Goal: Task Accomplishment & Management: Manage account settings

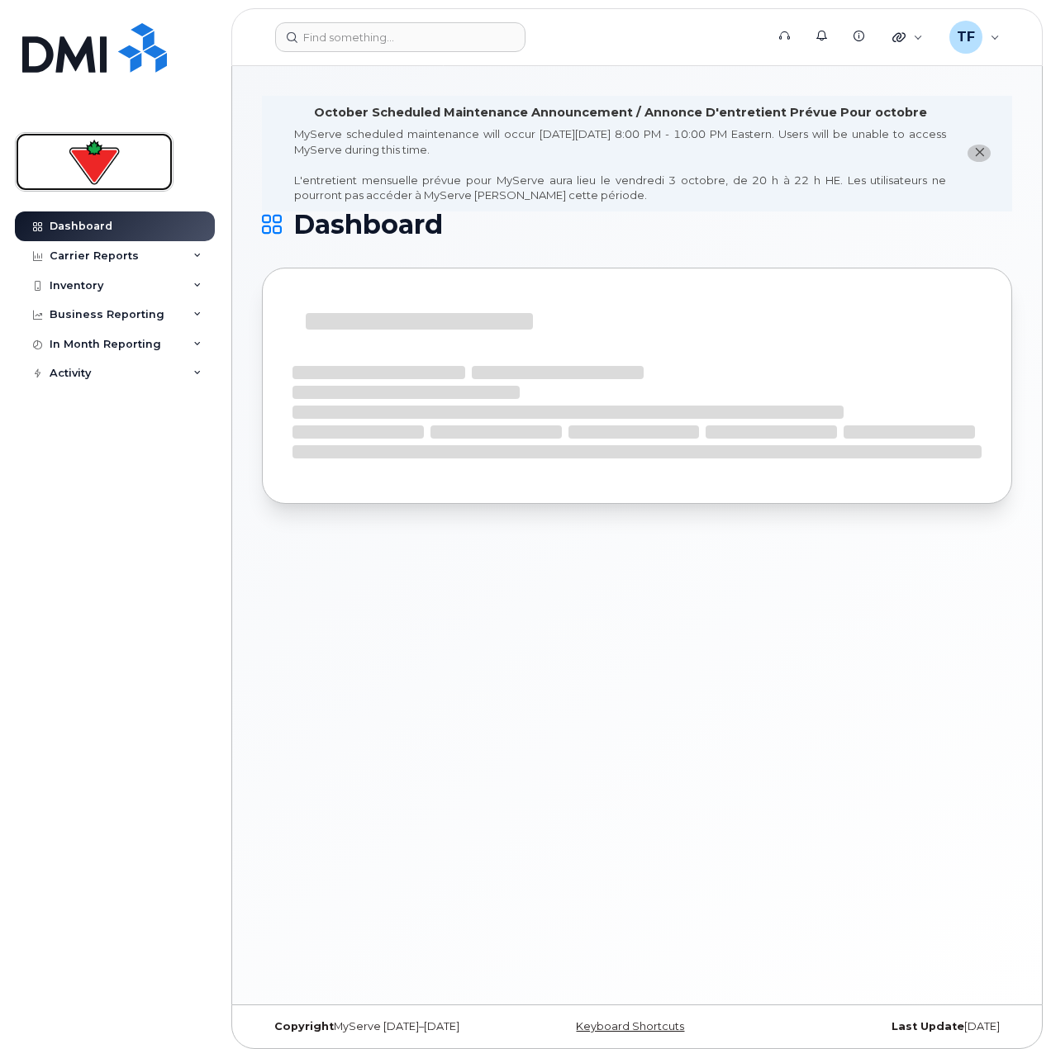
click at [74, 167] on img at bounding box center [94, 162] width 127 height 48
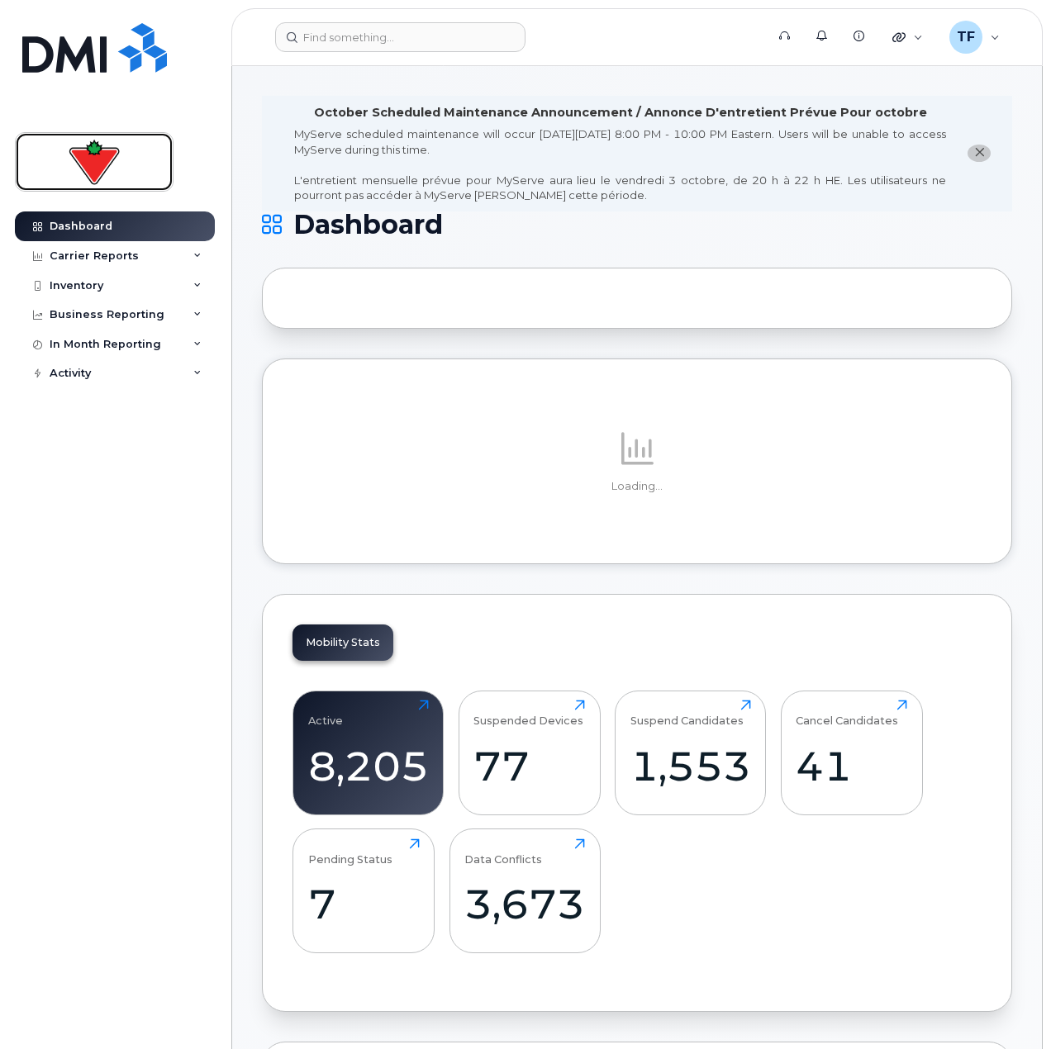
click at [103, 162] on img at bounding box center [94, 162] width 127 height 48
click at [406, 50] on input at bounding box center [400, 37] width 250 height 30
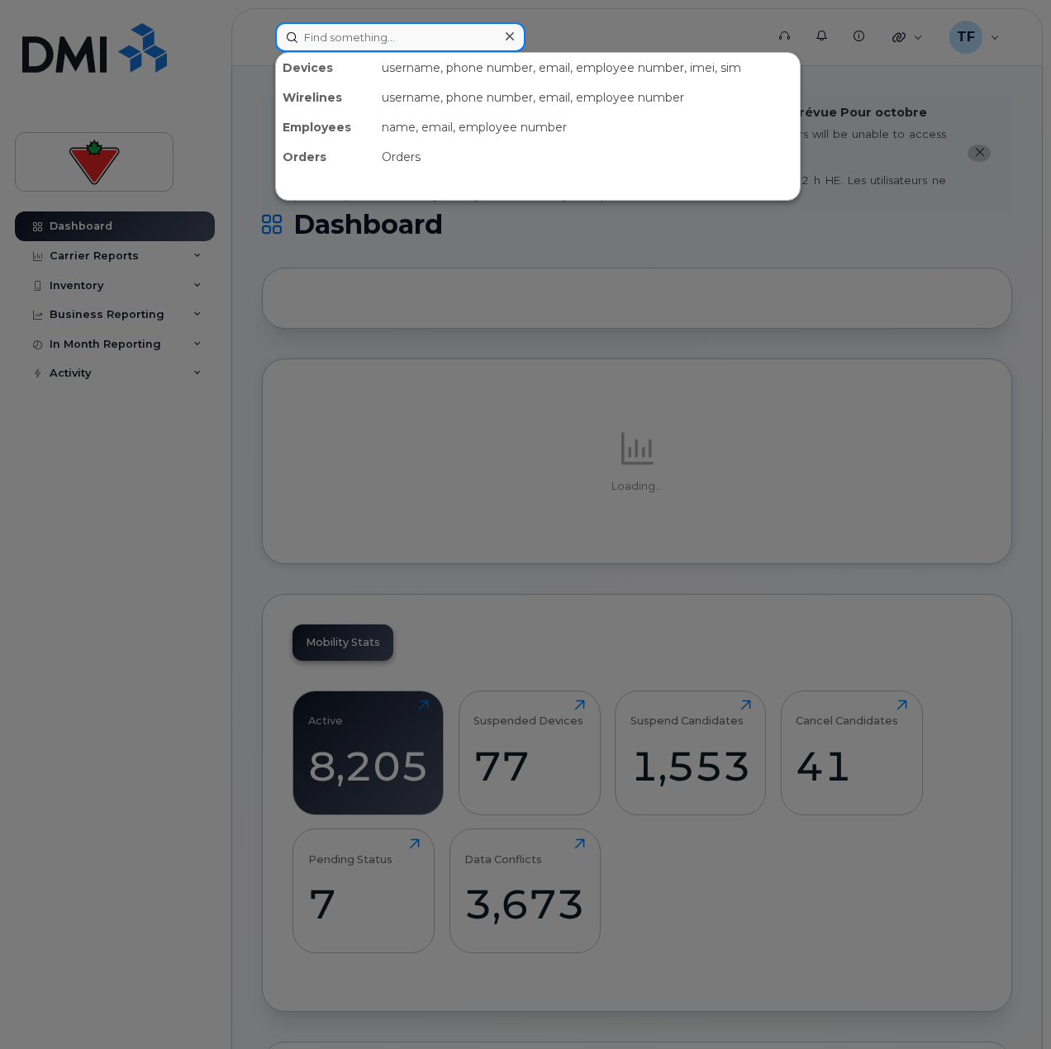
paste input "Lita.Chan"
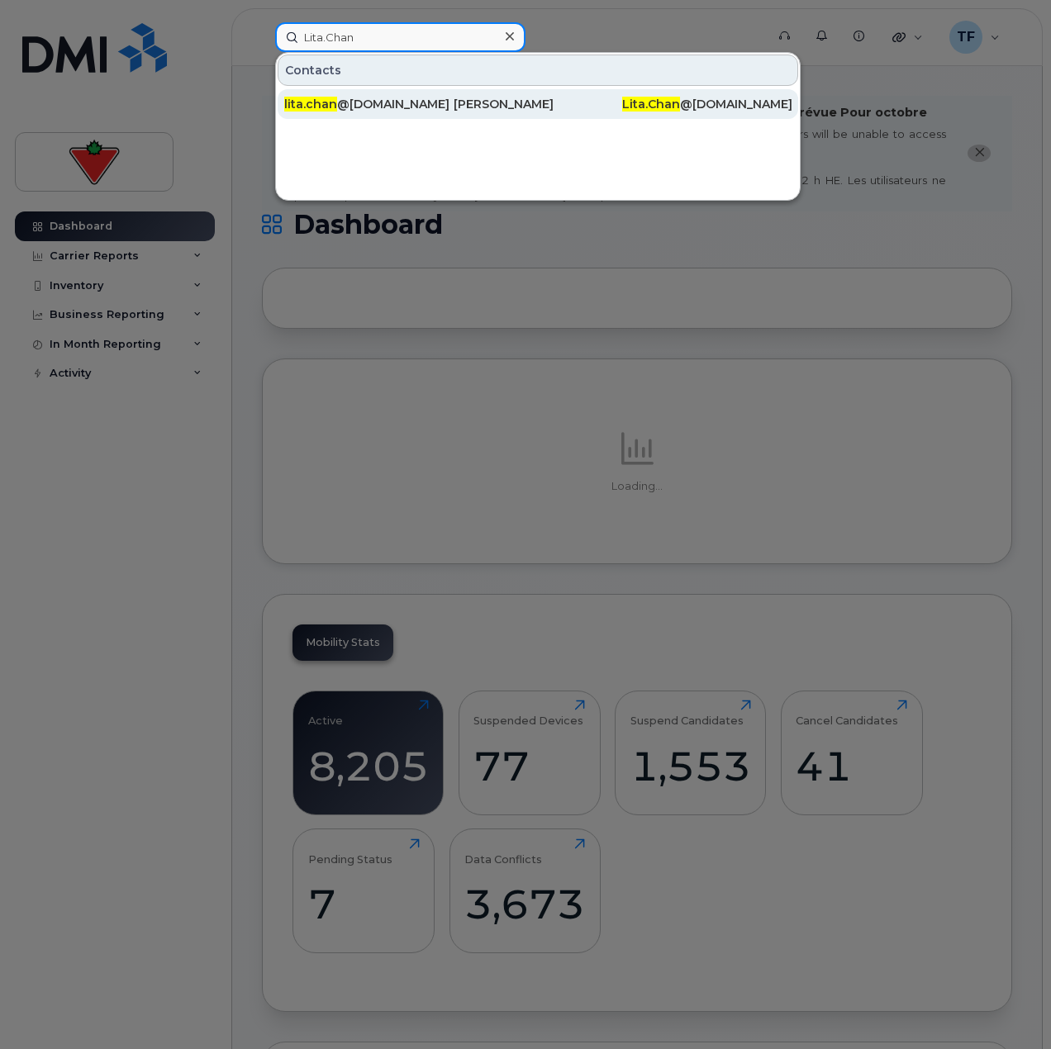
type input "Lita.Chan"
click at [406, 102] on div "lita.chan @cantire.com" at bounding box center [368, 104] width 169 height 17
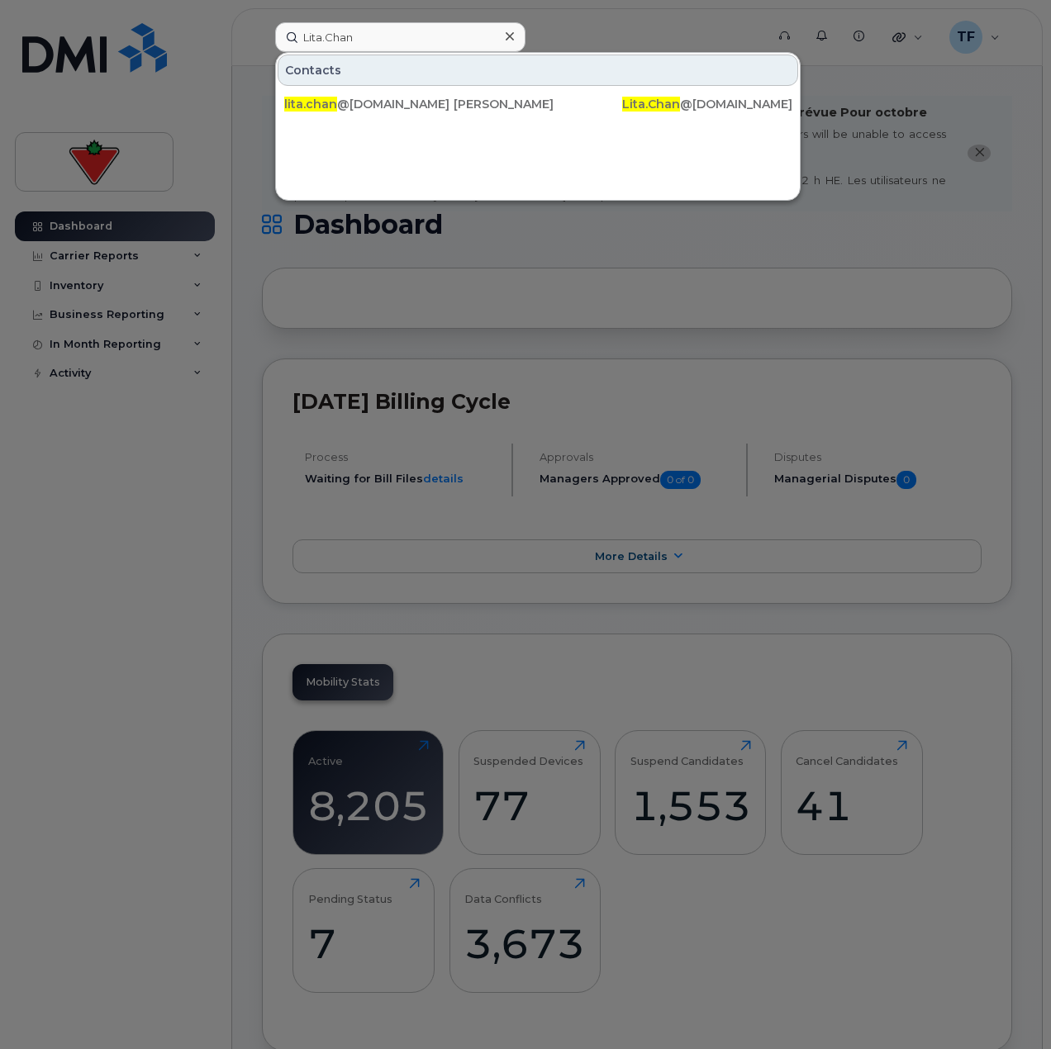
click at [172, 626] on div at bounding box center [525, 524] width 1051 height 1049
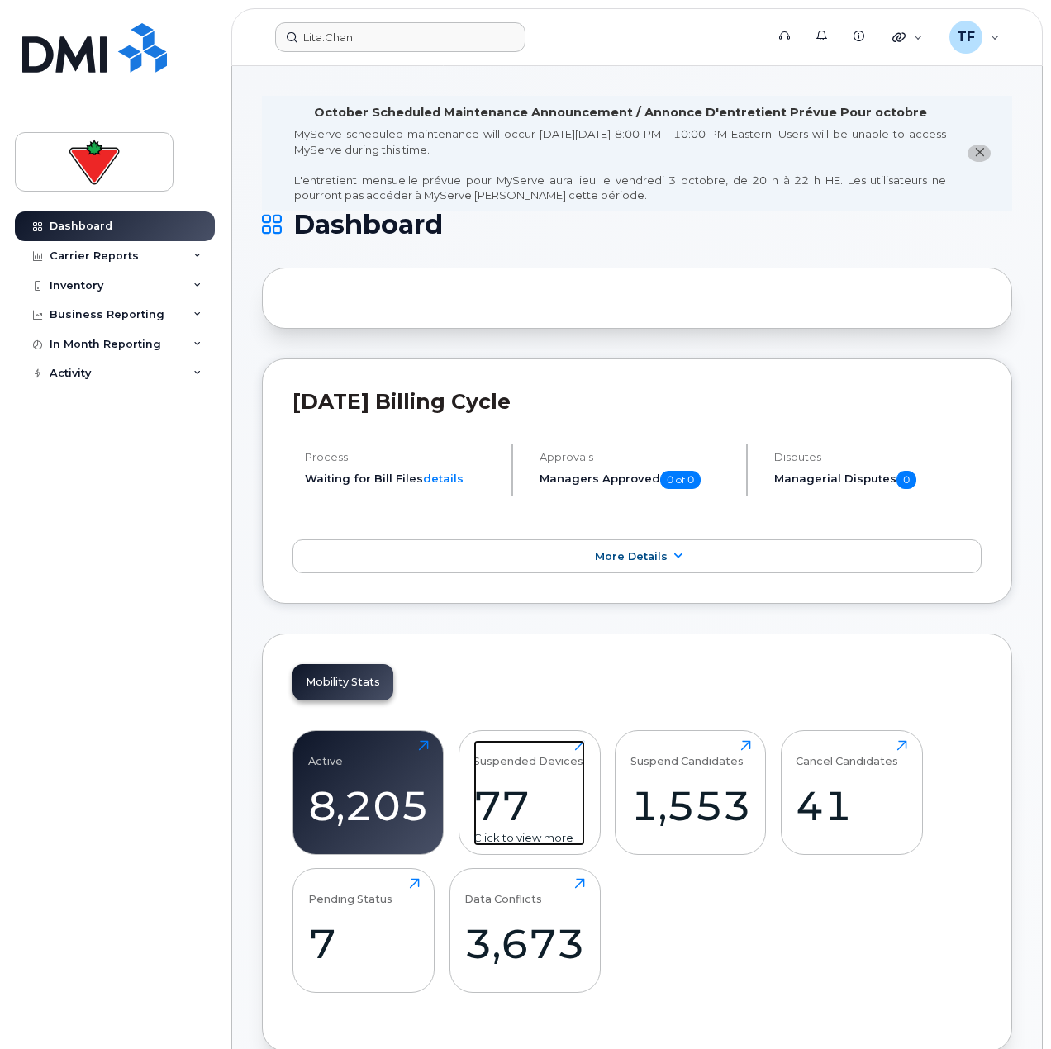
click at [544, 813] on div "77" at bounding box center [529, 805] width 112 height 49
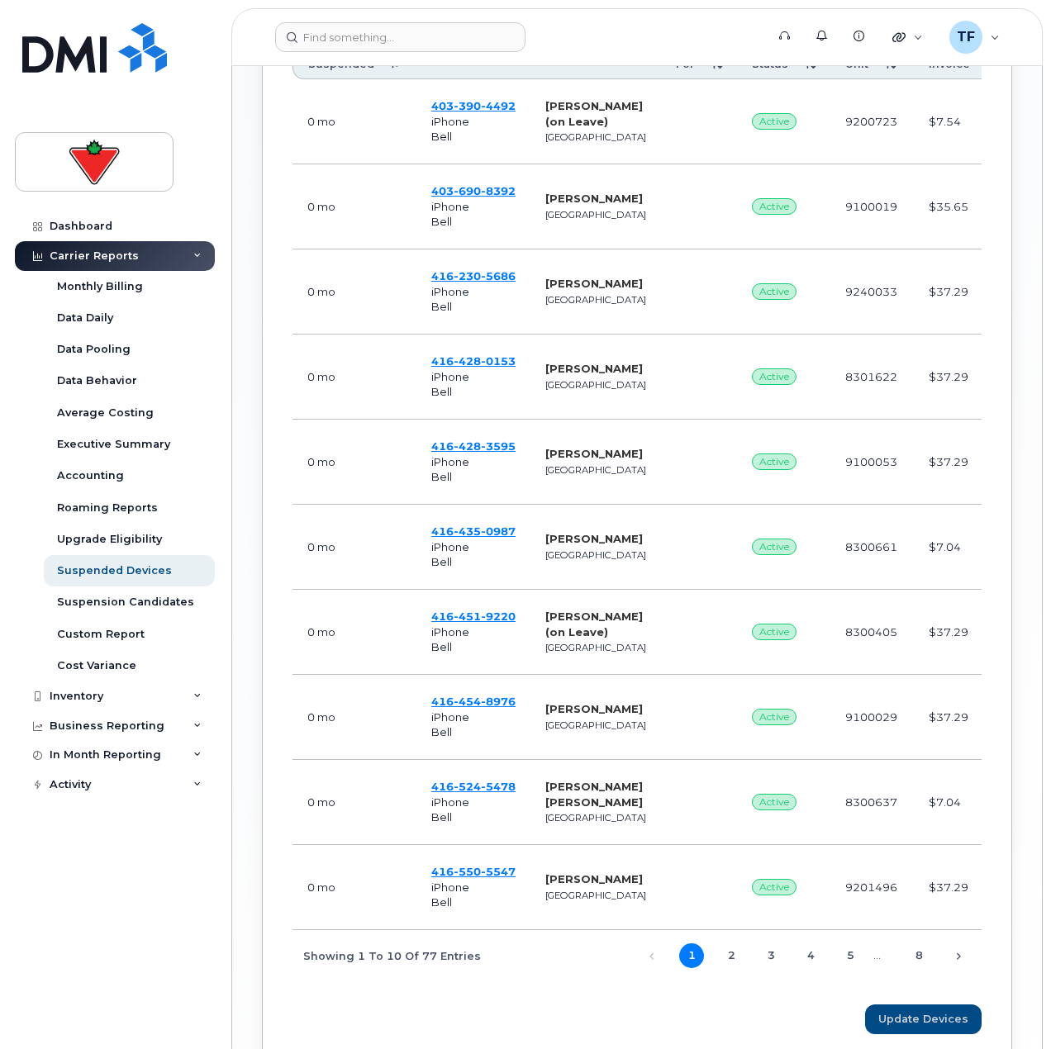
scroll to position [1054, 0]
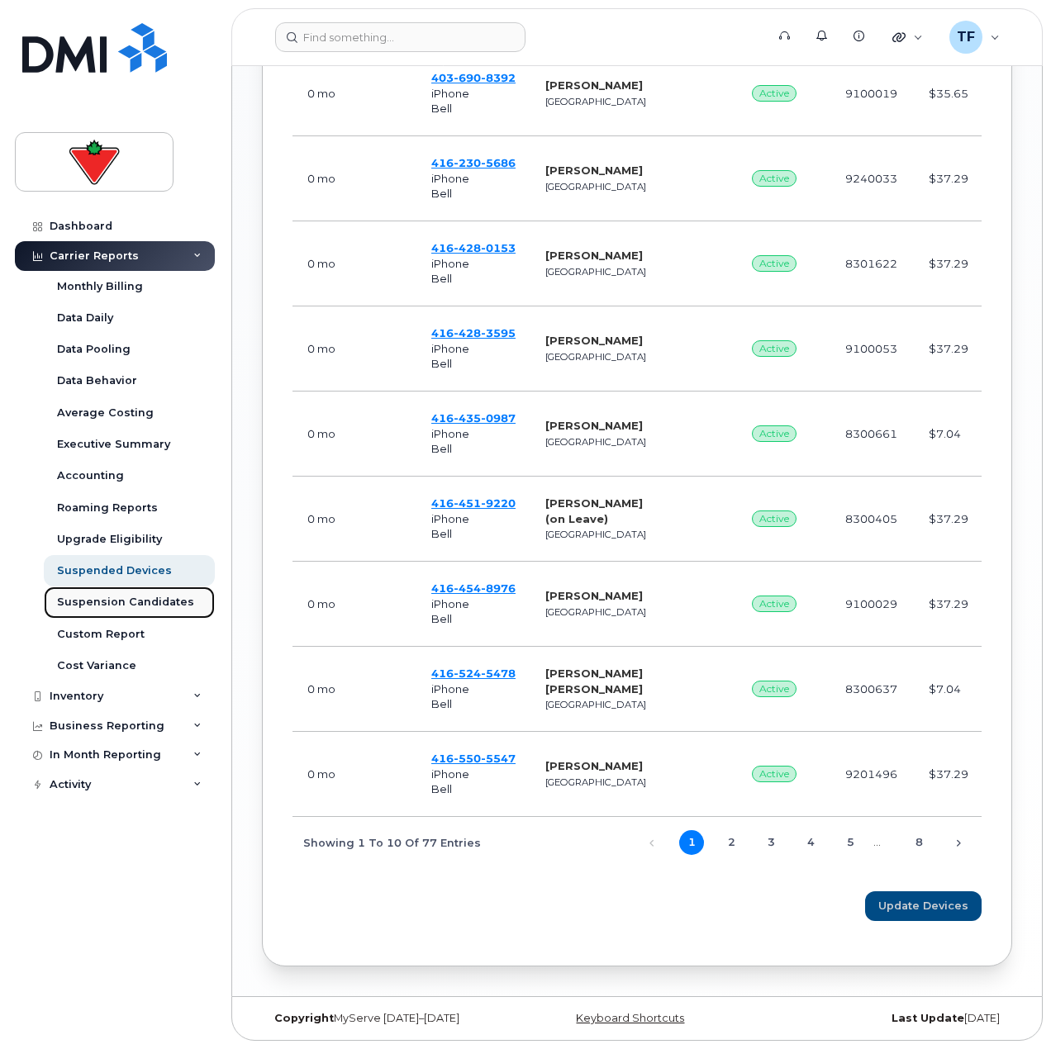
click at [133, 601] on div "Suspension Candidates" at bounding box center [125, 602] width 137 height 15
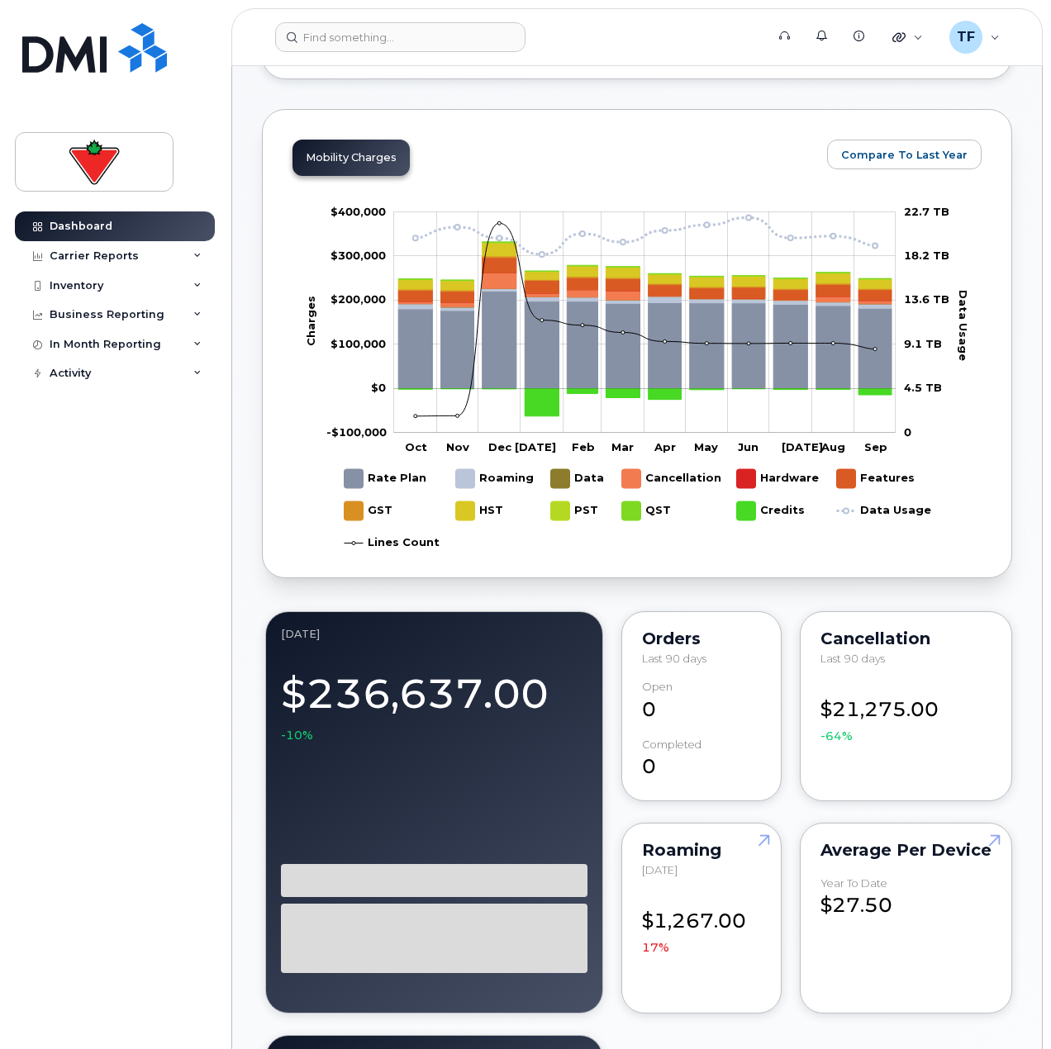
scroll to position [496, 0]
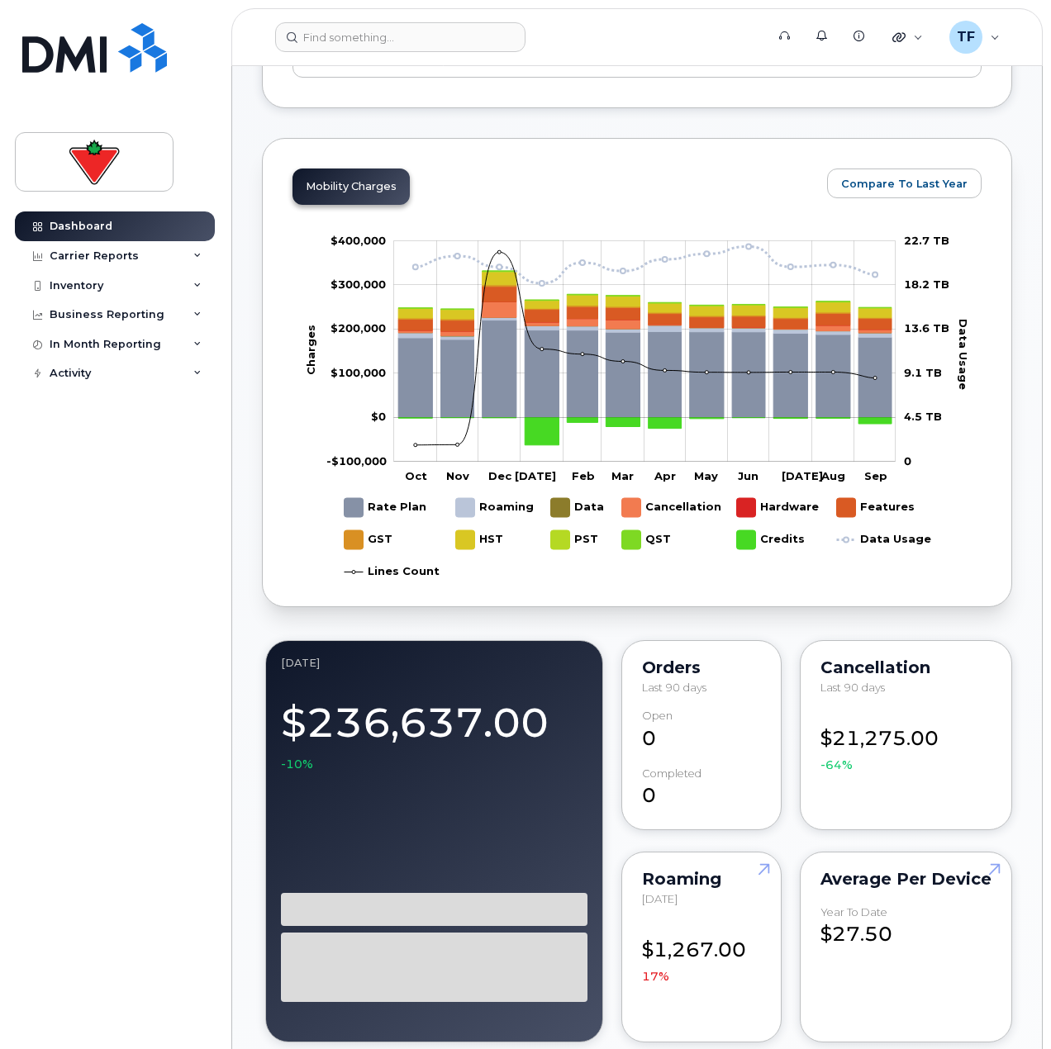
click at [398, 510] on rect "Legend" at bounding box center [385, 507] width 82 height 32
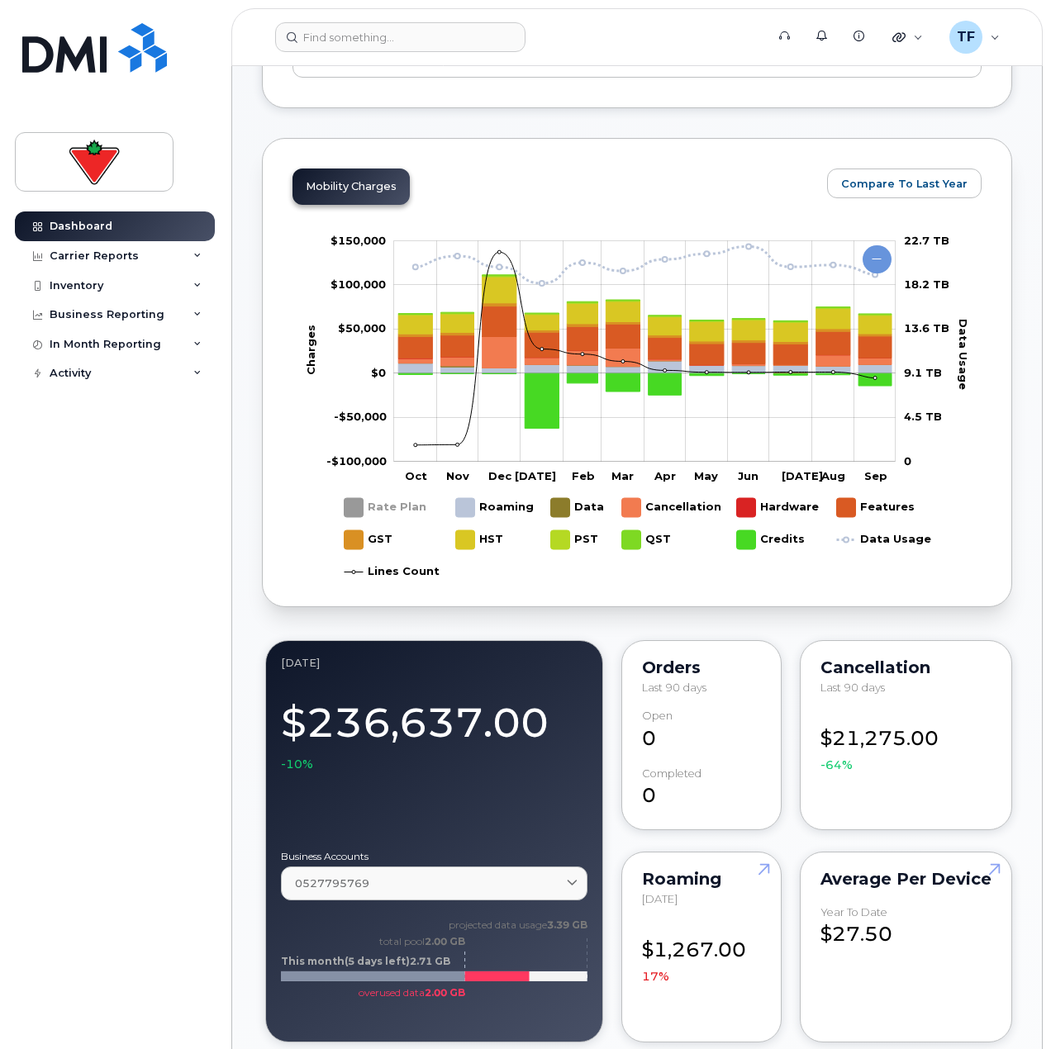
click at [479, 548] on rect "Legend" at bounding box center [481, 540] width 50 height 32
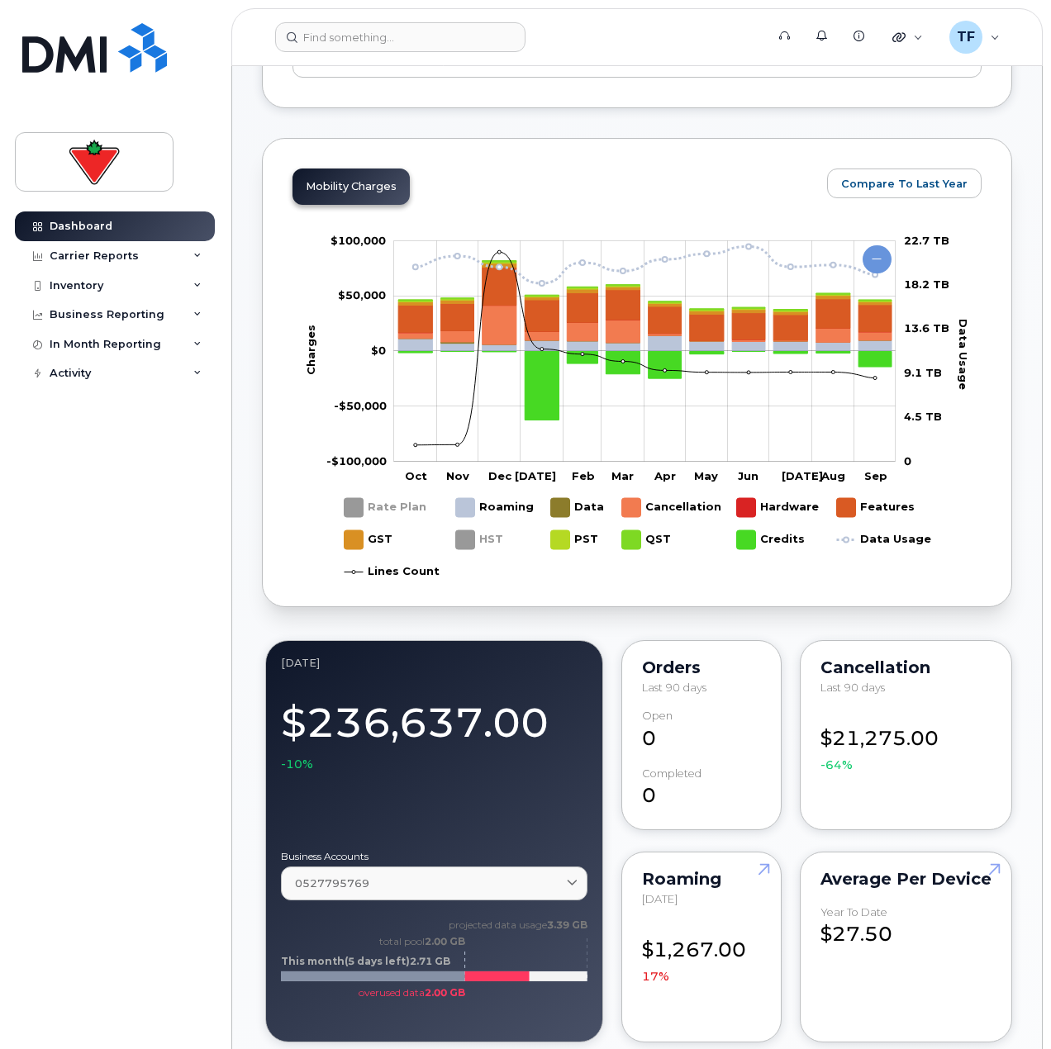
click at [367, 539] on rect "Legend" at bounding box center [369, 540] width 50 height 32
click at [639, 514] on rect "Legend" at bounding box center [671, 507] width 98 height 32
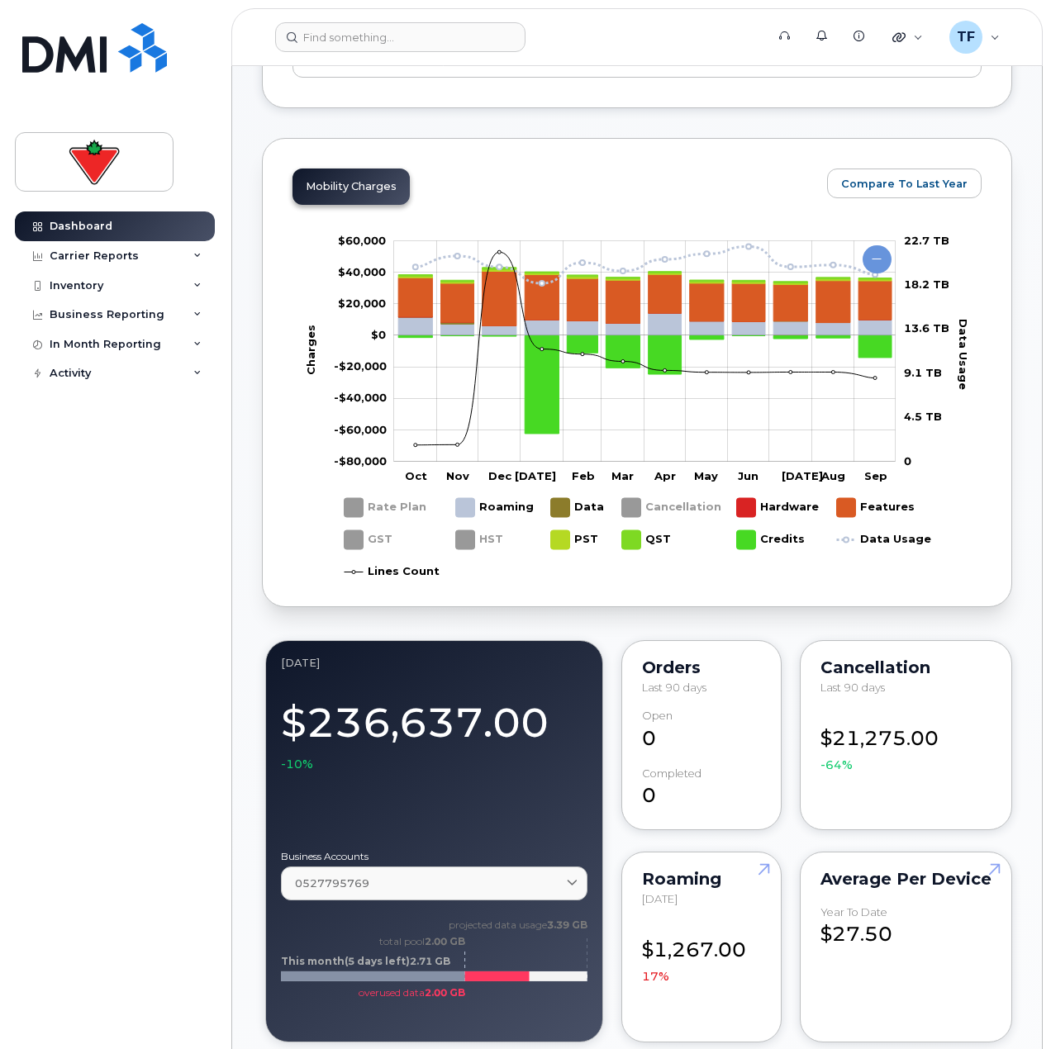
click at [639, 514] on rect "Legend" at bounding box center [671, 507] width 98 height 32
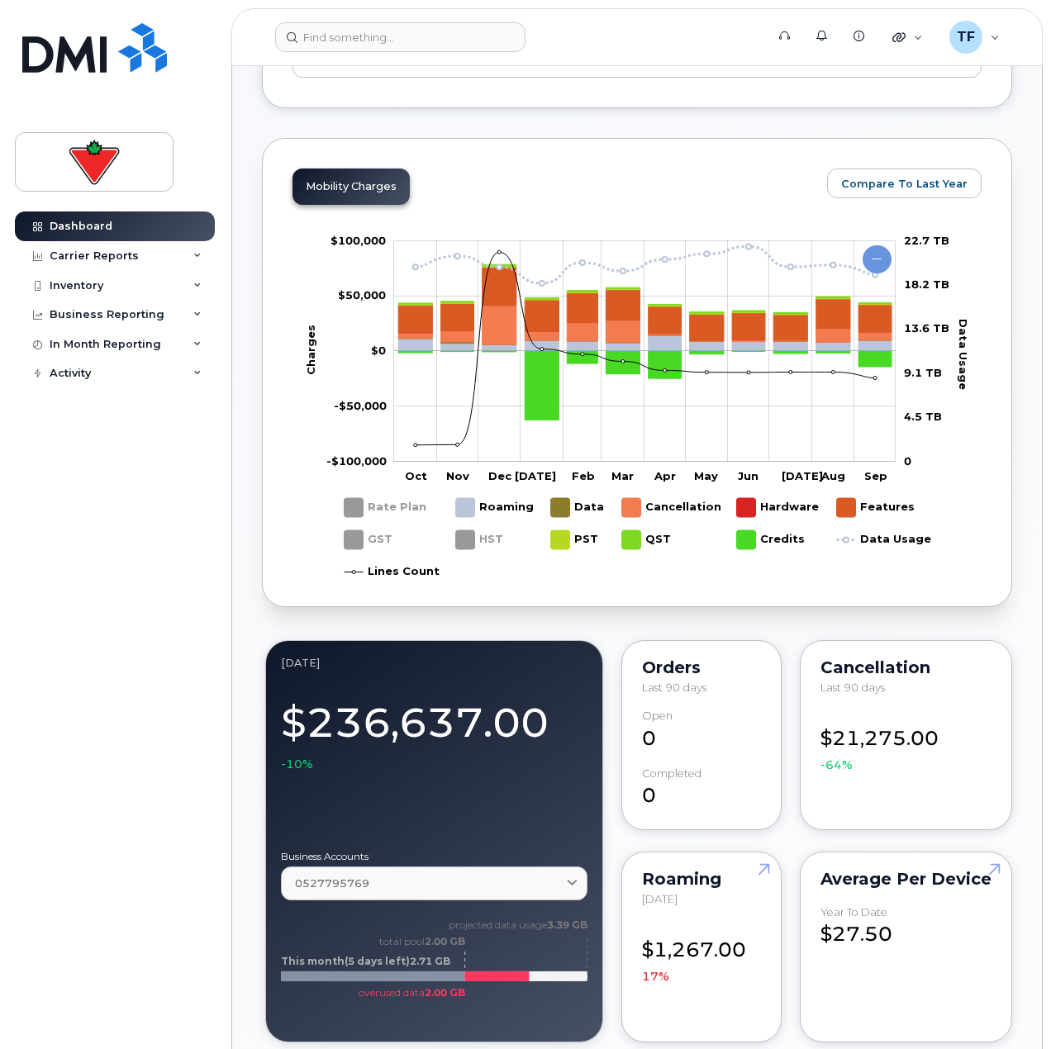
click at [639, 514] on rect "Legend" at bounding box center [671, 507] width 98 height 32
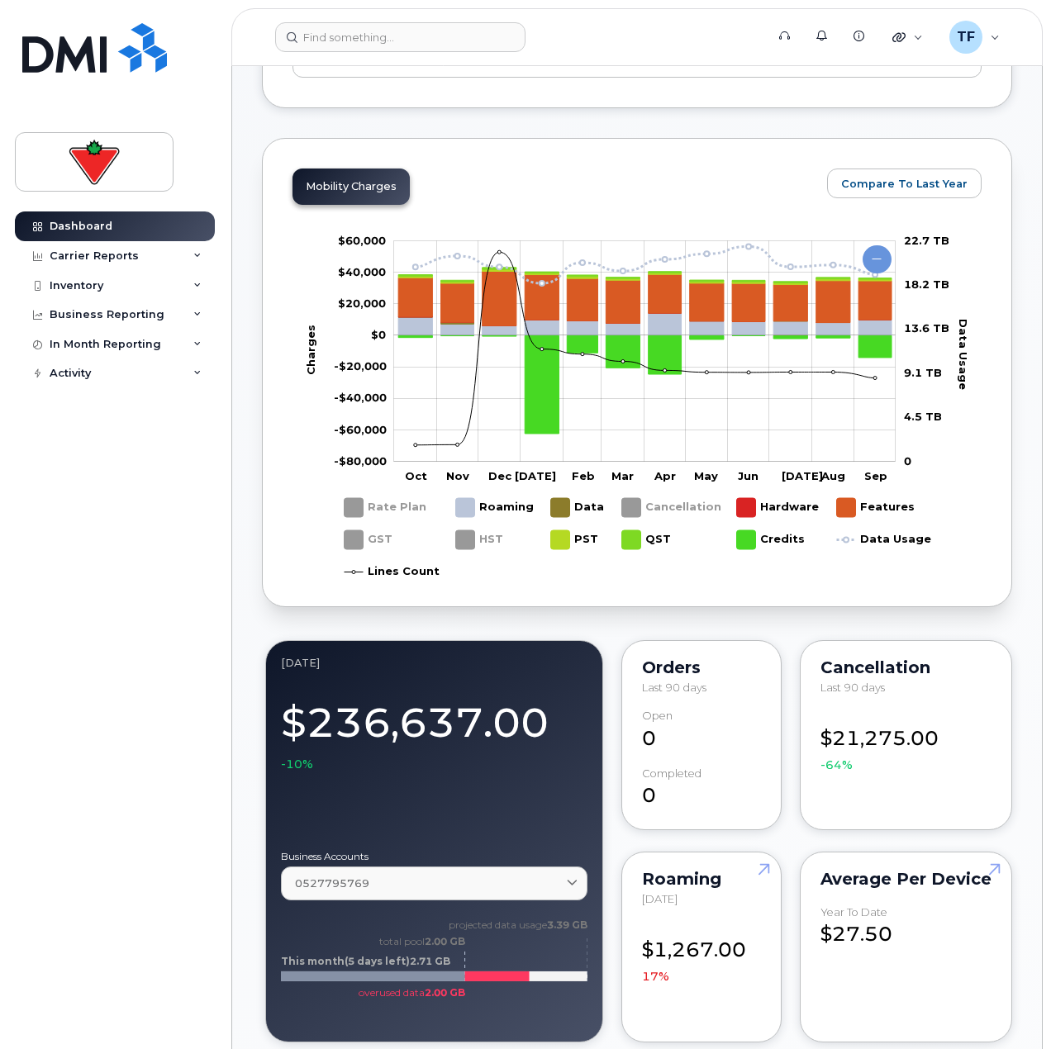
click at [639, 514] on rect "Legend" at bounding box center [671, 507] width 98 height 32
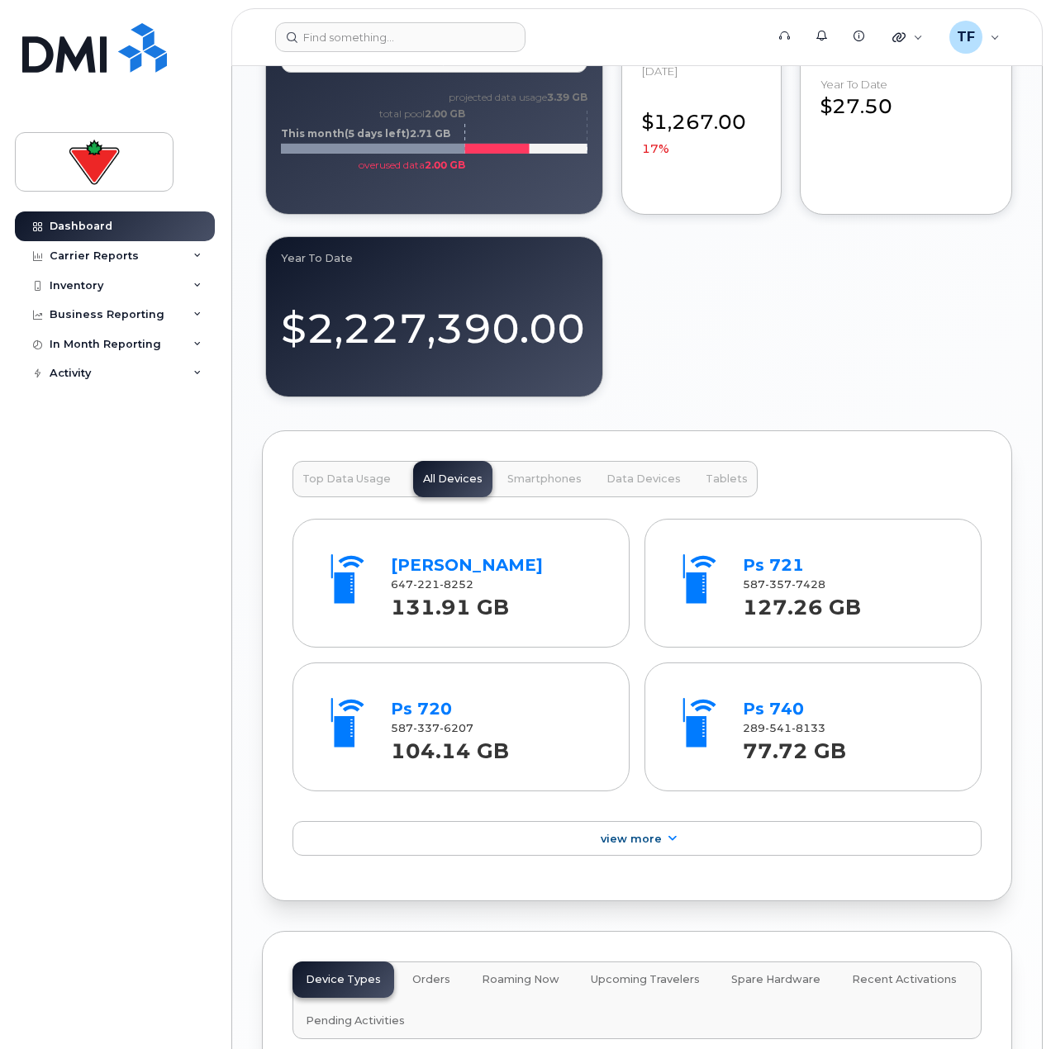
scroll to position [1322, 0]
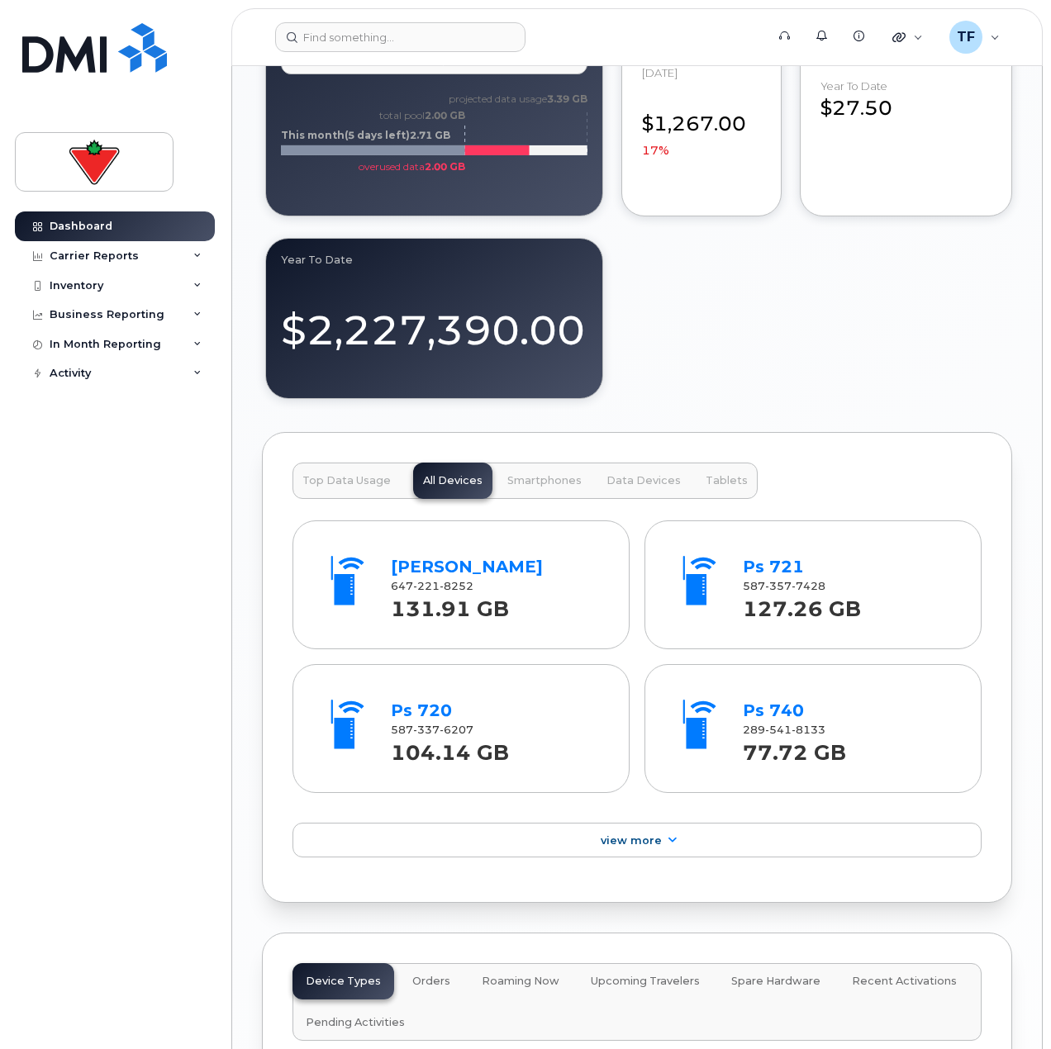
click at [751, 411] on div "September 2025 Billing Cycle Process Waiting for Bill Files details Approvals M…" at bounding box center [637, 331] width 750 height 2771
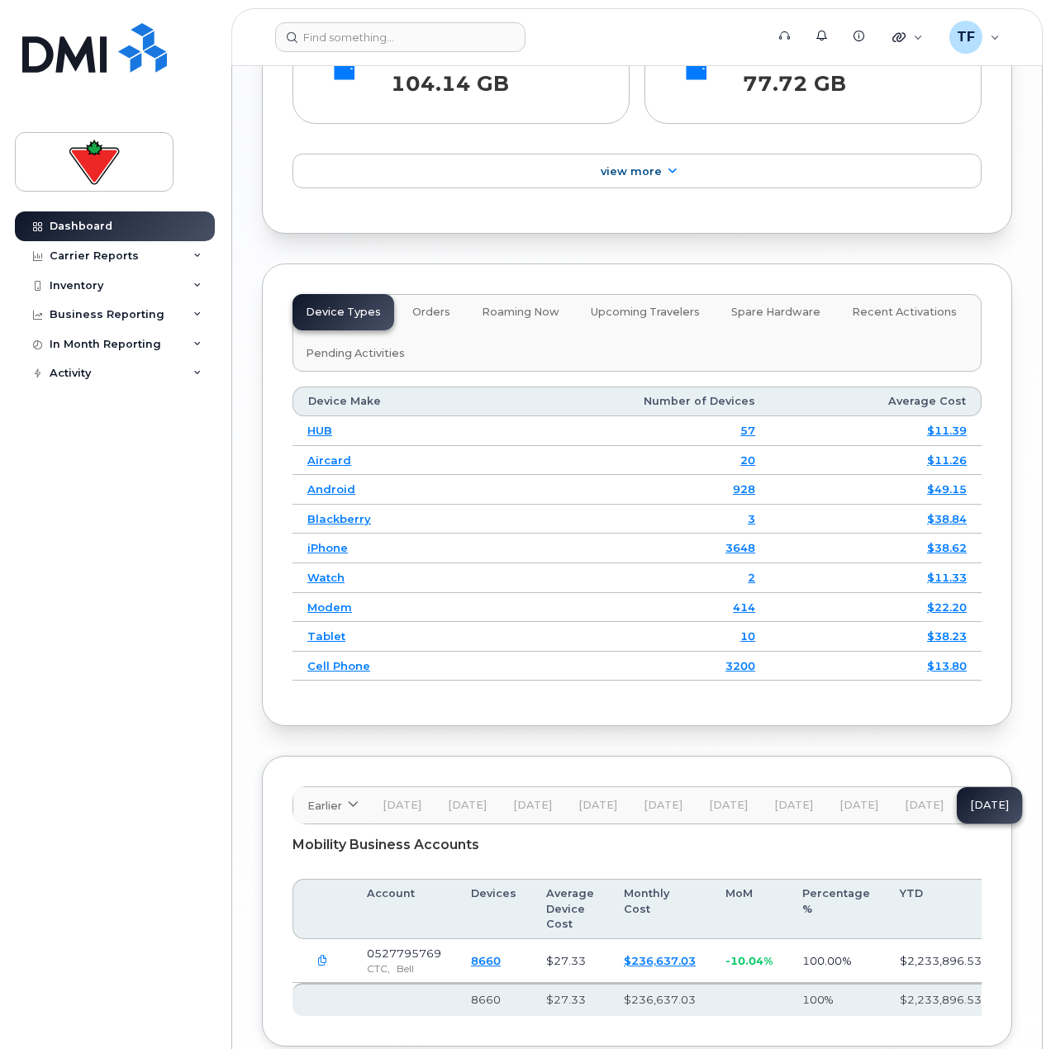
scroll to position [2101, 0]
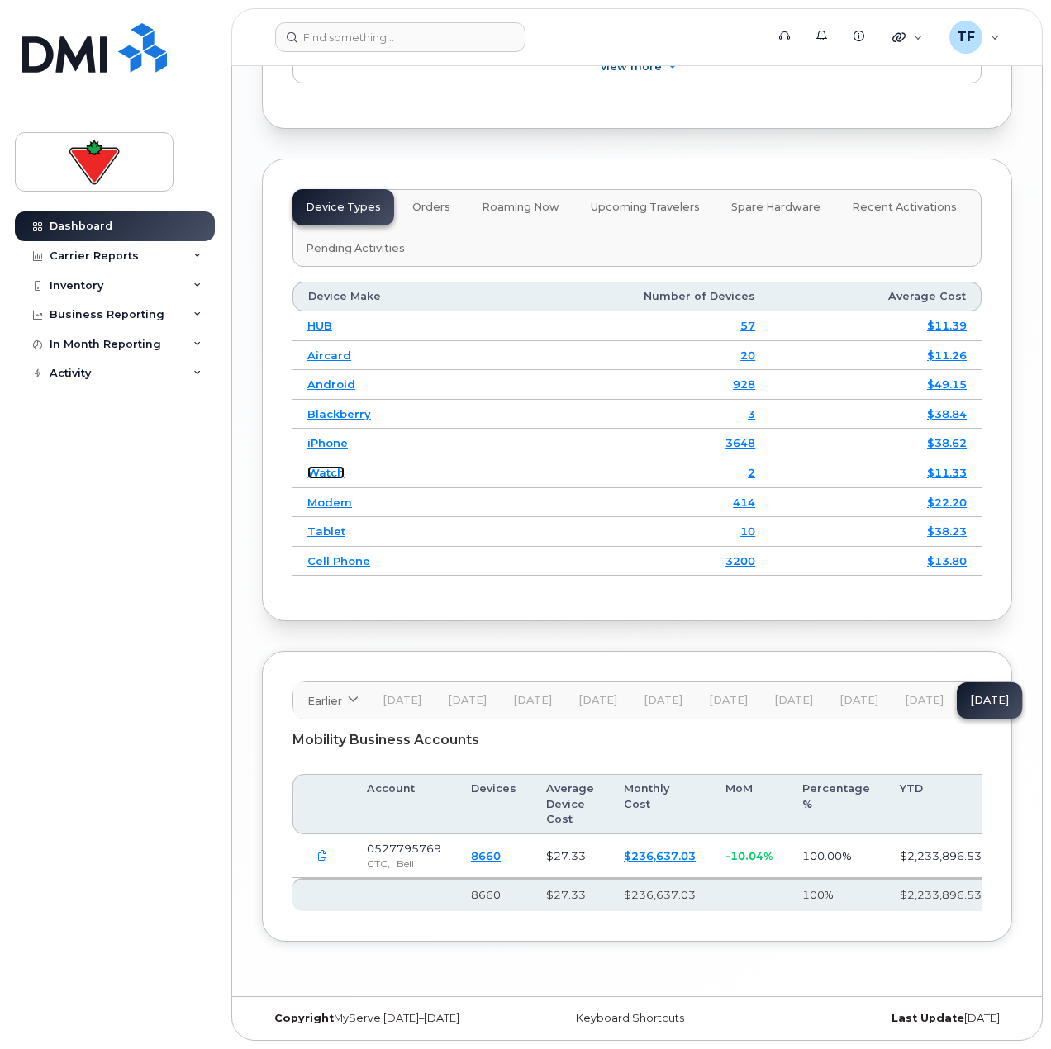
click at [324, 466] on link "Watch" at bounding box center [325, 472] width 37 height 13
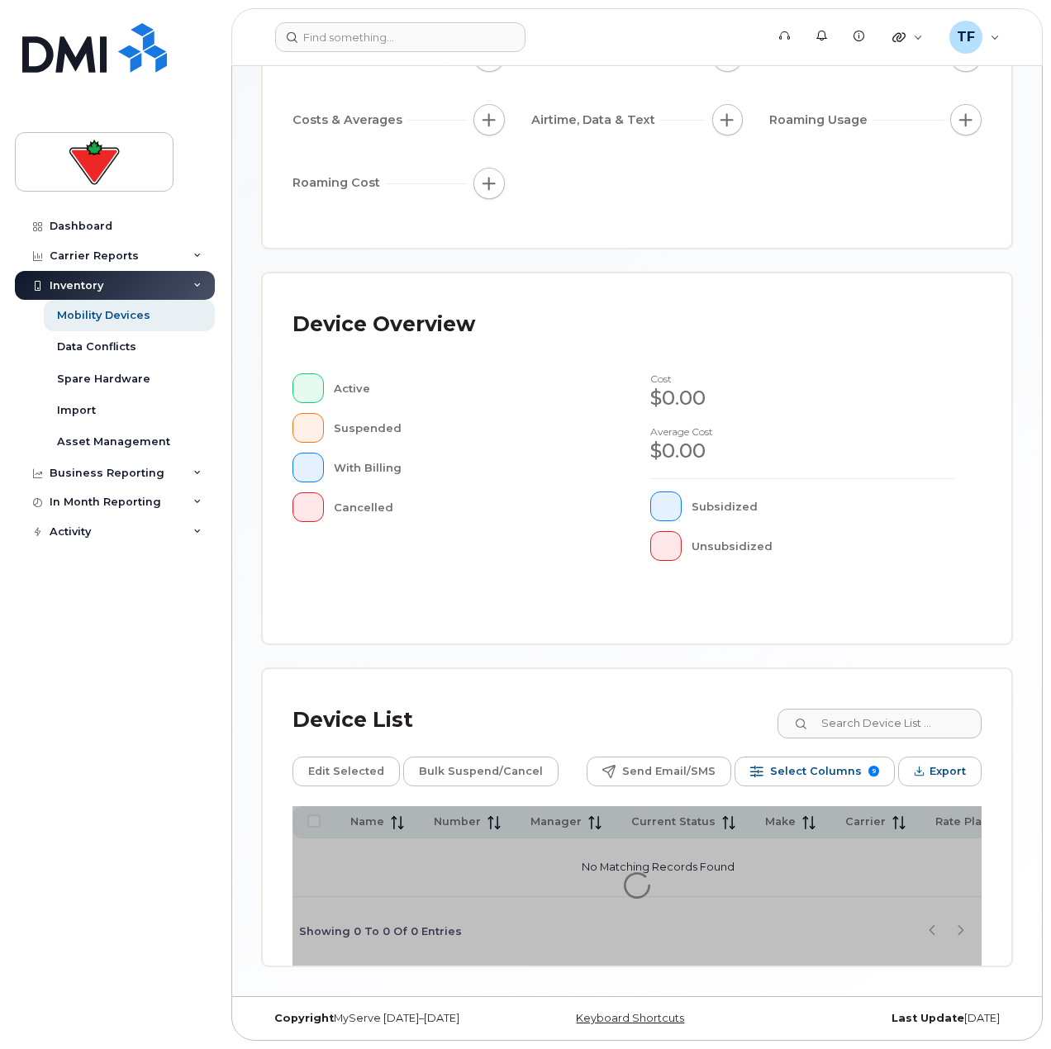
scroll to position [299, 0]
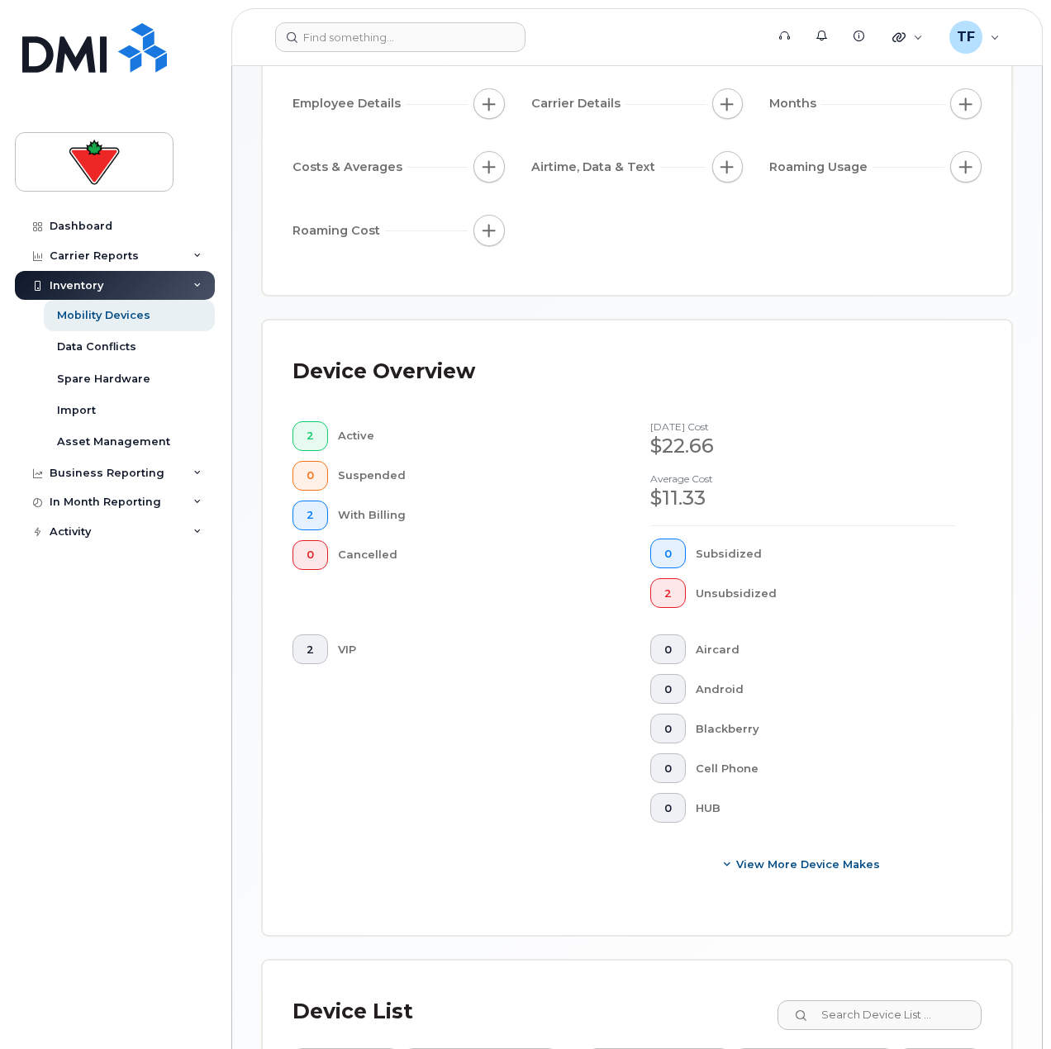
scroll to position [680, 0]
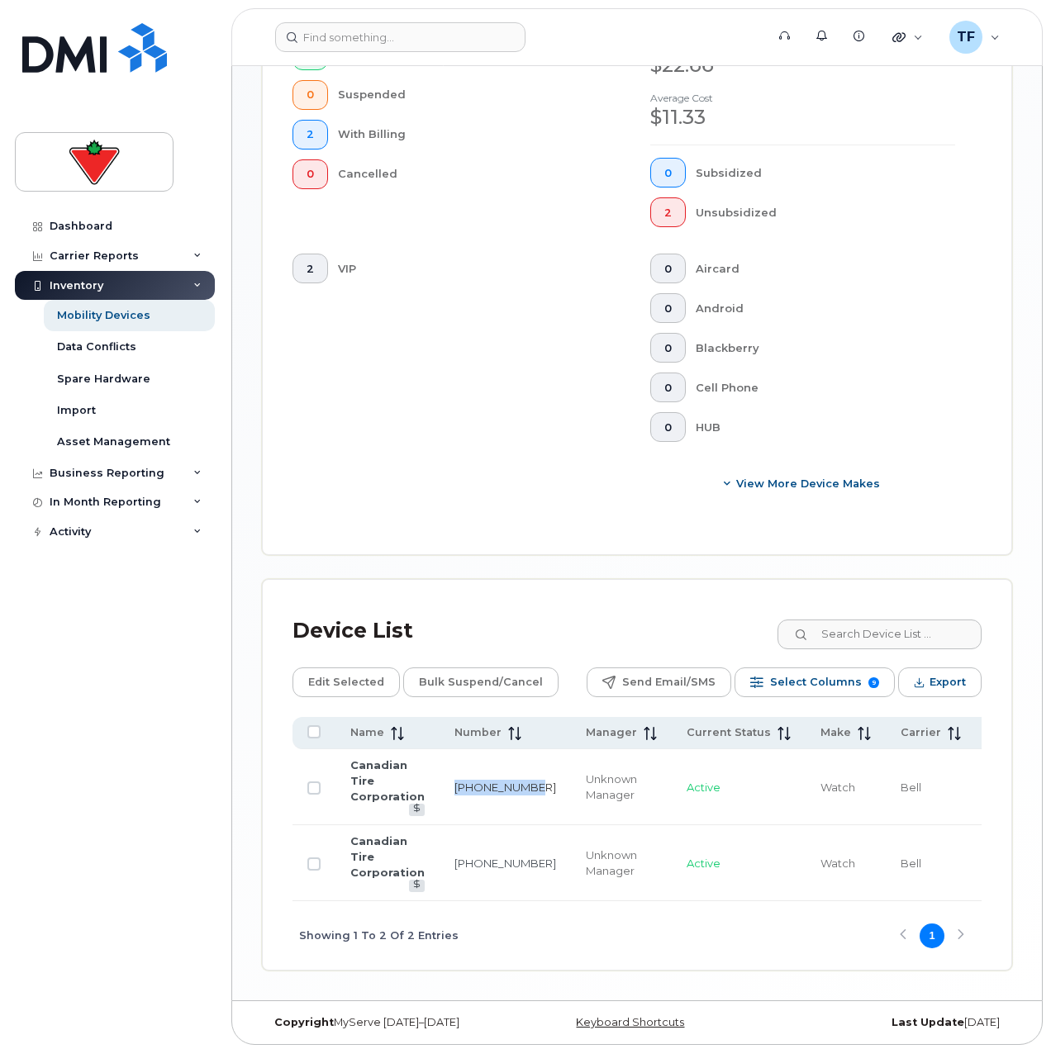
drag, startPoint x: 482, startPoint y: 786, endPoint x: 449, endPoint y: 776, distance: 34.7
click at [449, 776] on td "289-834-1003" at bounding box center [504, 787] width 131 height 76
copy link "289-834-1003"
click at [334, 46] on input at bounding box center [400, 37] width 250 height 30
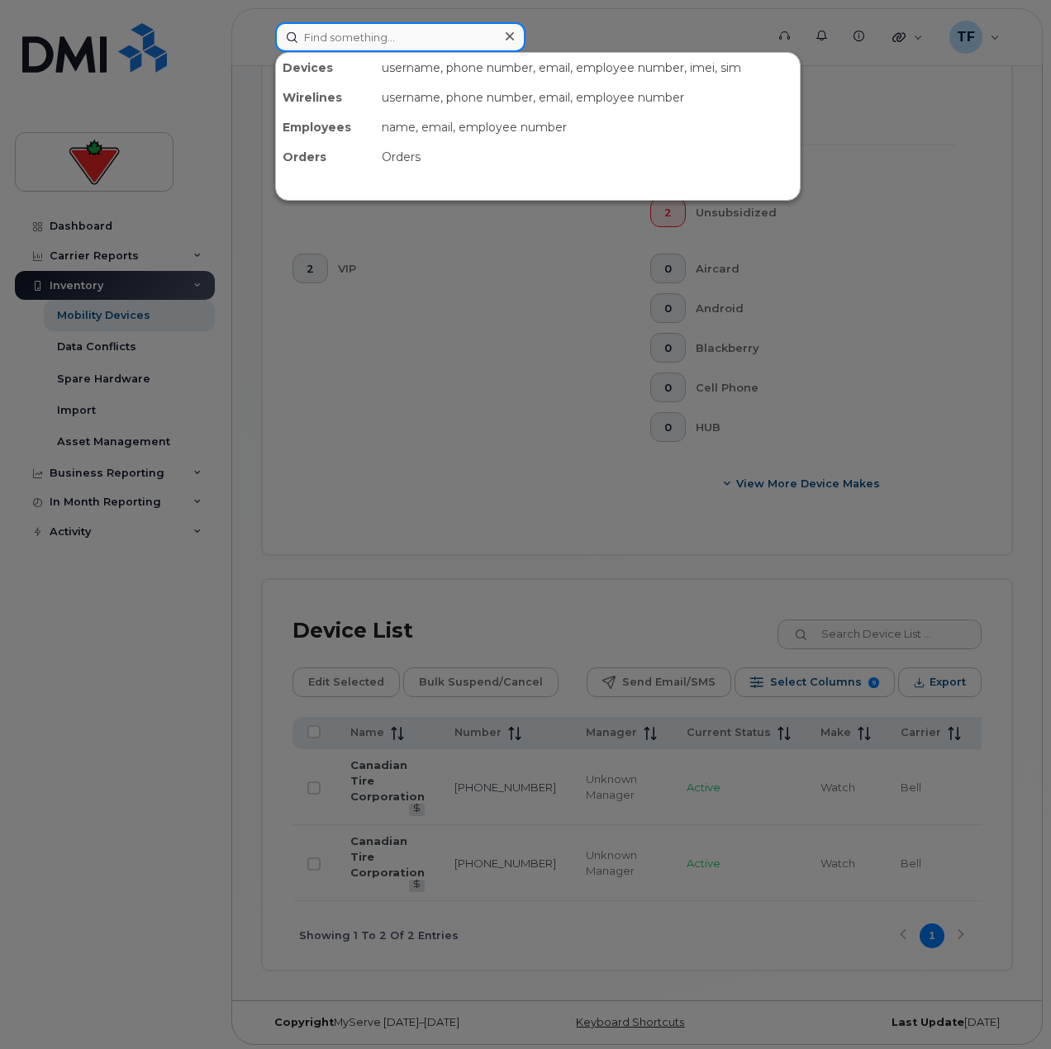
paste input "289-834-1003"
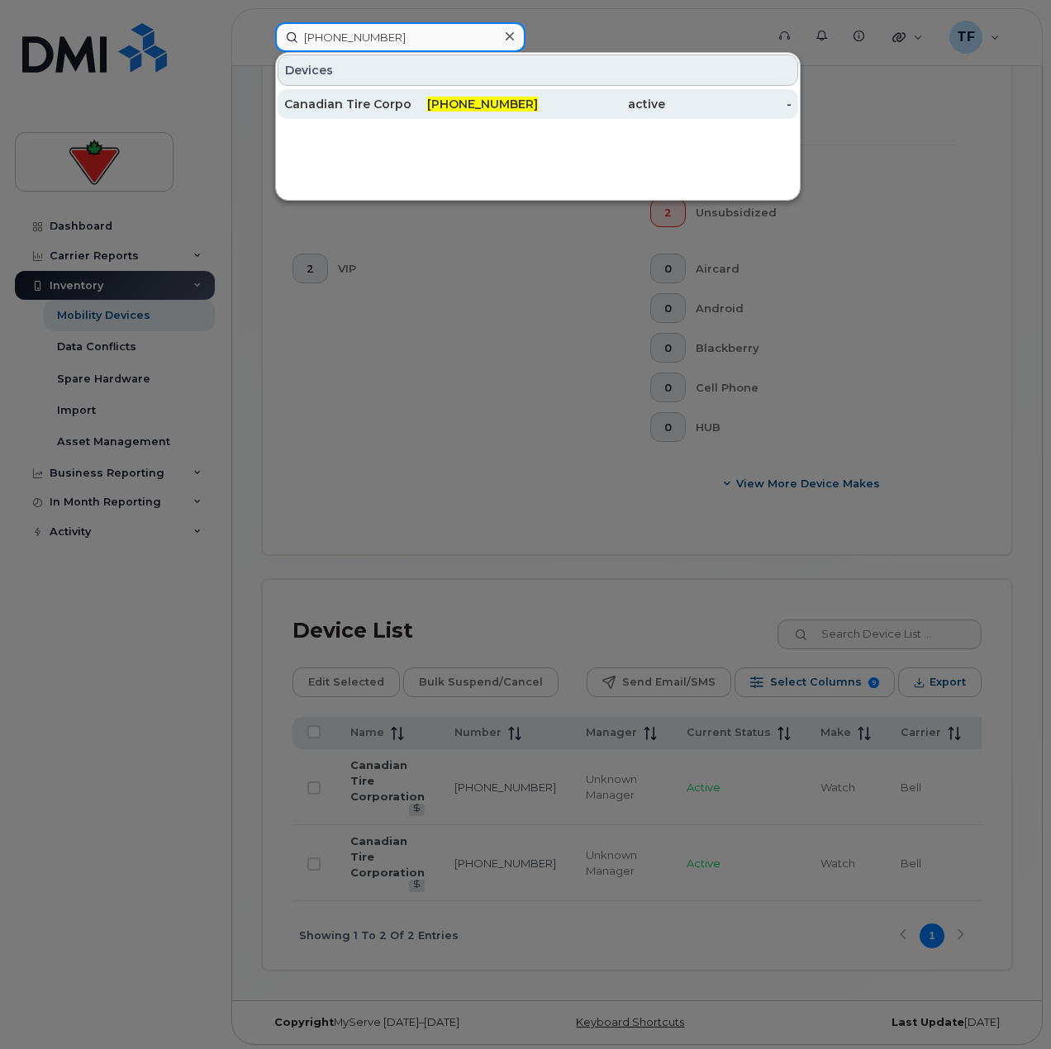
type input "289-834-1003"
click at [386, 112] on div "Canadian Tire Corporation" at bounding box center [347, 104] width 127 height 30
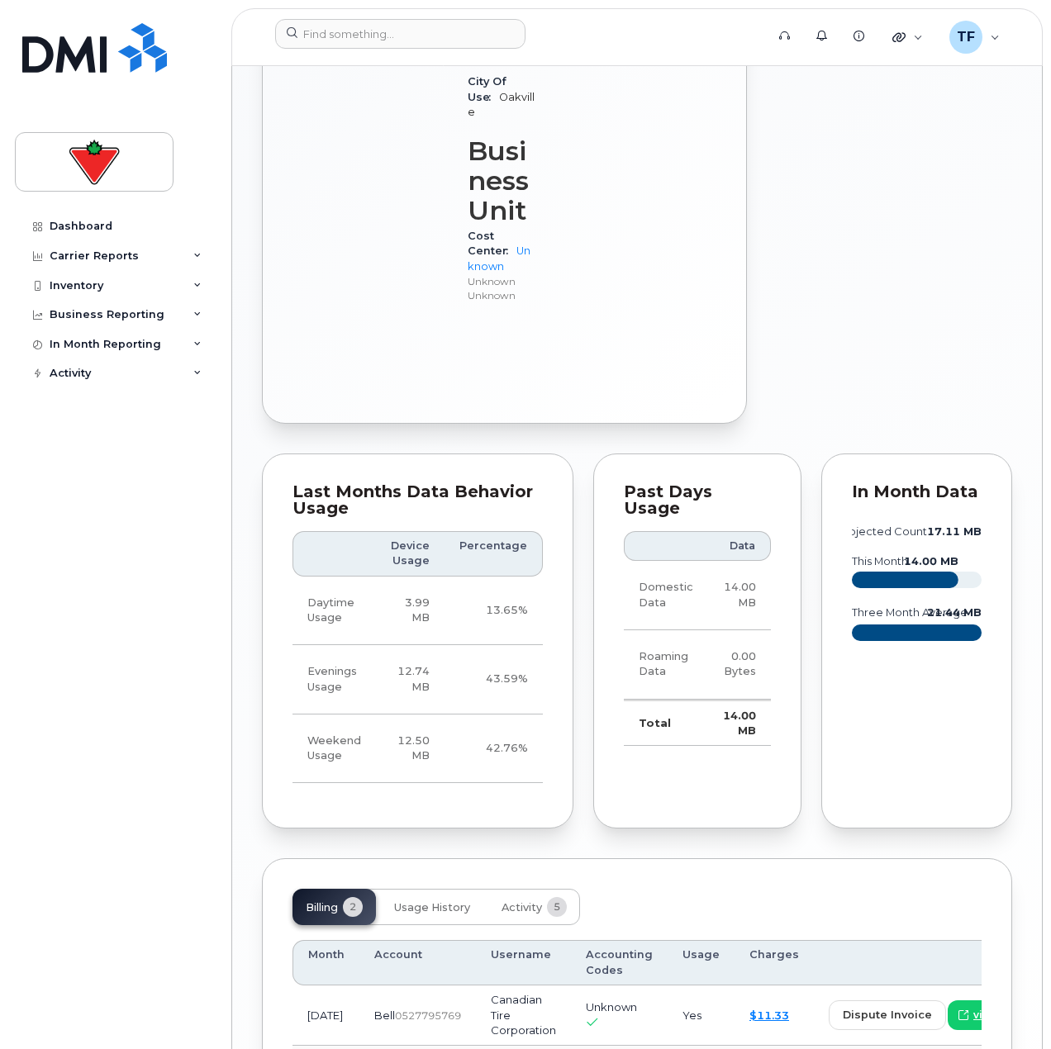
scroll to position [1028, 0]
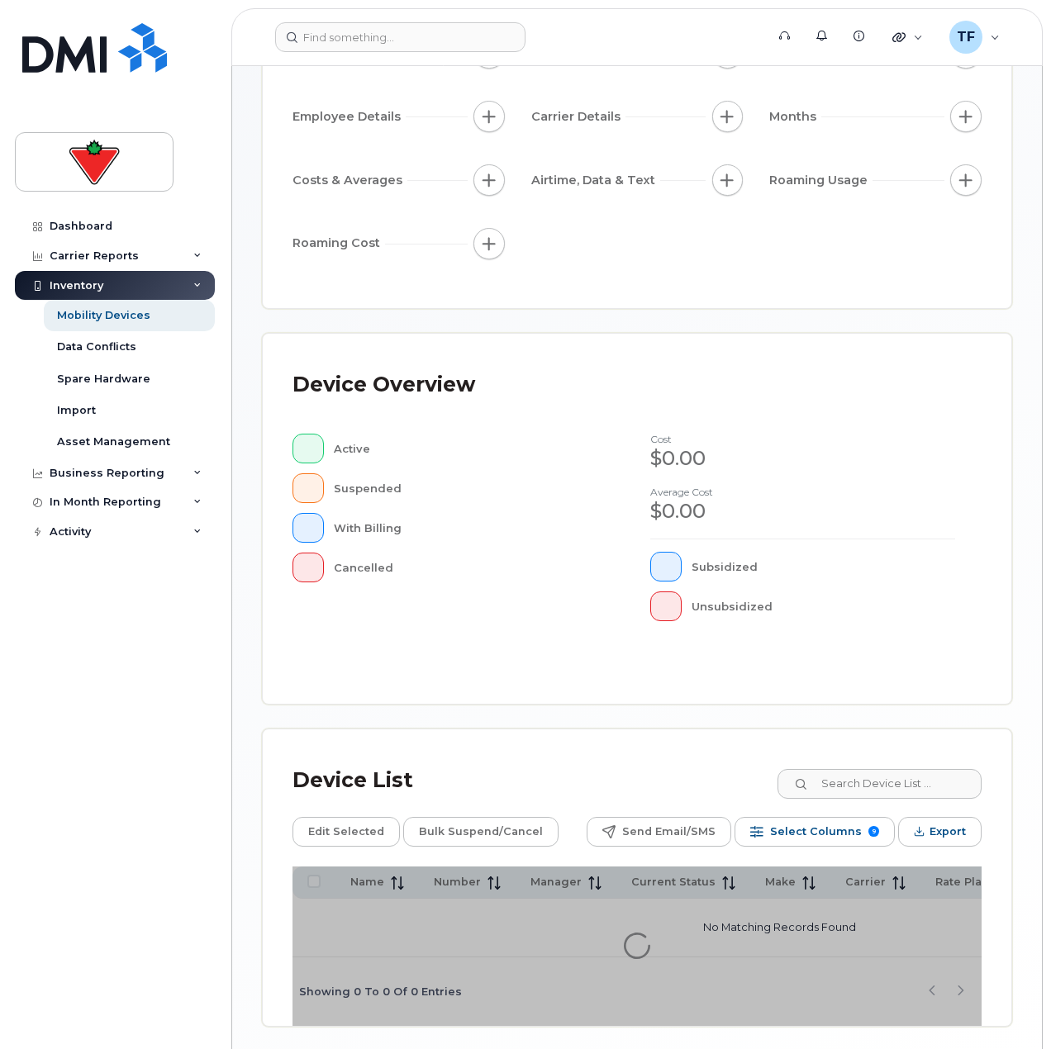
scroll to position [248, 0]
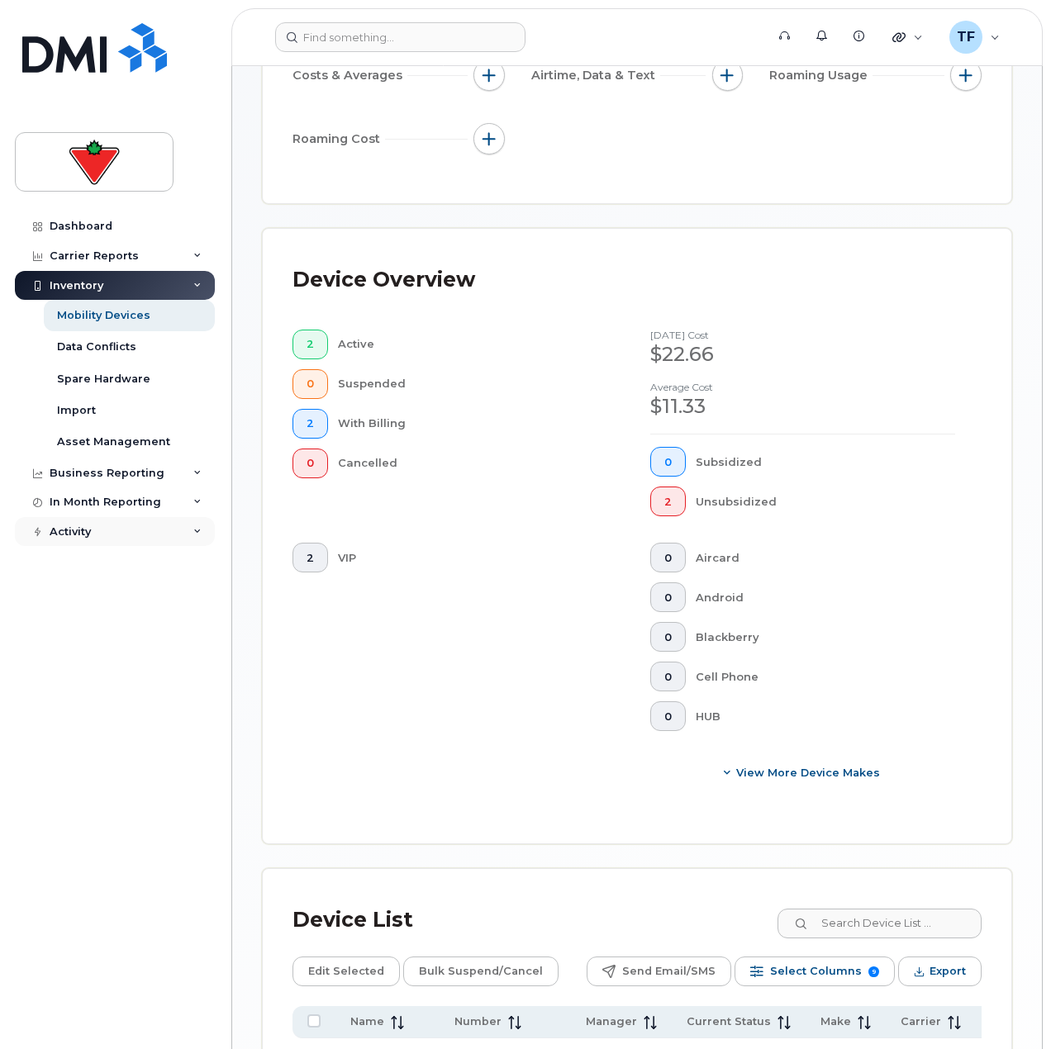
scroll to position [165, 0]
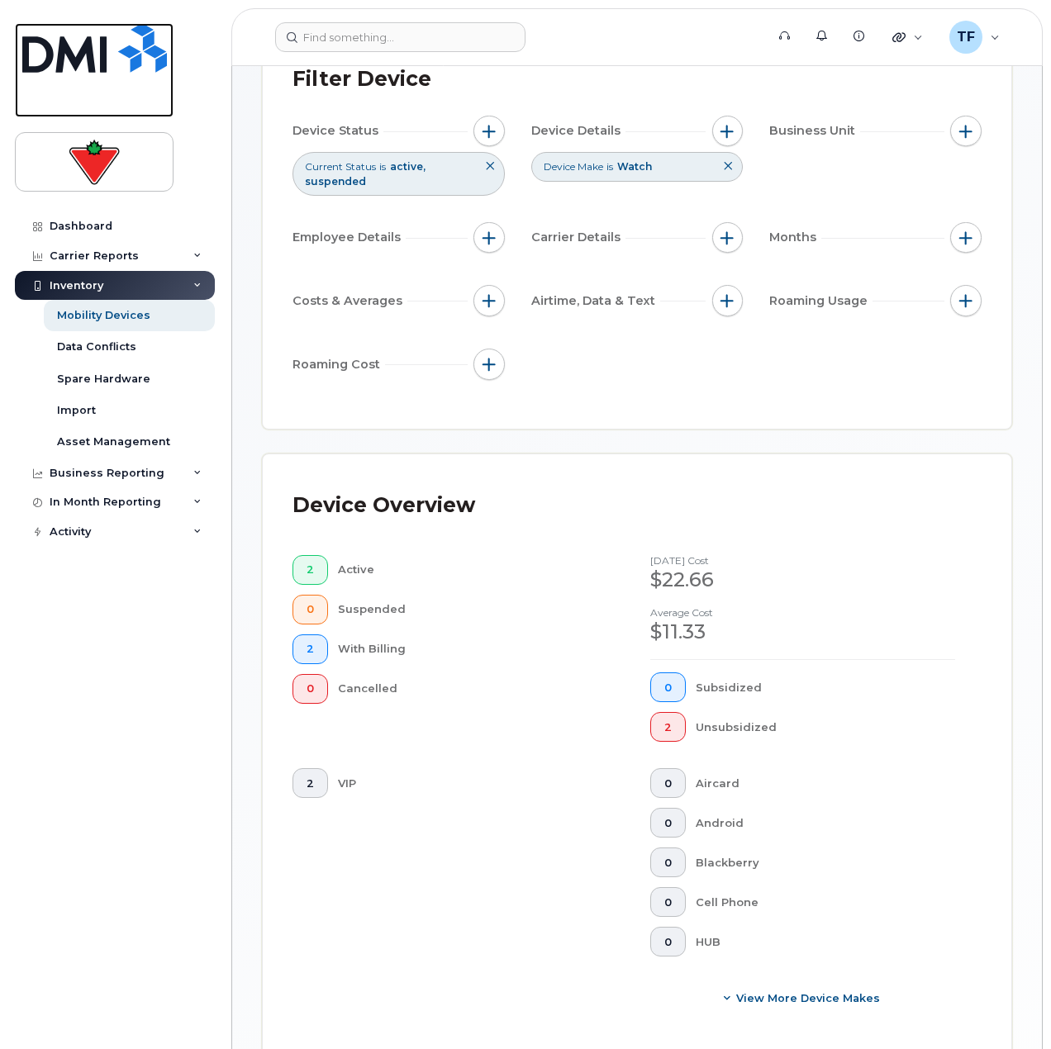
click at [108, 74] on link at bounding box center [94, 70] width 159 height 94
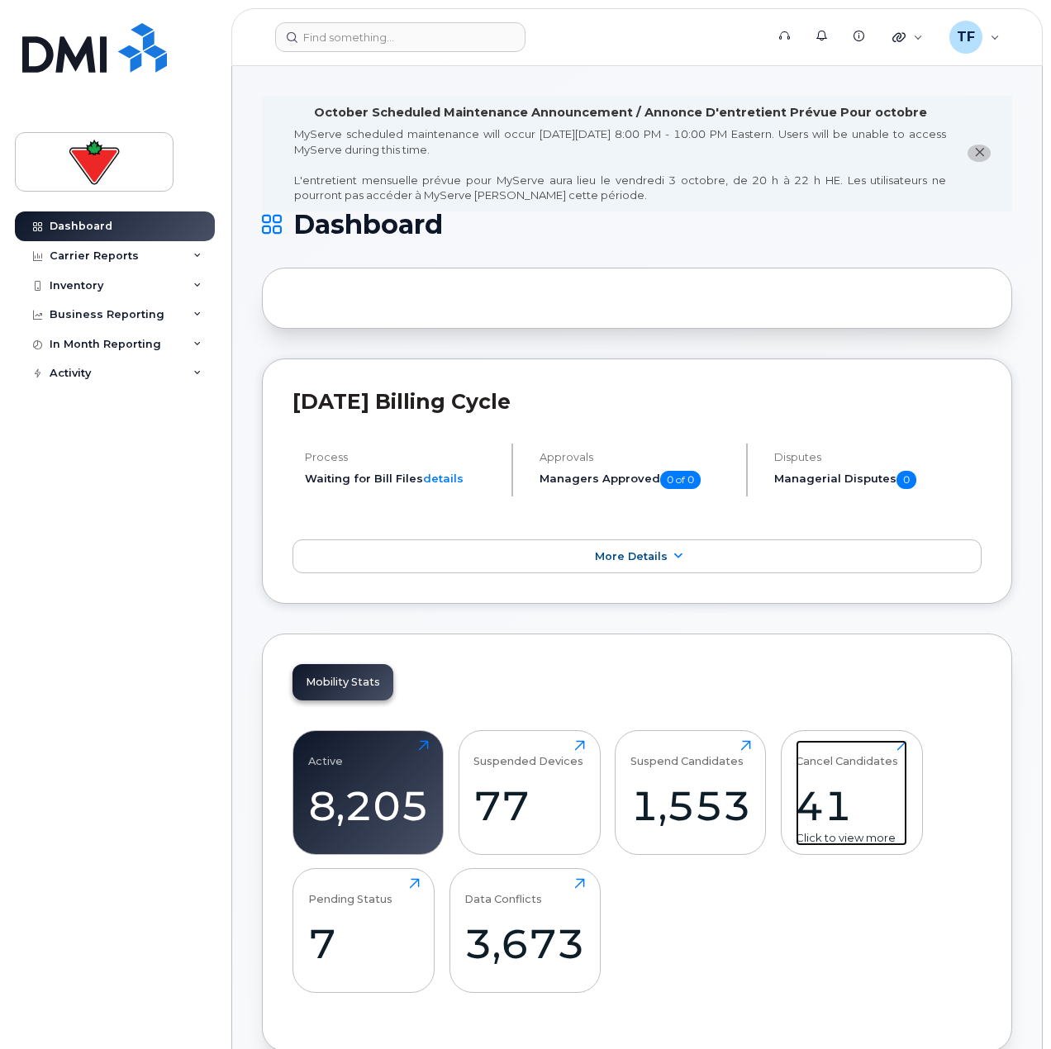
click at [817, 776] on div "Cancel Candidates 41 Click to view more" at bounding box center [851, 793] width 112 height 106
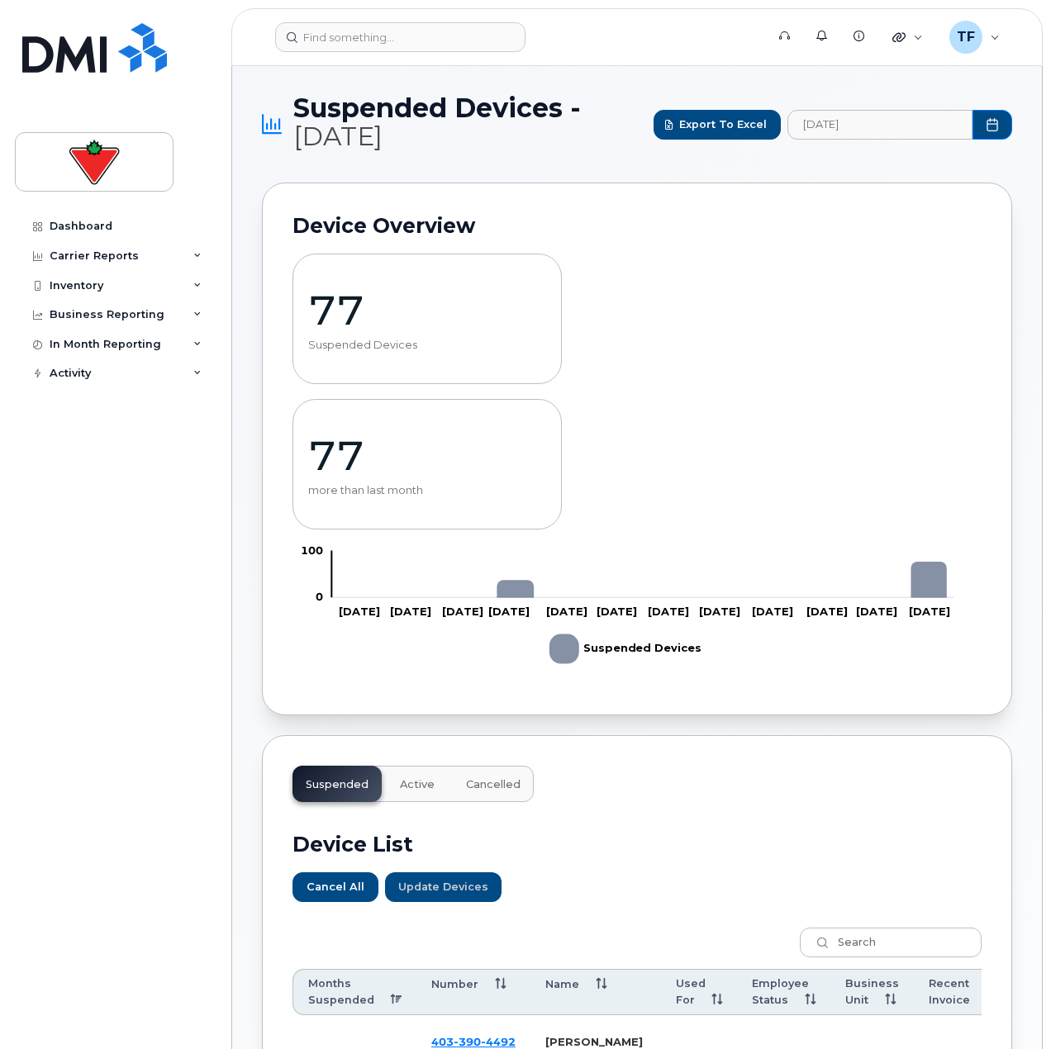
drag, startPoint x: 224, startPoint y: 478, endPoint x: 226, endPoint y: 468, distance: 10.2
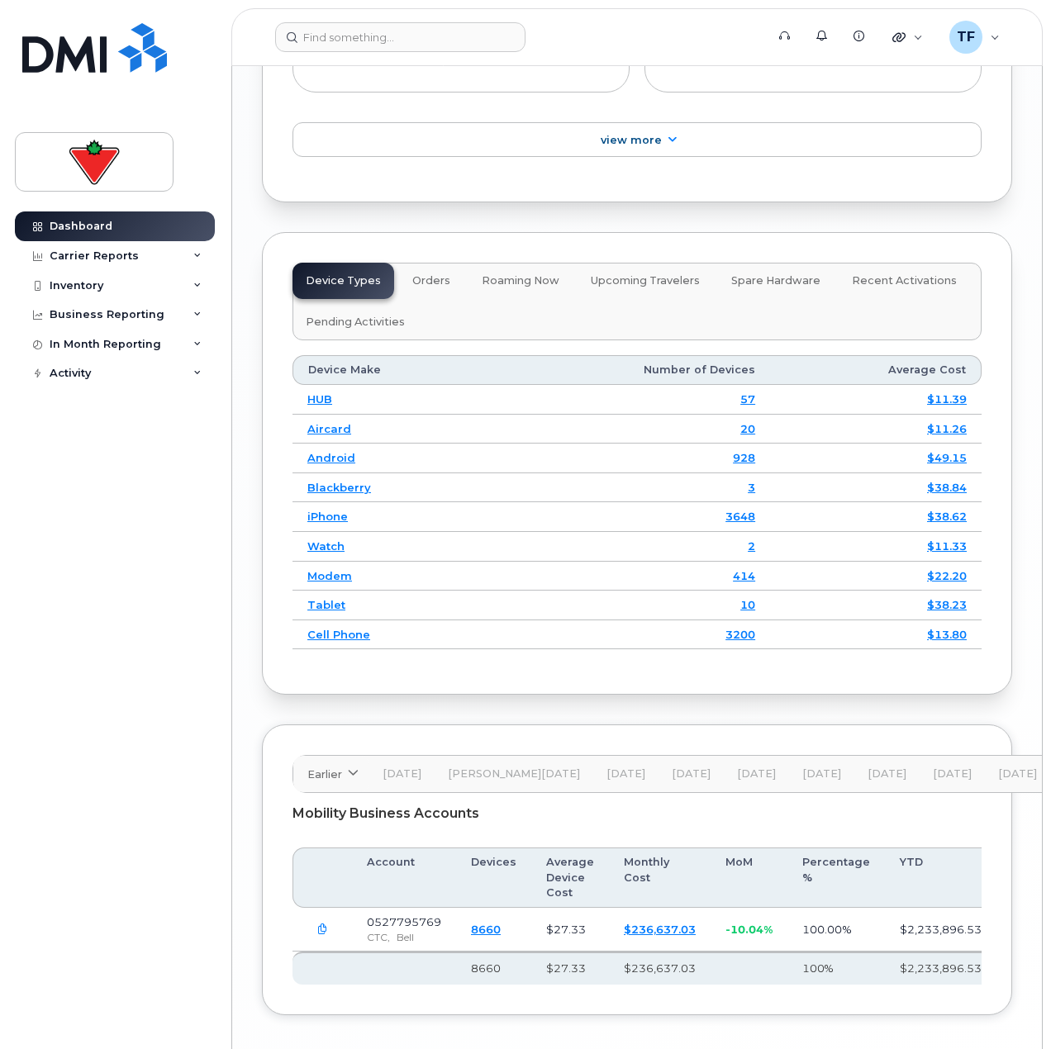
scroll to position [2101, 0]
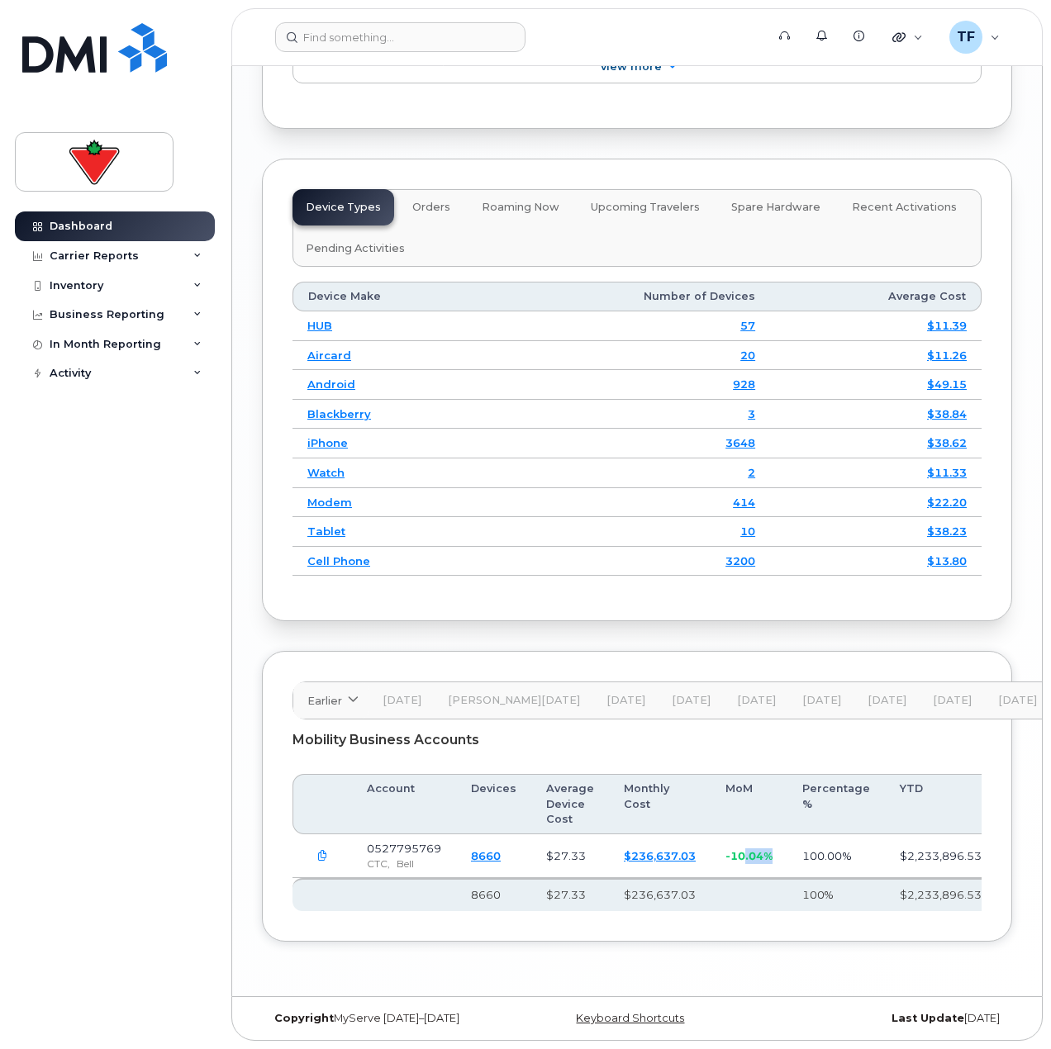
drag, startPoint x: 738, startPoint y: 852, endPoint x: 767, endPoint y: 853, distance: 28.1
click at [767, 853] on td "-10.04%" at bounding box center [748, 856] width 77 height 44
click at [771, 854] on td "-10.04%" at bounding box center [748, 856] width 77 height 44
drag, startPoint x: 797, startPoint y: 857, endPoint x: 696, endPoint y: 855, distance: 100.8
click at [696, 855] on tr "0527795769 CTC, Bell 8660 $27.33 $236,637.03 -10.04% 100.00% $2,233,896.53" at bounding box center [644, 856] width 704 height 44
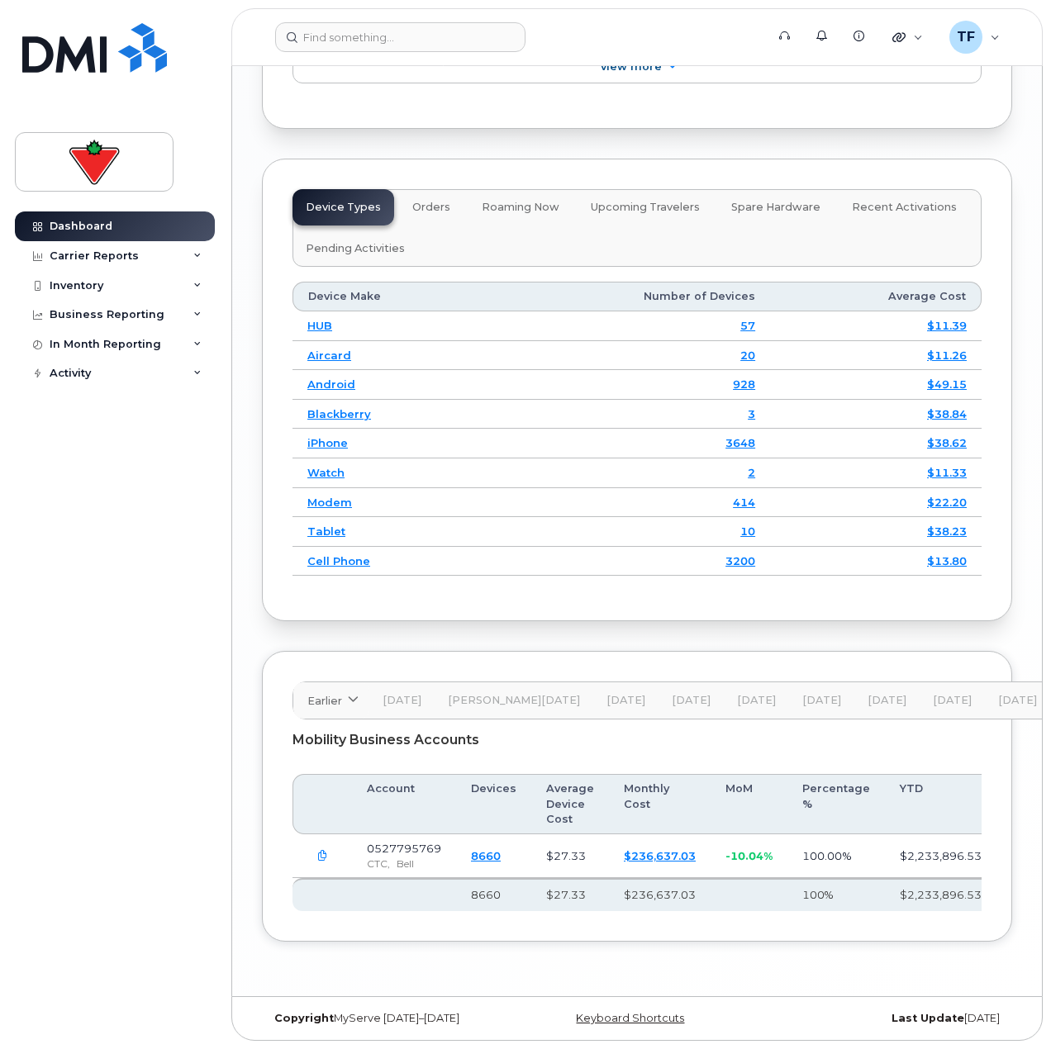
click at [324, 410] on link "Blackberry" at bounding box center [339, 413] width 64 height 13
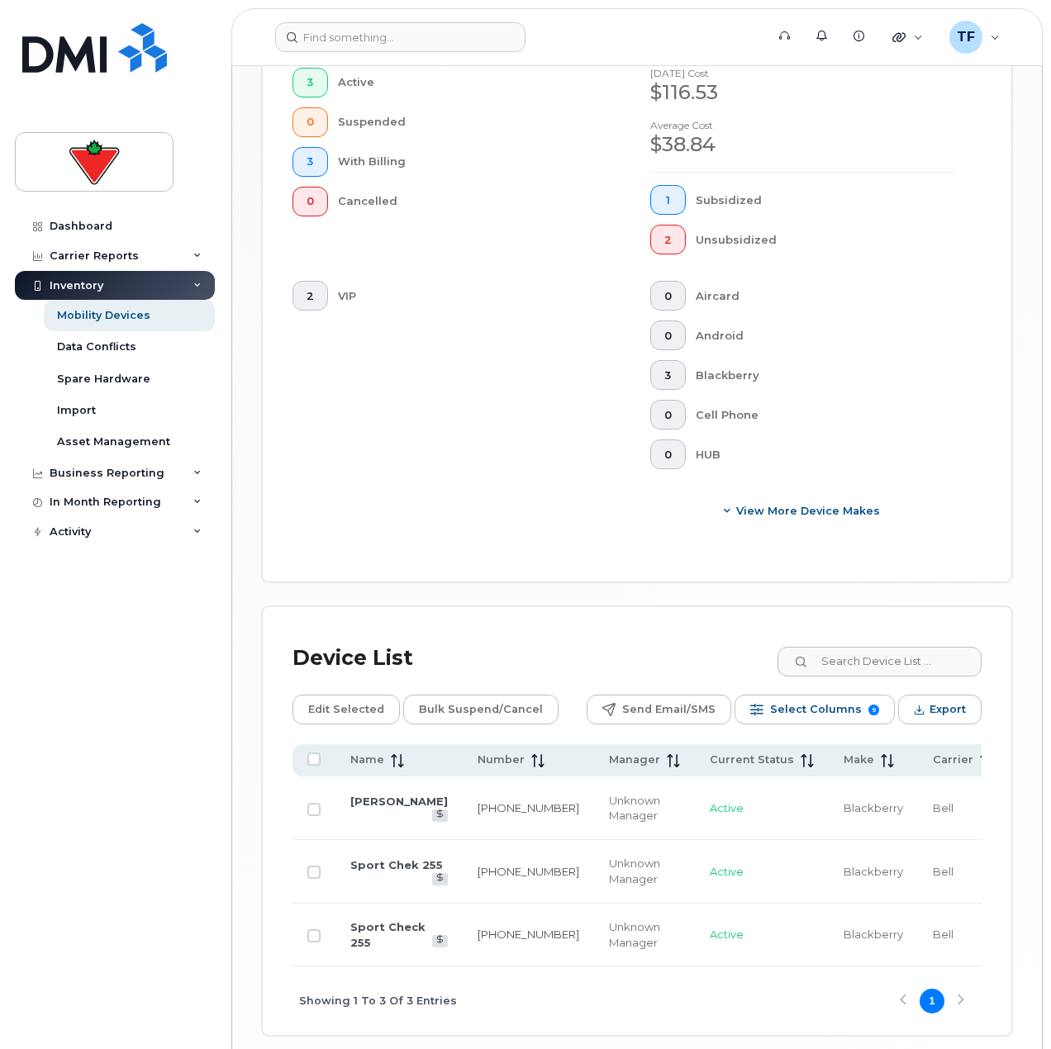
scroll to position [718, 0]
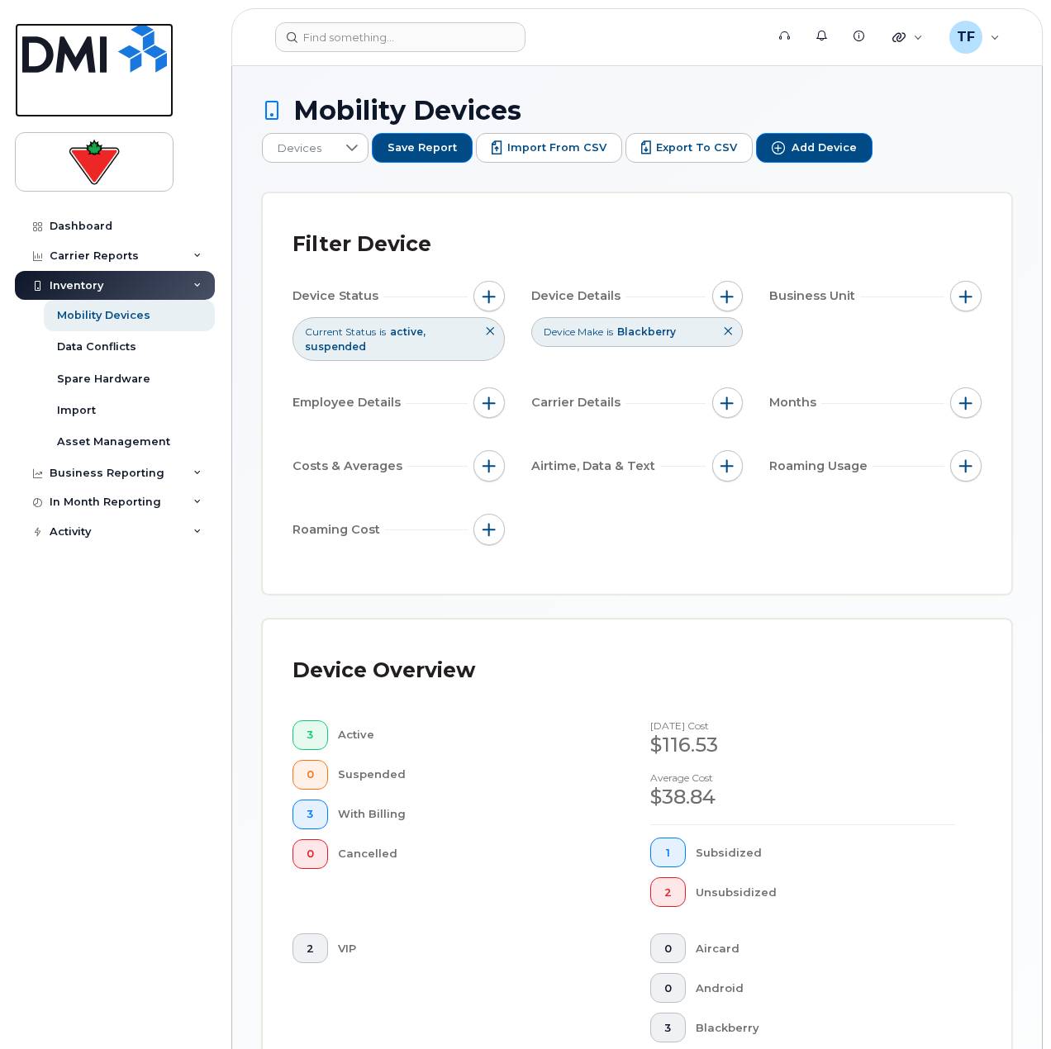
click at [112, 51] on img at bounding box center [94, 48] width 145 height 50
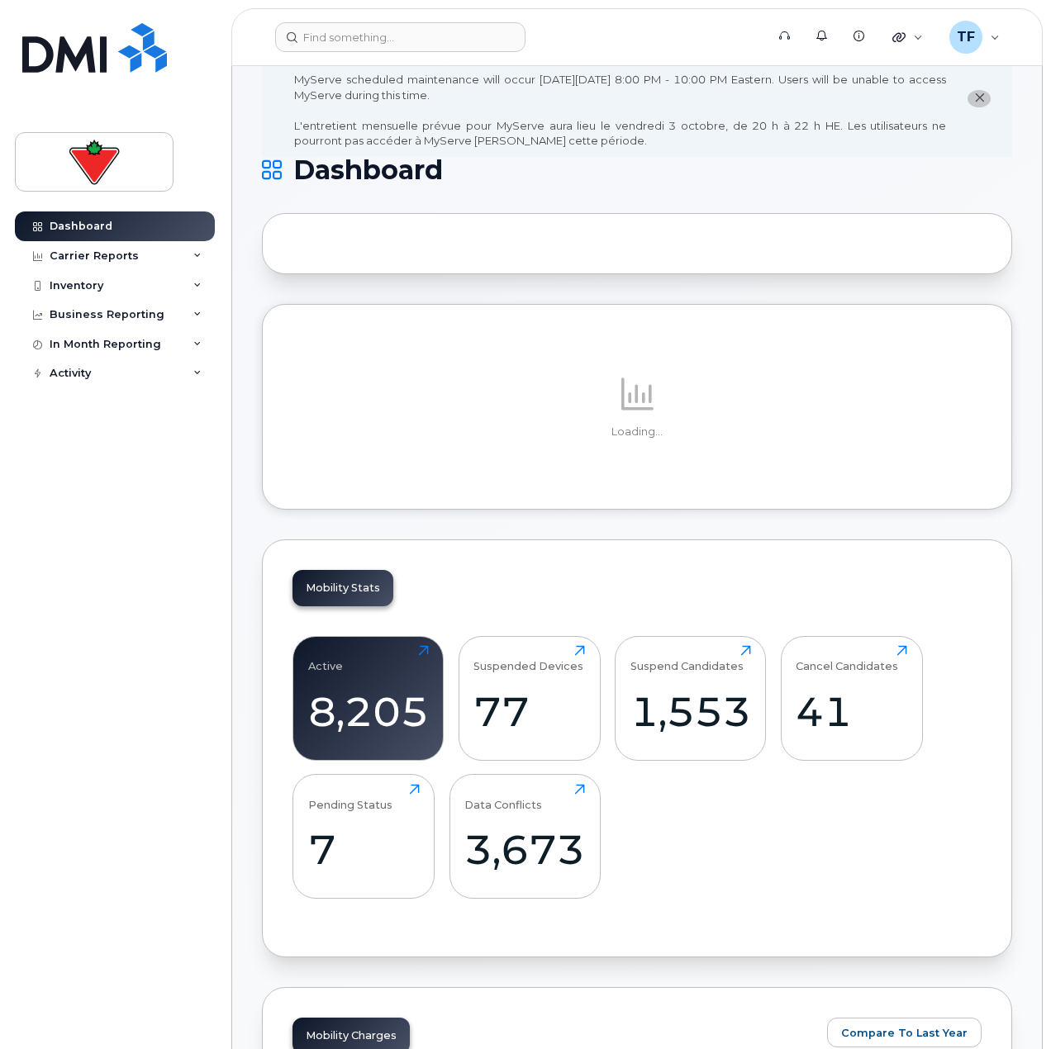
scroll to position [165, 0]
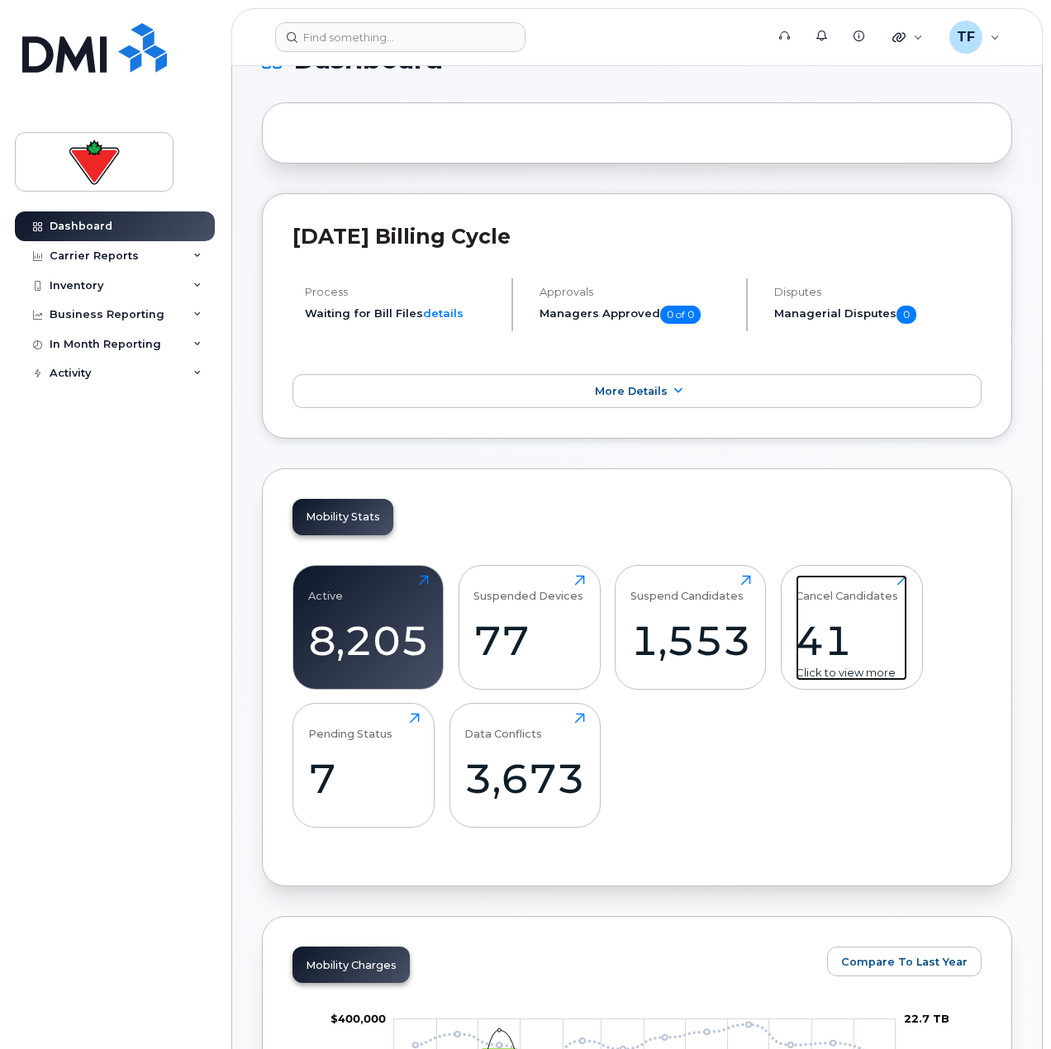
click at [880, 596] on div "Cancel Candidates" at bounding box center [846, 588] width 102 height 27
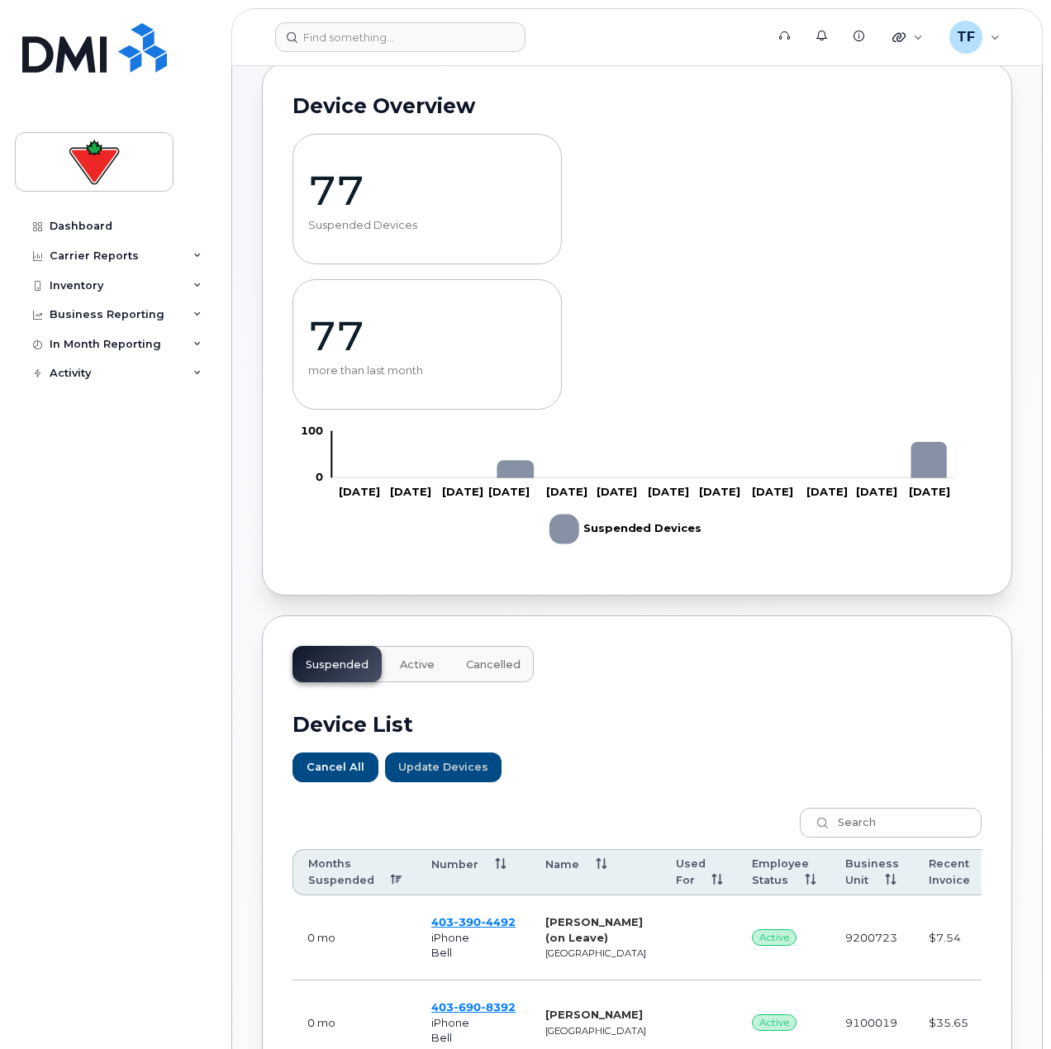
scroll to position [496, 0]
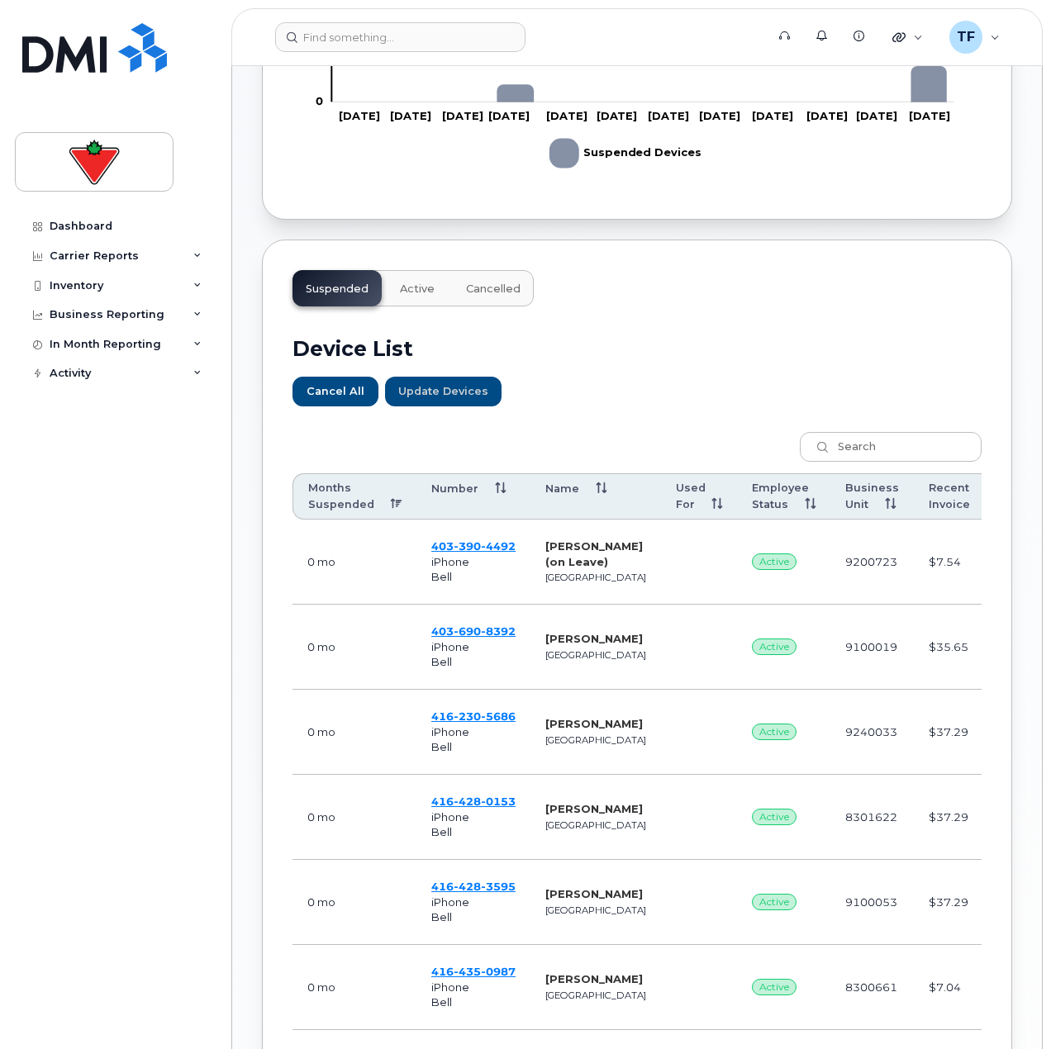
click at [396, 279] on button "Active" at bounding box center [417, 288] width 61 height 36
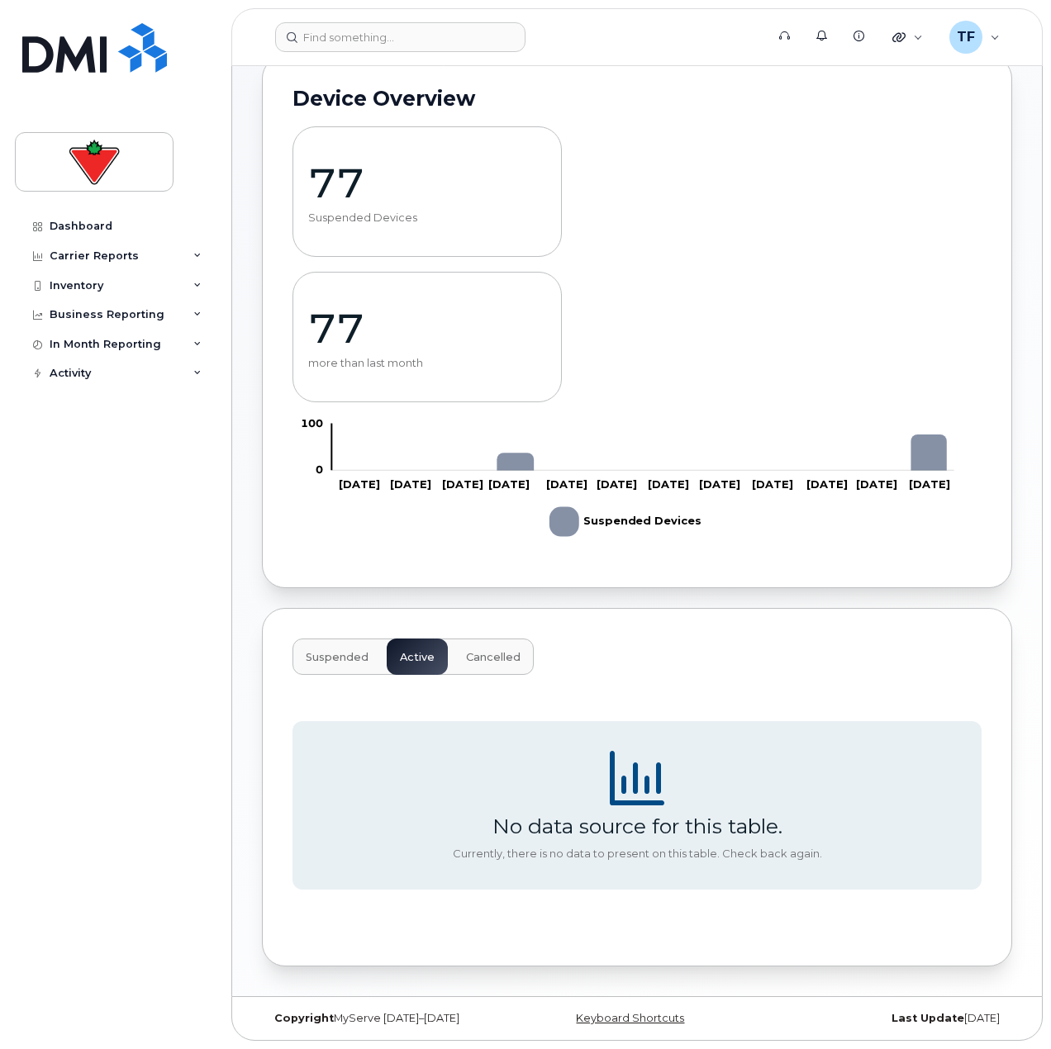
scroll to position [127, 0]
click at [475, 657] on span "Cancelled" at bounding box center [493, 657] width 55 height 13
click at [358, 660] on span "Suspended" at bounding box center [337, 657] width 63 height 13
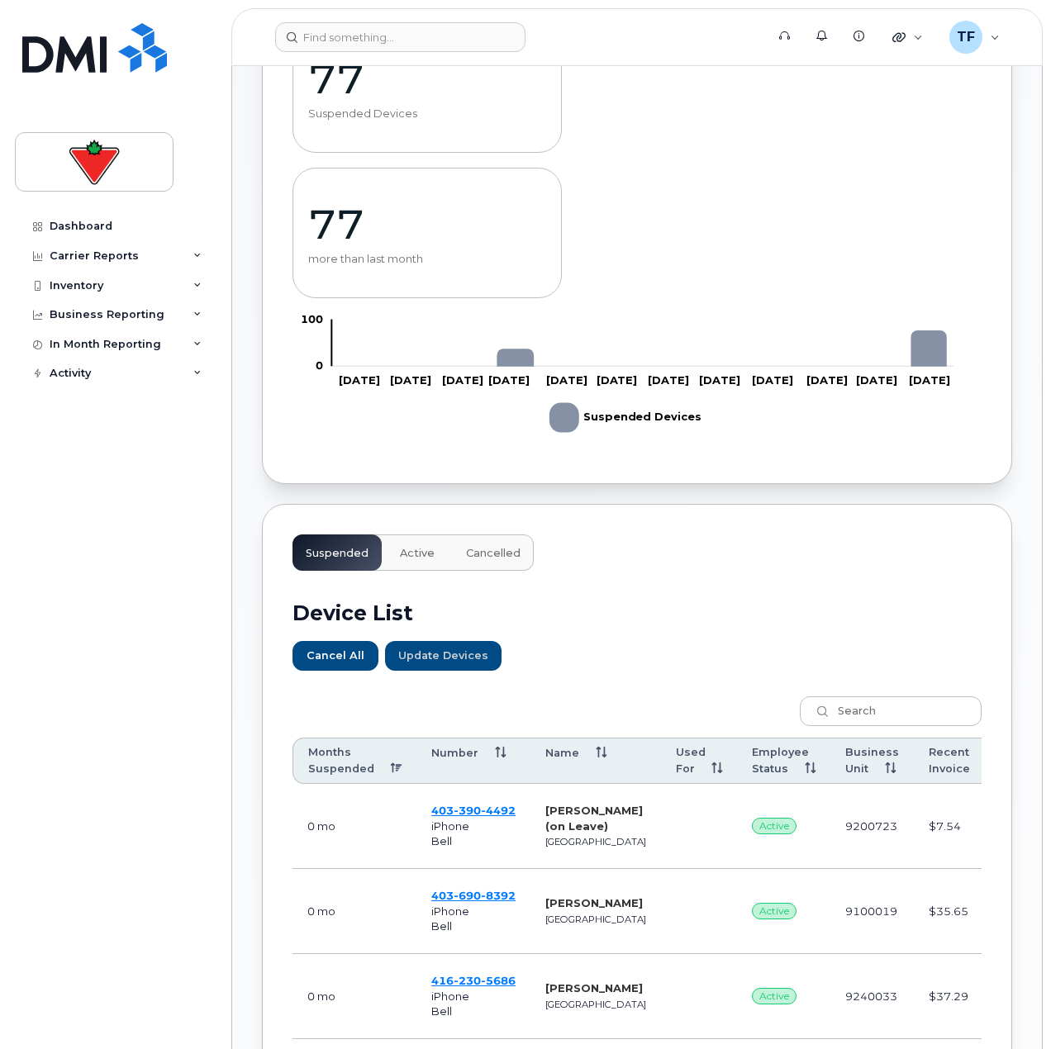
scroll to position [0, 0]
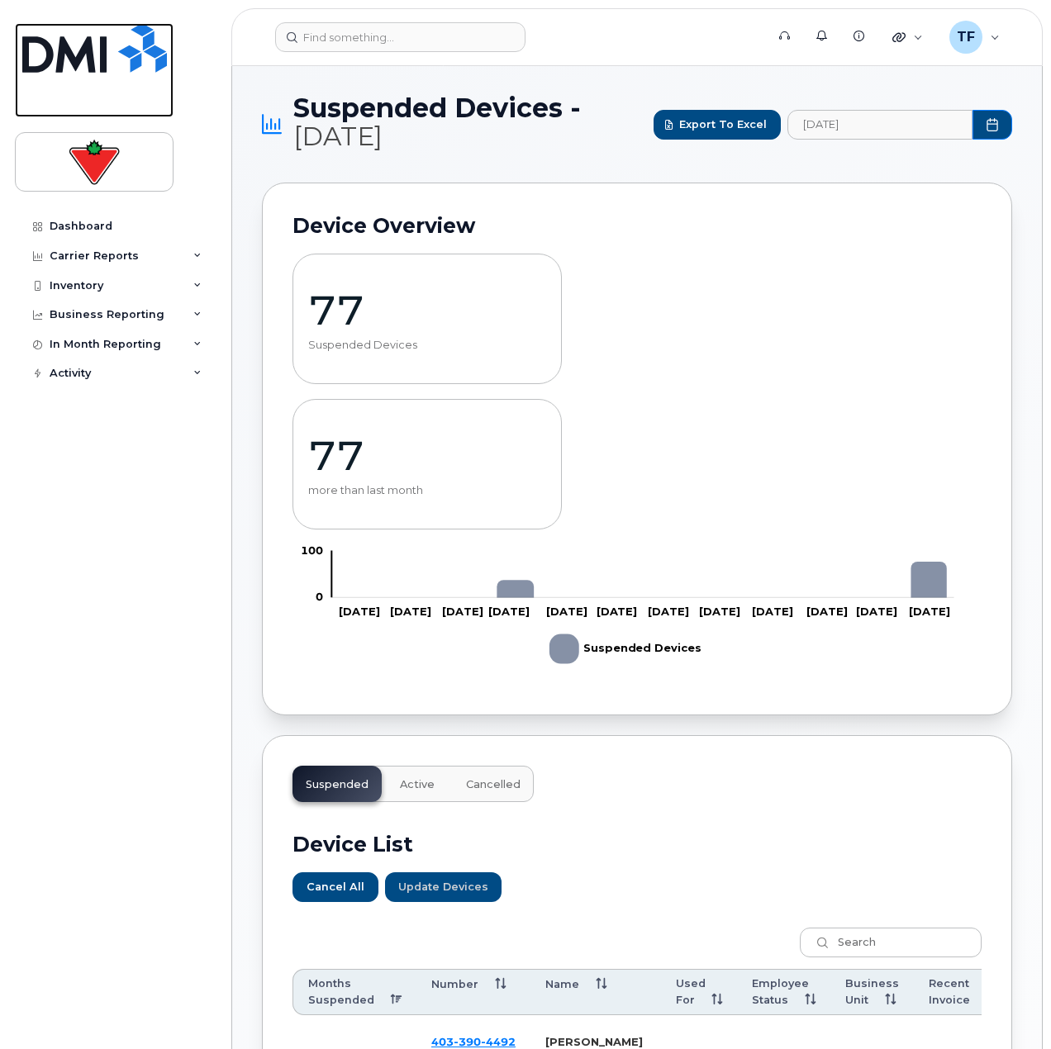
click at [131, 74] on link at bounding box center [94, 70] width 159 height 94
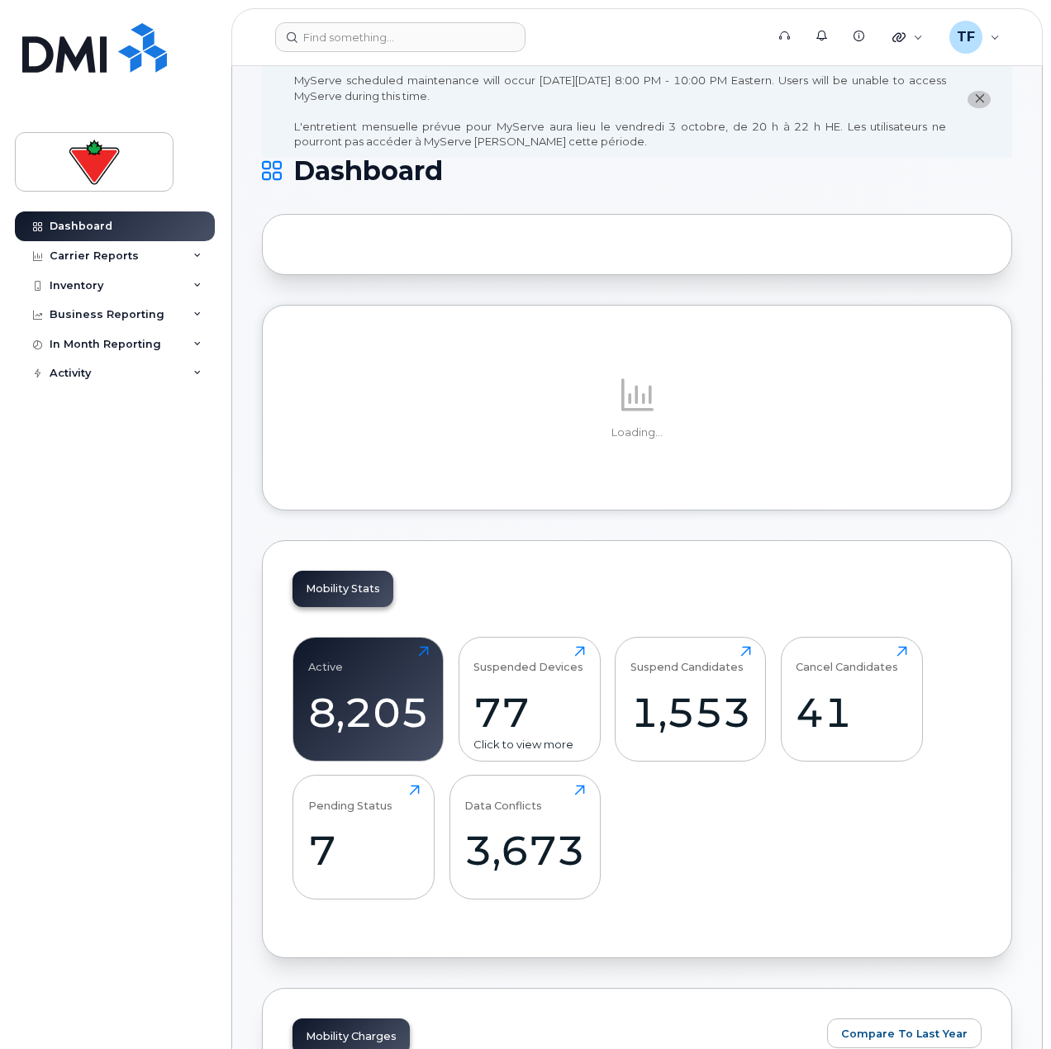
scroll to position [83, 0]
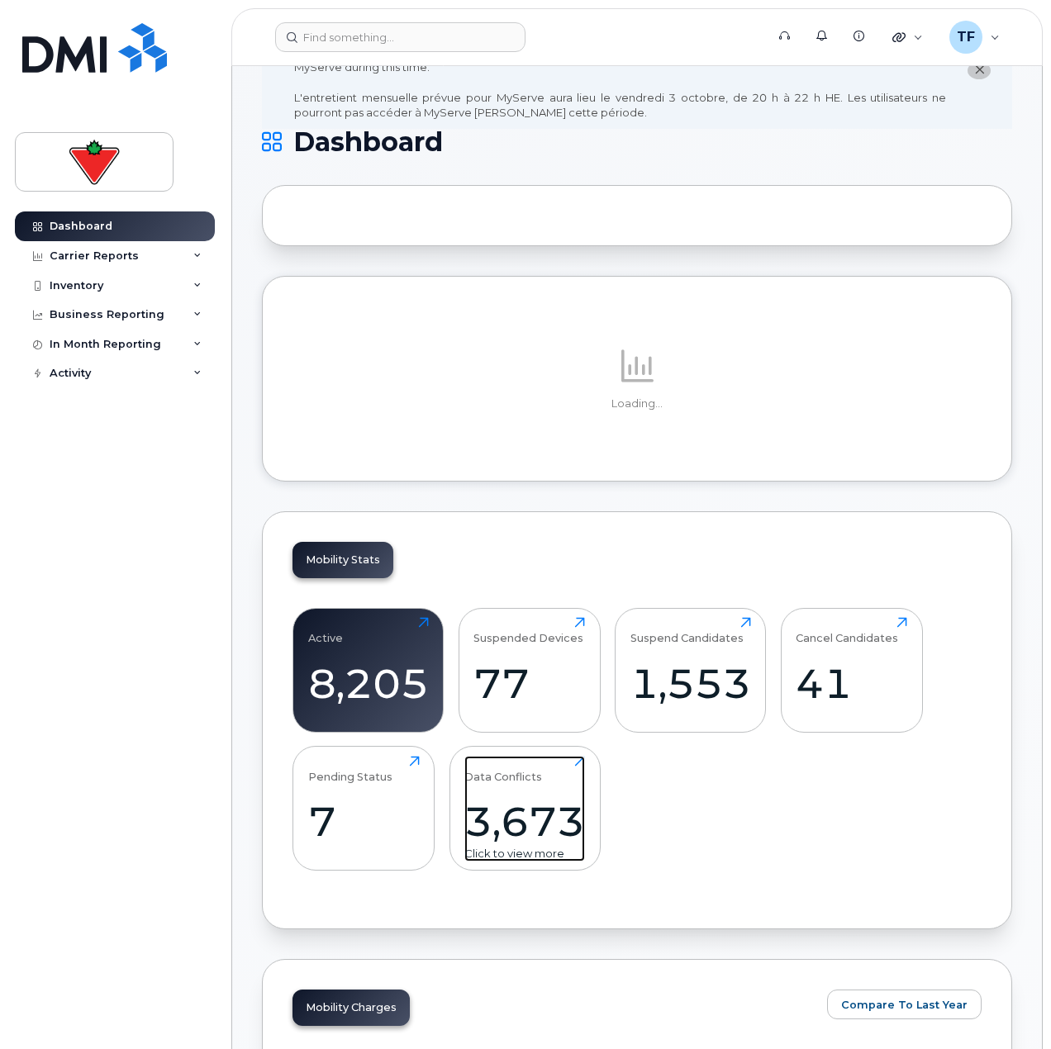
click at [499, 811] on div "3,673" at bounding box center [524, 821] width 121 height 49
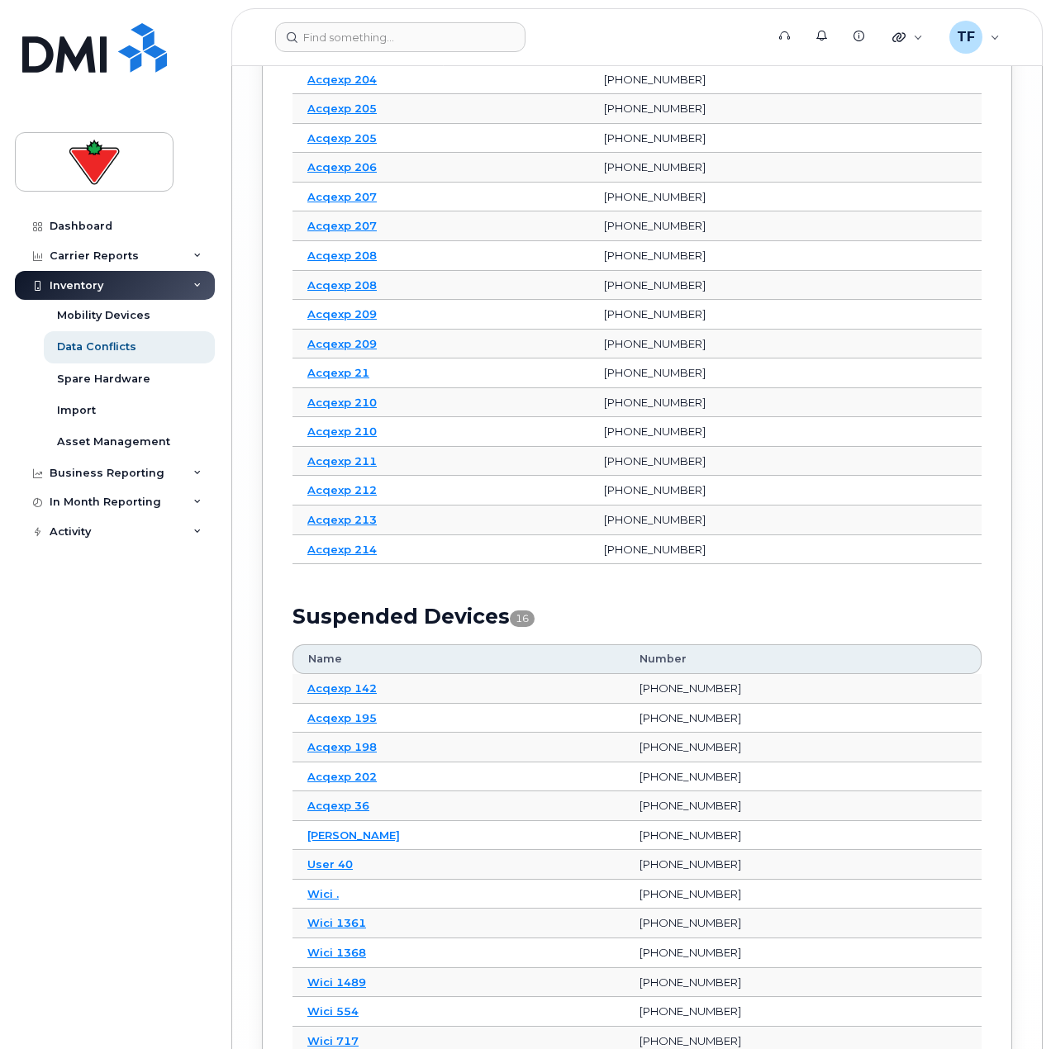
scroll to position [7396, 0]
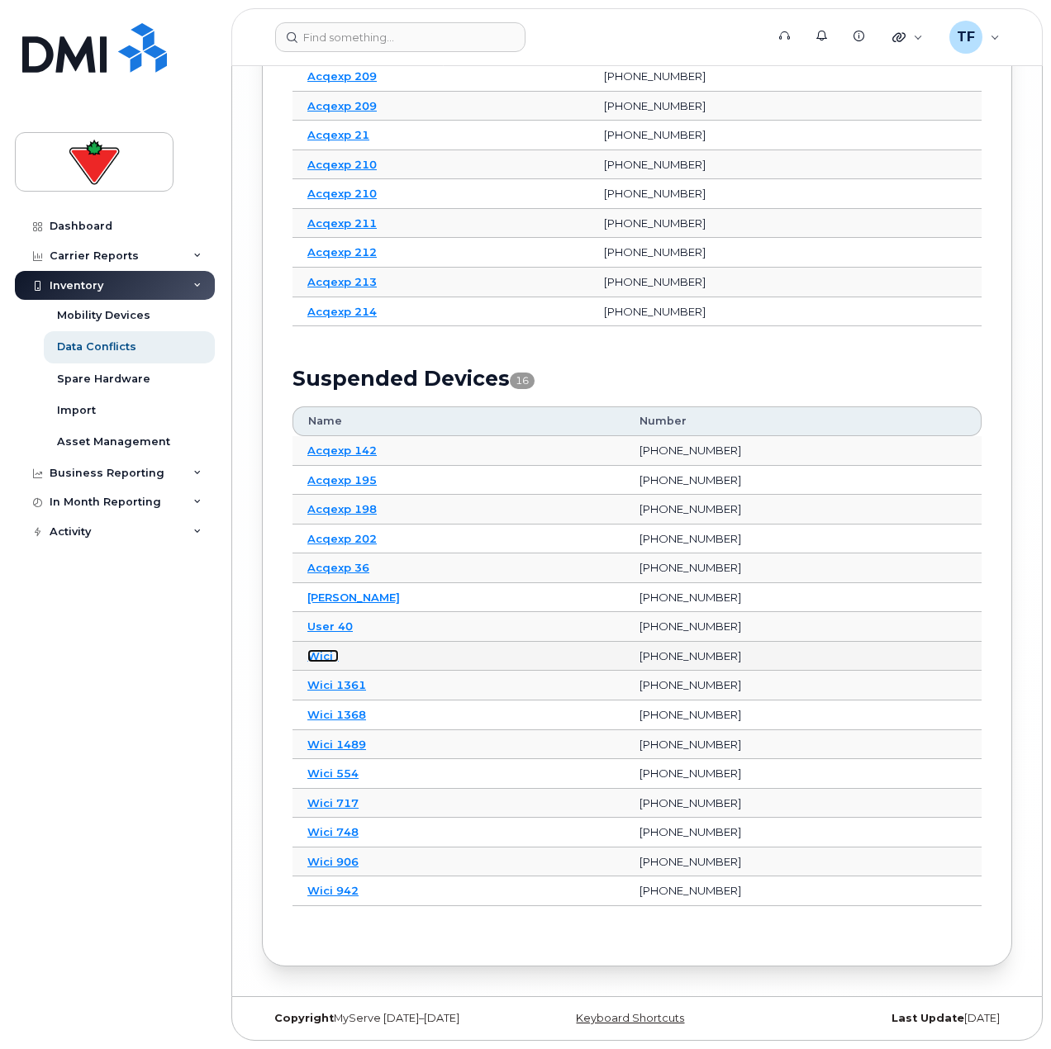
click at [326, 653] on link "Wici ." at bounding box center [322, 655] width 31 height 13
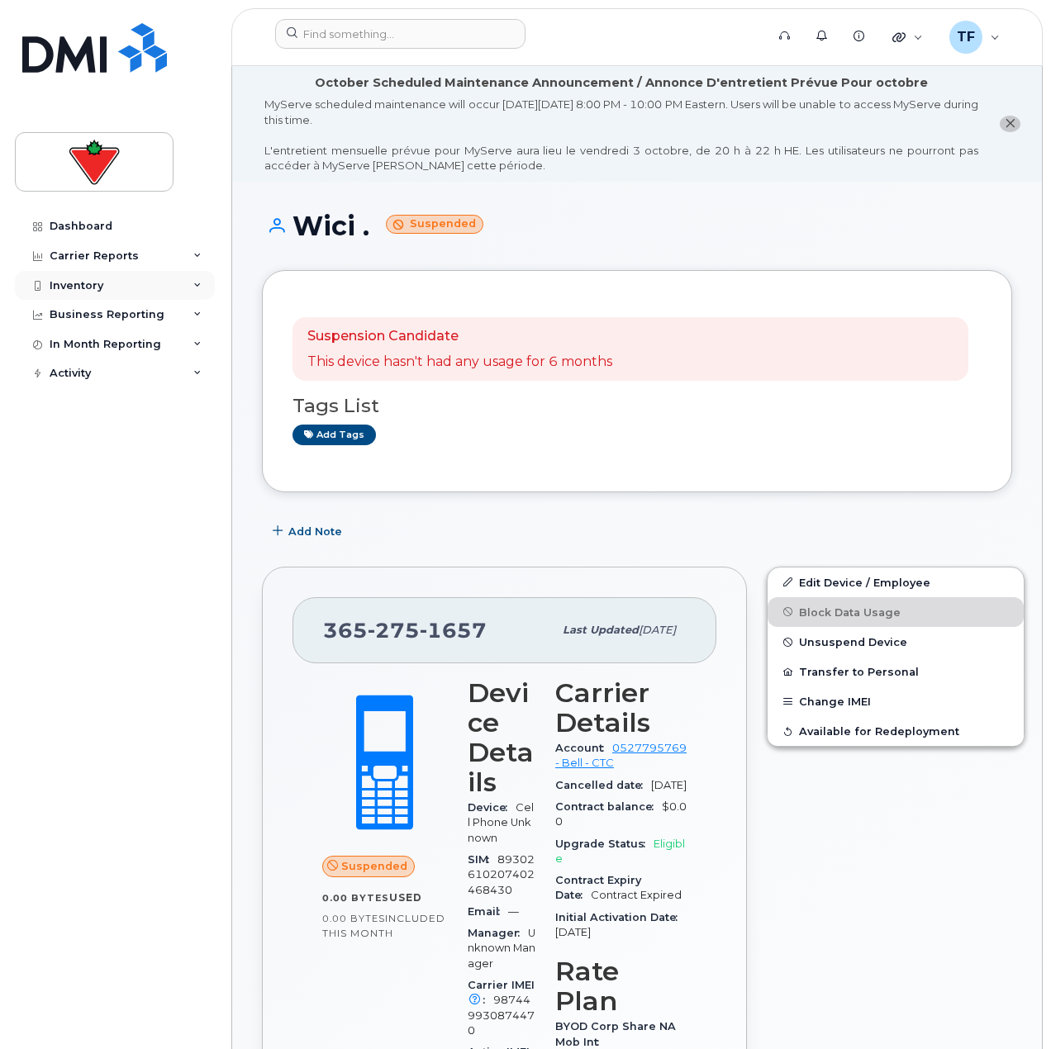
click at [140, 292] on div "Inventory" at bounding box center [115, 286] width 200 height 30
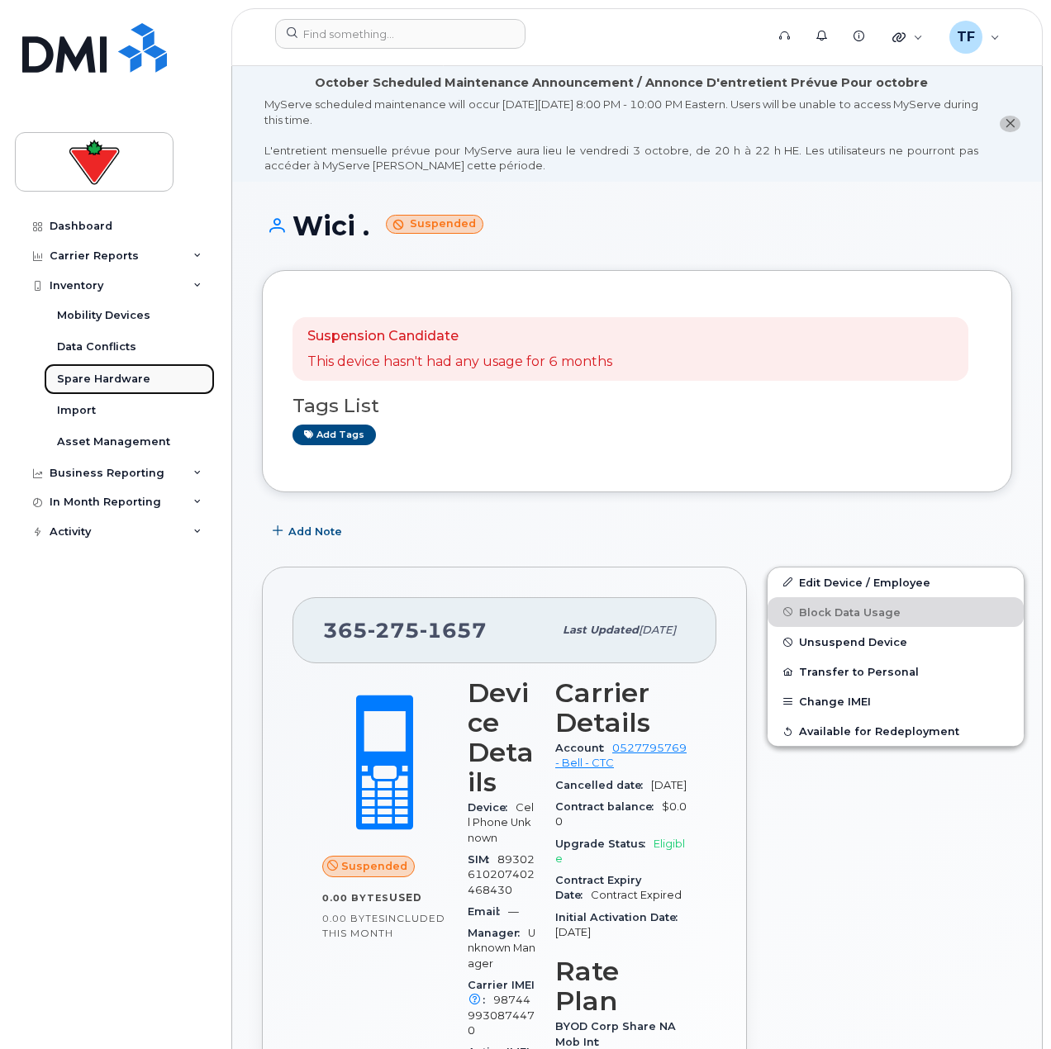
click at [78, 379] on div "Spare Hardware" at bounding box center [103, 379] width 93 height 15
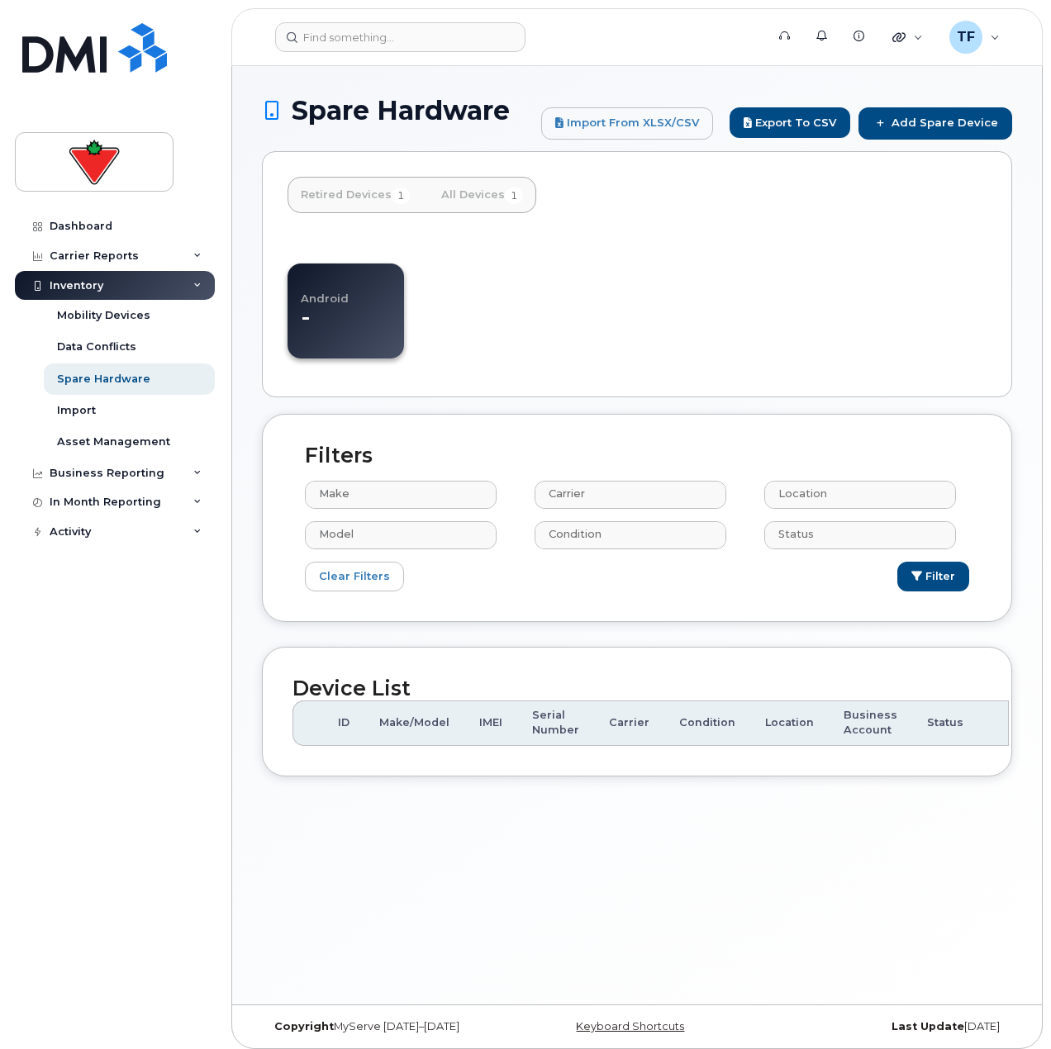
select select
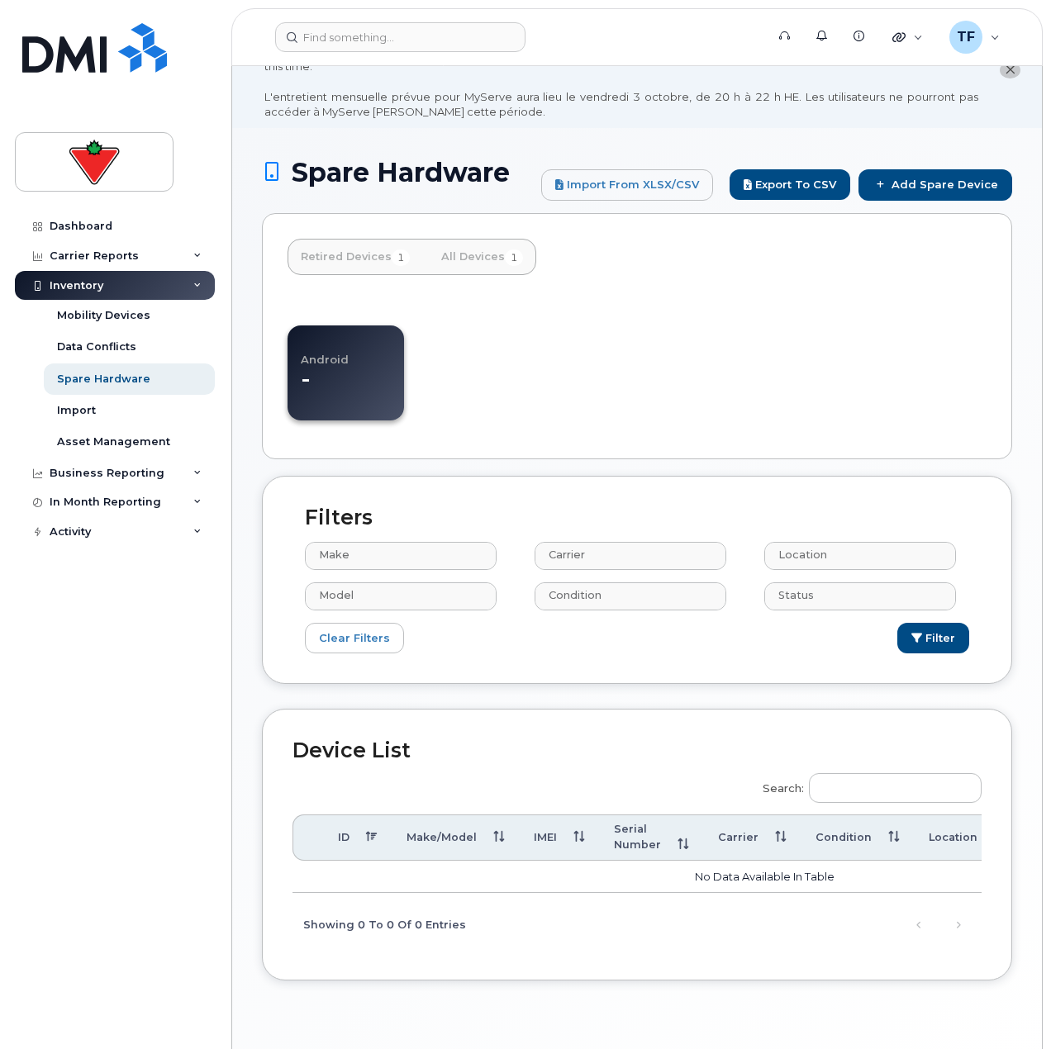
scroll to position [83, 0]
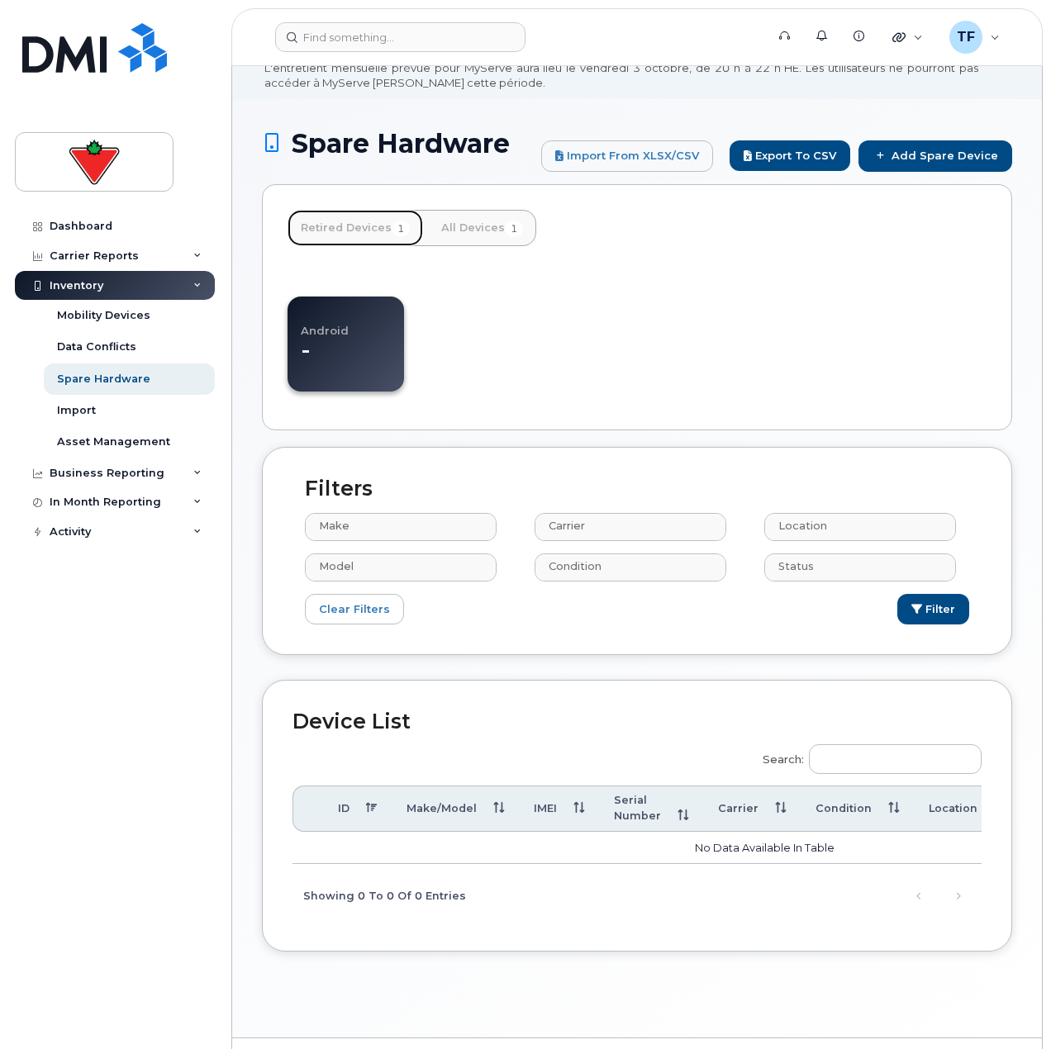
click at [378, 224] on link "Retired Devices 1" at bounding box center [354, 228] width 135 height 36
click at [491, 224] on link "All Devices 1" at bounding box center [482, 228] width 108 height 36
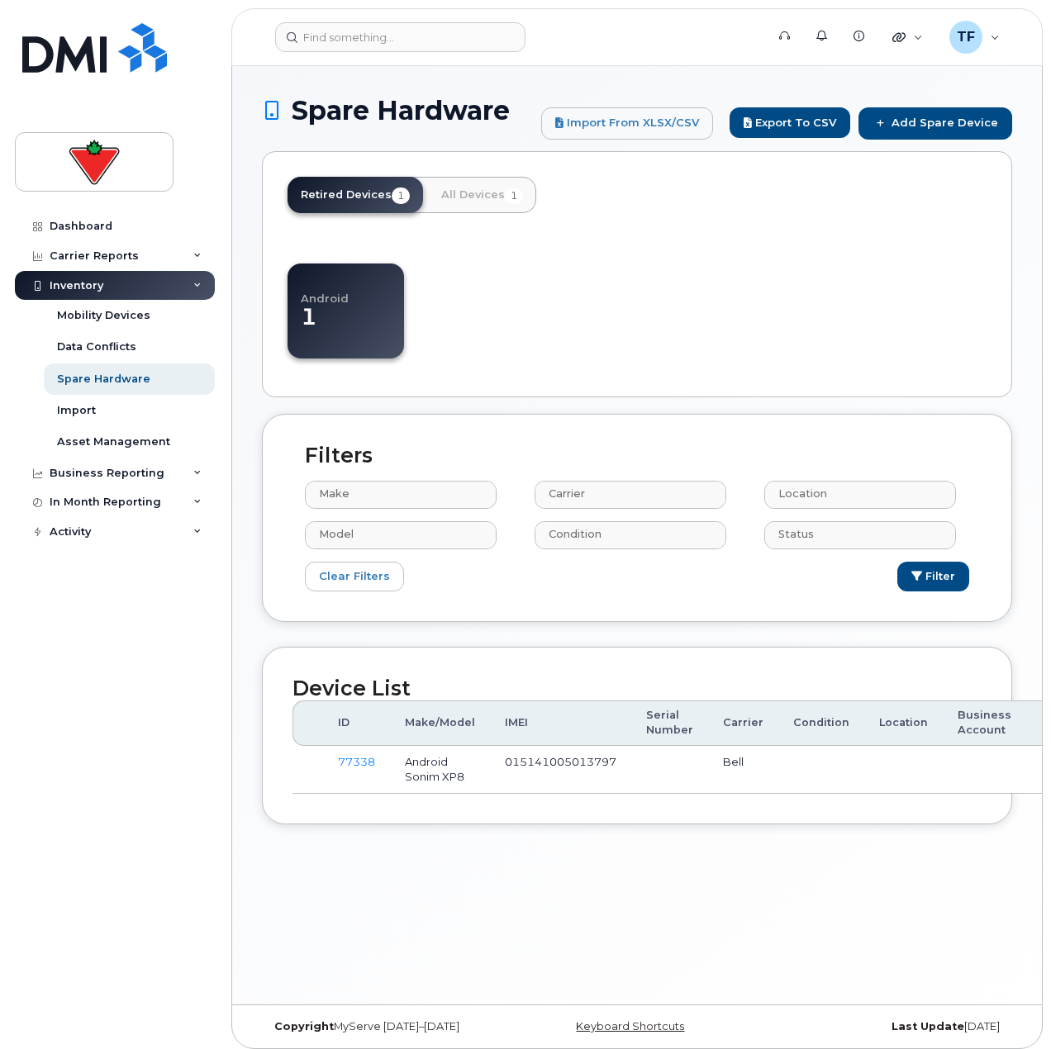
select select
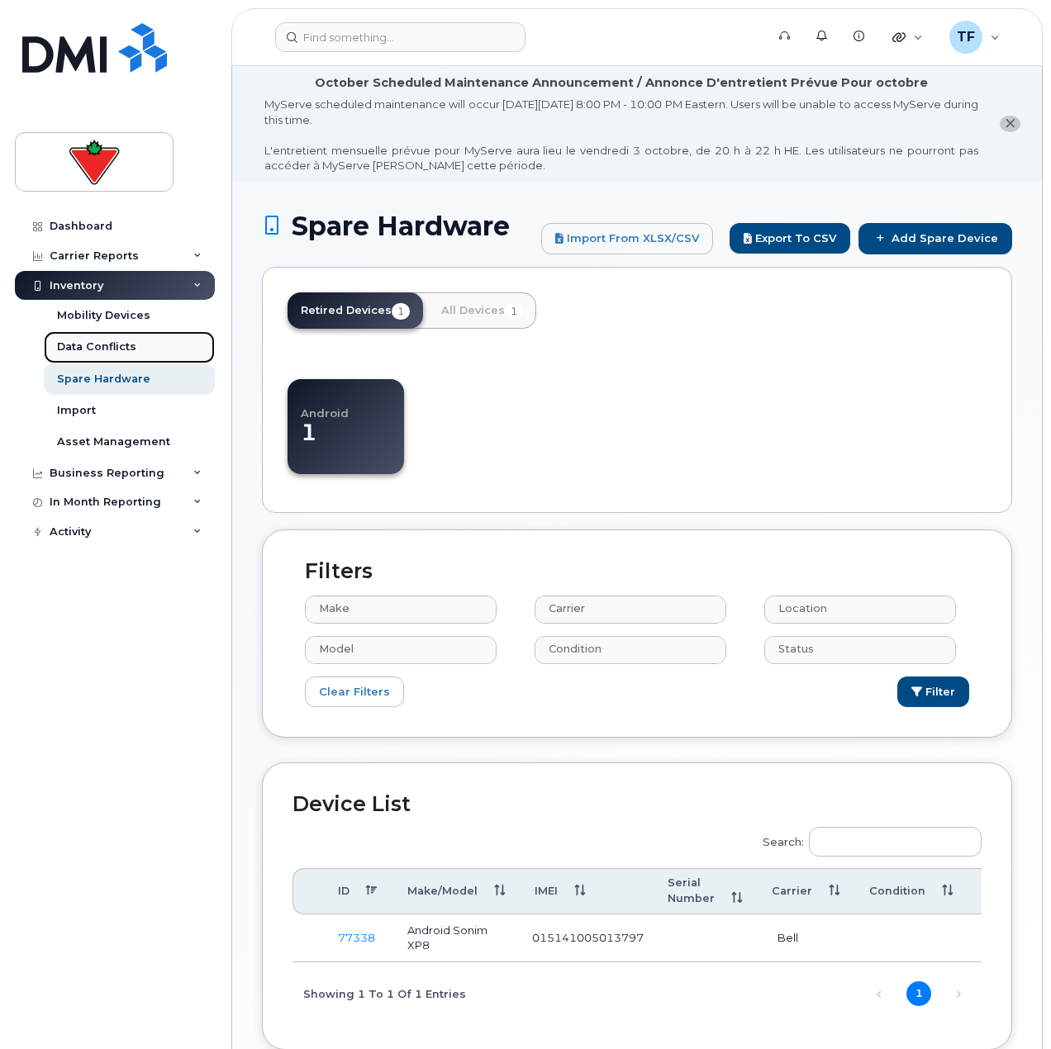
click at [130, 344] on div "Data Conflicts" at bounding box center [96, 347] width 79 height 15
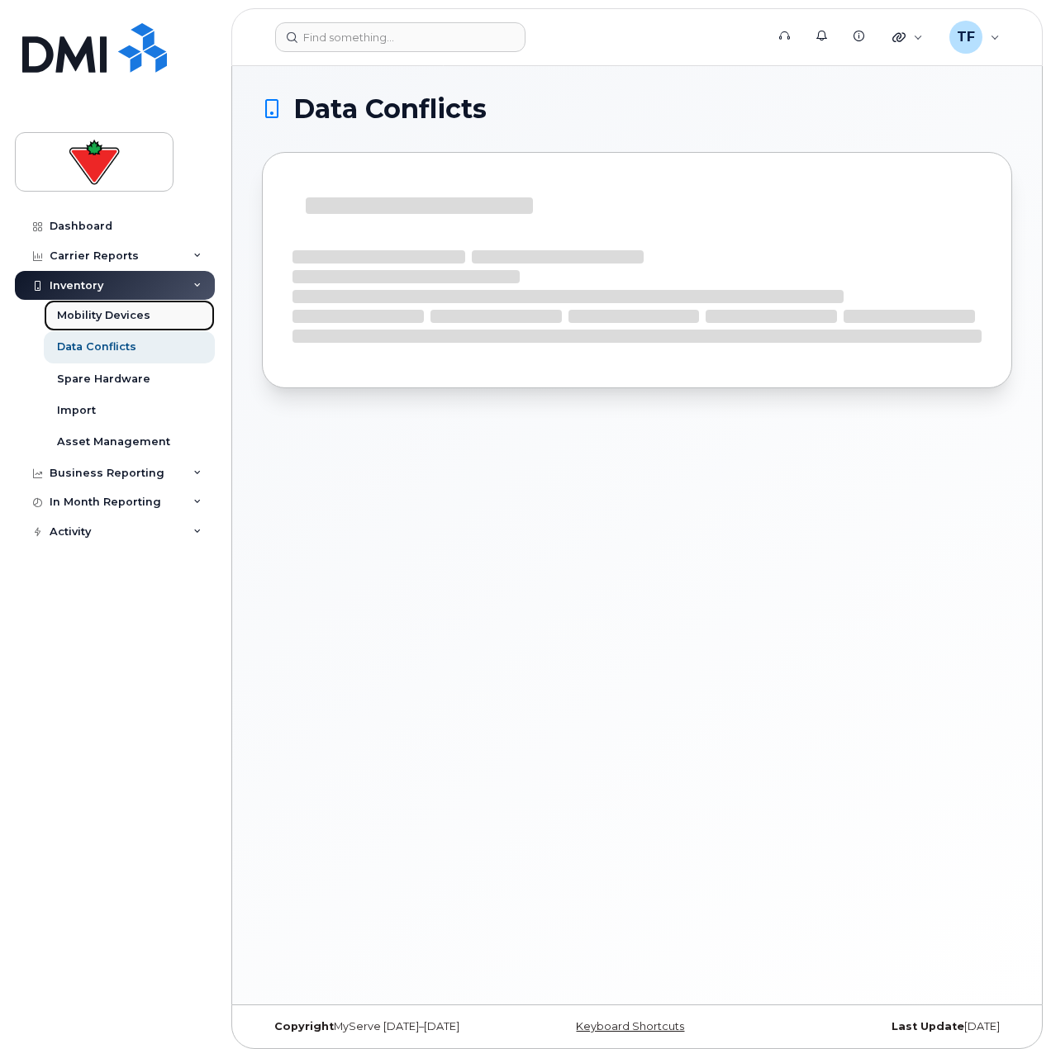
click at [135, 311] on div "Mobility Devices" at bounding box center [103, 315] width 93 height 15
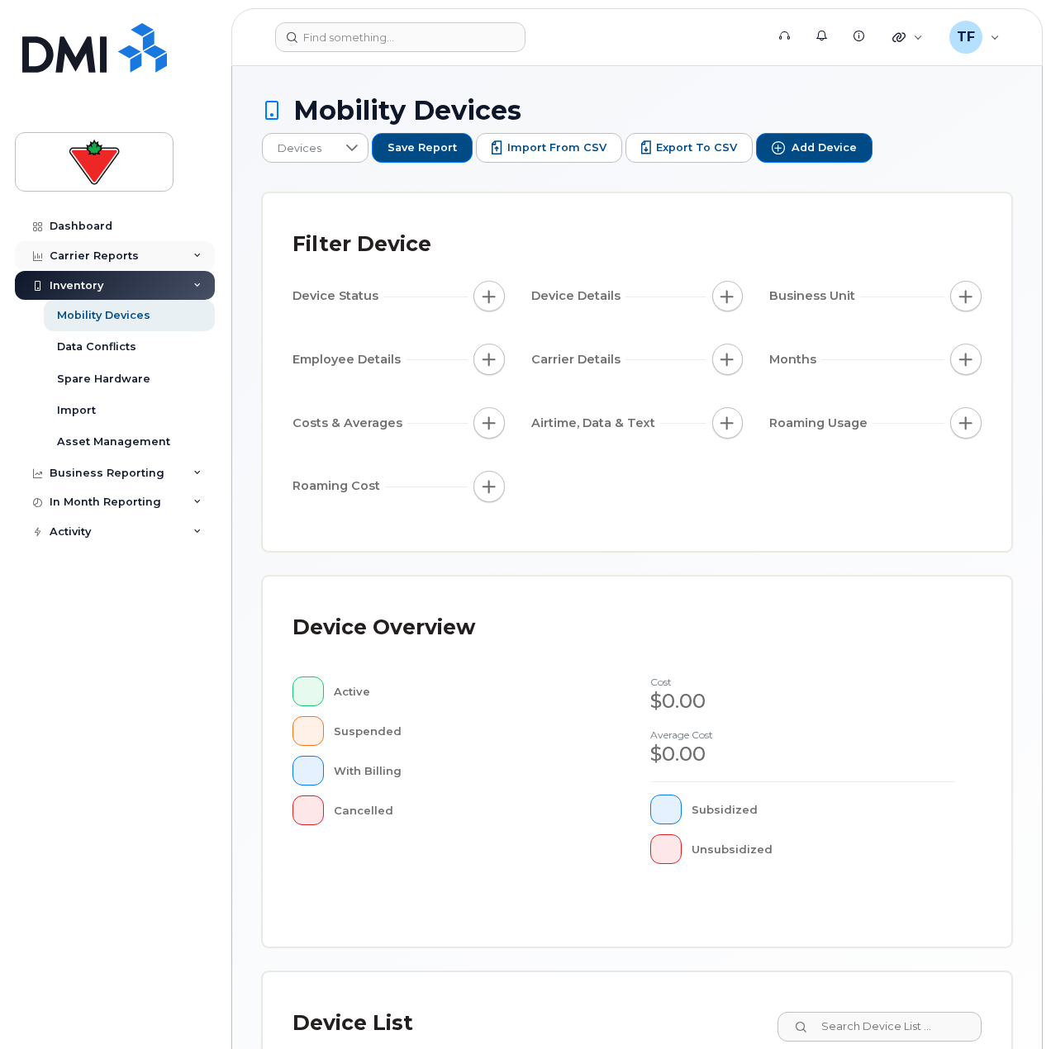
click at [88, 241] on div "Carrier Reports" at bounding box center [115, 256] width 200 height 30
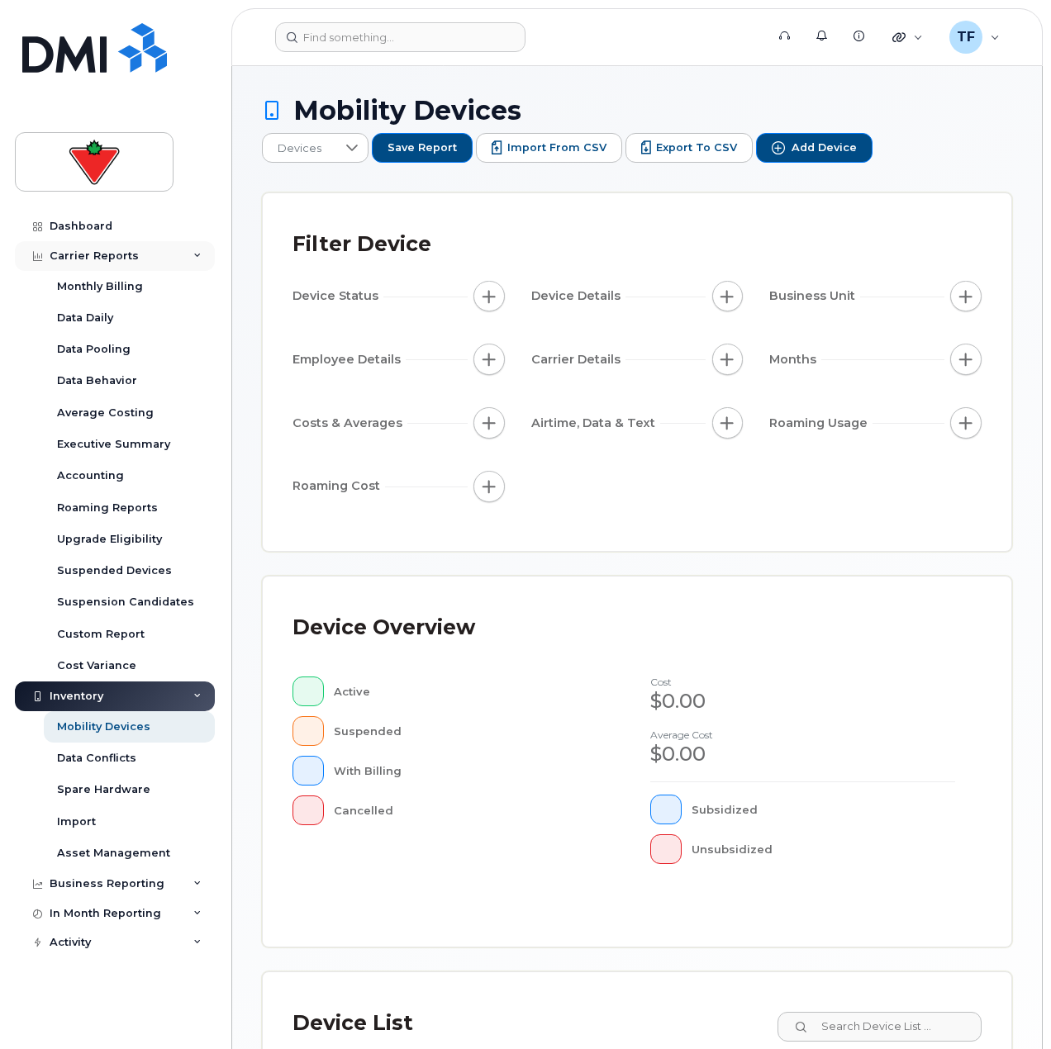
click at [88, 254] on div "Carrier Reports" at bounding box center [94, 255] width 89 height 13
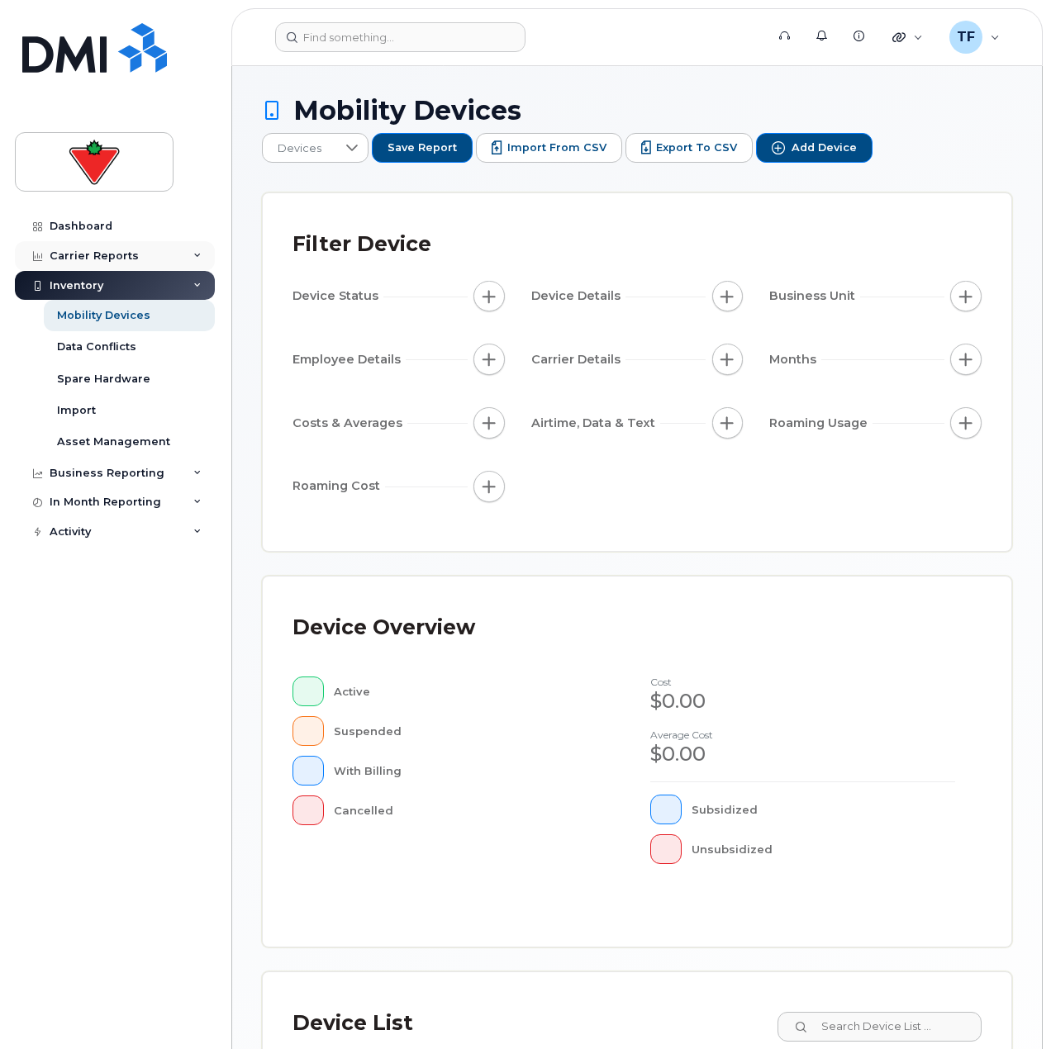
click at [88, 254] on div "Carrier Reports" at bounding box center [94, 255] width 89 height 13
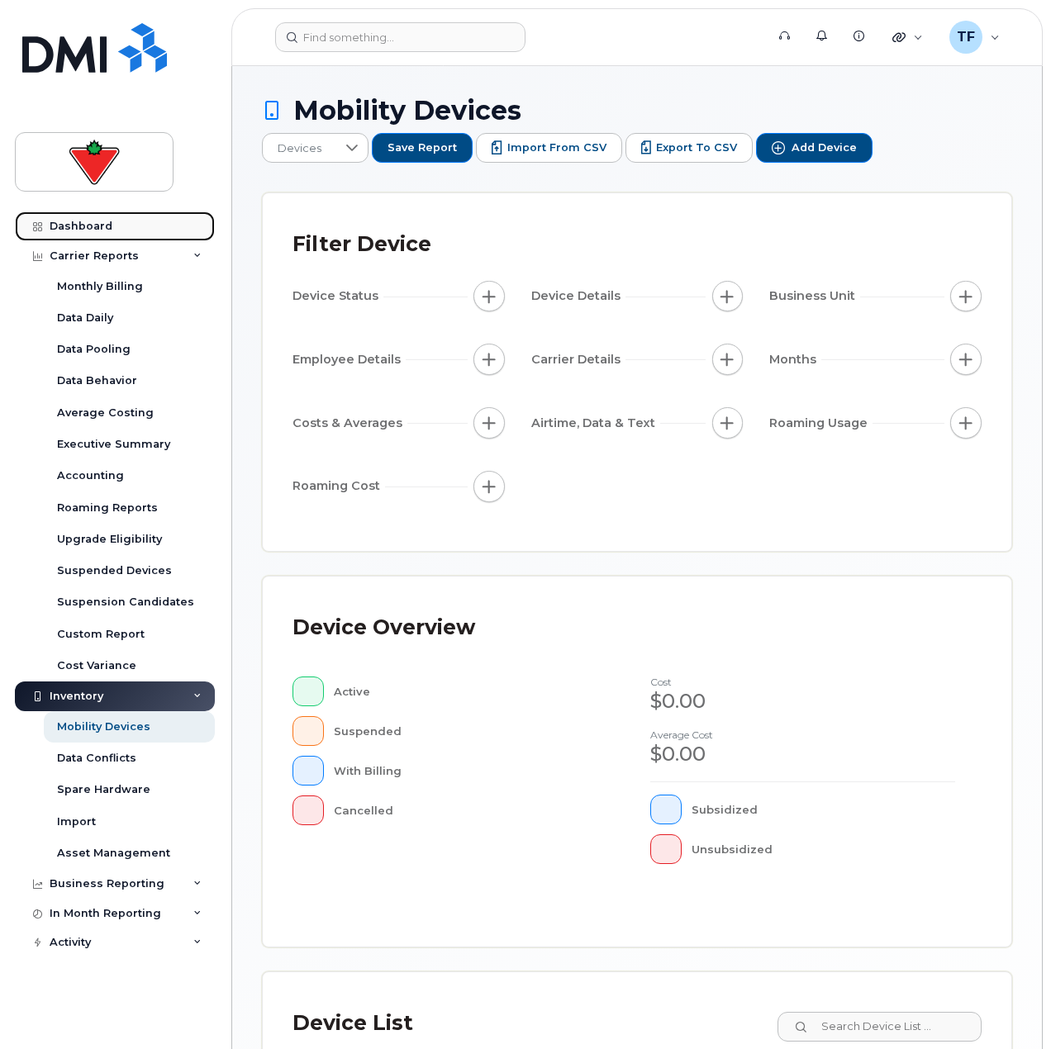
click at [83, 221] on div "Dashboard" at bounding box center [81, 226] width 63 height 13
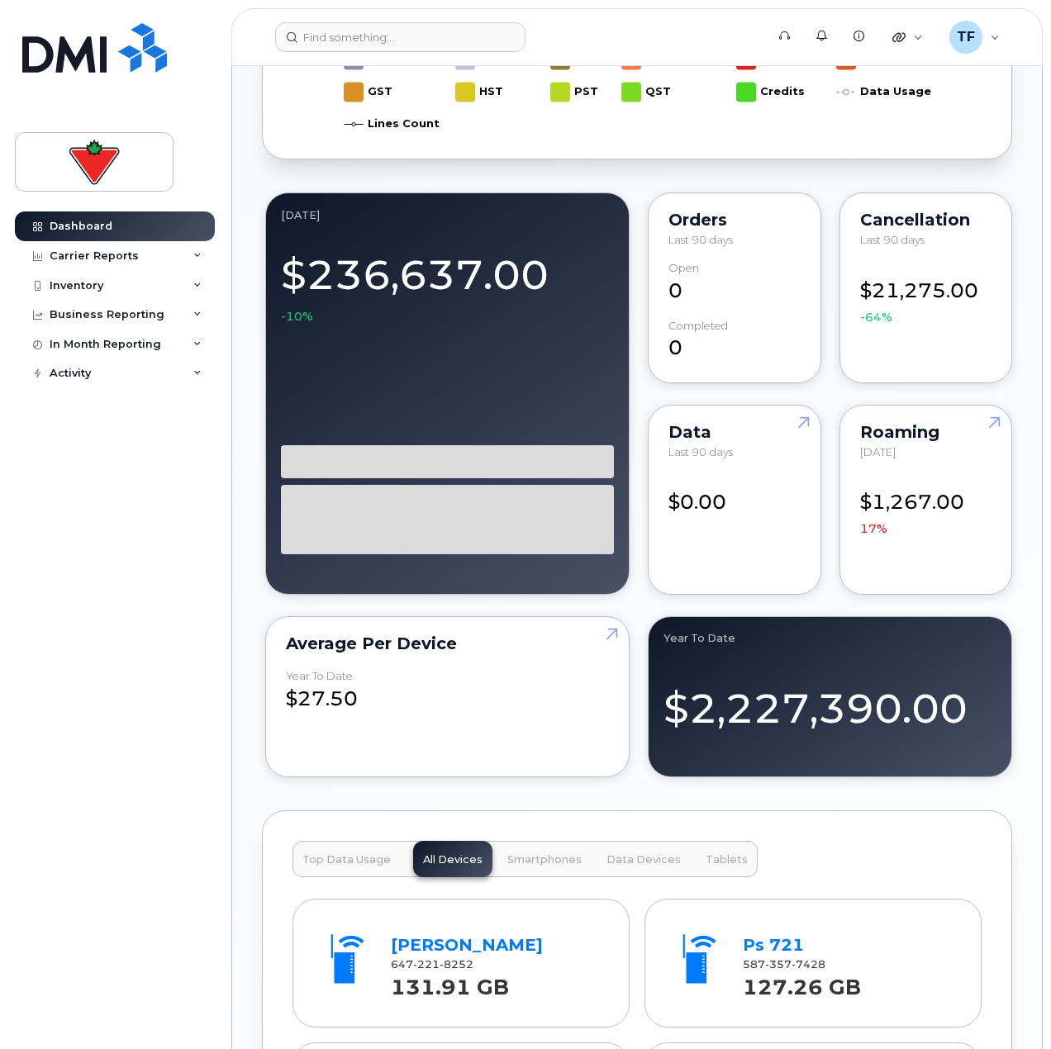
scroll to position [1362, 0]
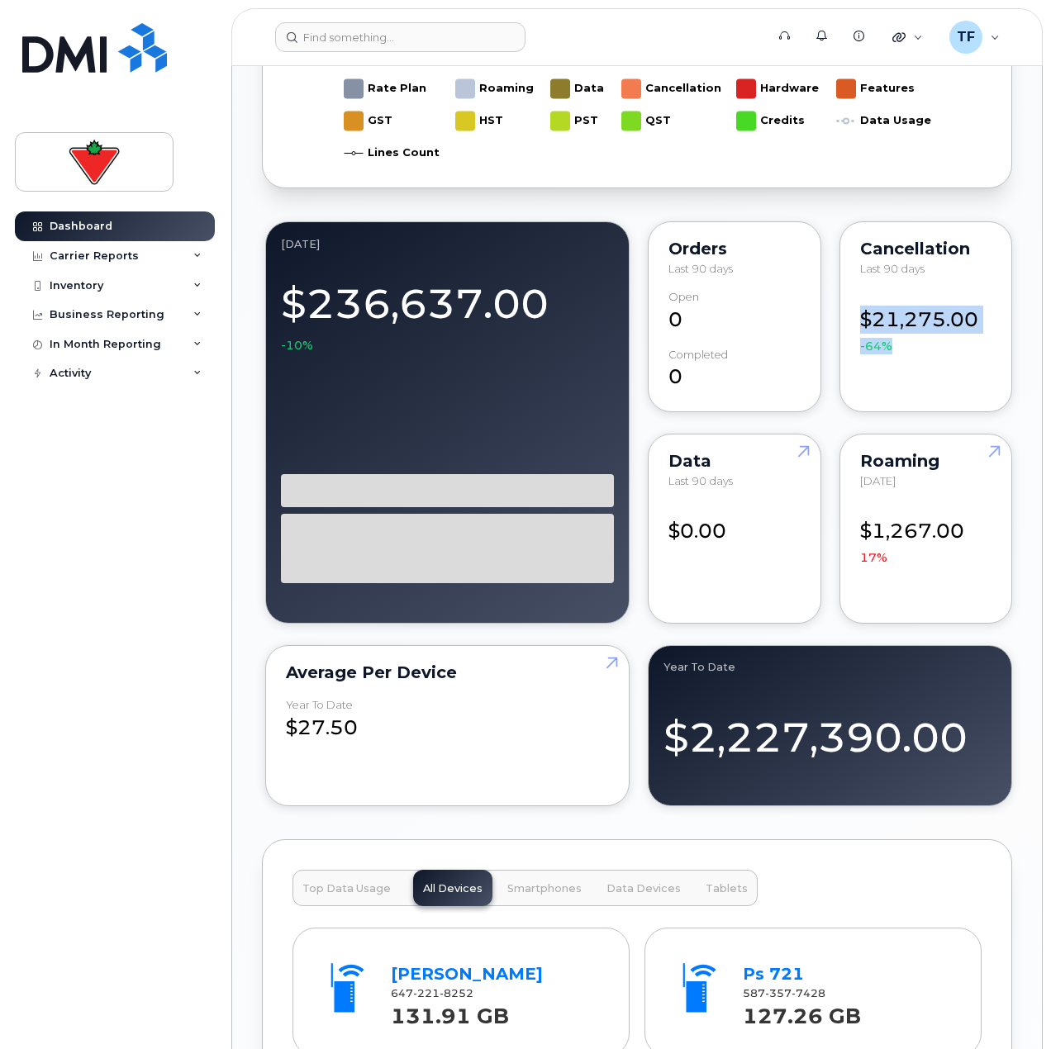
drag, startPoint x: 897, startPoint y: 344, endPoint x: 872, endPoint y: 339, distance: 25.3
click at [861, 299] on div "$21,275.00 -64%" at bounding box center [926, 323] width 132 height 64
click at [906, 366] on div "Cancellation Last 90 days $21,275.00 -64%" at bounding box center [925, 316] width 173 height 190
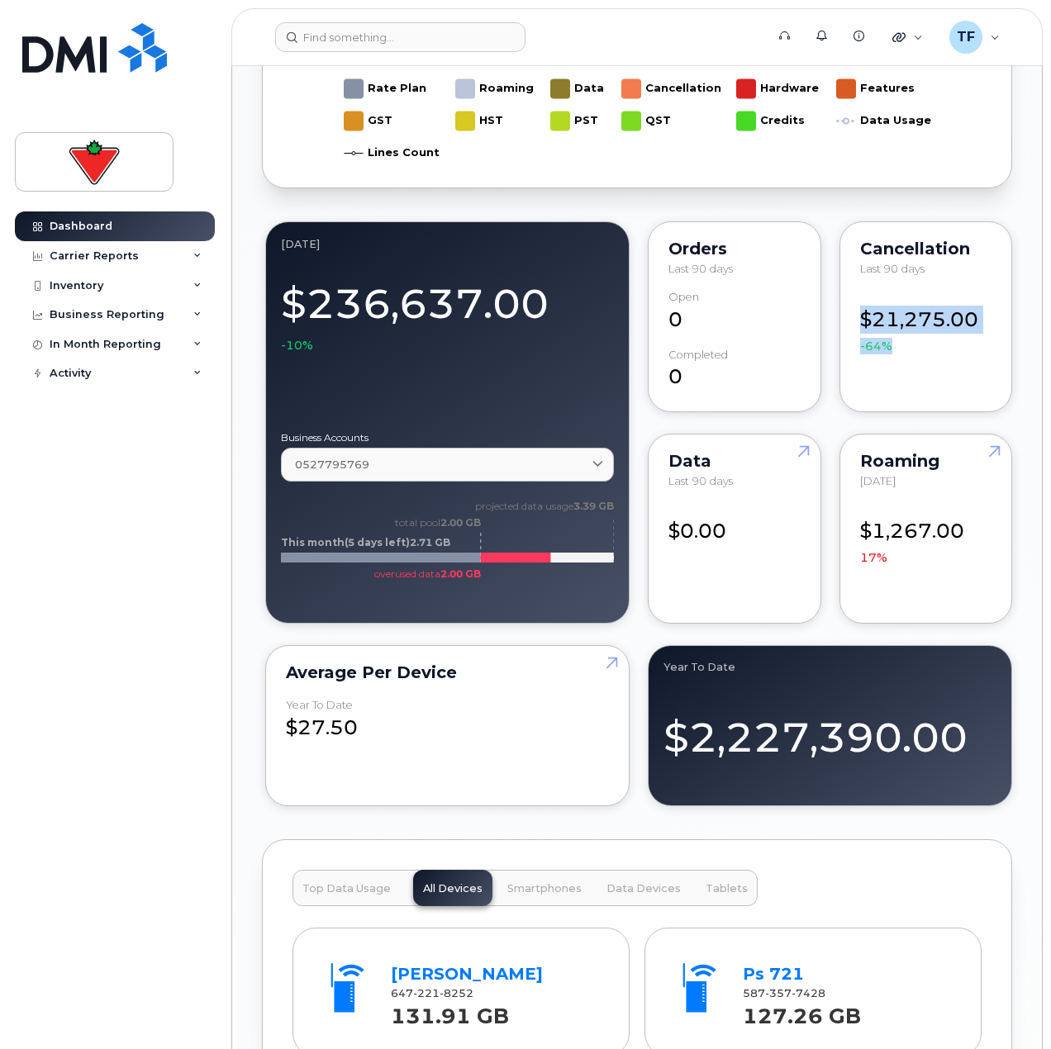
click at [908, 365] on div "Cancellation Last 90 days $21,275.00 -64%" at bounding box center [925, 316] width 173 height 190
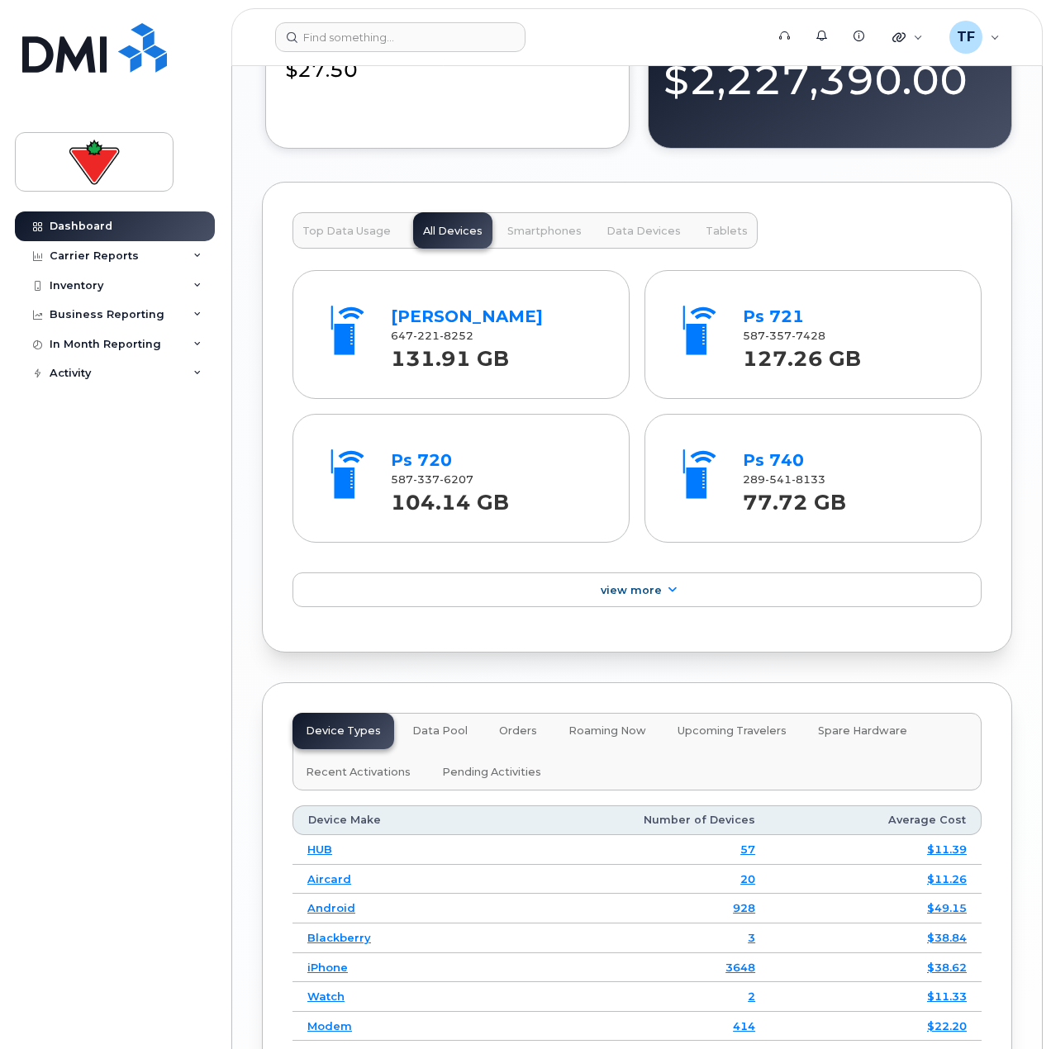
scroll to position [2023, 0]
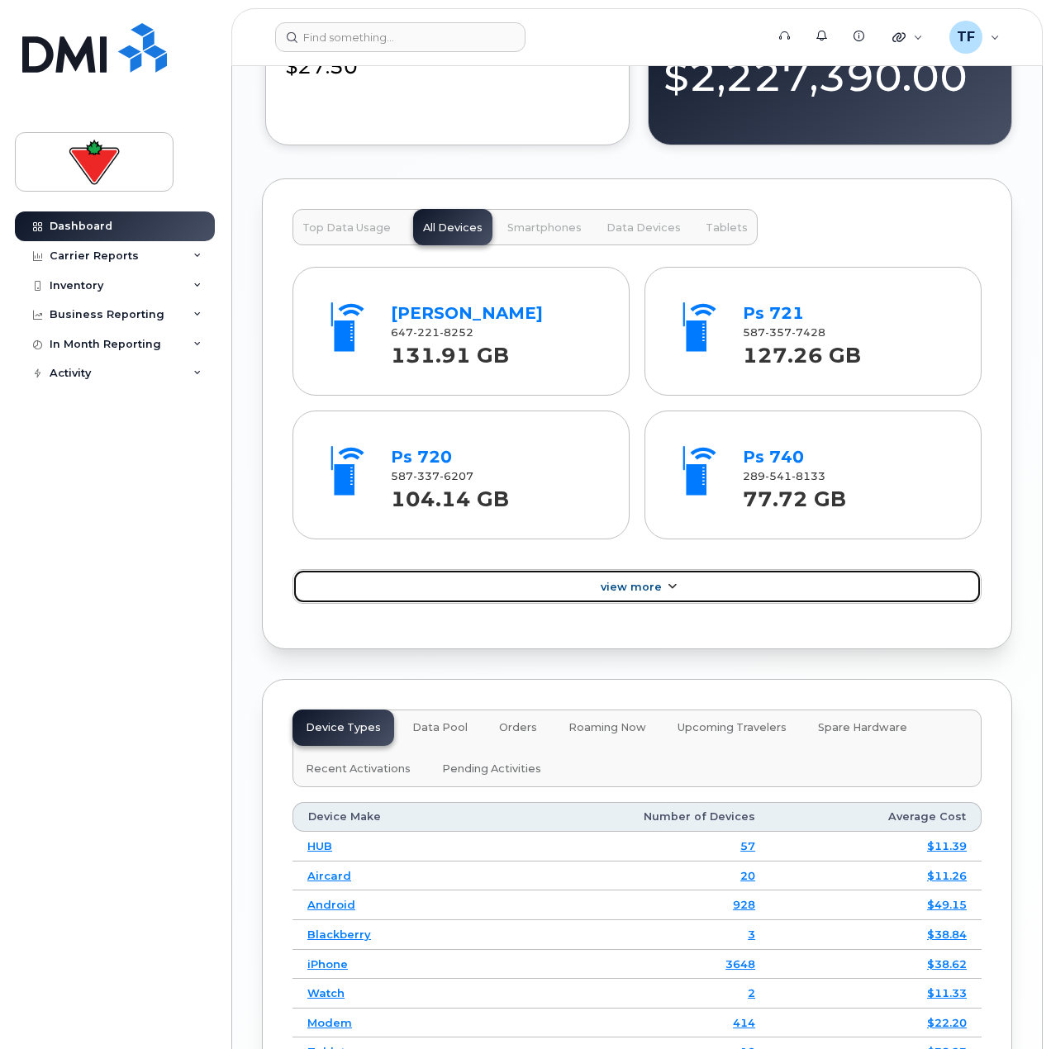
click at [530, 595] on link "View More" at bounding box center [636, 586] width 689 height 35
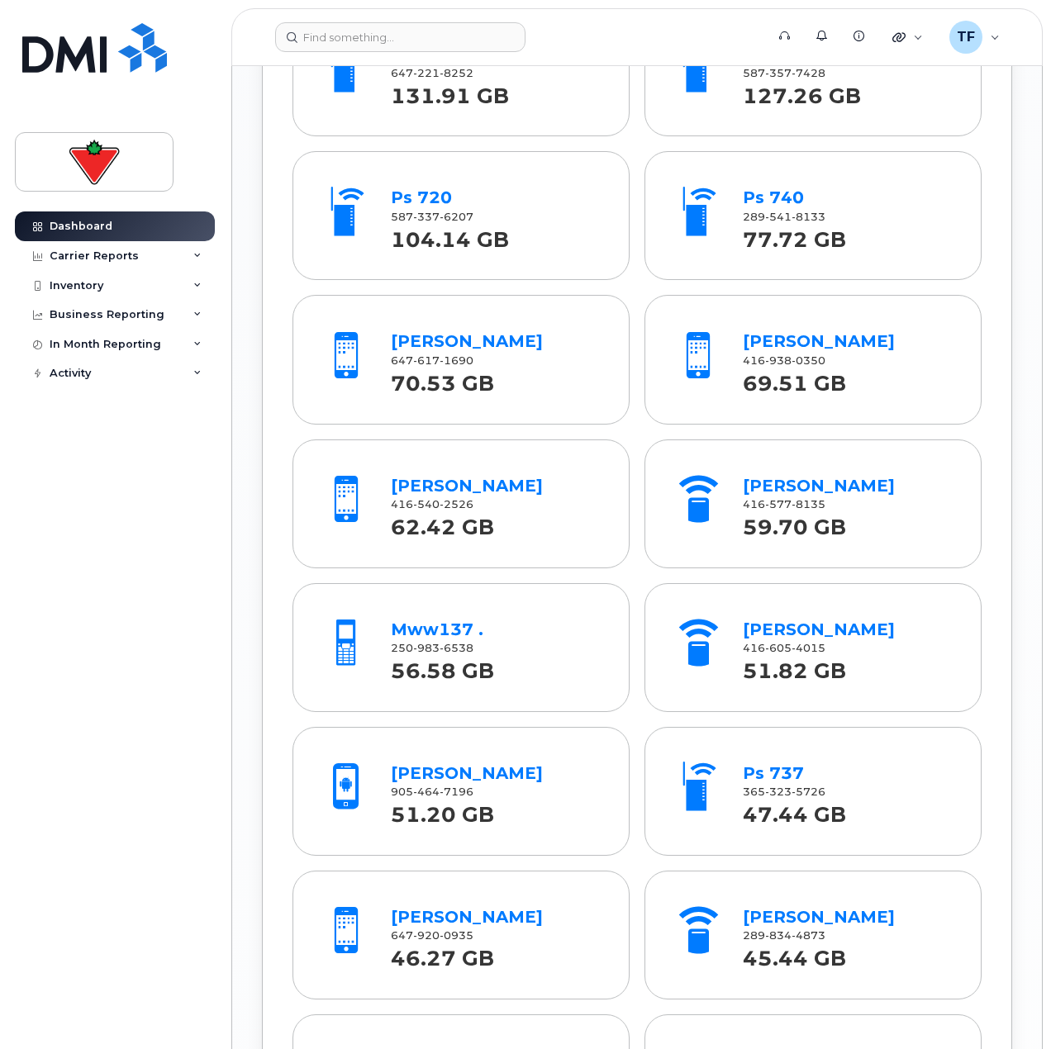
scroll to position [2353, 0]
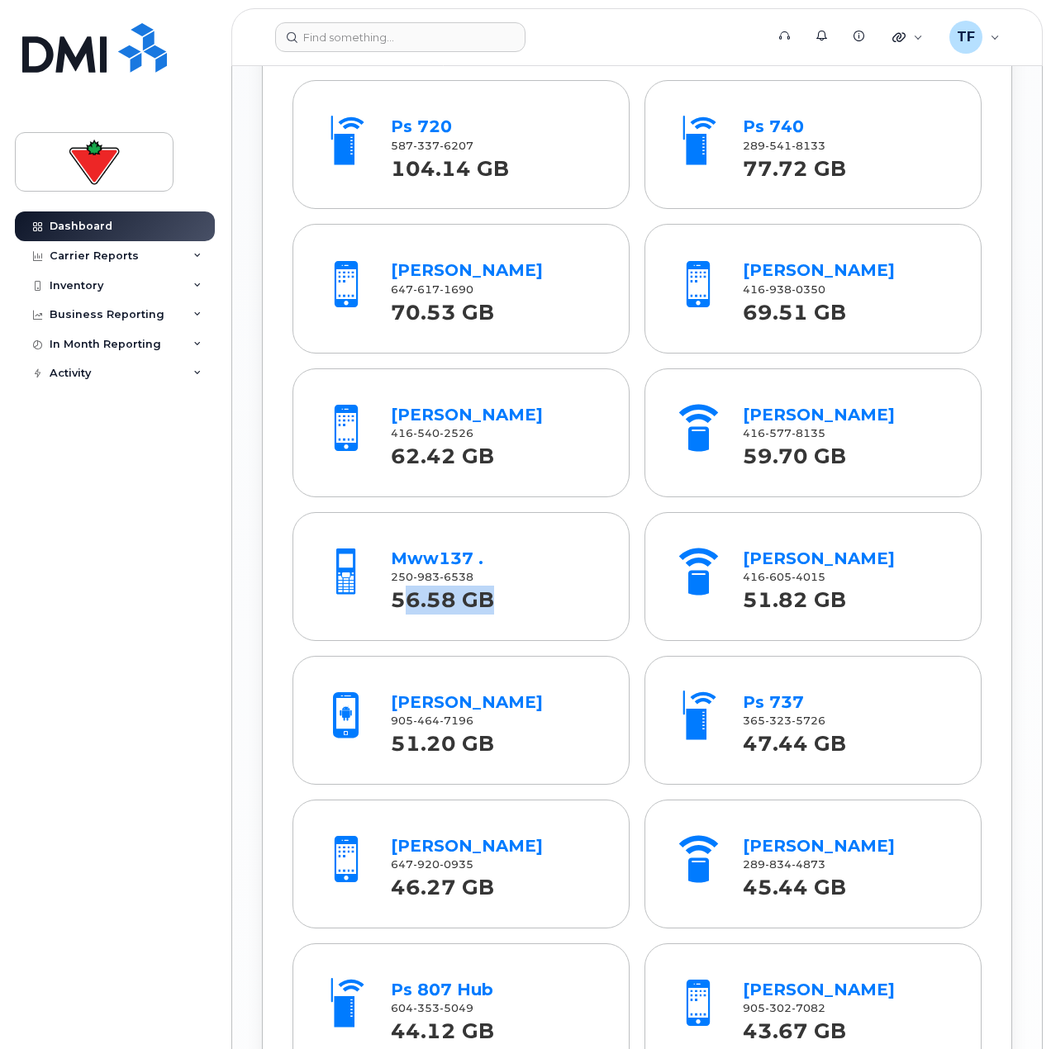
drag, startPoint x: 511, startPoint y: 596, endPoint x: 403, endPoint y: 601, distance: 108.3
click at [403, 601] on div "56.58 GB" at bounding box center [495, 600] width 209 height 30
click at [403, 601] on strong "56.58 GB" at bounding box center [442, 595] width 103 height 34
drag, startPoint x: 391, startPoint y: 601, endPoint x: 513, endPoint y: 601, distance: 122.3
click at [513, 601] on div "56.58 GB" at bounding box center [495, 600] width 209 height 30
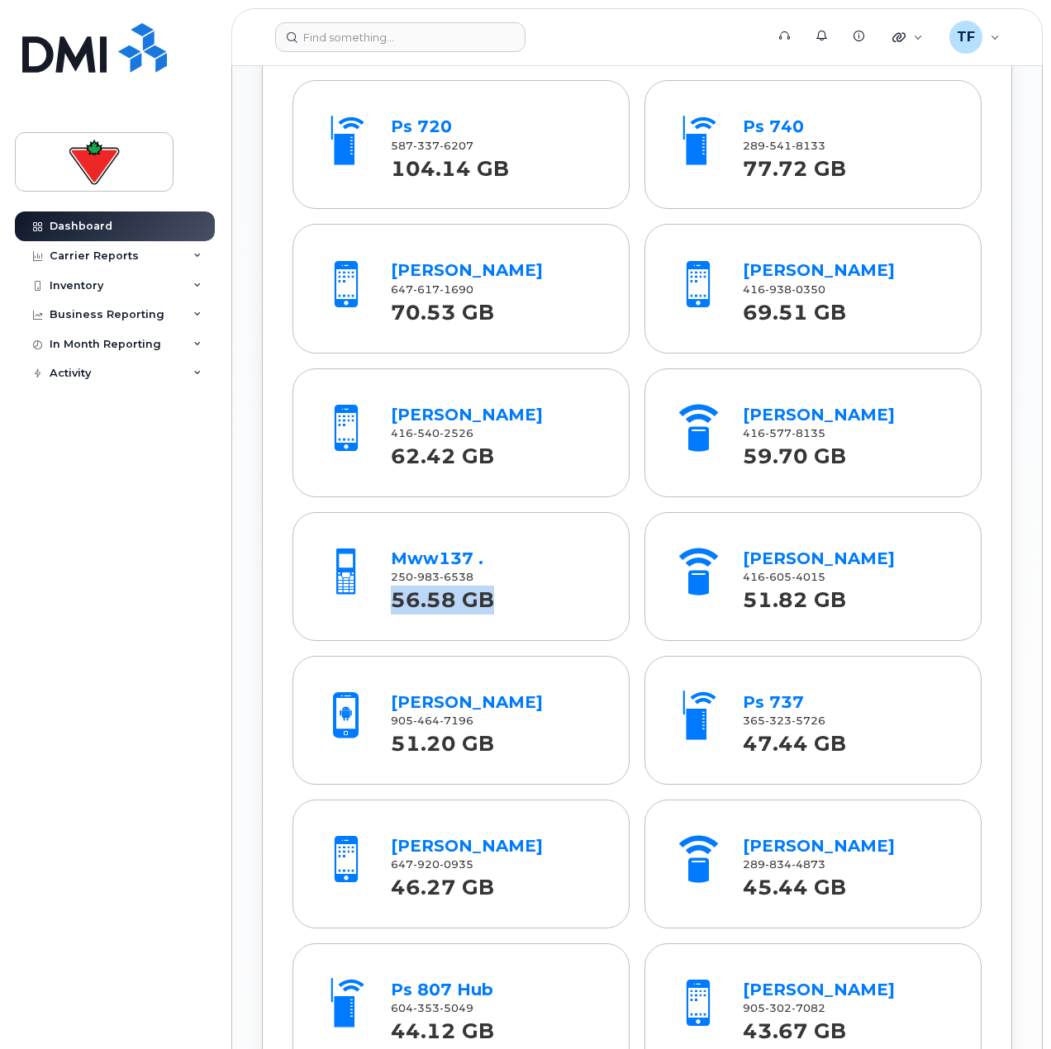
click at [513, 601] on div "56.58 GB" at bounding box center [495, 600] width 209 height 30
drag, startPoint x: 491, startPoint y: 601, endPoint x: 385, endPoint y: 607, distance: 106.8
click at [385, 607] on div "Mww137 . 250 983 6538 56.58 GB" at bounding box center [495, 576] width 222 height 77
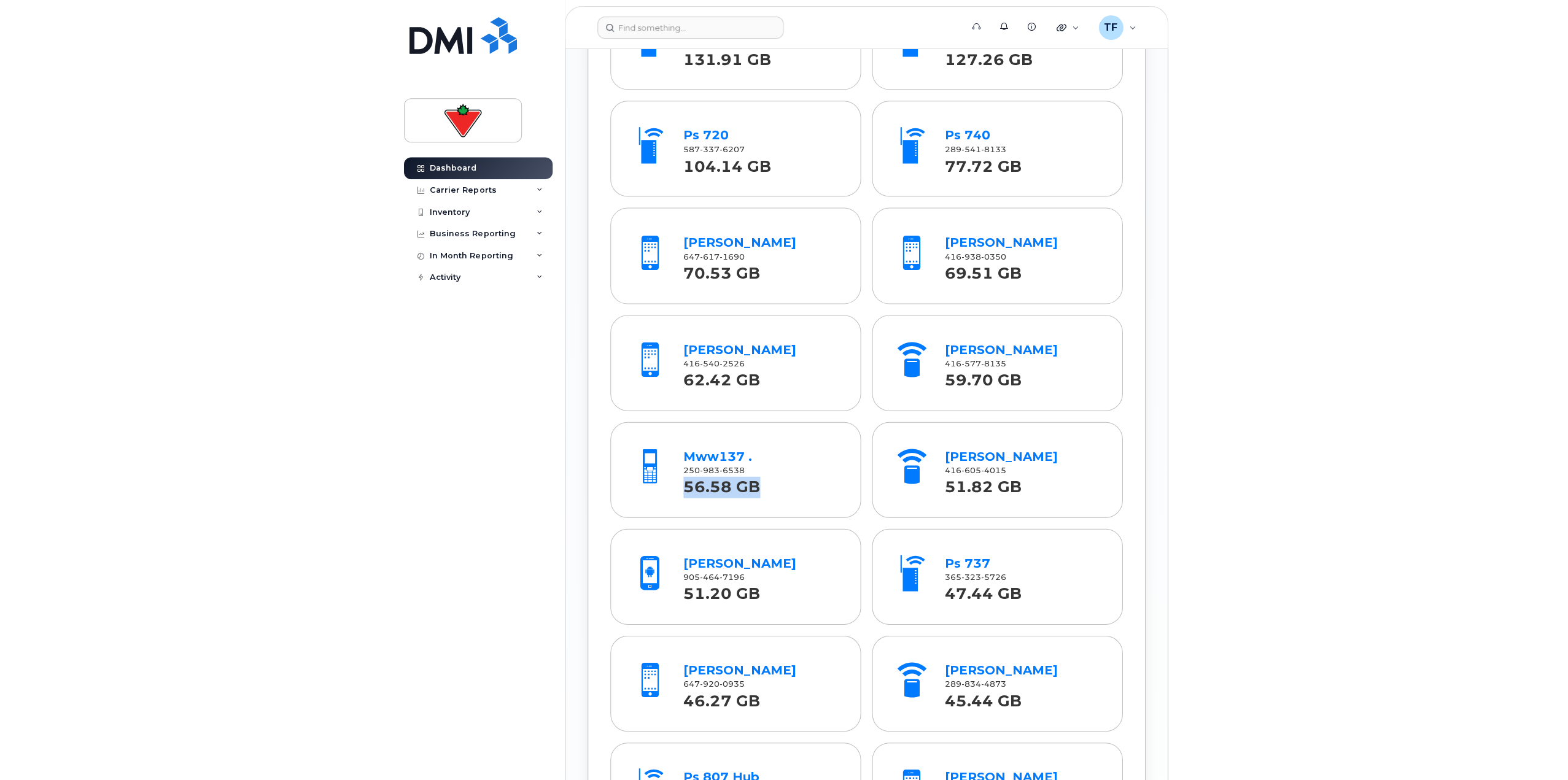
scroll to position [1687, 0]
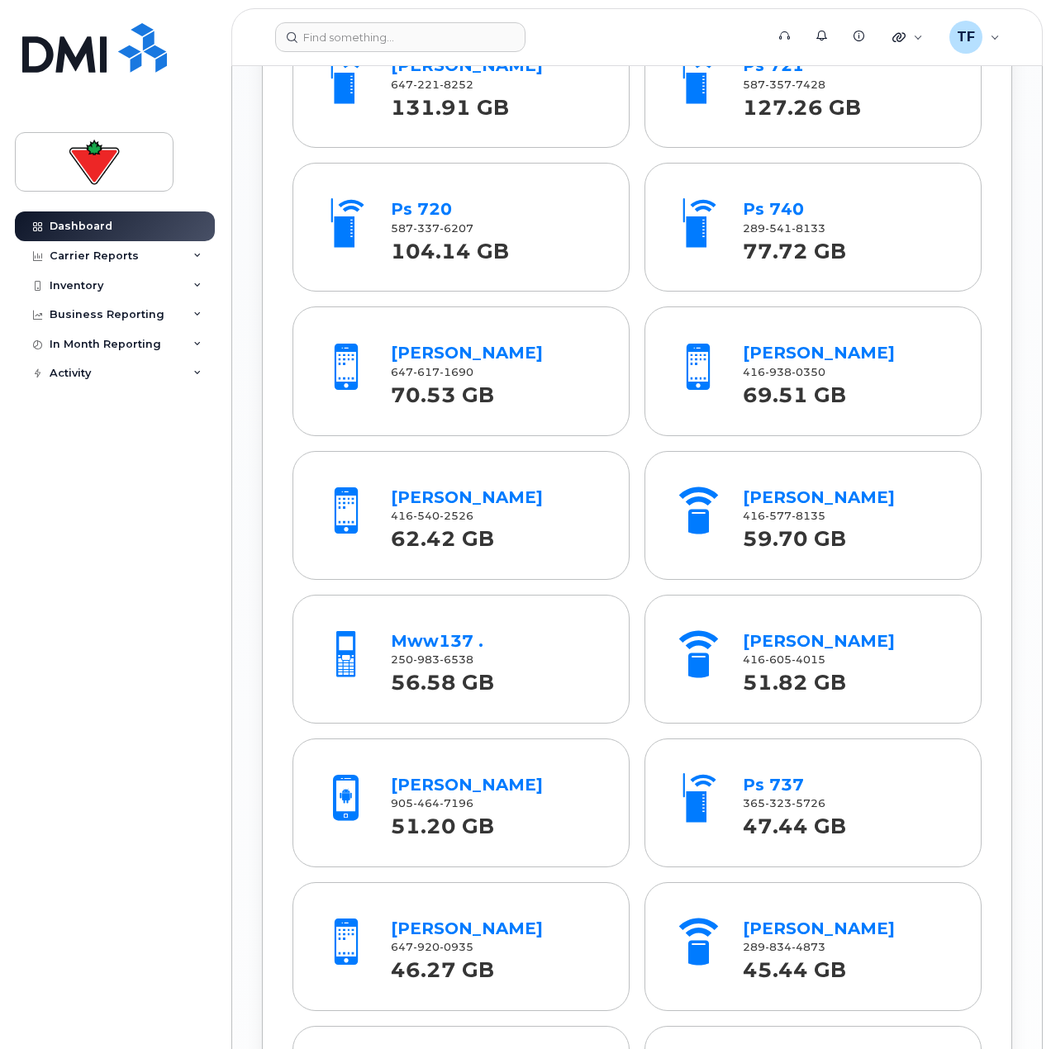
click at [220, 611] on div "Dashboard Carrier Reports Monthly Billing Data Daily Data Pooling Data Behavior…" at bounding box center [112, 524] width 224 height 1049
click at [816, 628] on div "John Critchley 416 605 4015 51.82 GB" at bounding box center [847, 658] width 222 height 77
click at [822, 638] on link "John Critchley" at bounding box center [819, 641] width 152 height 20
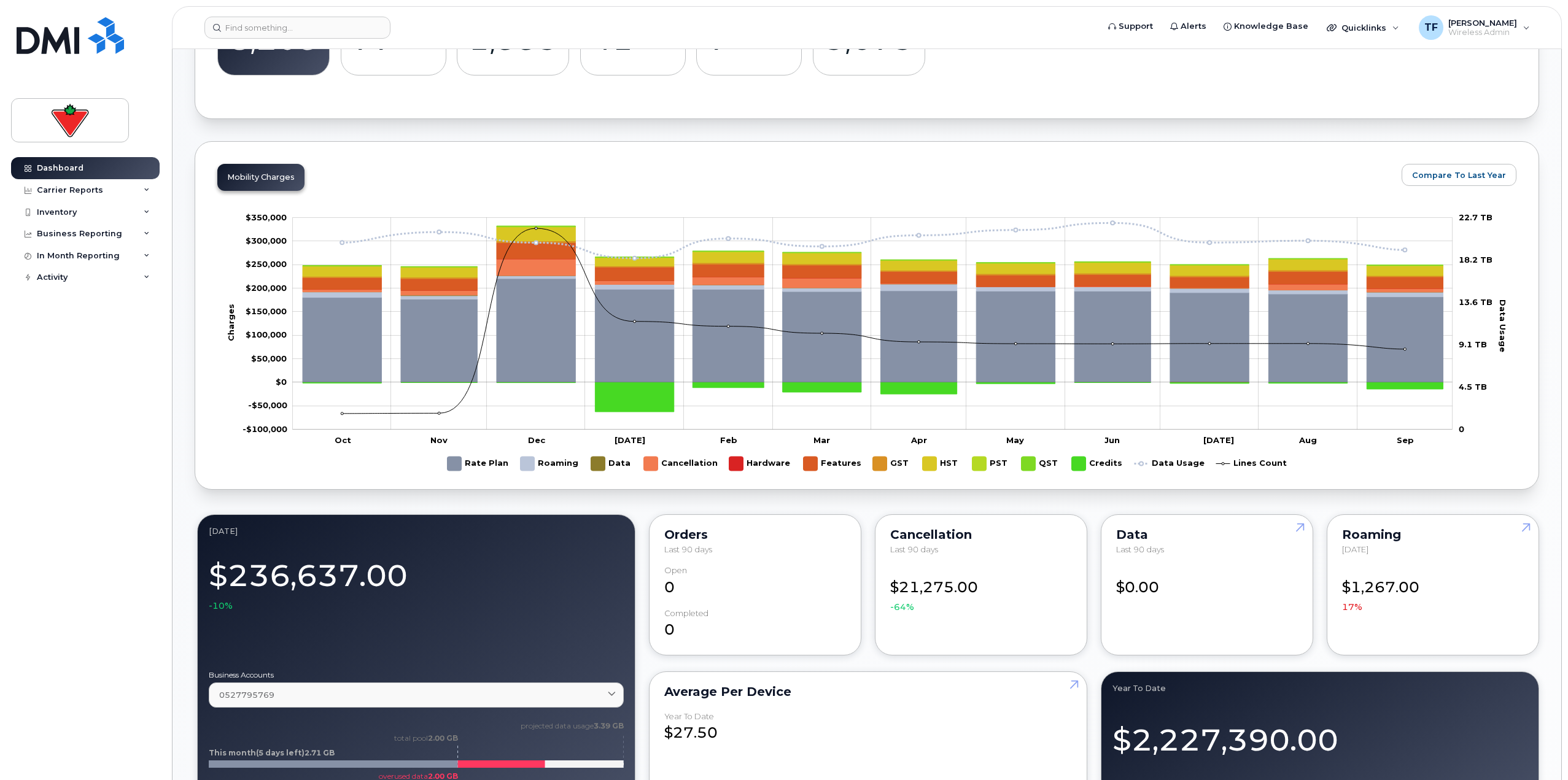
scroll to position [438, 0]
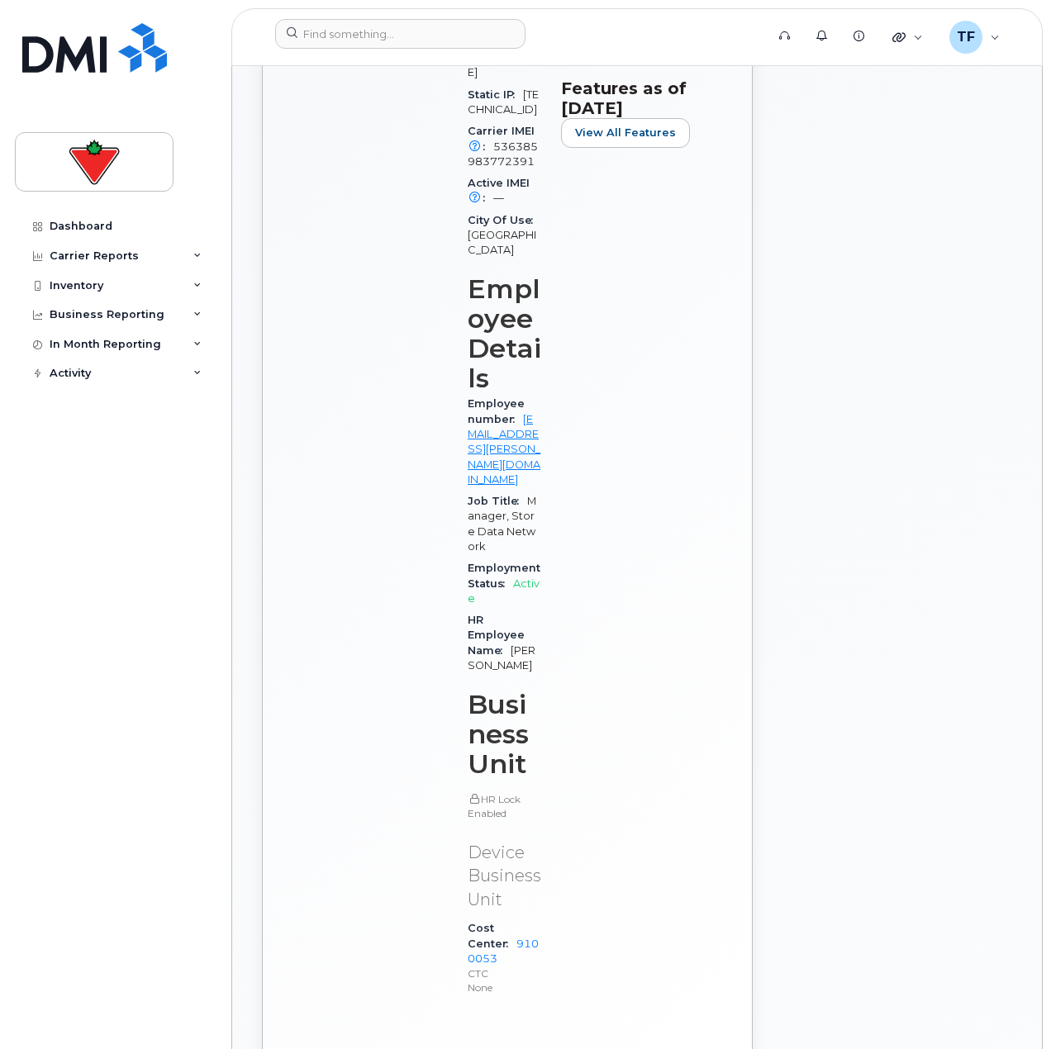
scroll to position [938, 0]
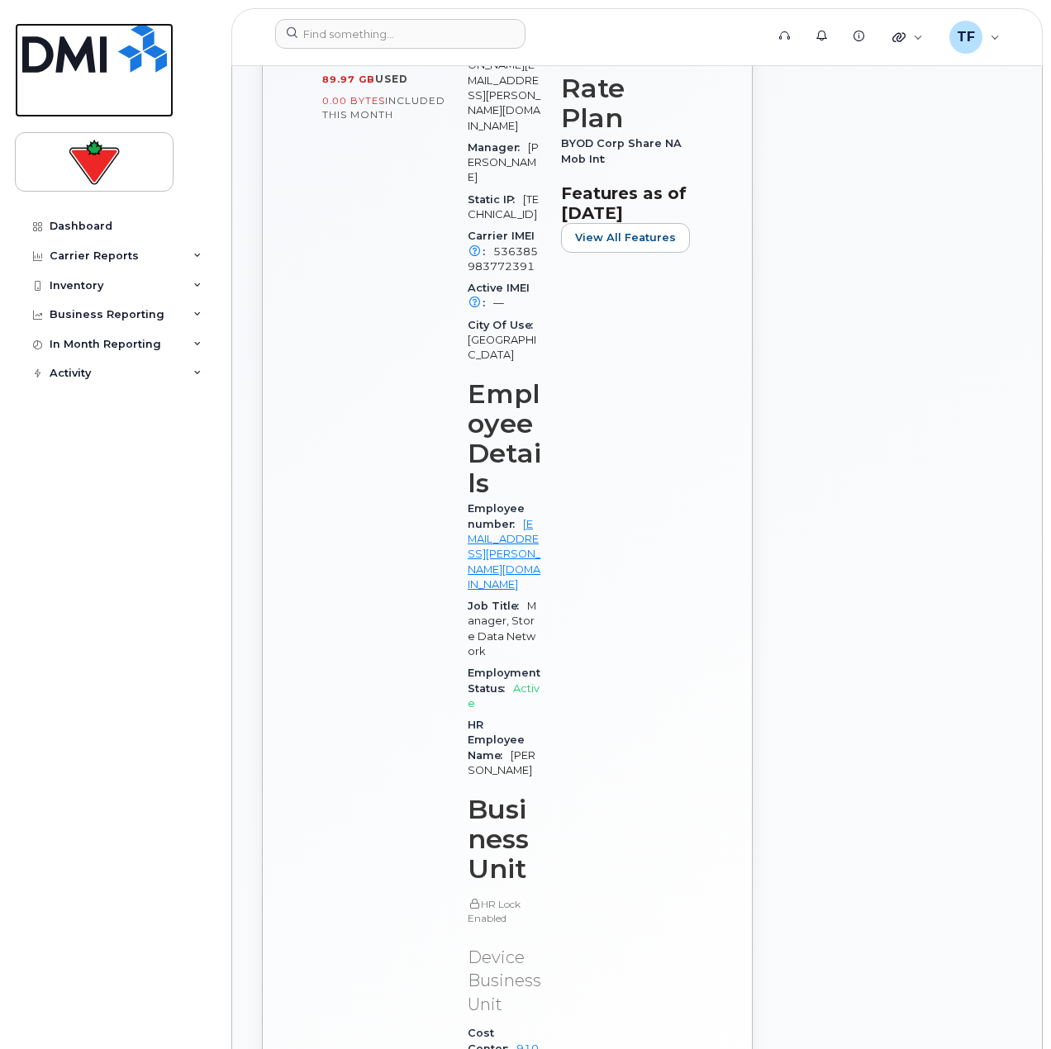
click at [79, 32] on img at bounding box center [94, 48] width 145 height 50
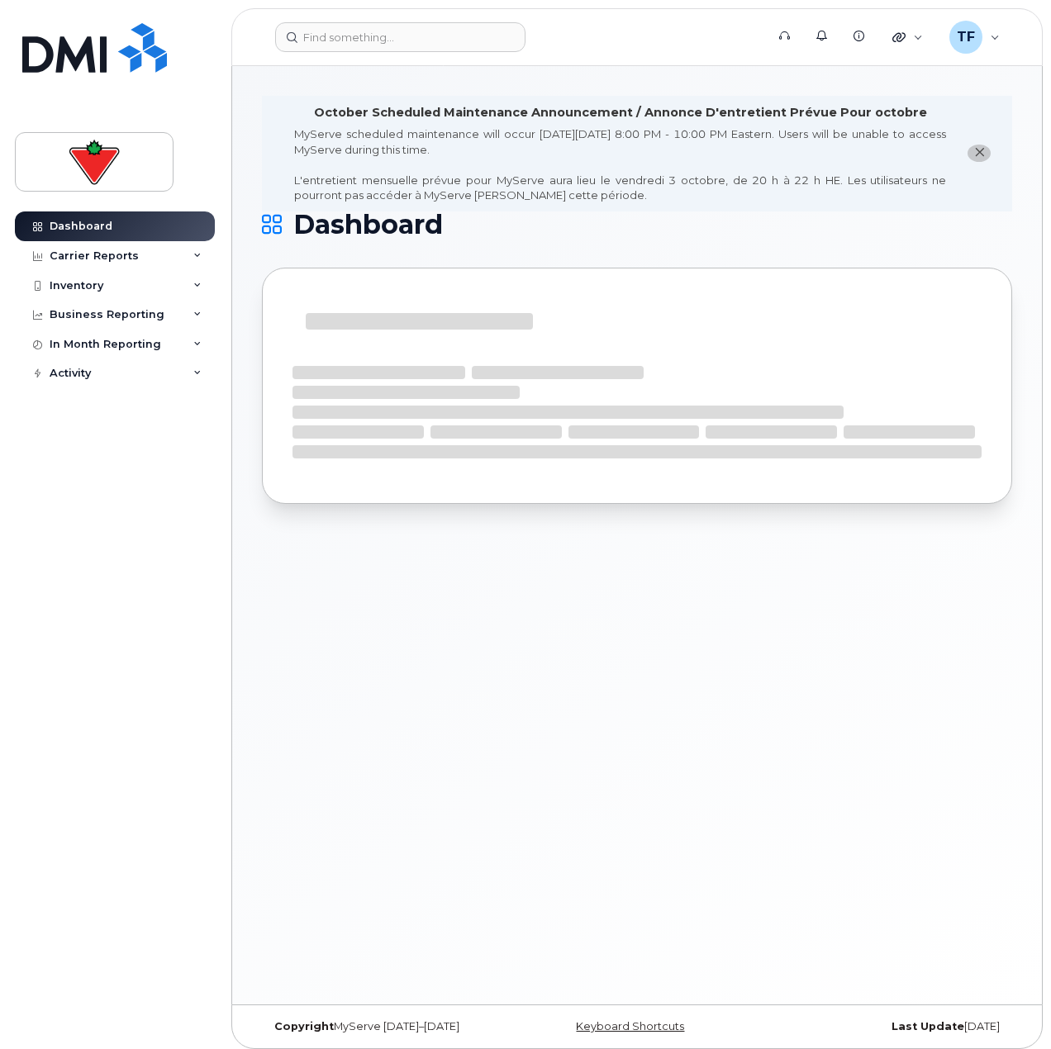
click at [977, 149] on icon "close notification" at bounding box center [979, 152] width 11 height 11
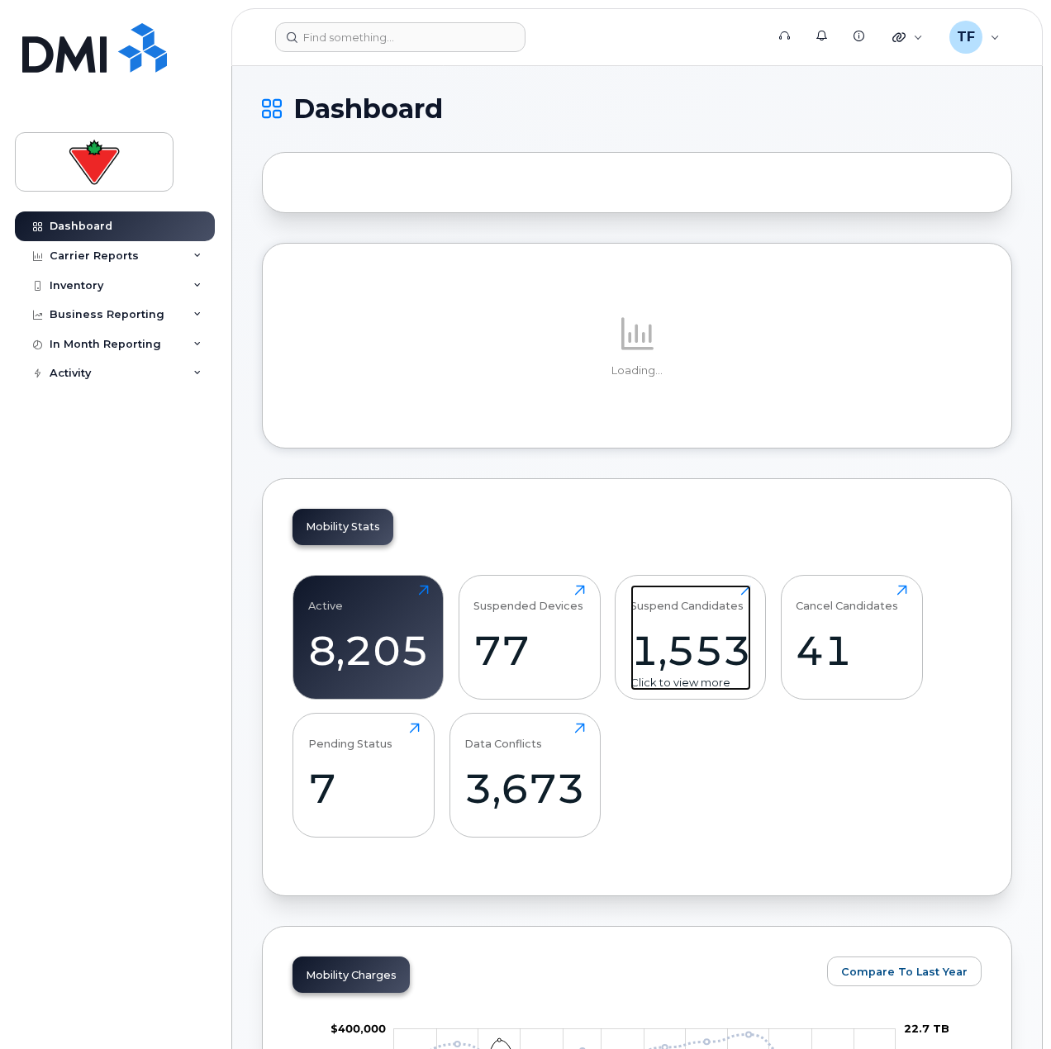
click at [651, 643] on div "1,553" at bounding box center [690, 650] width 121 height 49
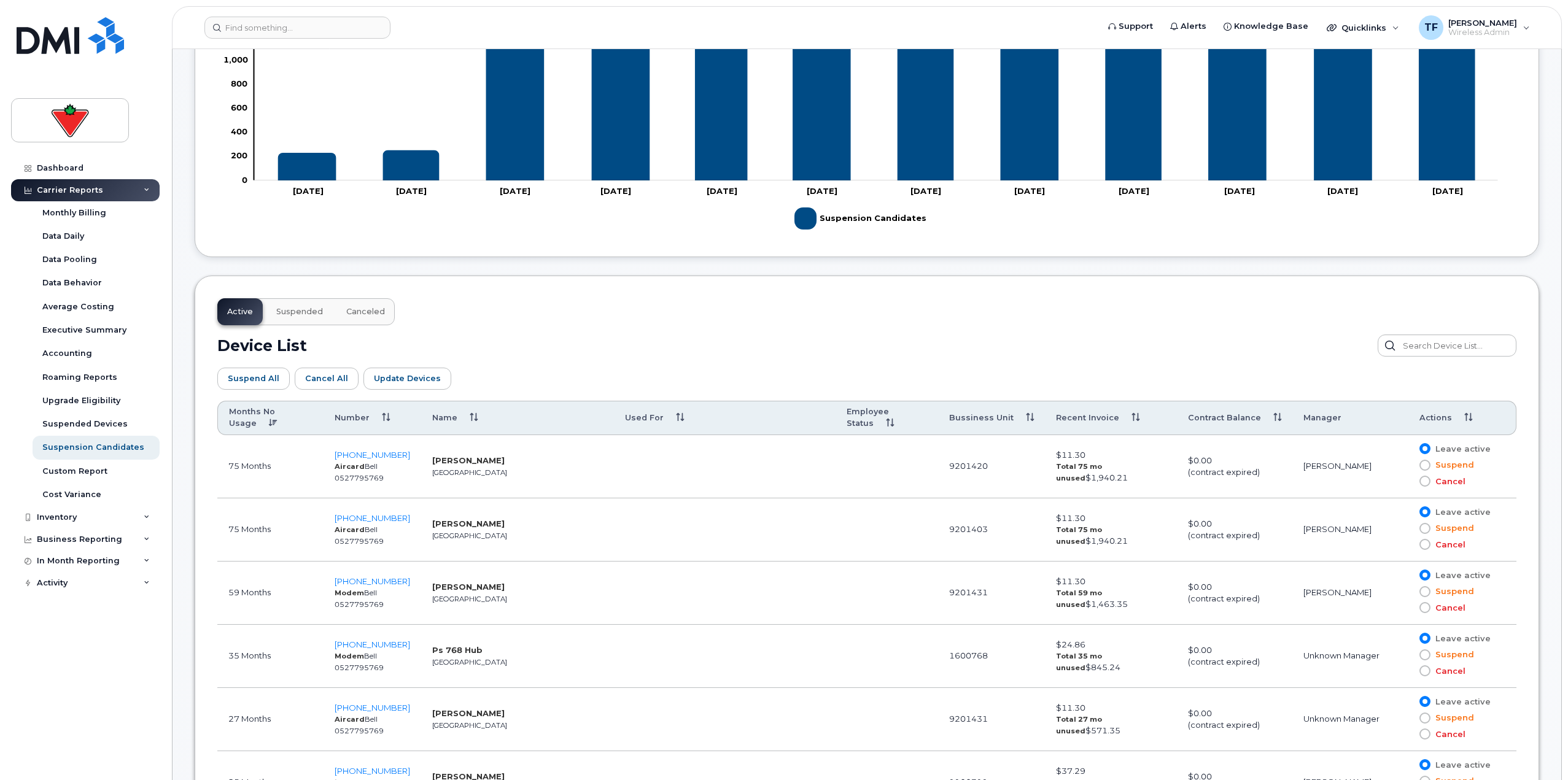
scroll to position [435, 0]
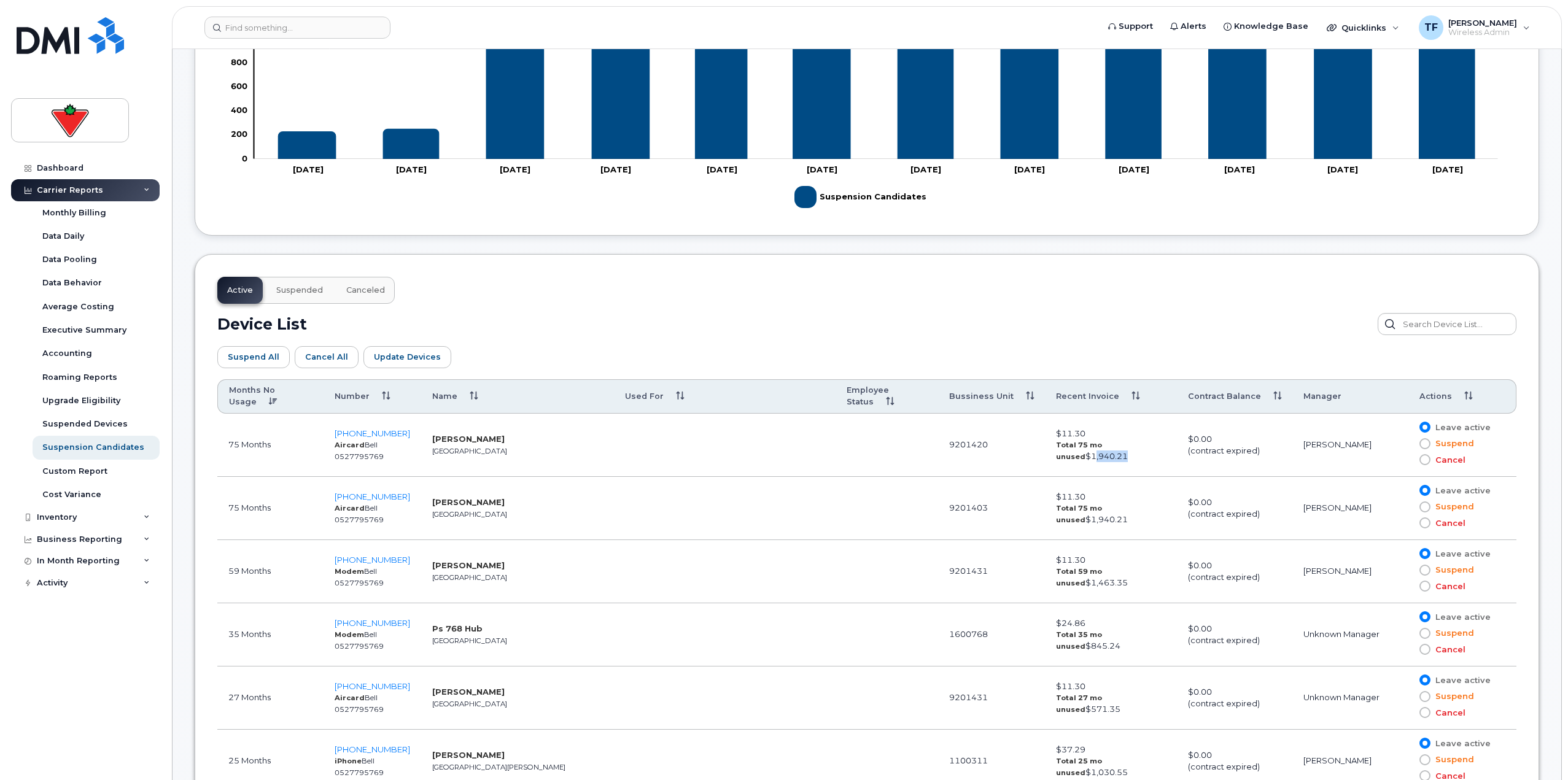
drag, startPoint x: 1087, startPoint y: 458, endPoint x: 1060, endPoint y: 452, distance: 27.7
click at [780, 453] on td "$11.30 Total 75 mo unused $1,940.21" at bounding box center [1111, 445] width 132 height 63
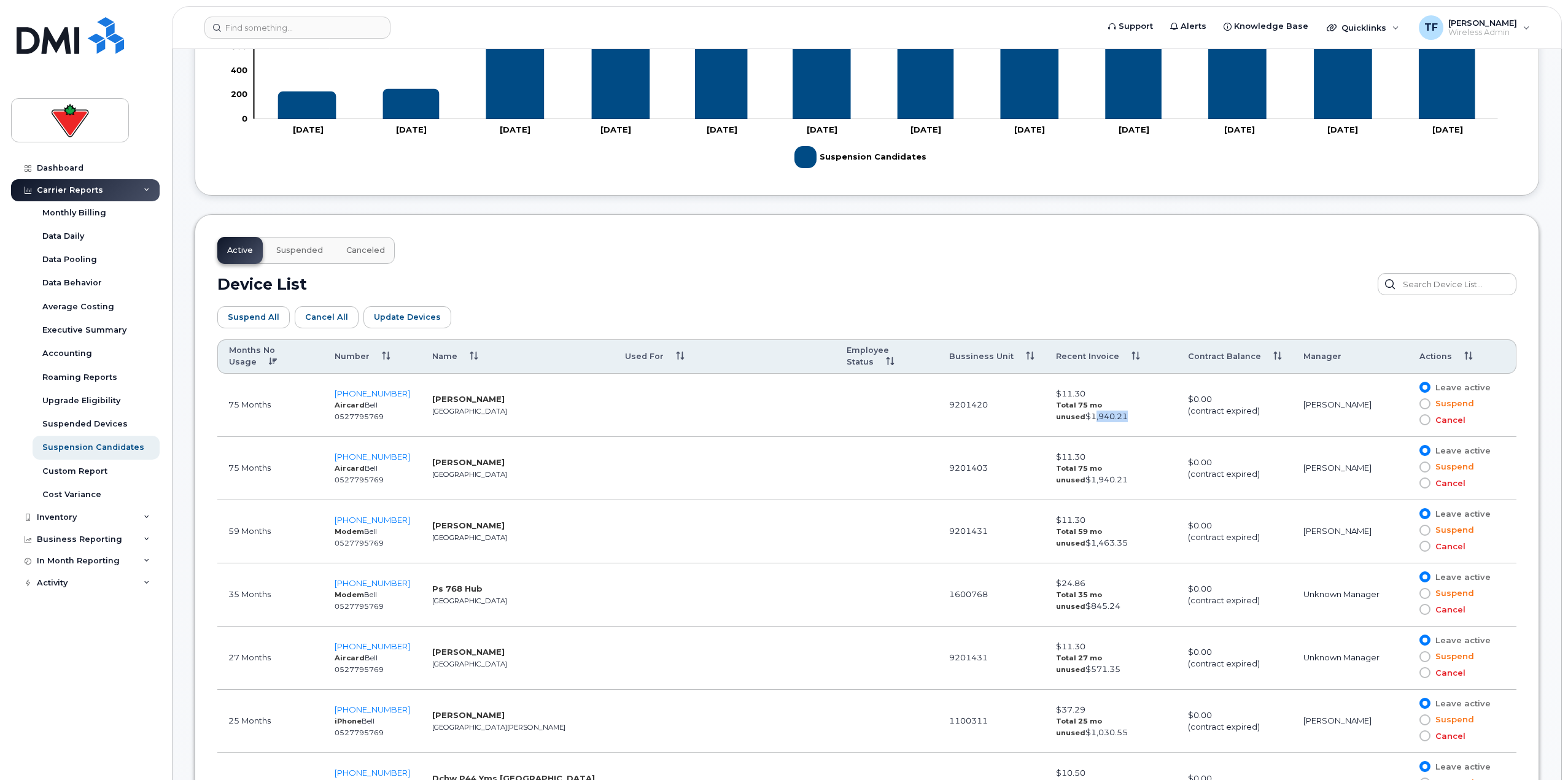
scroll to position [497, 0]
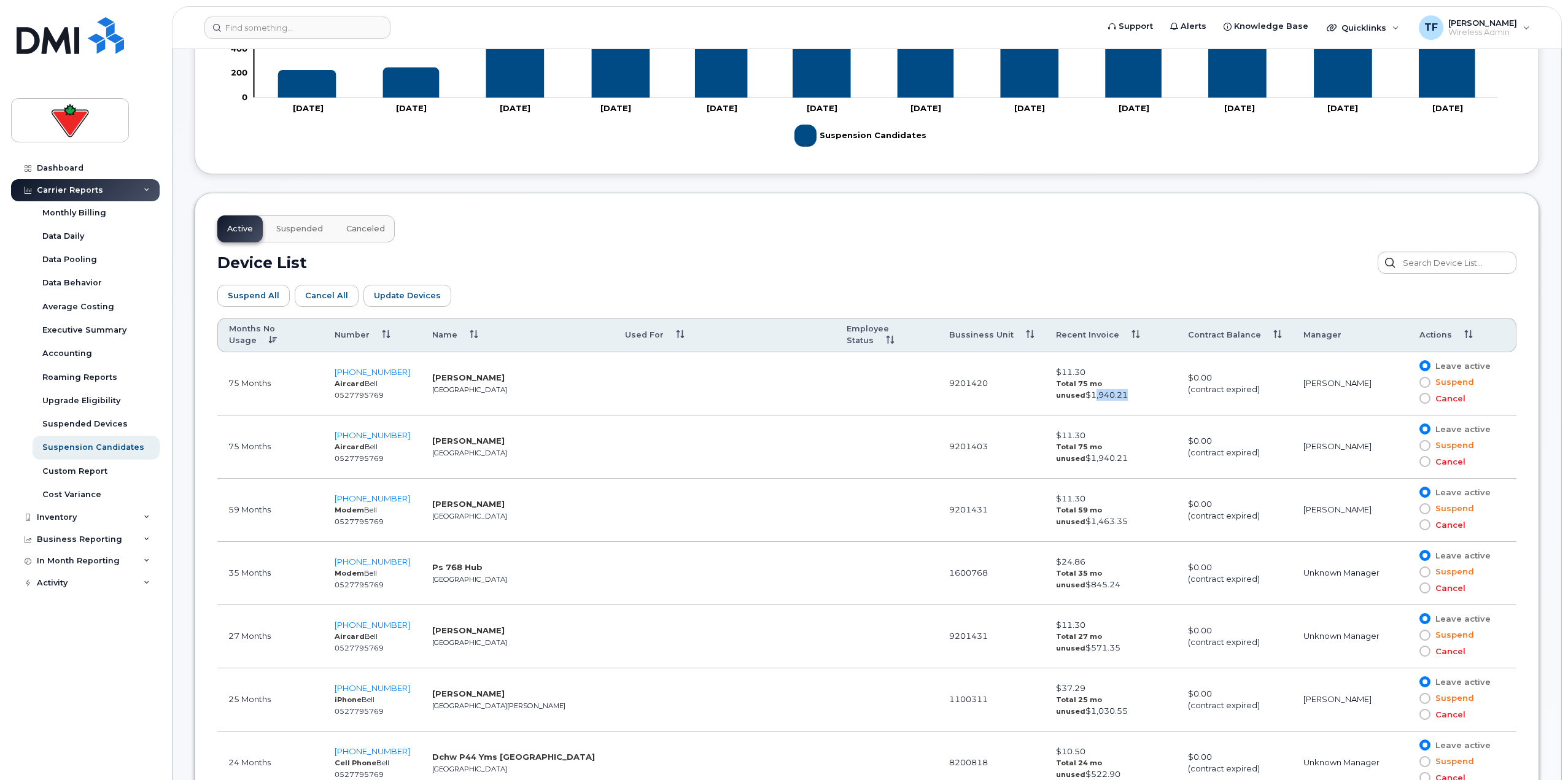
drag, startPoint x: 502, startPoint y: 378, endPoint x: 415, endPoint y: 381, distance: 87.1
click at [421, 381] on td "Brian Mccammond Toronto" at bounding box center [517, 383] width 192 height 63
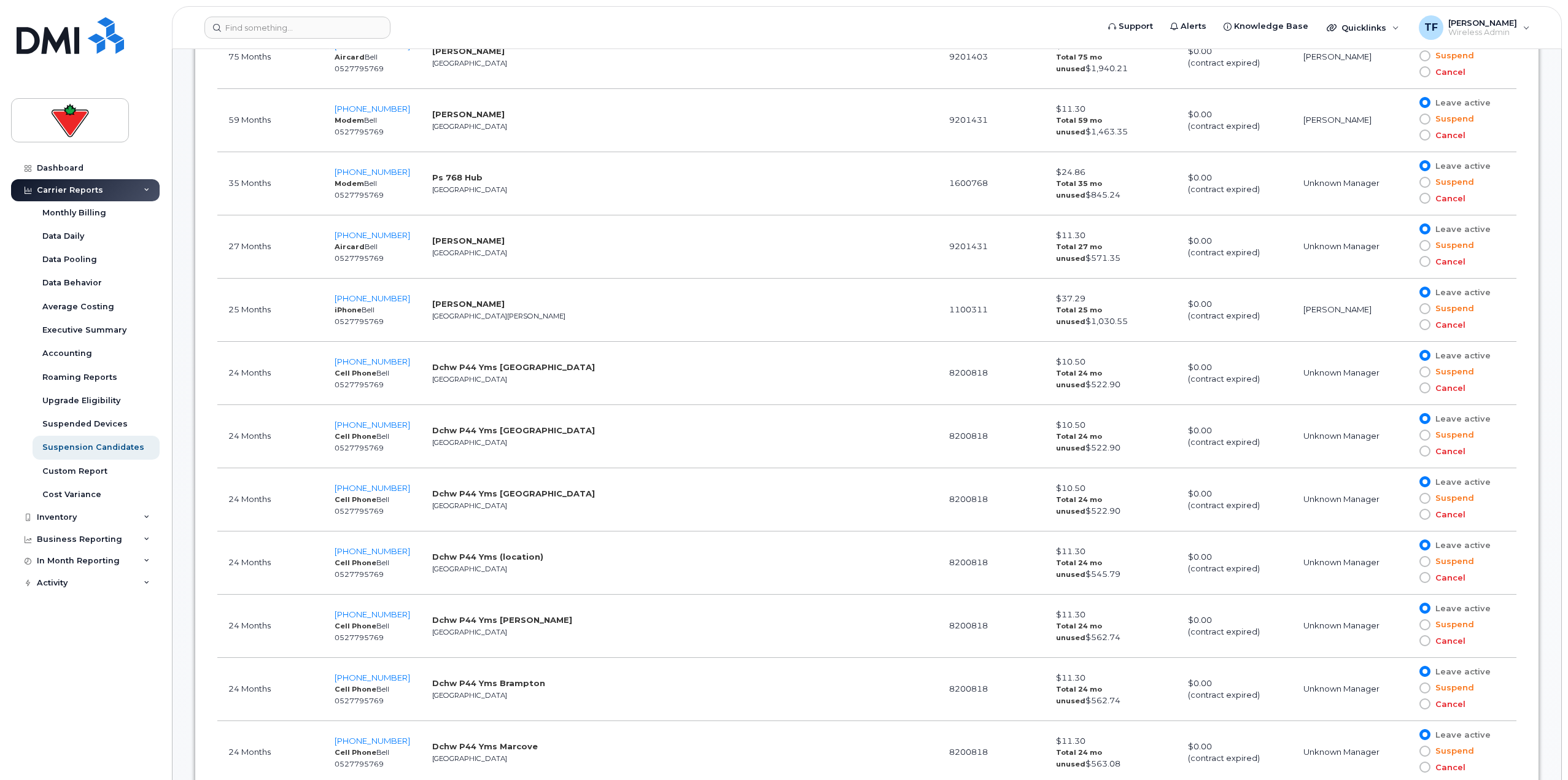
scroll to position [865, 0]
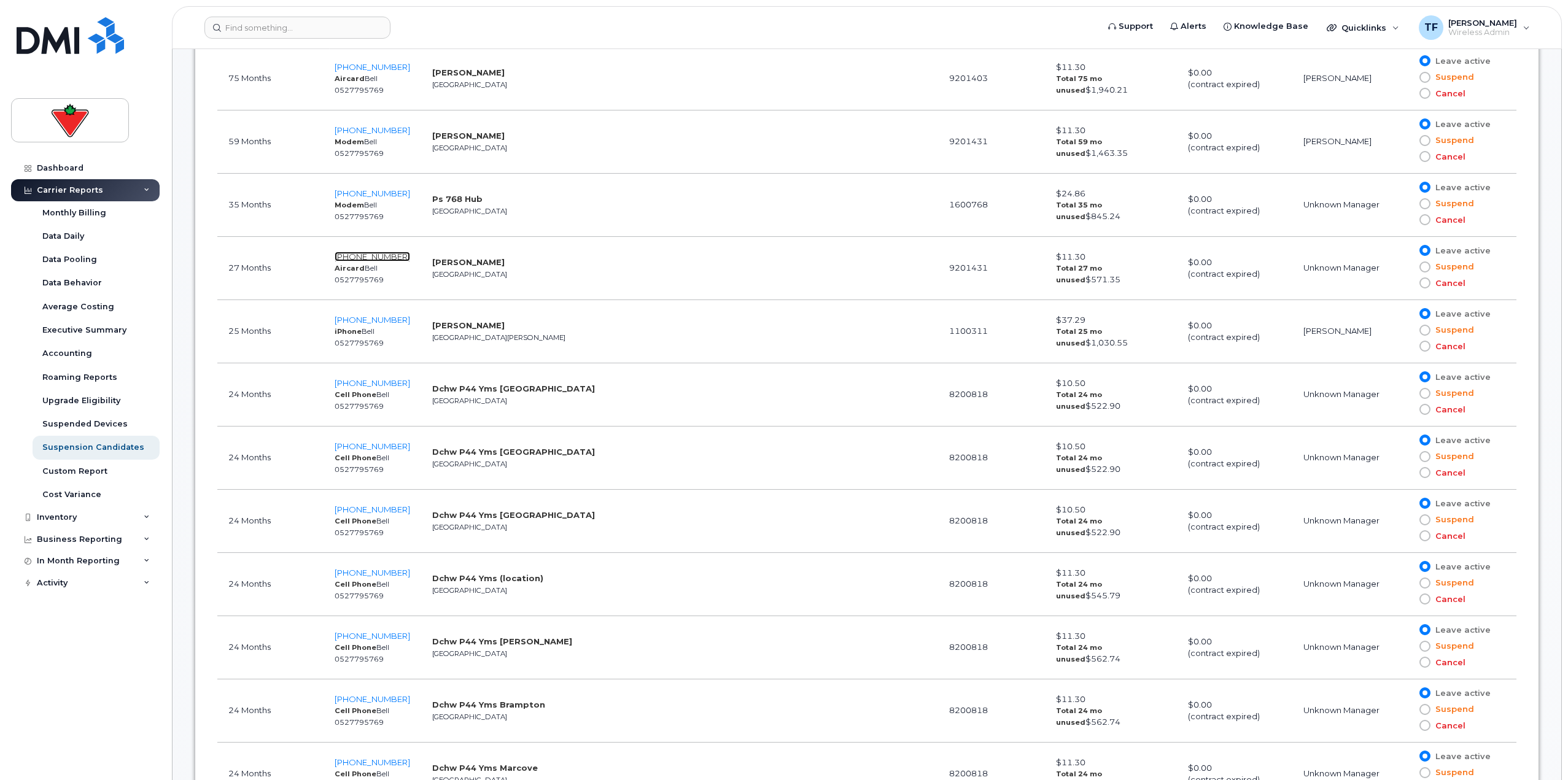
click at [377, 253] on span "647-231-9164" at bounding box center [372, 256] width 76 height 10
drag, startPoint x: 467, startPoint y: 324, endPoint x: 422, endPoint y: 324, distance: 45.0
click at [433, 324] on strong "Cheryl Angus" at bounding box center [468, 325] width 72 height 10
click at [471, 323] on strong "Cheryl Angus" at bounding box center [468, 325] width 72 height 10
drag, startPoint x: 331, startPoint y: 319, endPoint x: 405, endPoint y: 322, distance: 74.1
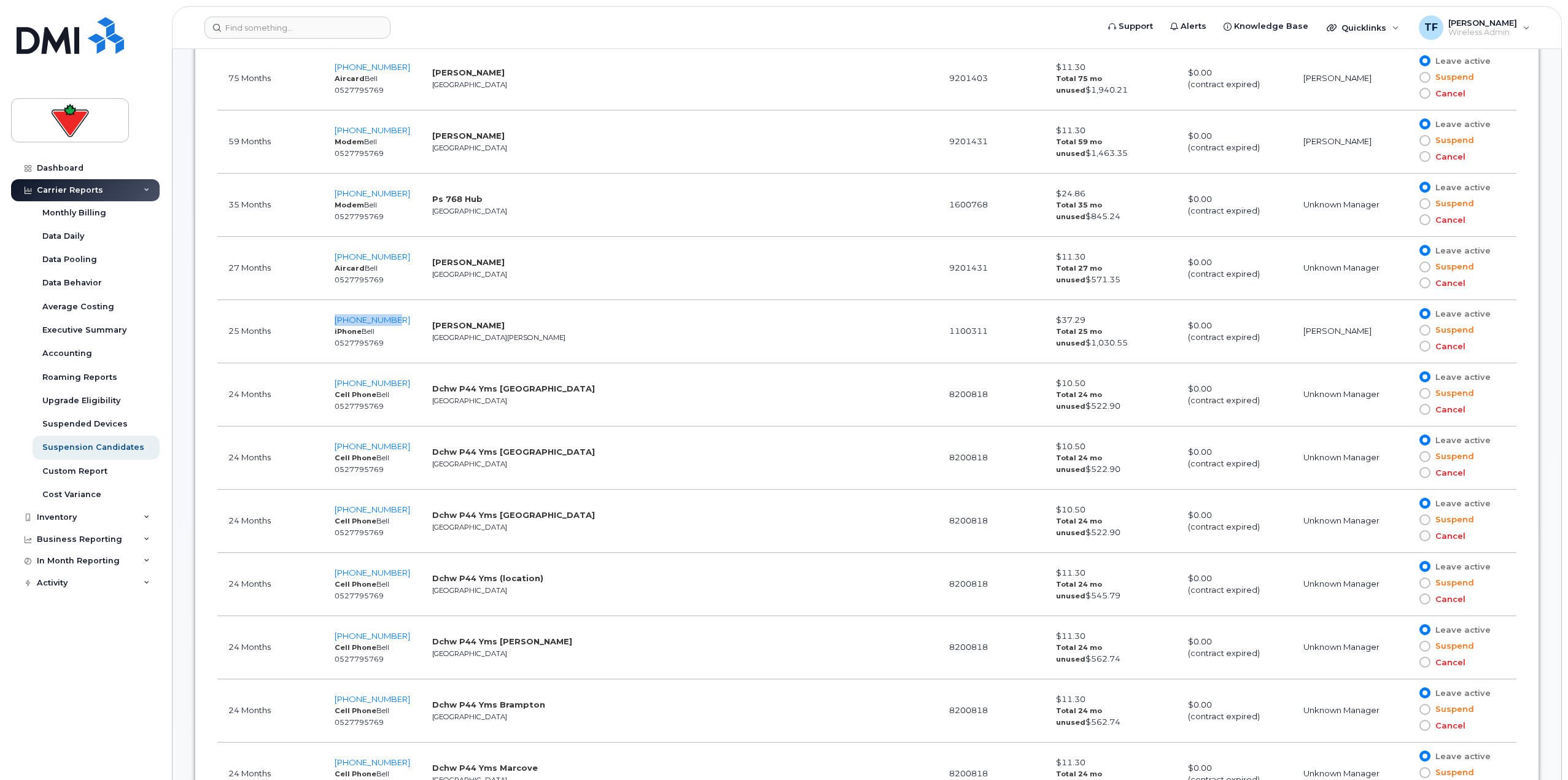
click at [405, 322] on td "807-861-0408 iPhone Bell 0527795769" at bounding box center [372, 331] width 97 height 63
copy span "807-861-0408"
click at [658, 330] on td at bounding box center [725, 331] width 221 height 63
drag, startPoint x: 369, startPoint y: 319, endPoint x: 401, endPoint y: 321, distance: 32.1
click at [401, 321] on td "807-861-0408 iPhone Bell 0527795769" at bounding box center [372, 331] width 97 height 63
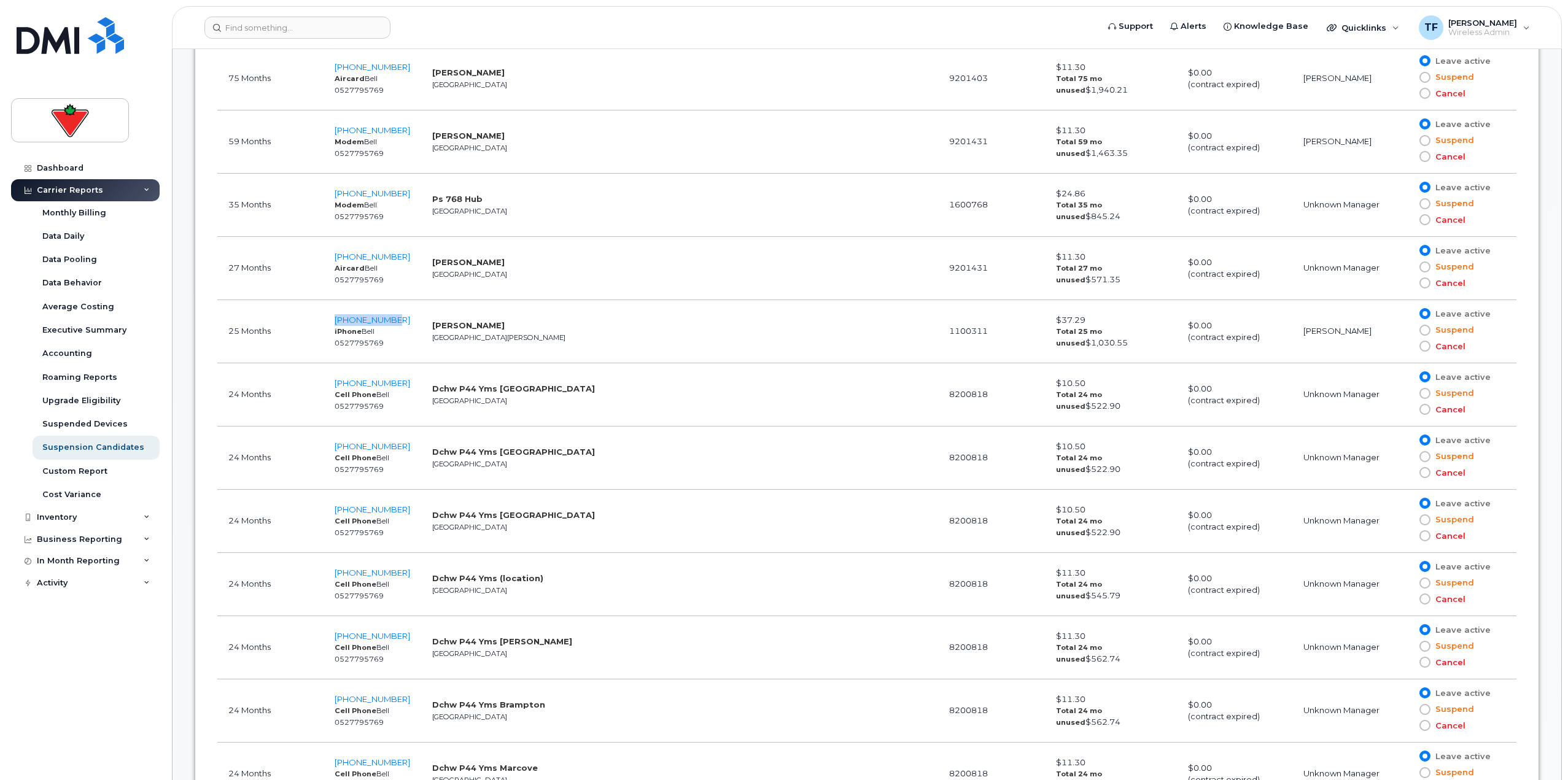
copy span "807-861-0408"
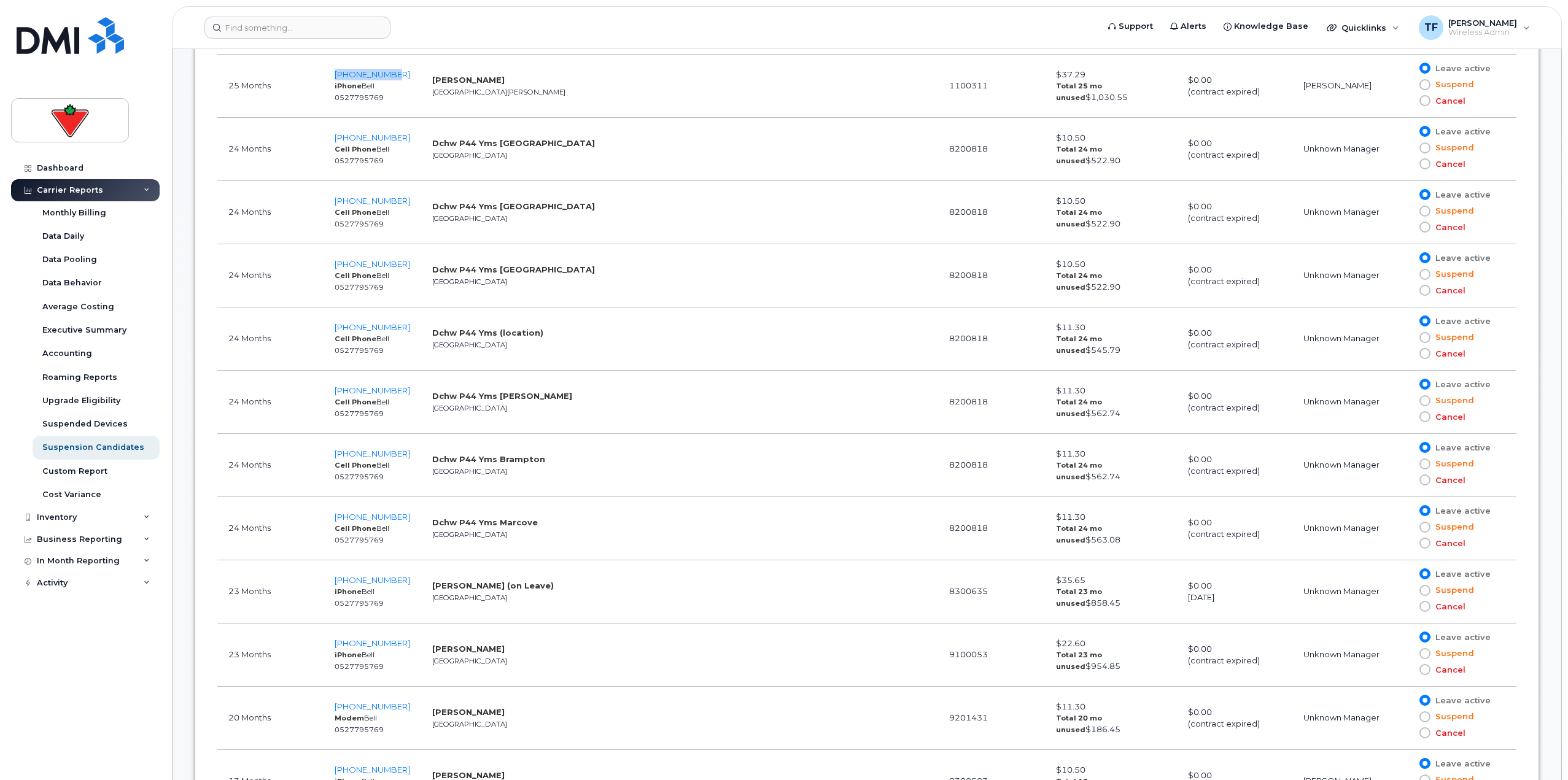
scroll to position [681, 0]
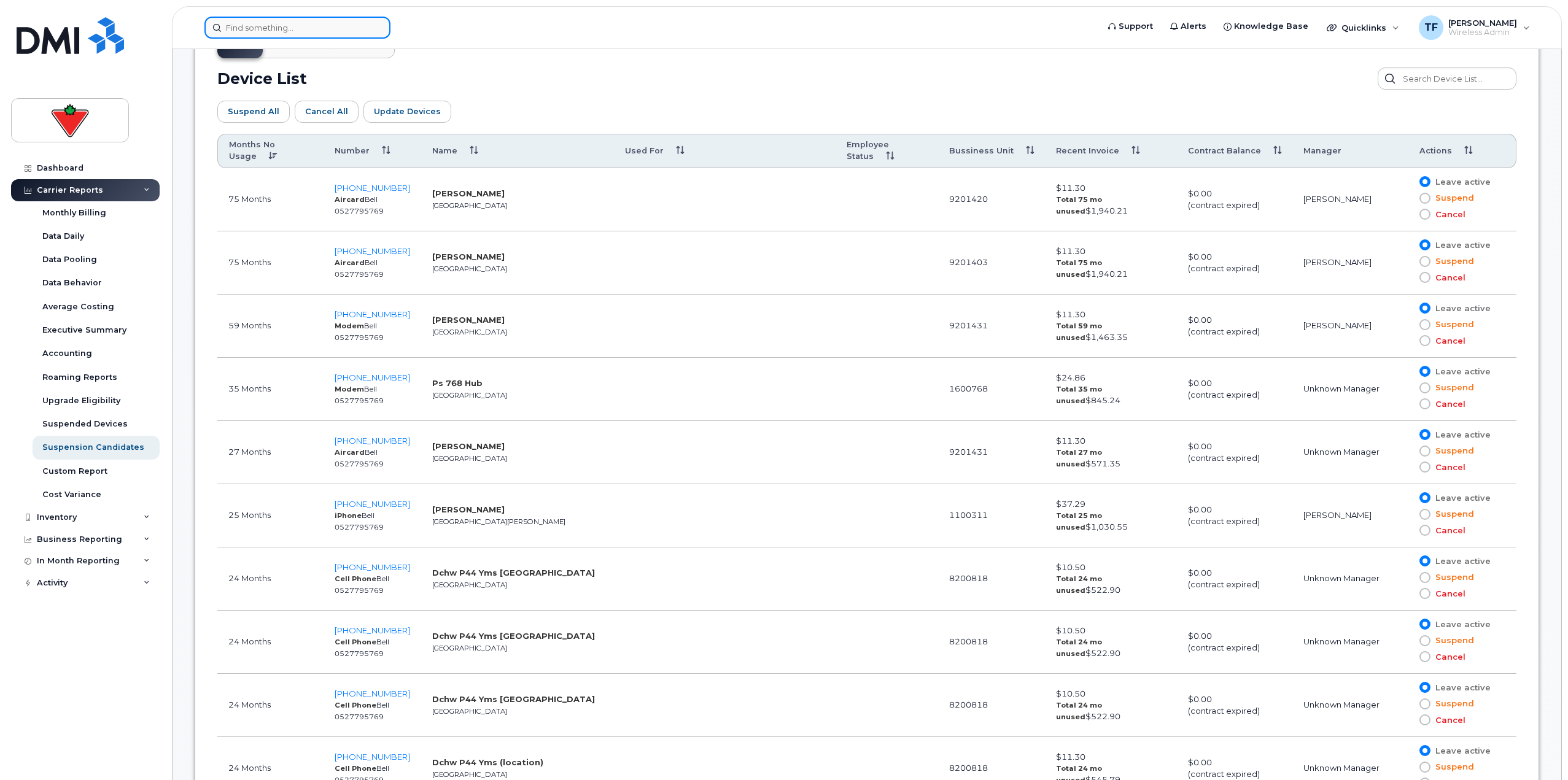
click at [285, 22] on input at bounding box center [297, 27] width 186 height 22
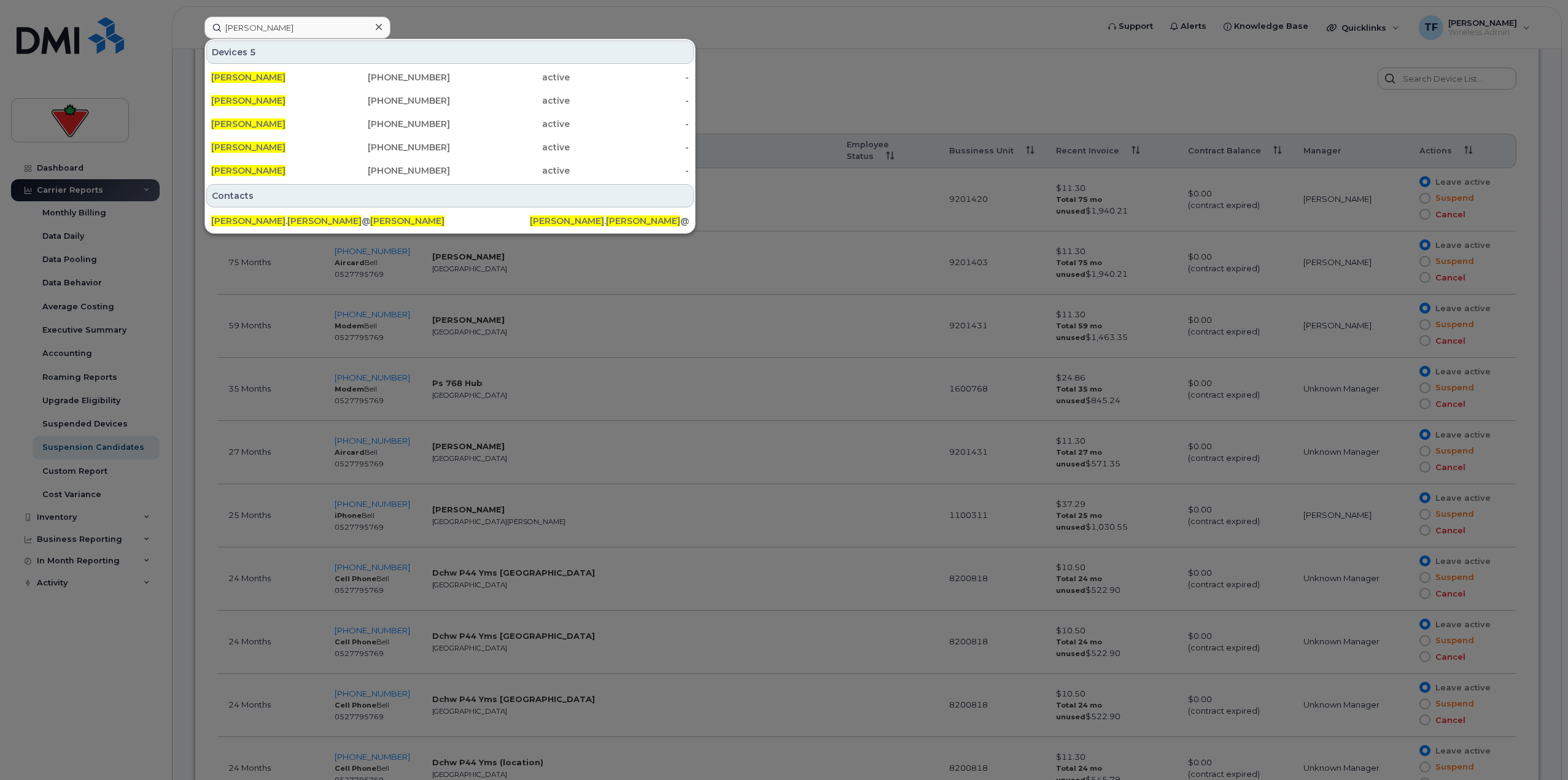
click at [780, 45] on div at bounding box center [784, 390] width 1568 height 780
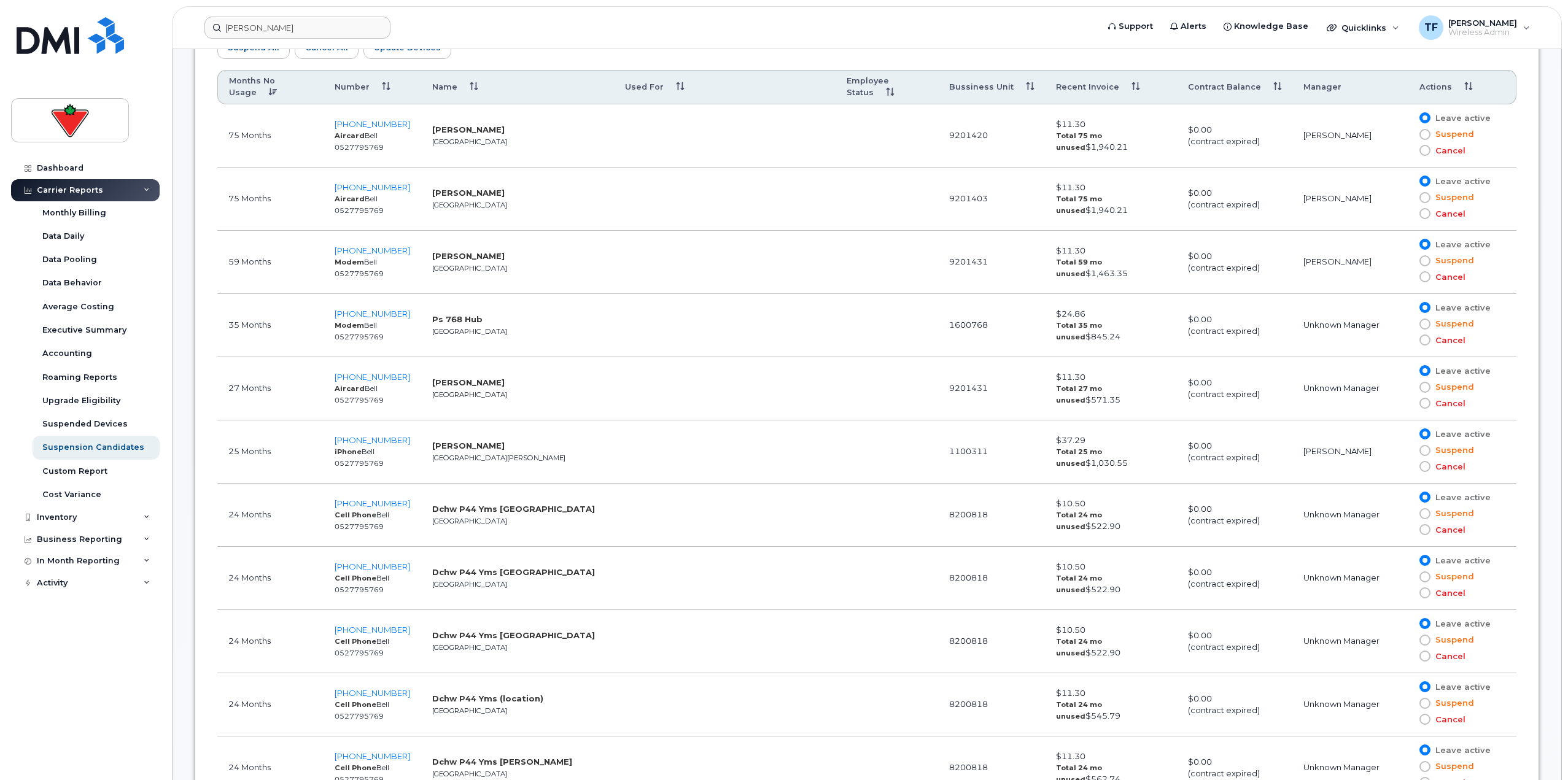
scroll to position [804, 0]
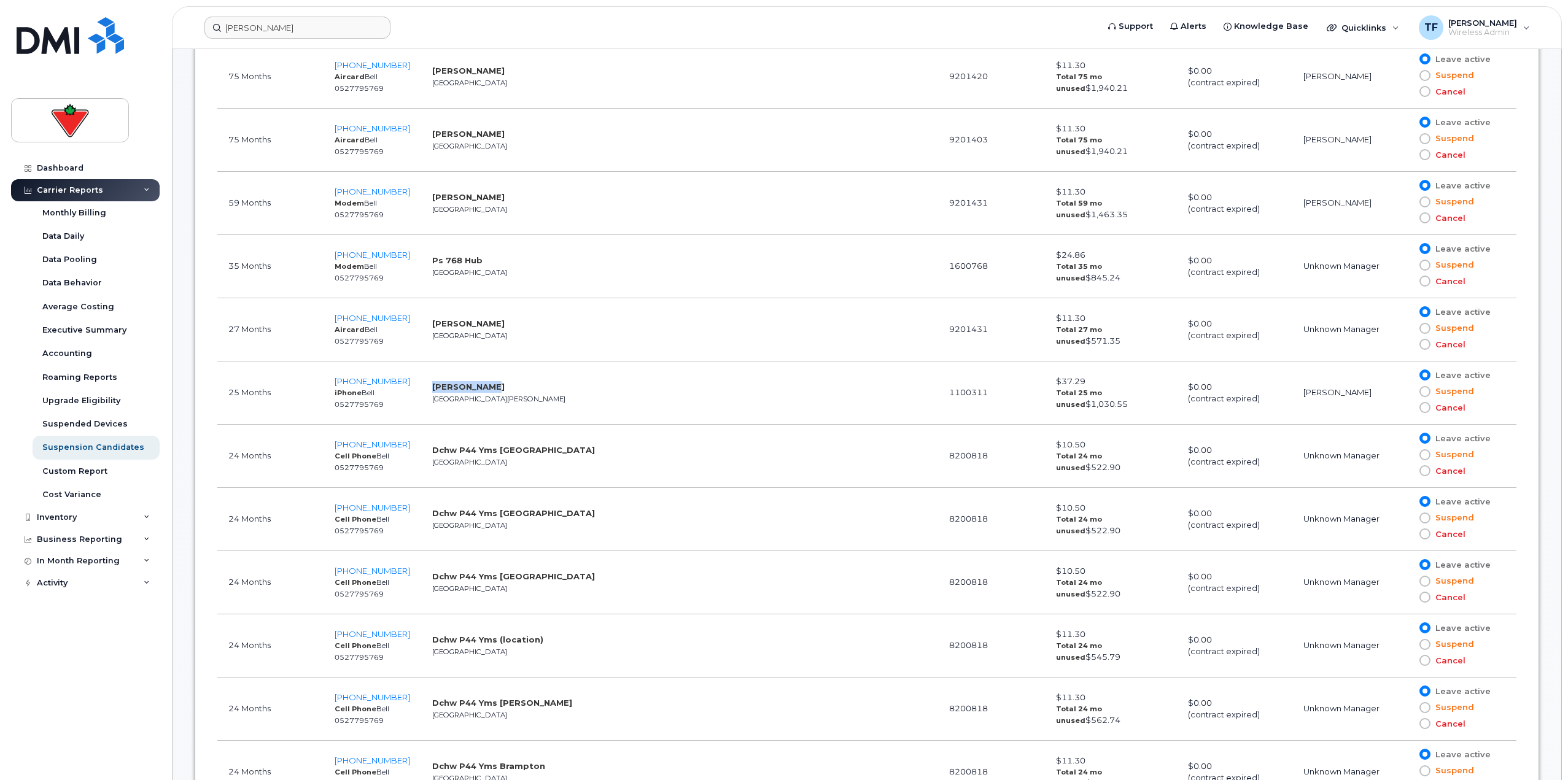
drag, startPoint x: 481, startPoint y: 386, endPoint x: 418, endPoint y: 389, distance: 63.1
click at [421, 389] on td "Cheryl Angus Fort Frances" at bounding box center [517, 393] width 192 height 63
copy strong "Cheryl Angus"
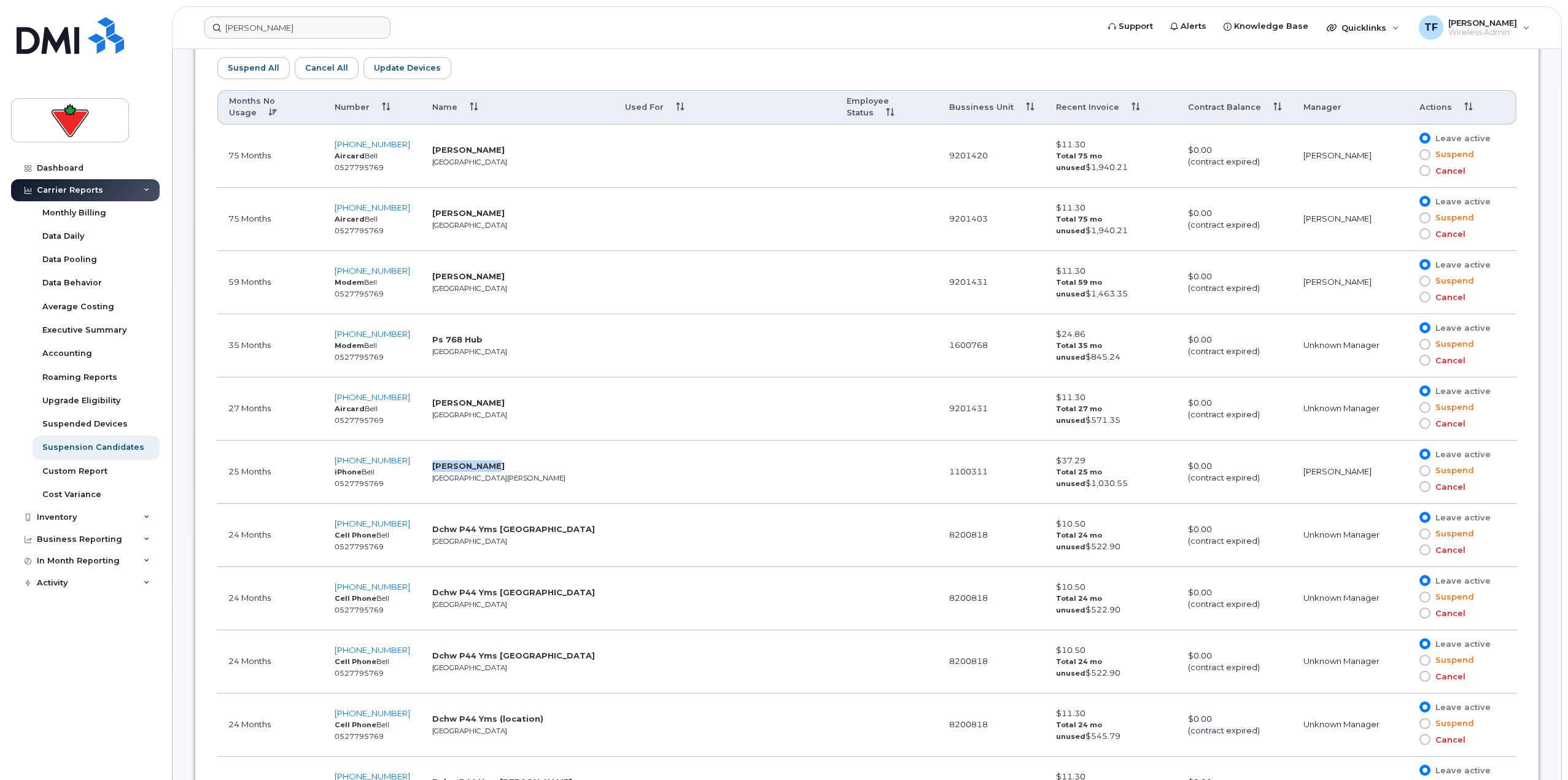
scroll to position [681, 0]
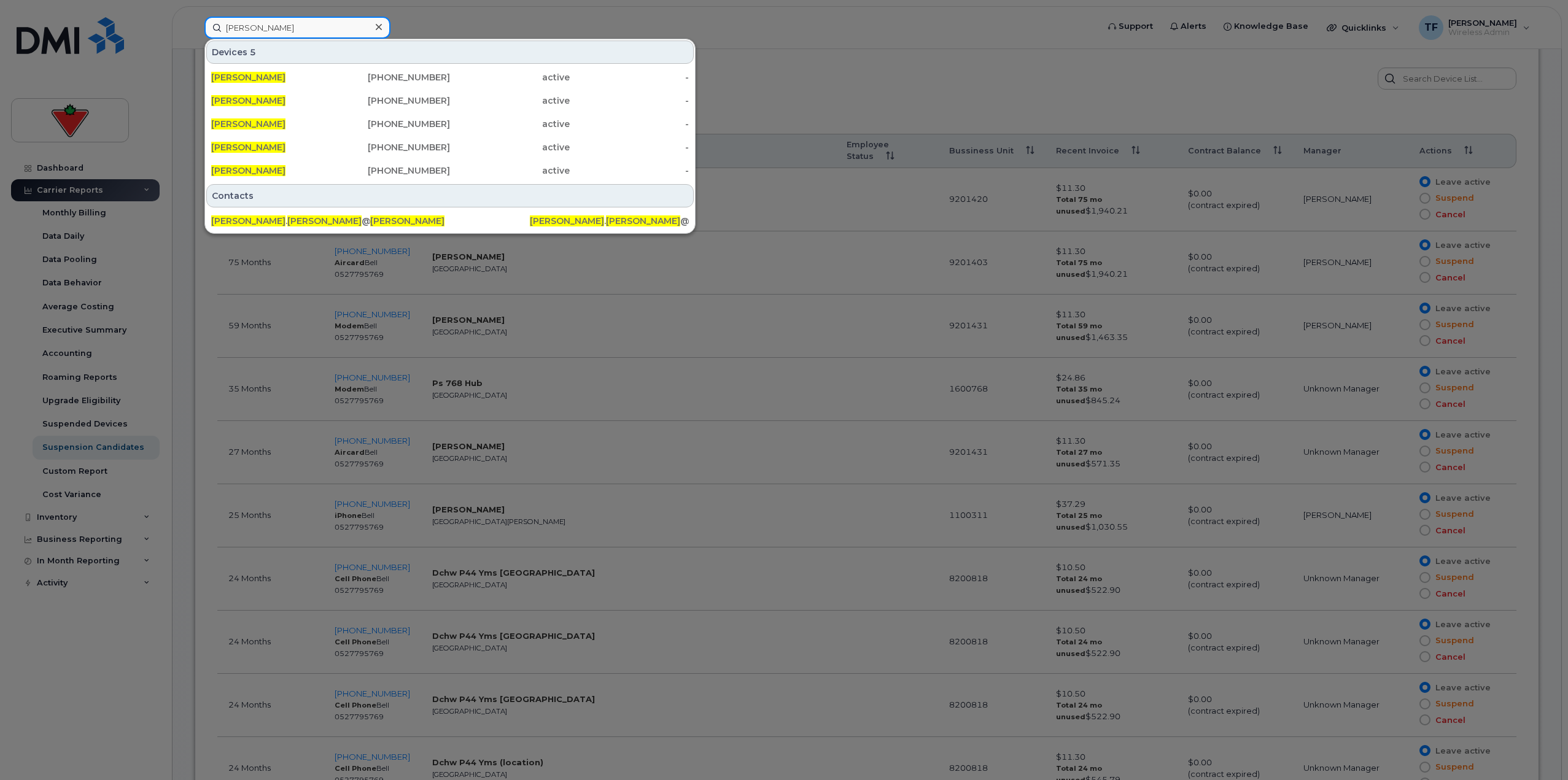
click at [313, 30] on input "greg hicks" at bounding box center [297, 27] width 186 height 22
paste input "Katherine Dobie"
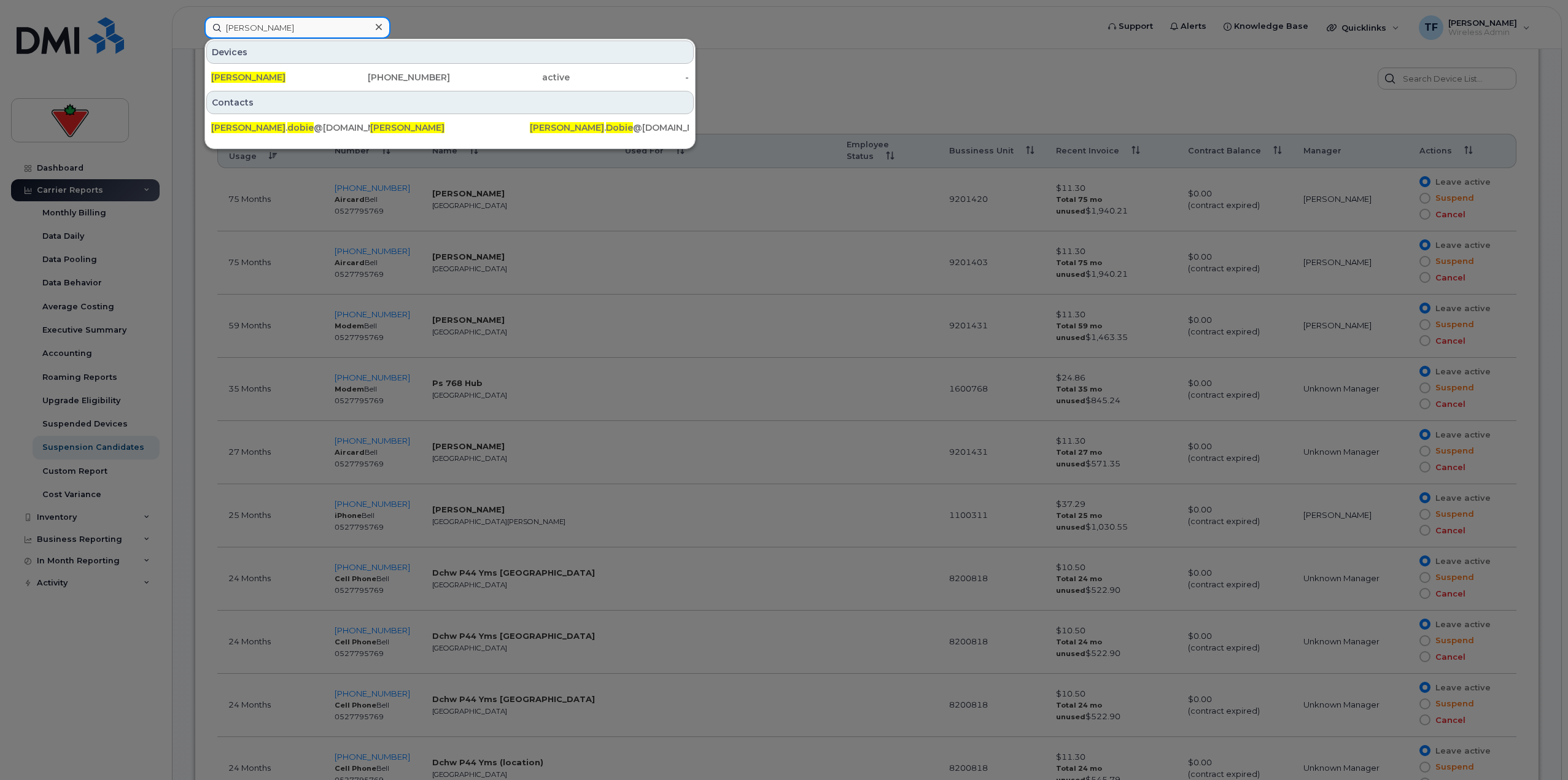
type input "Katherine Dobie"
click at [658, 314] on div at bounding box center [784, 390] width 1568 height 780
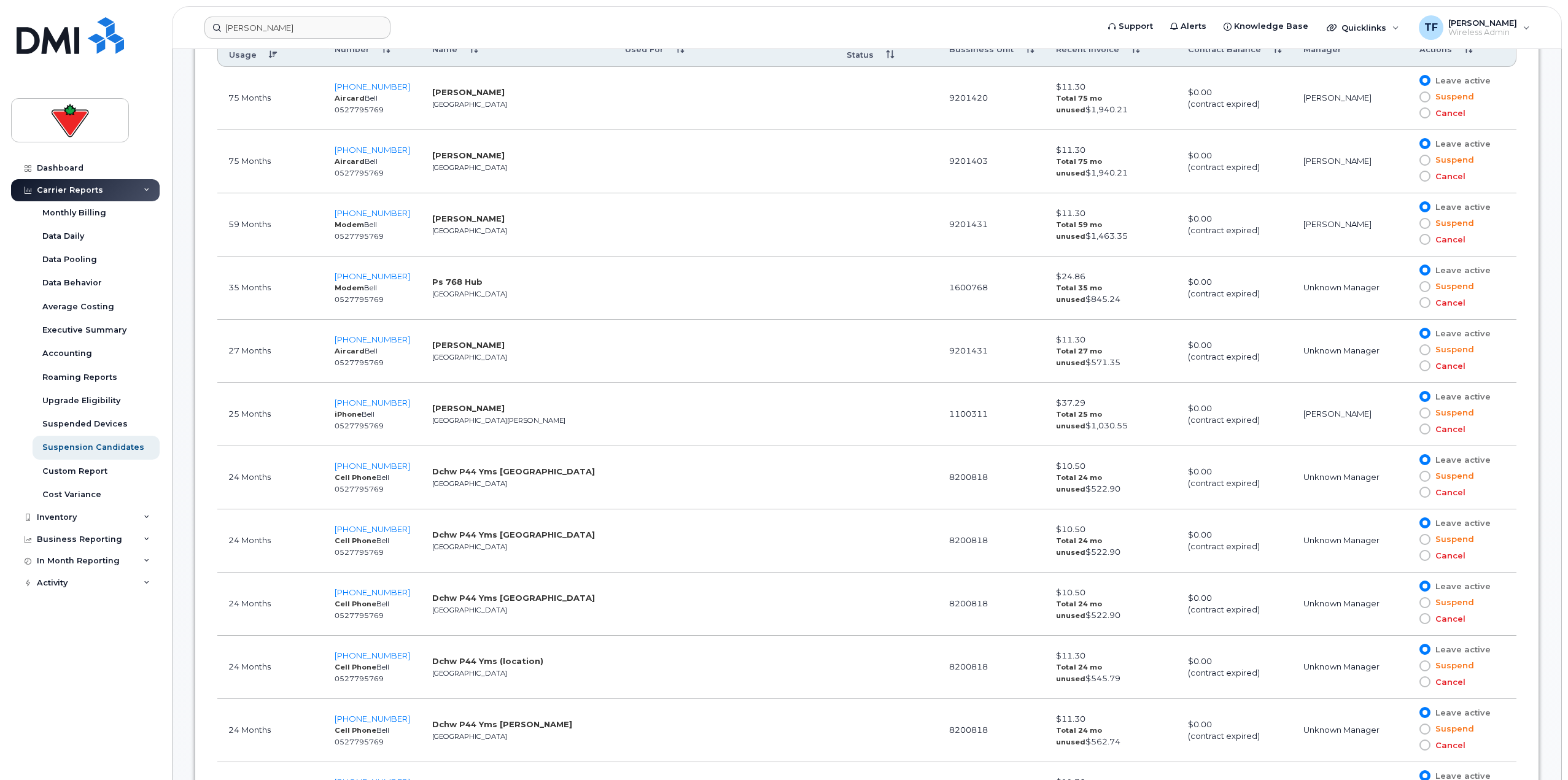
scroll to position [804, 0]
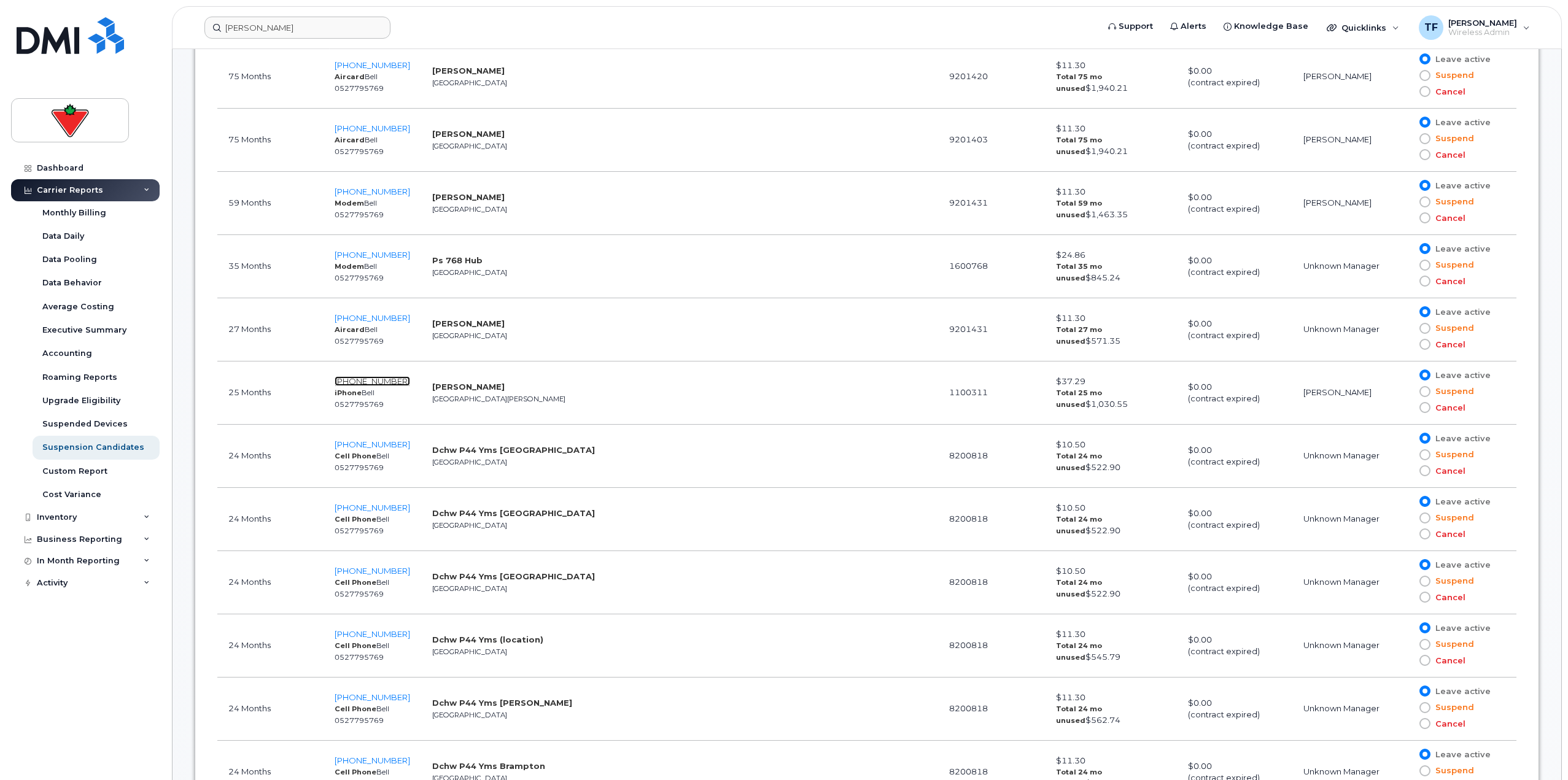
click at [350, 379] on span "807-861-0408" at bounding box center [372, 380] width 76 height 10
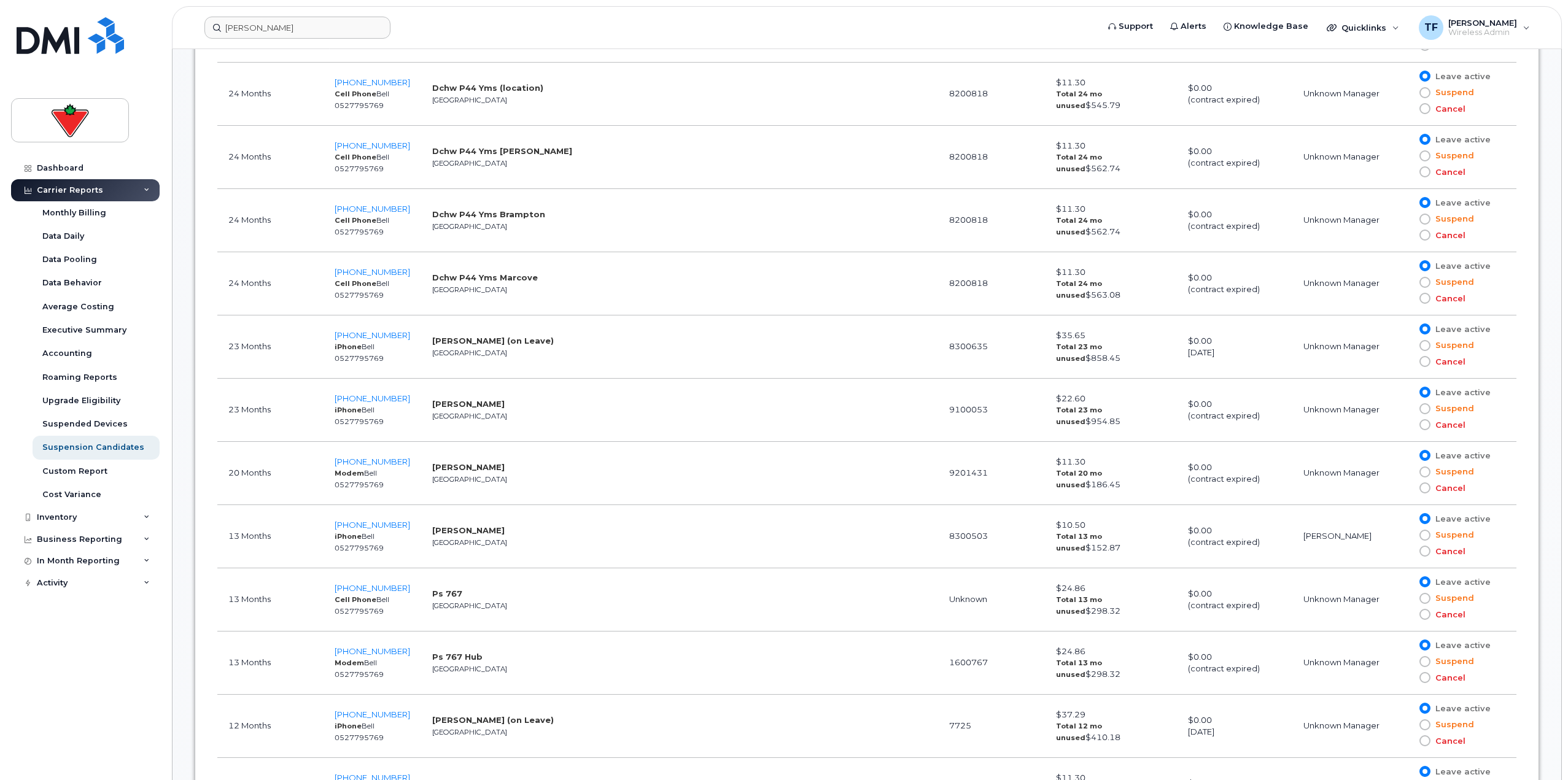
scroll to position [1356, 0]
click at [384, 397] on span "647-617-1537" at bounding box center [372, 397] width 76 height 10
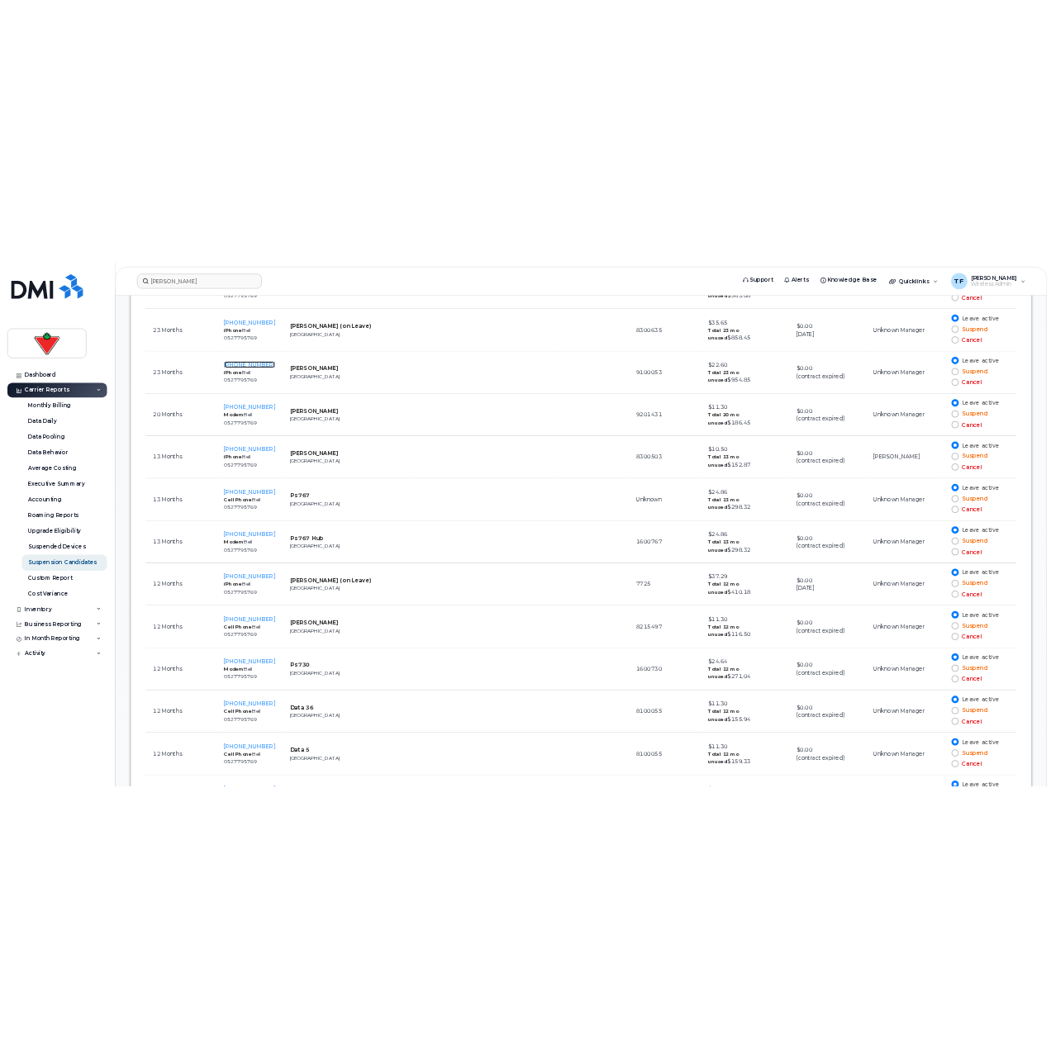
scroll to position [2239, 0]
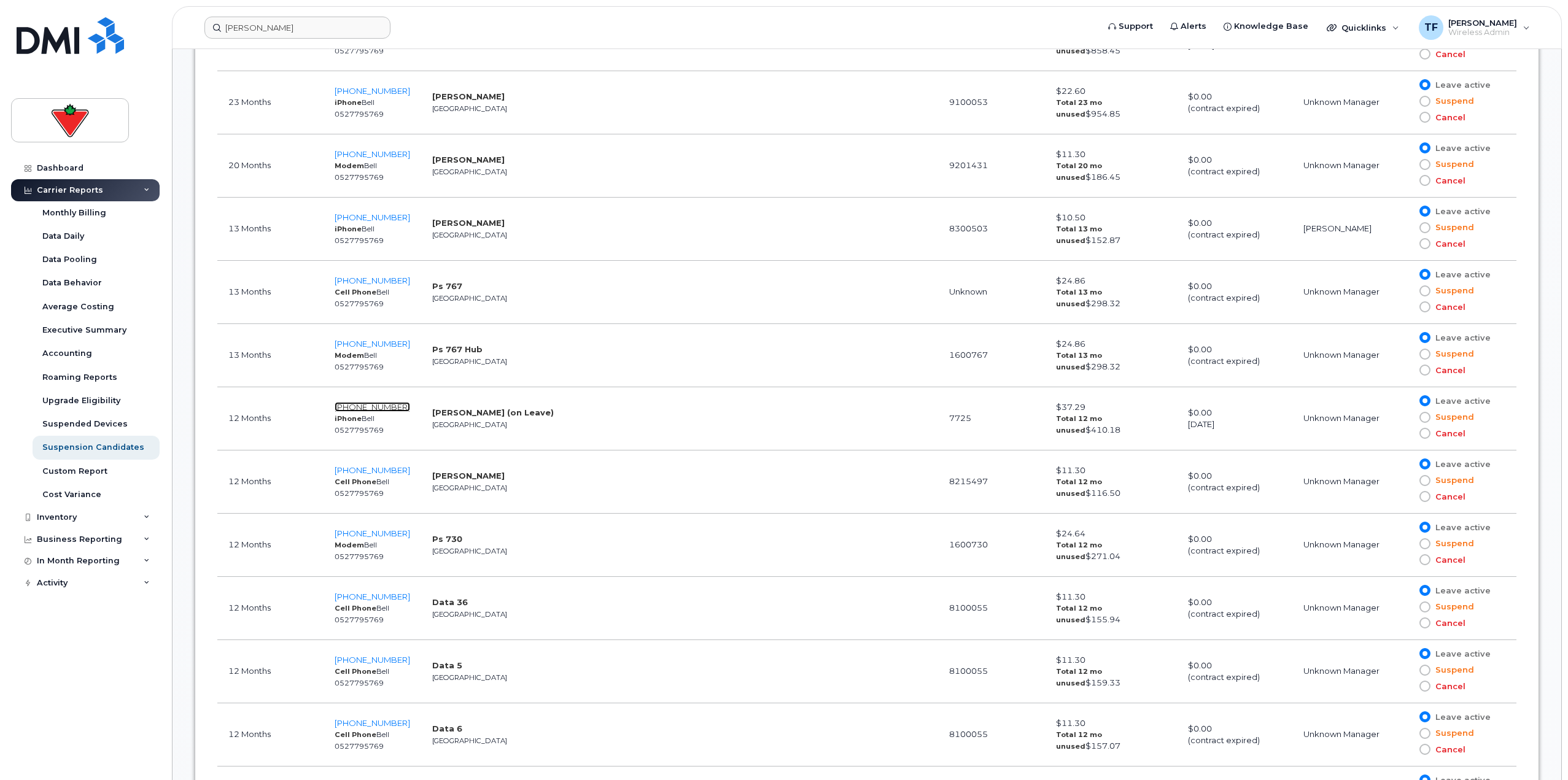
click at [351, 406] on span "416-708-8094" at bounding box center [372, 406] width 76 height 10
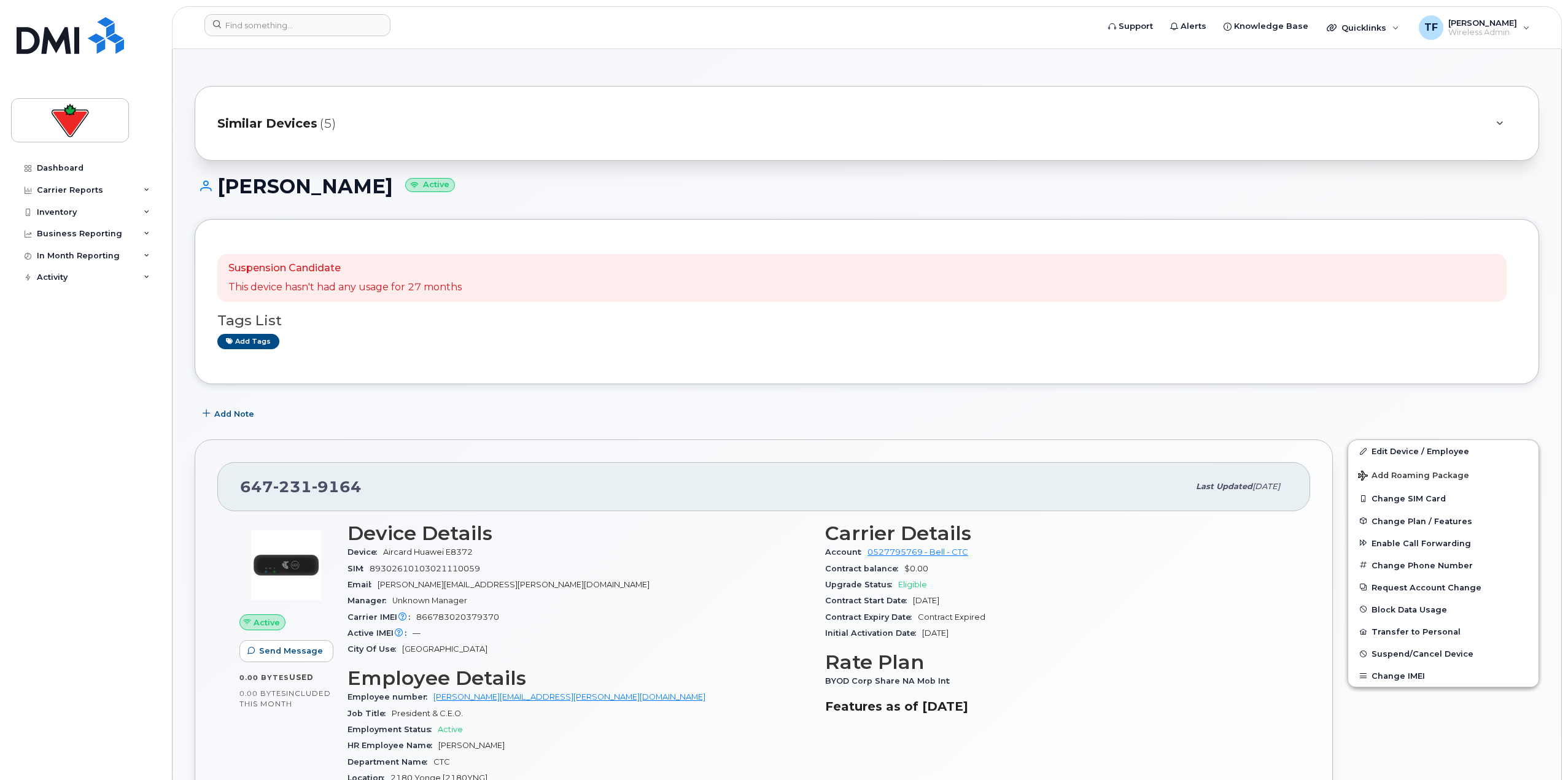
click at [279, 562] on img at bounding box center [285, 565] width 74 height 74
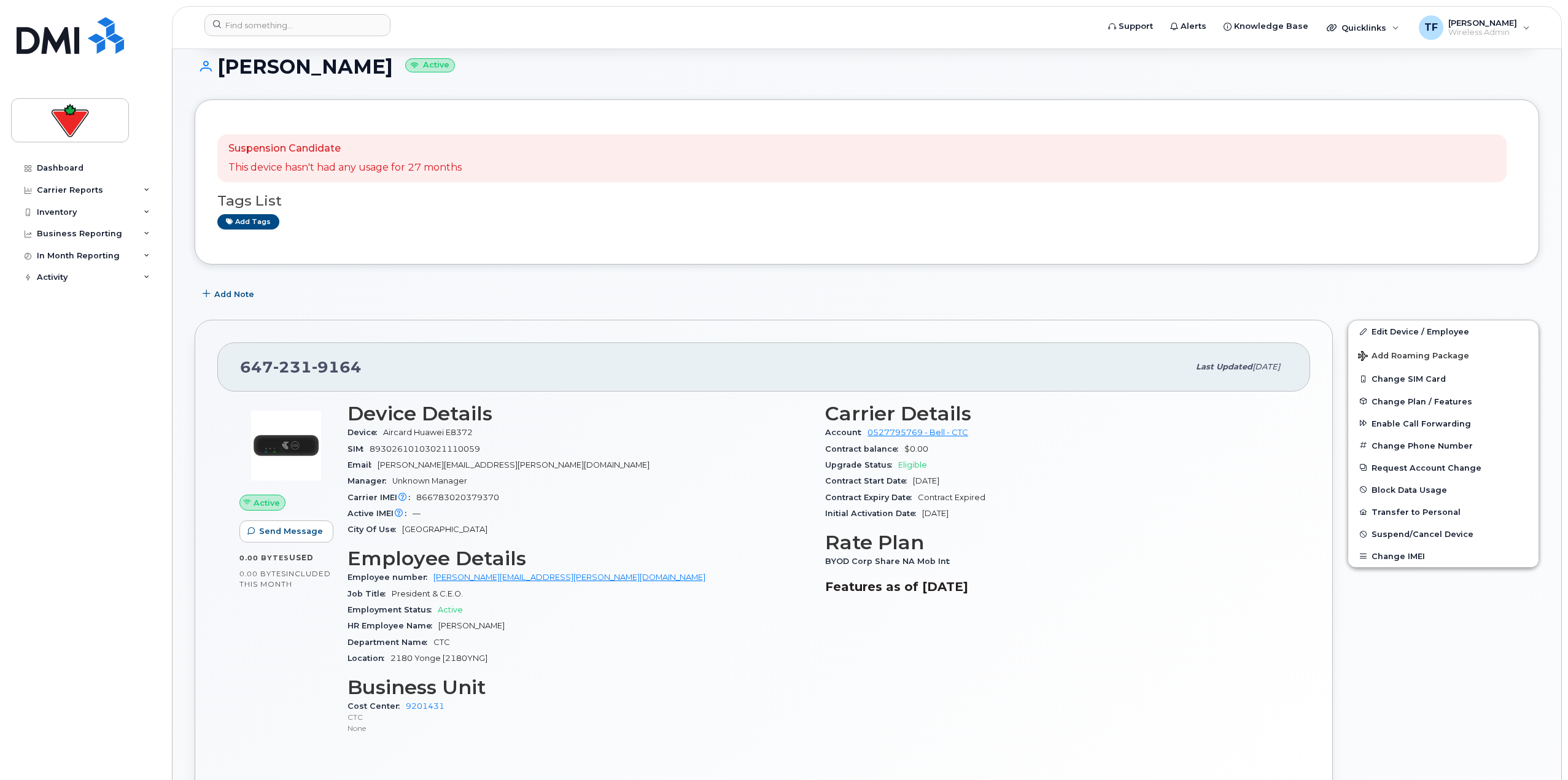
scroll to position [123, 0]
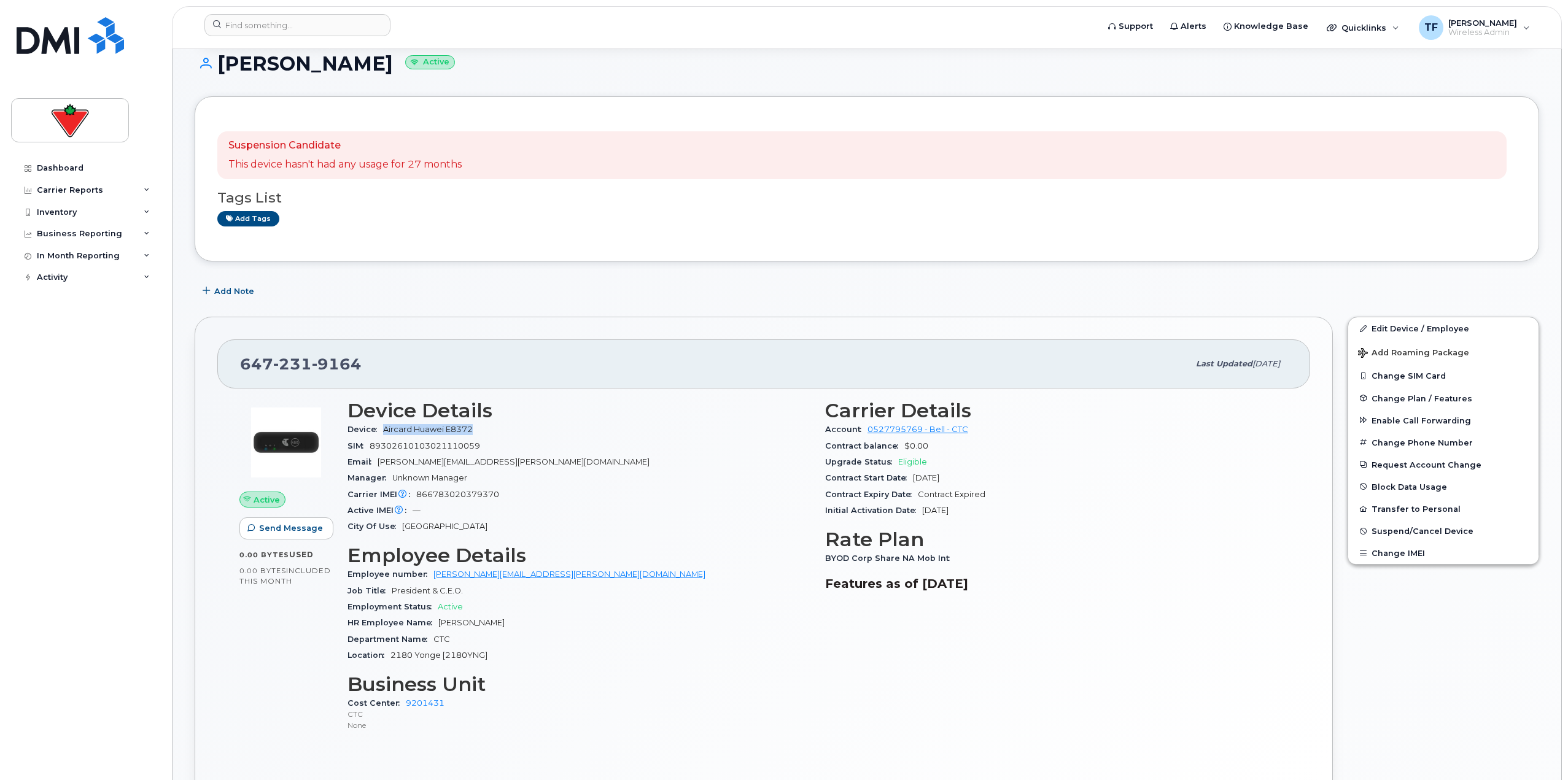
drag, startPoint x: 482, startPoint y: 423, endPoint x: 386, endPoint y: 429, distance: 96.2
click at [386, 429] on div "Device Aircard Huawei E8372" at bounding box center [579, 429] width 463 height 16
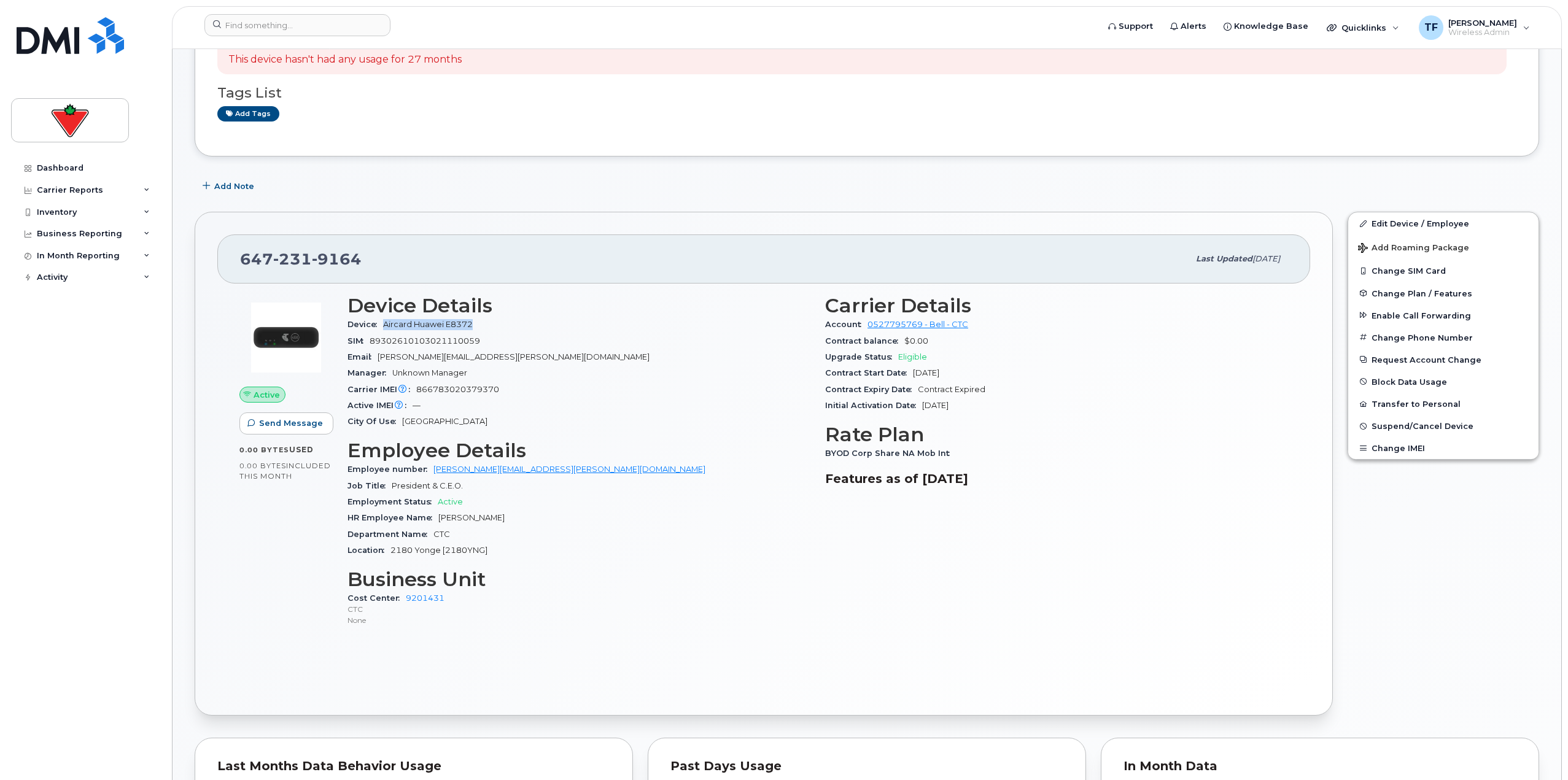
scroll to position [368, 0]
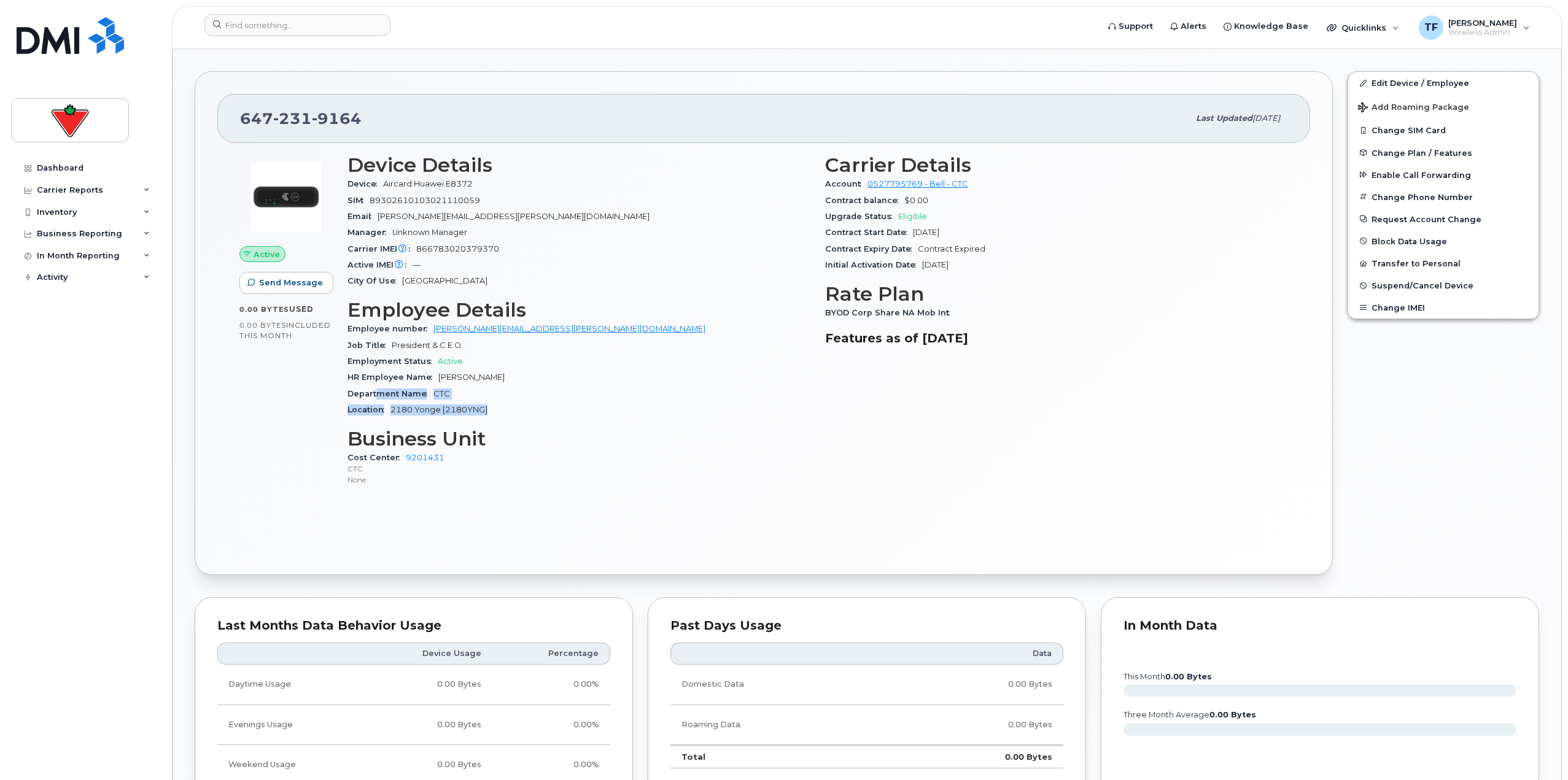
drag, startPoint x: 472, startPoint y: 410, endPoint x: 369, endPoint y: 398, distance: 103.7
click at [369, 398] on section "Employee Details Employee number greg.hicks@cantire.com Job Title President & C…" at bounding box center [579, 358] width 463 height 119
click at [602, 394] on div "Department Name CTC" at bounding box center [579, 394] width 463 height 16
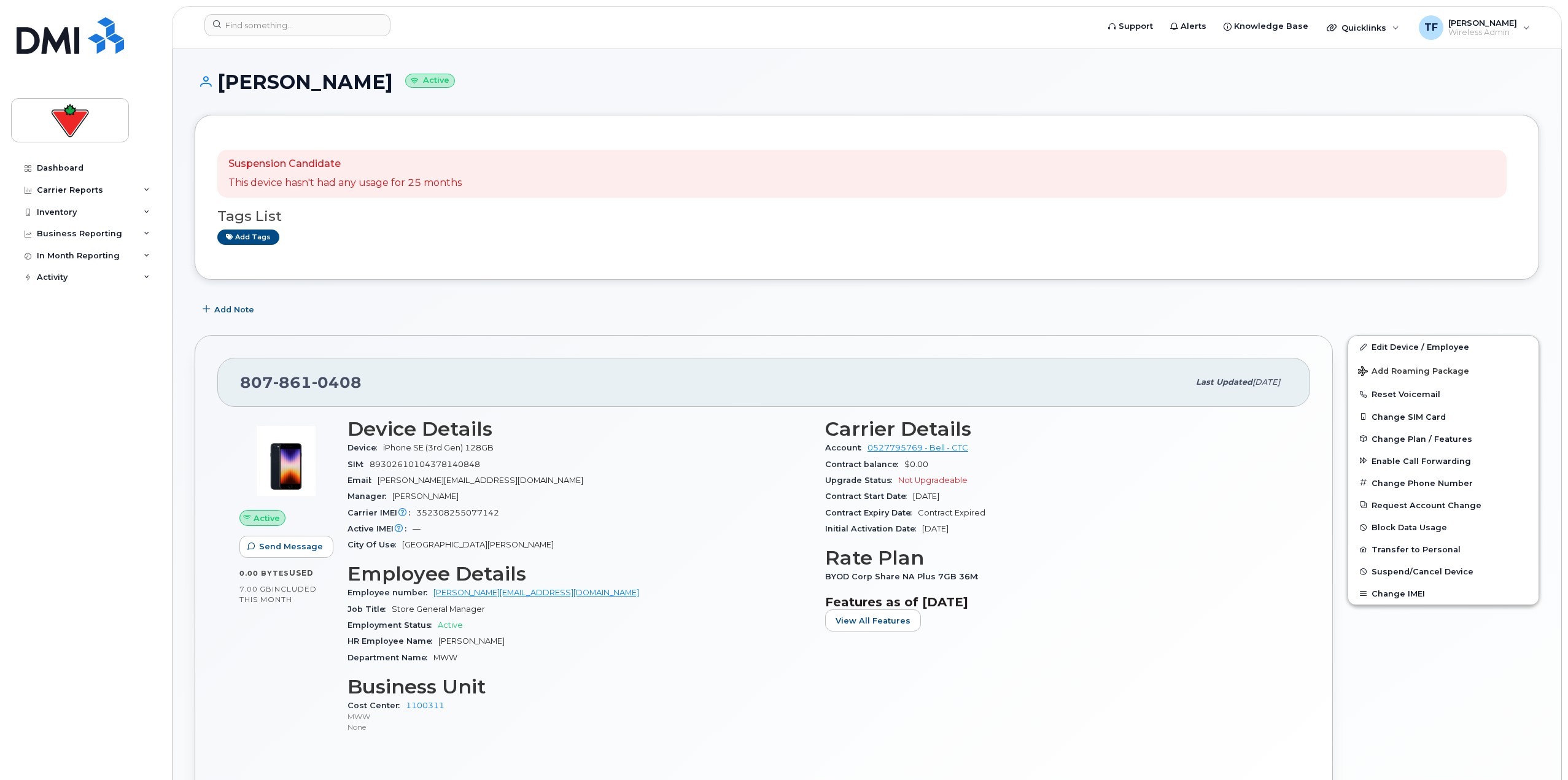
scroll to position [62, 0]
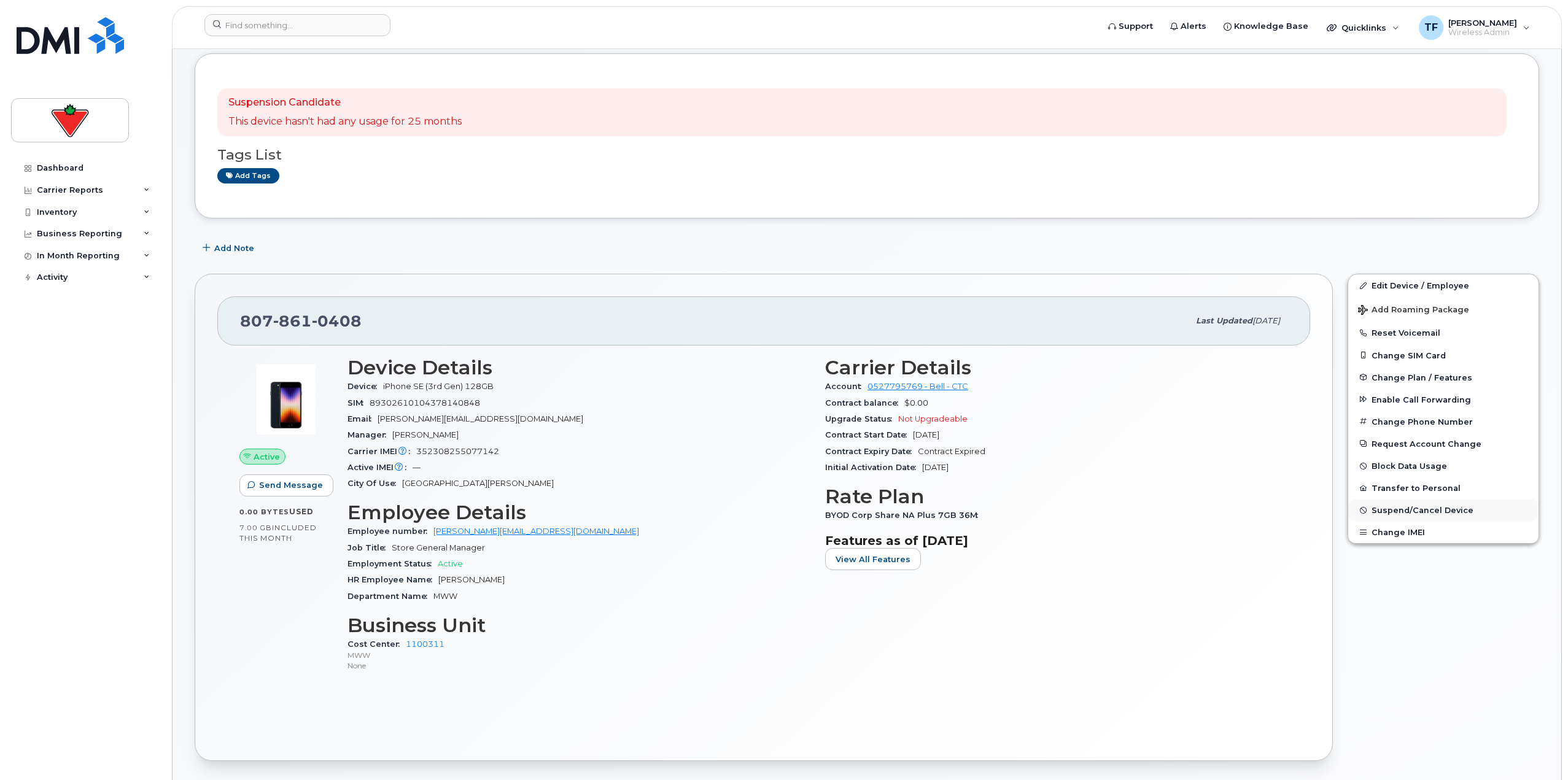
click at [1399, 513] on span "Suspend/Cancel Device" at bounding box center [1422, 510] width 102 height 9
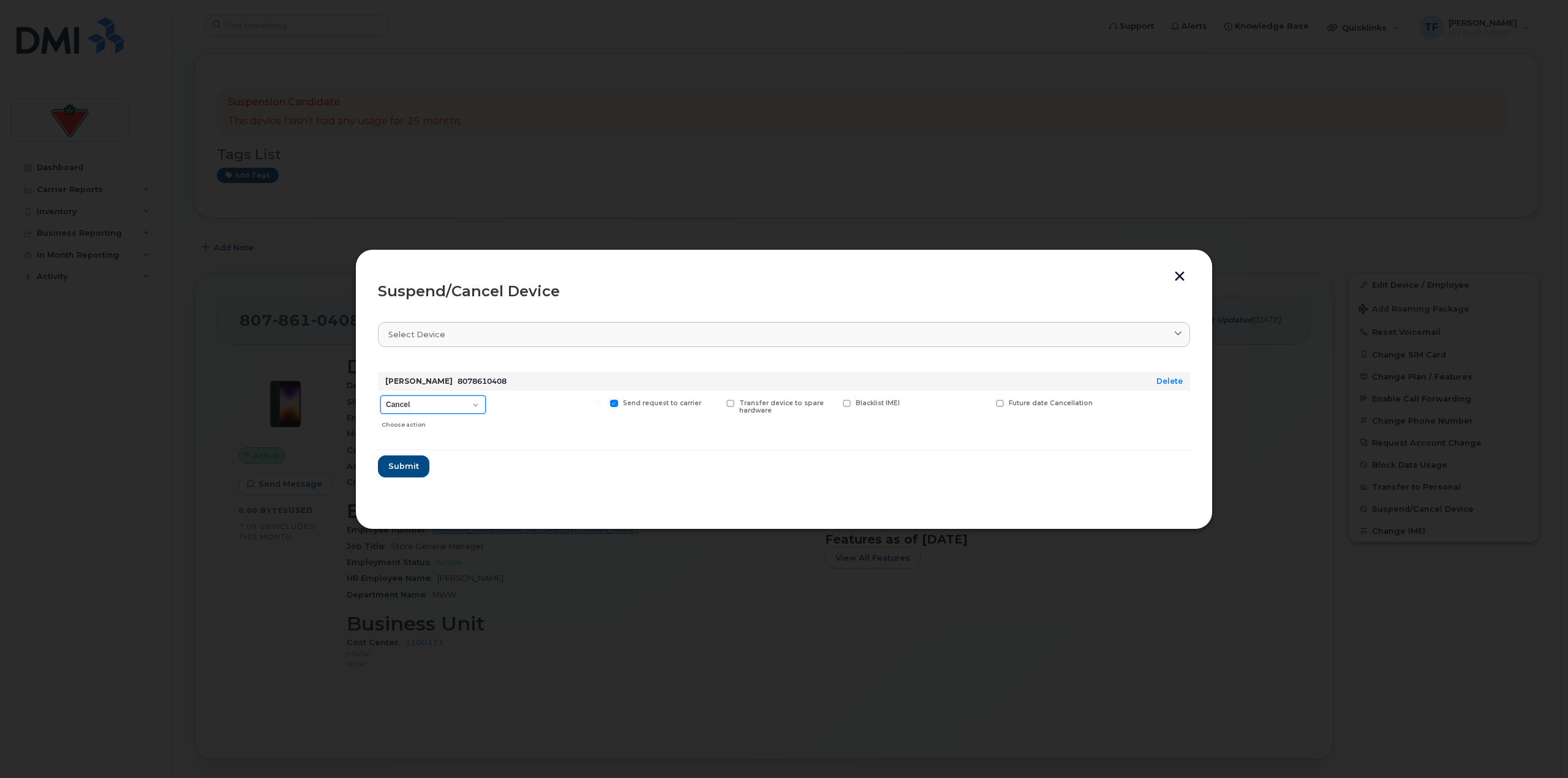
click at [459, 408] on select "Cancel Suspend - Extend Suspension Suspend - Reduced Rate Suspend - Full Rate S…" at bounding box center [433, 405] width 105 height 19
select select "[object Object]"
click at [380, 396] on select "Cancel Suspend - Extend Suspension Suspend - Reduced Rate Suspend - Full Rate S…" at bounding box center [433, 405] width 105 height 19
click at [410, 468] on span "Submit" at bounding box center [403, 466] width 30 height 12
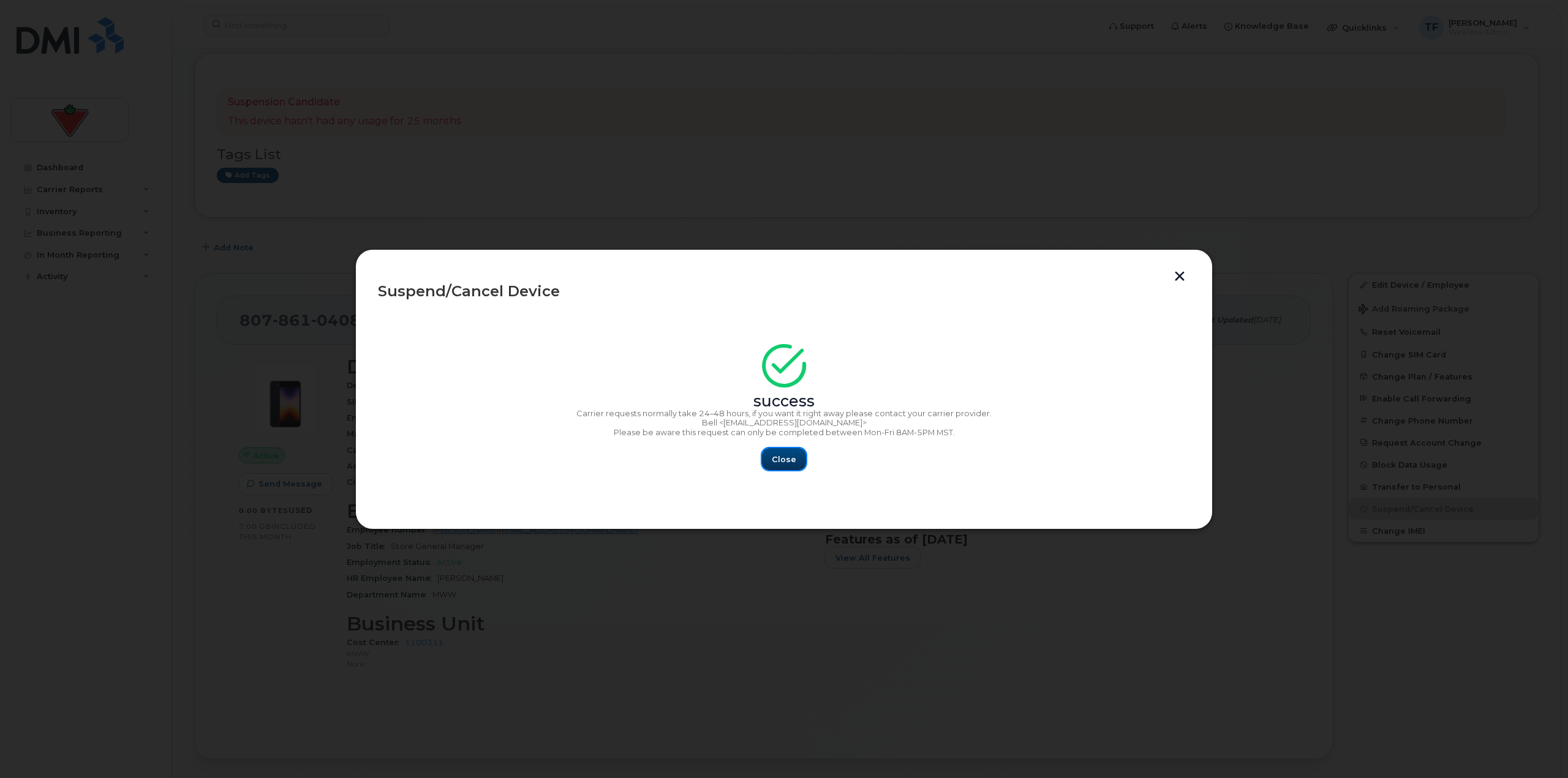
click at [784, 455] on span "Close" at bounding box center [784, 459] width 24 height 12
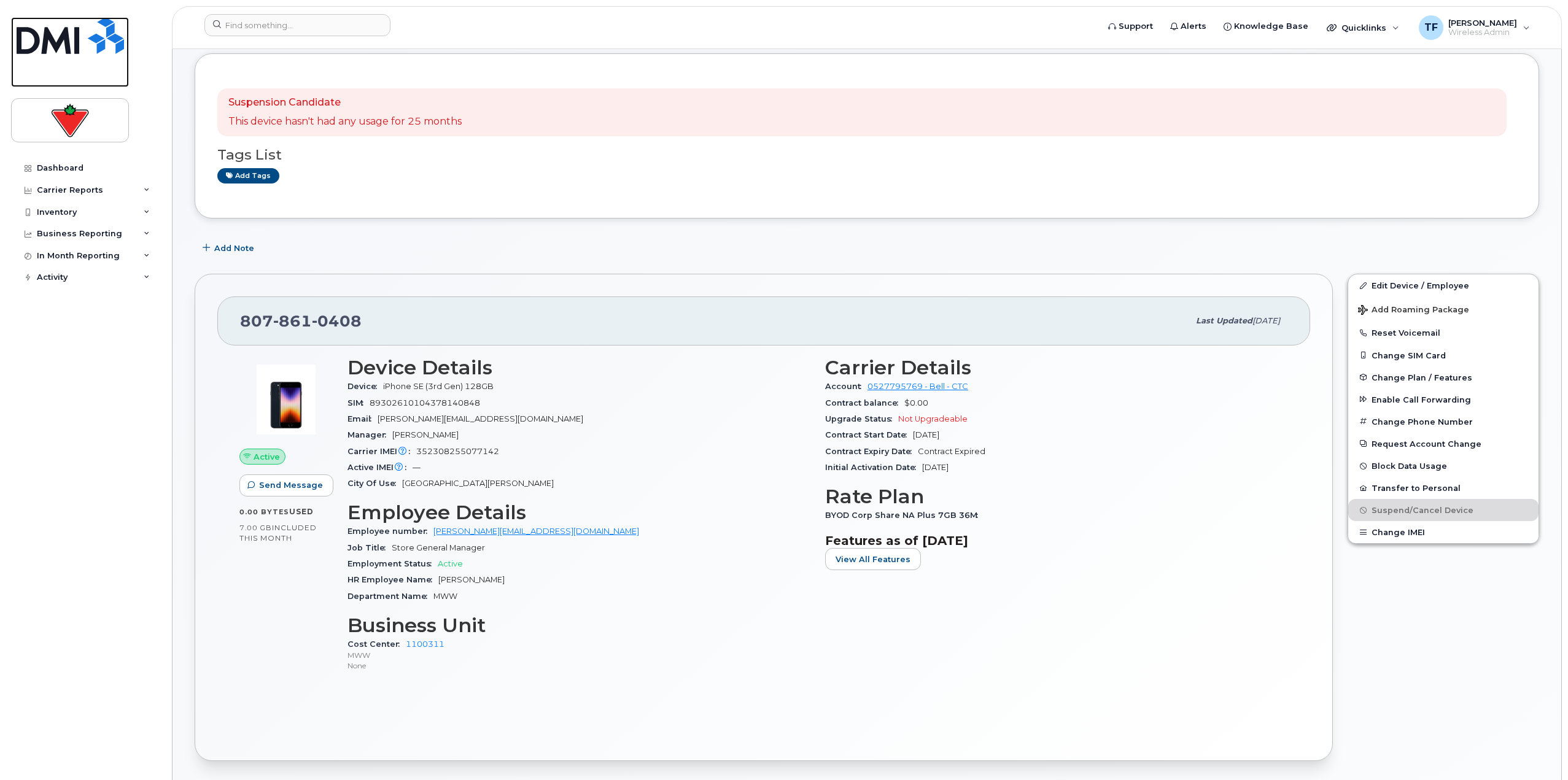
click at [83, 56] on link at bounding box center [70, 52] width 118 height 70
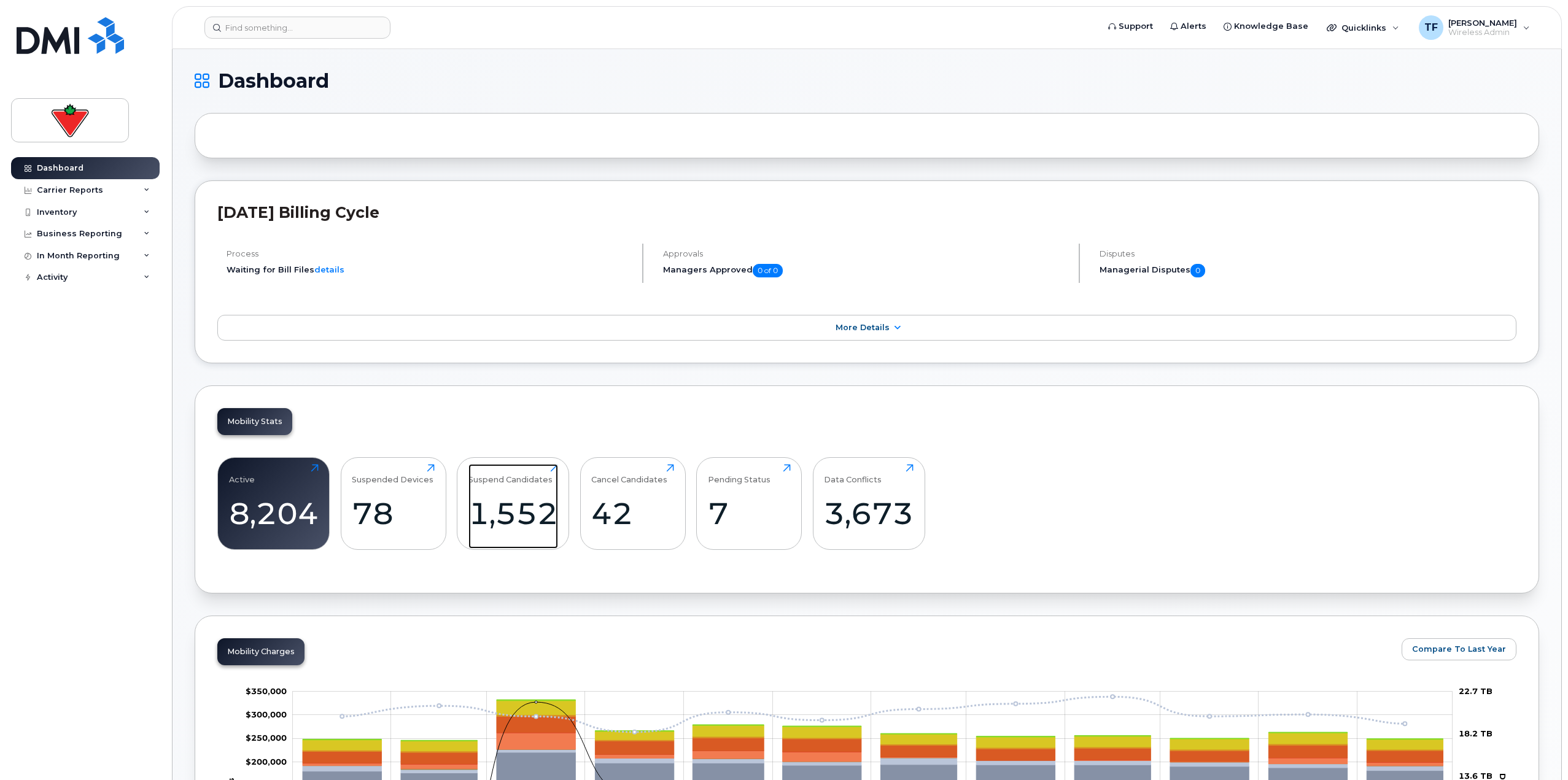
drag, startPoint x: 539, startPoint y: 473, endPoint x: 538, endPoint y: 409, distance: 64.0
click at [539, 473] on div "Suspend Candidates" at bounding box center [510, 473] width 84 height 20
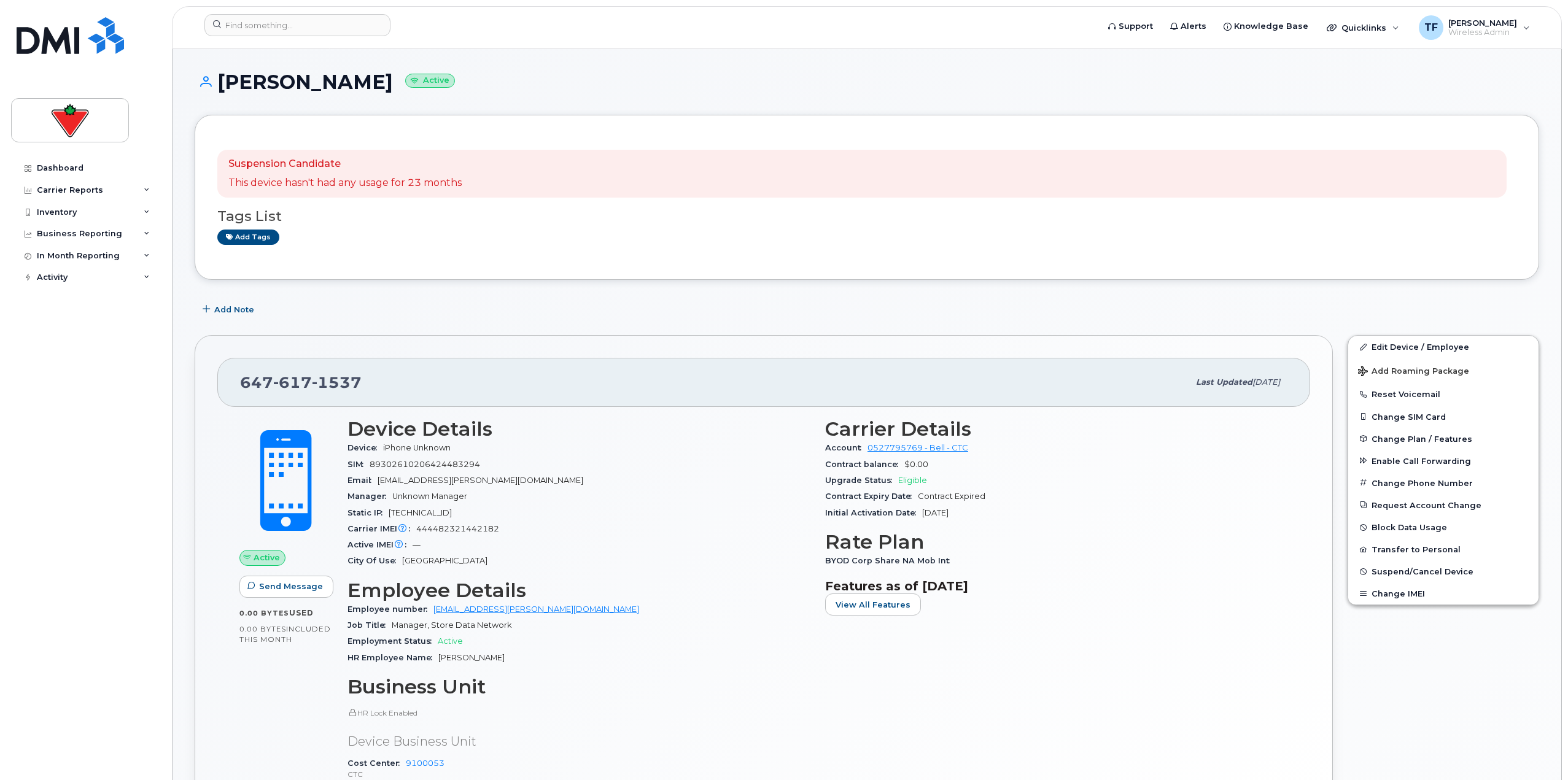
click at [371, 86] on h1 "[PERSON_NAME] Active" at bounding box center [866, 82] width 1344 height 22
drag, startPoint x: 375, startPoint y: 86, endPoint x: 226, endPoint y: 82, distance: 149.1
click at [226, 82] on h1 "Mohan Persaud Active" at bounding box center [866, 82] width 1344 height 22
copy h1 "Mohan Persaud"
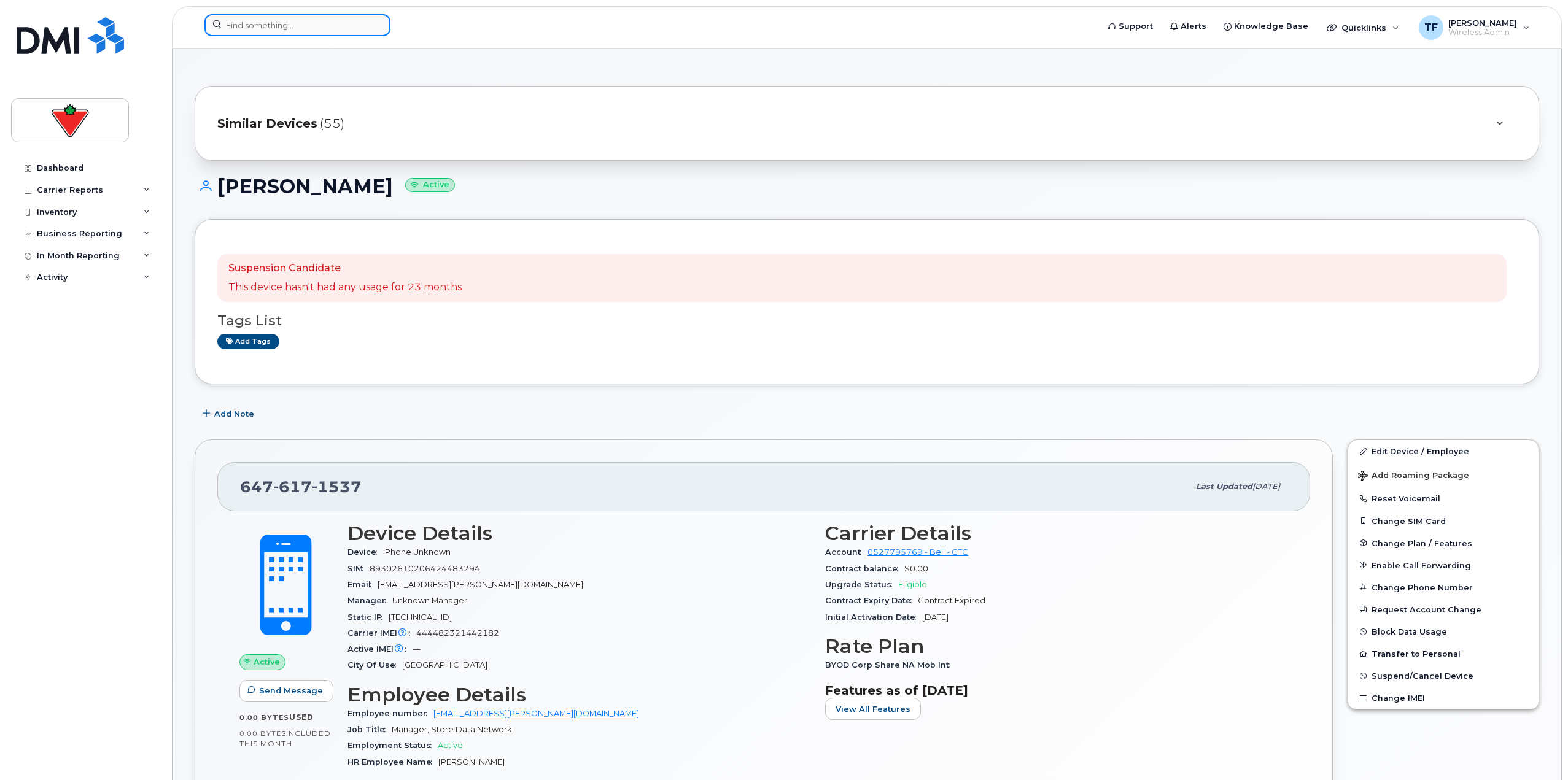
click at [262, 36] on input at bounding box center [297, 25] width 186 height 22
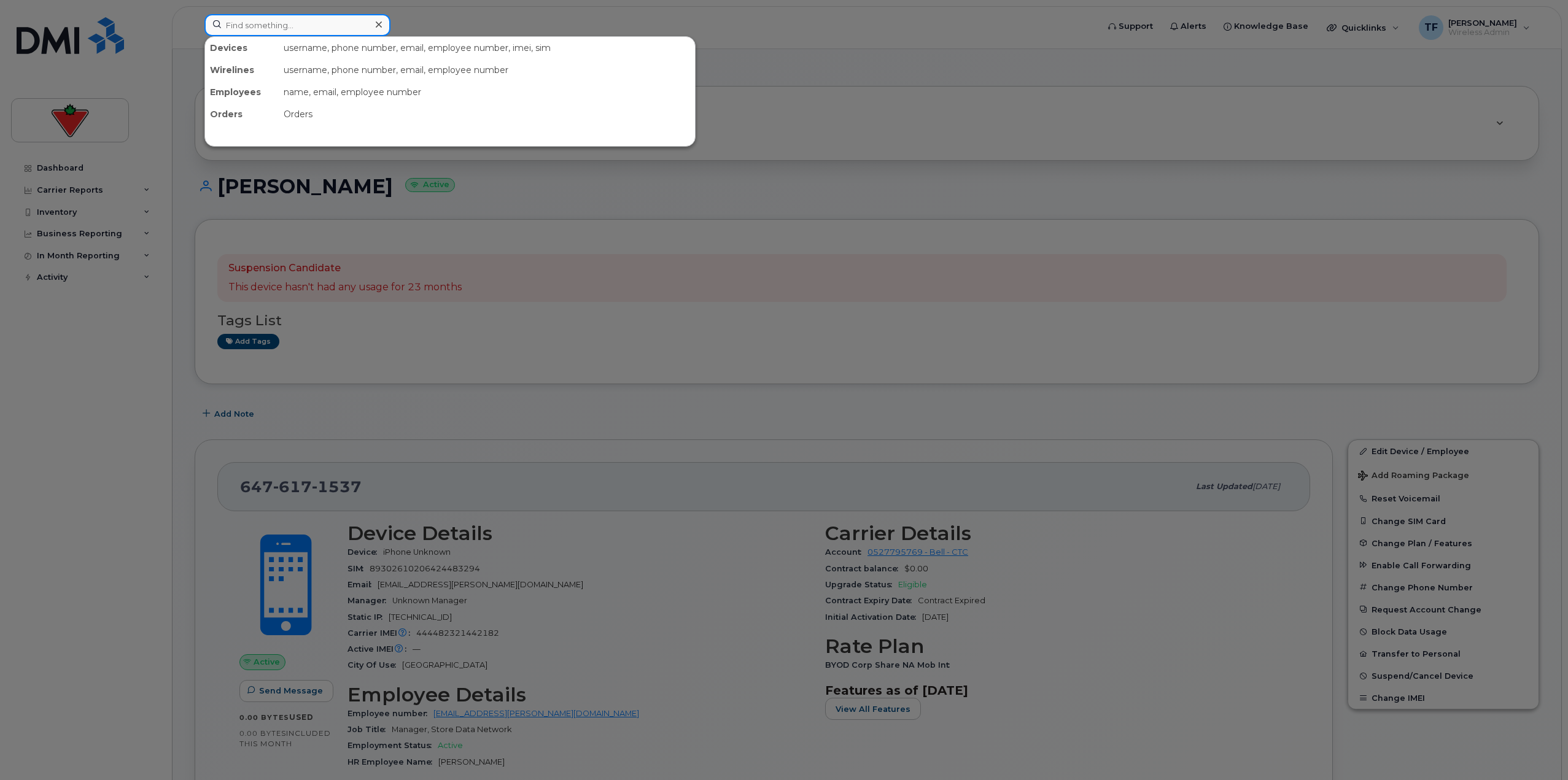
paste input "Mohan Persaud"
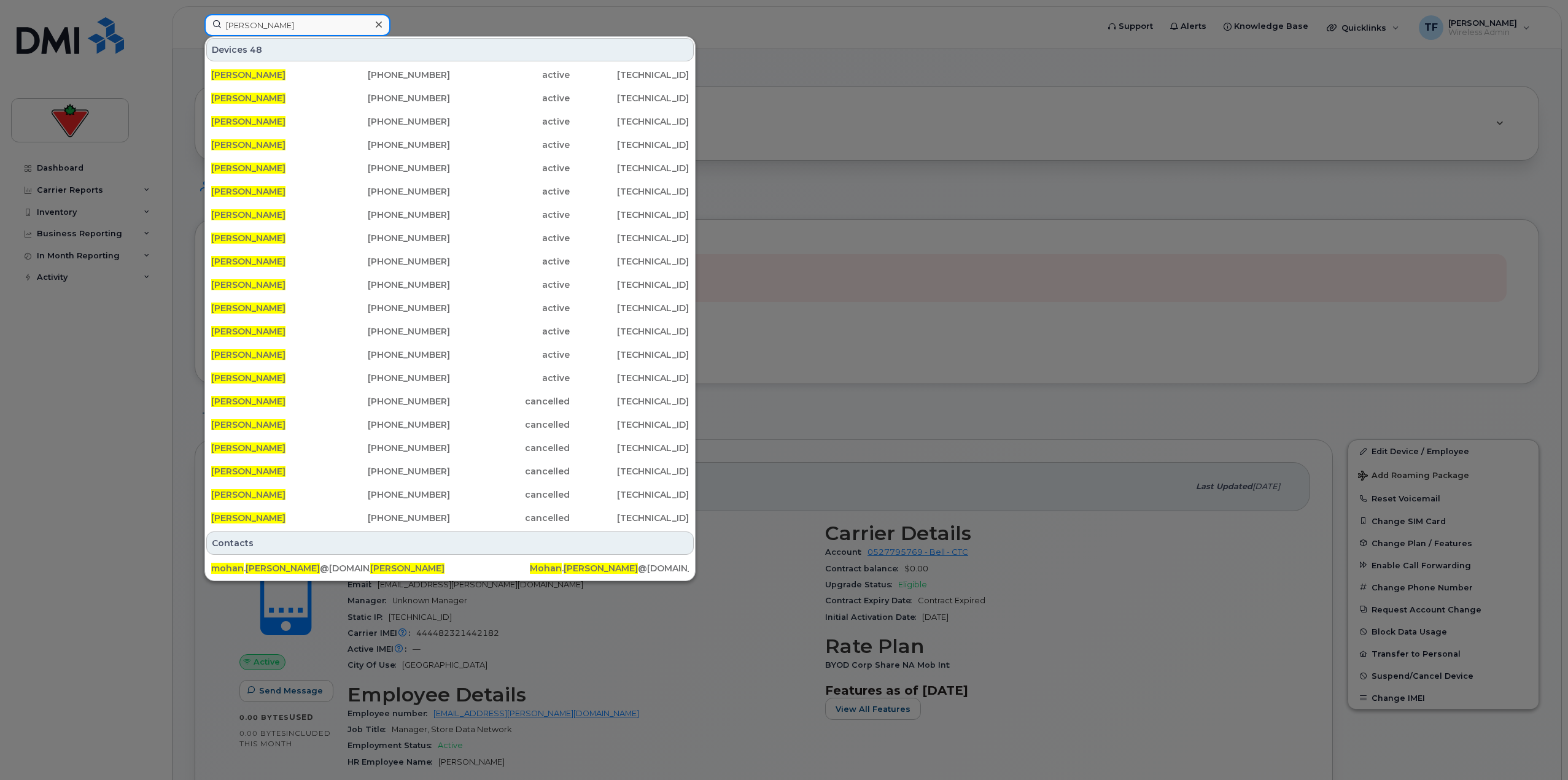
type input "Mohan Persaud"
click at [855, 362] on div at bounding box center [784, 390] width 1568 height 780
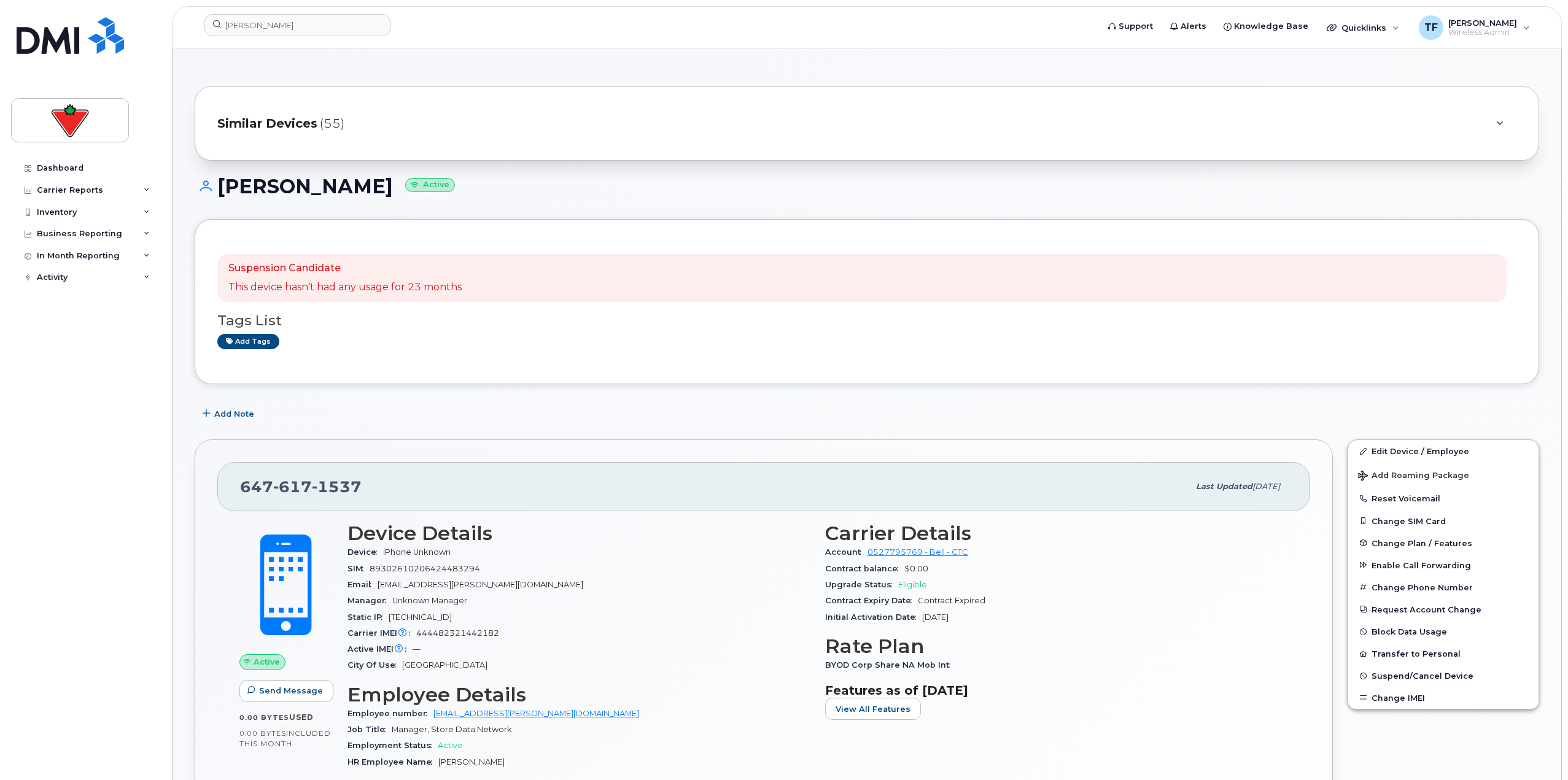
click at [380, 100] on div "Similar Devices (55)" at bounding box center [866, 123] width 1344 height 75
click at [379, 122] on div "Similar Devices (55)" at bounding box center [849, 123] width 1265 height 30
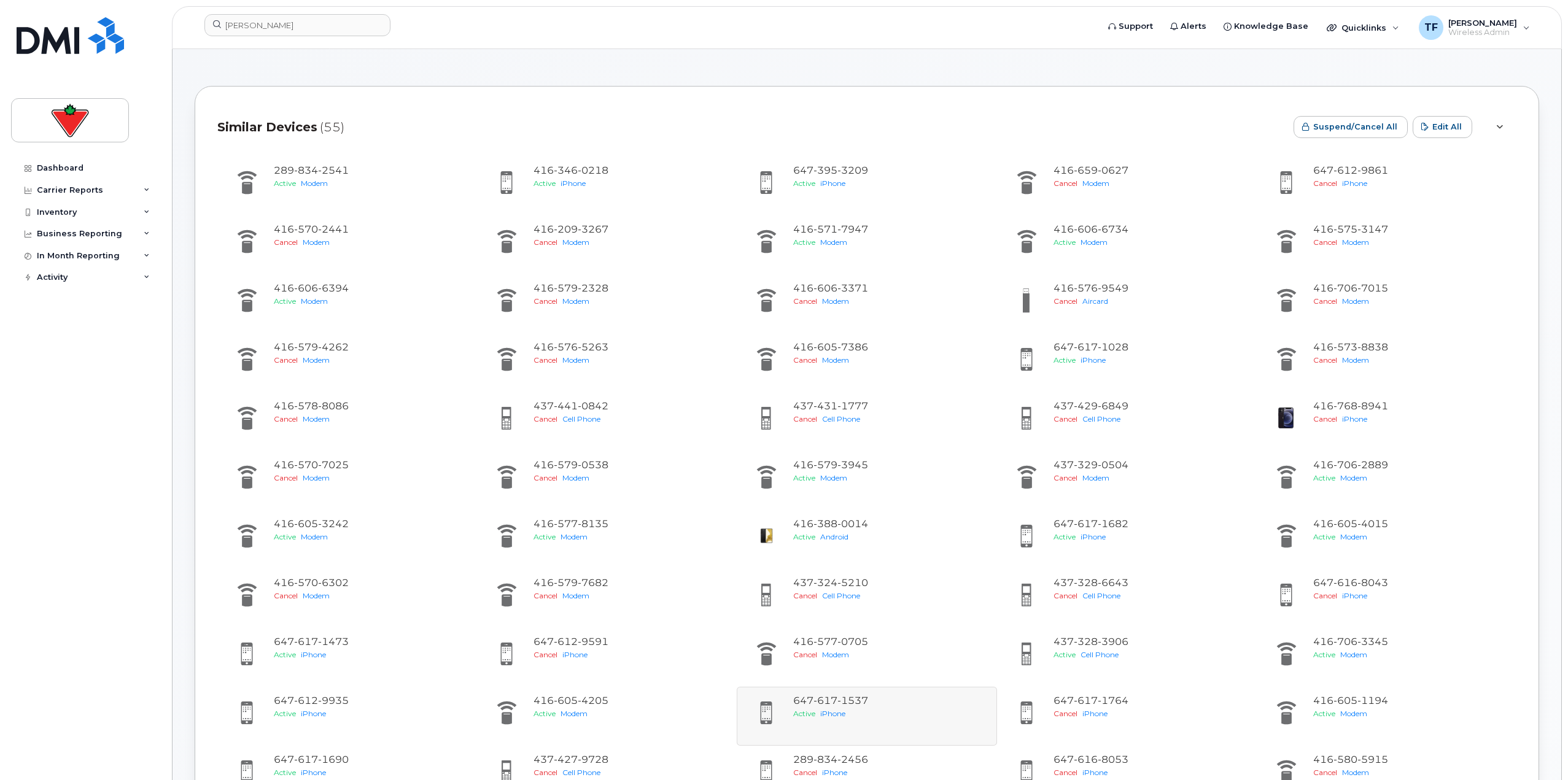
click at [1498, 127] on icon at bounding box center [1499, 127] width 7 height 8
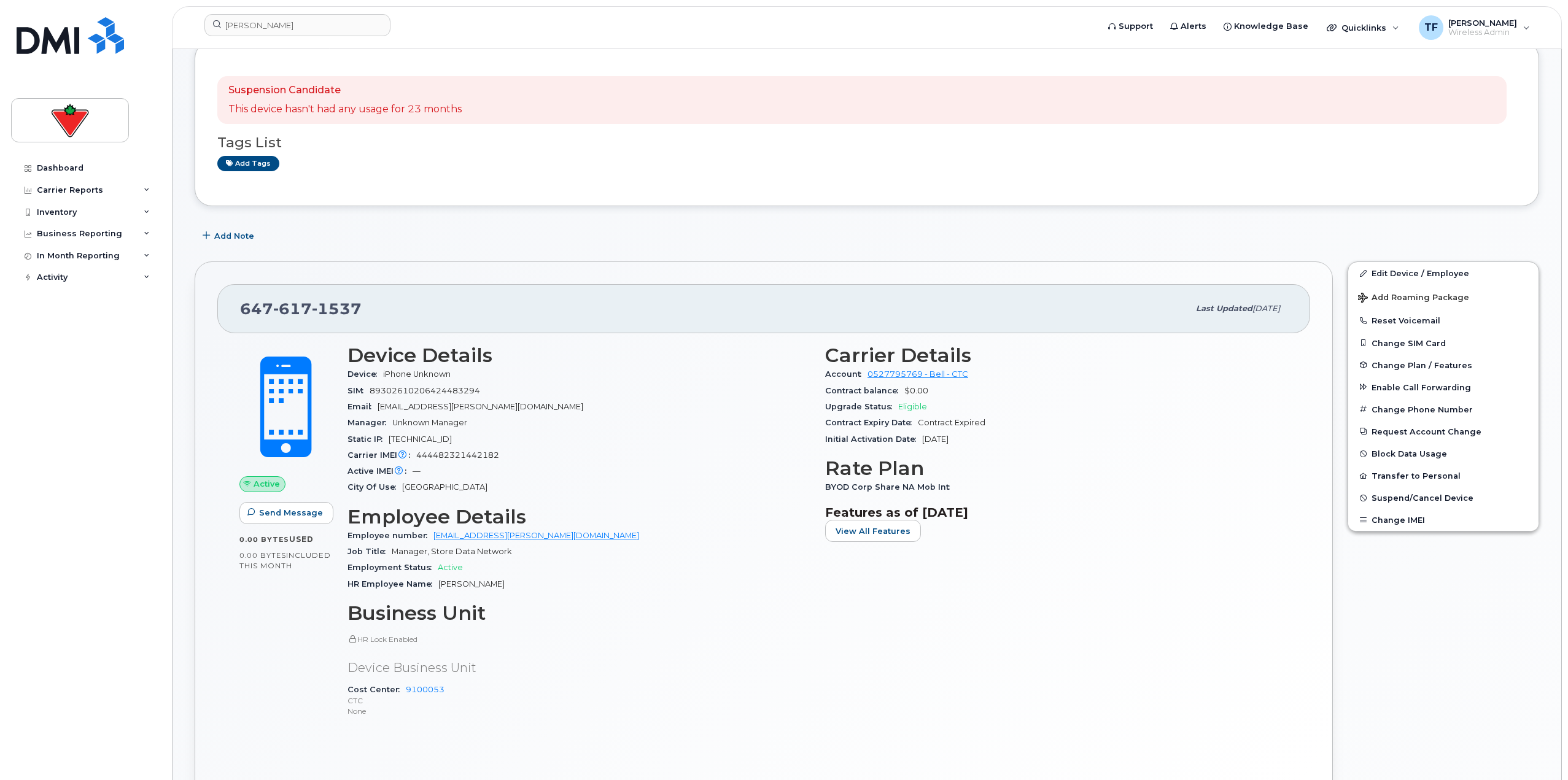
scroll to position [184, 0]
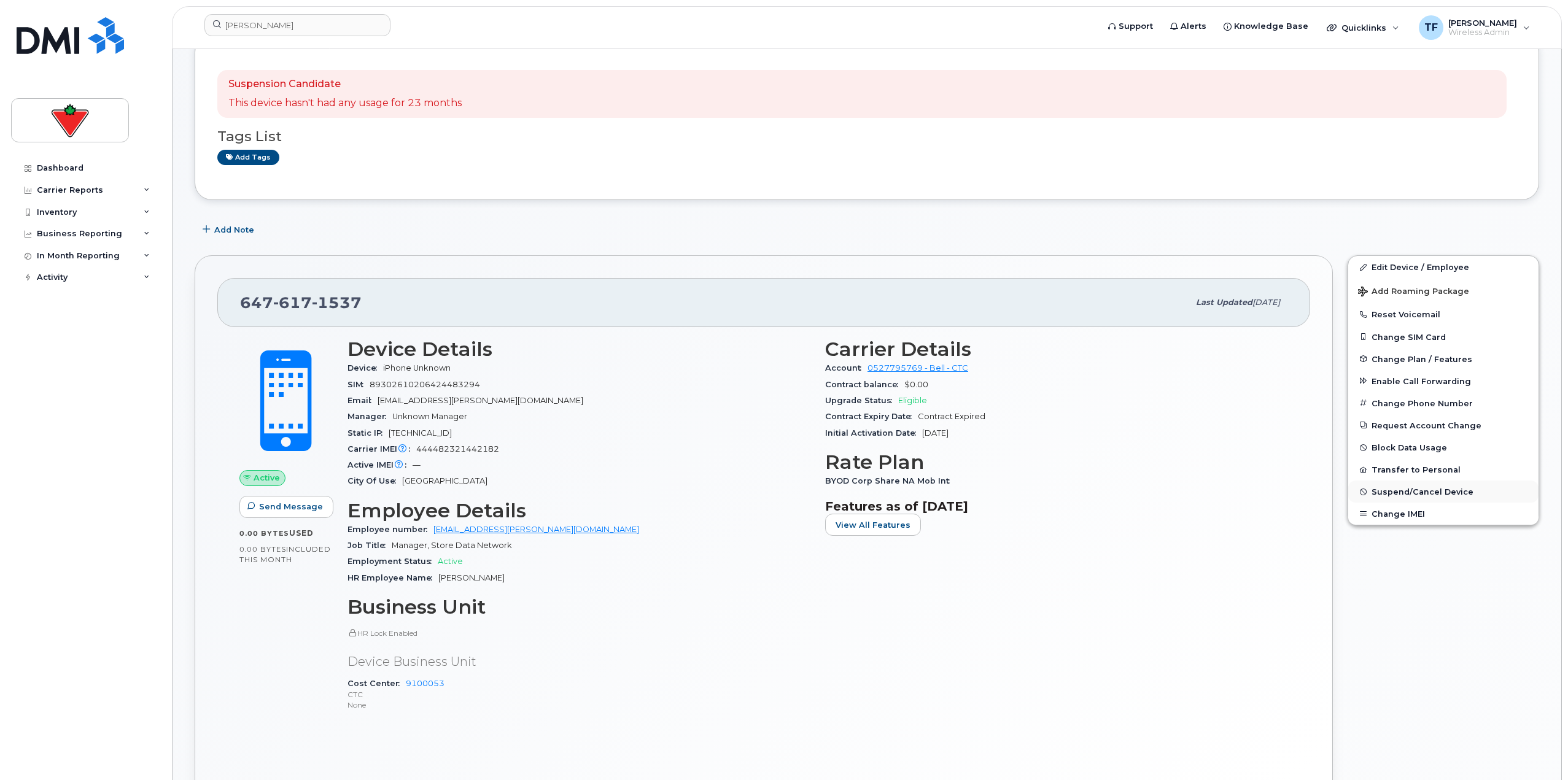
click at [1420, 493] on span "Suspend/Cancel Device" at bounding box center [1422, 492] width 102 height 9
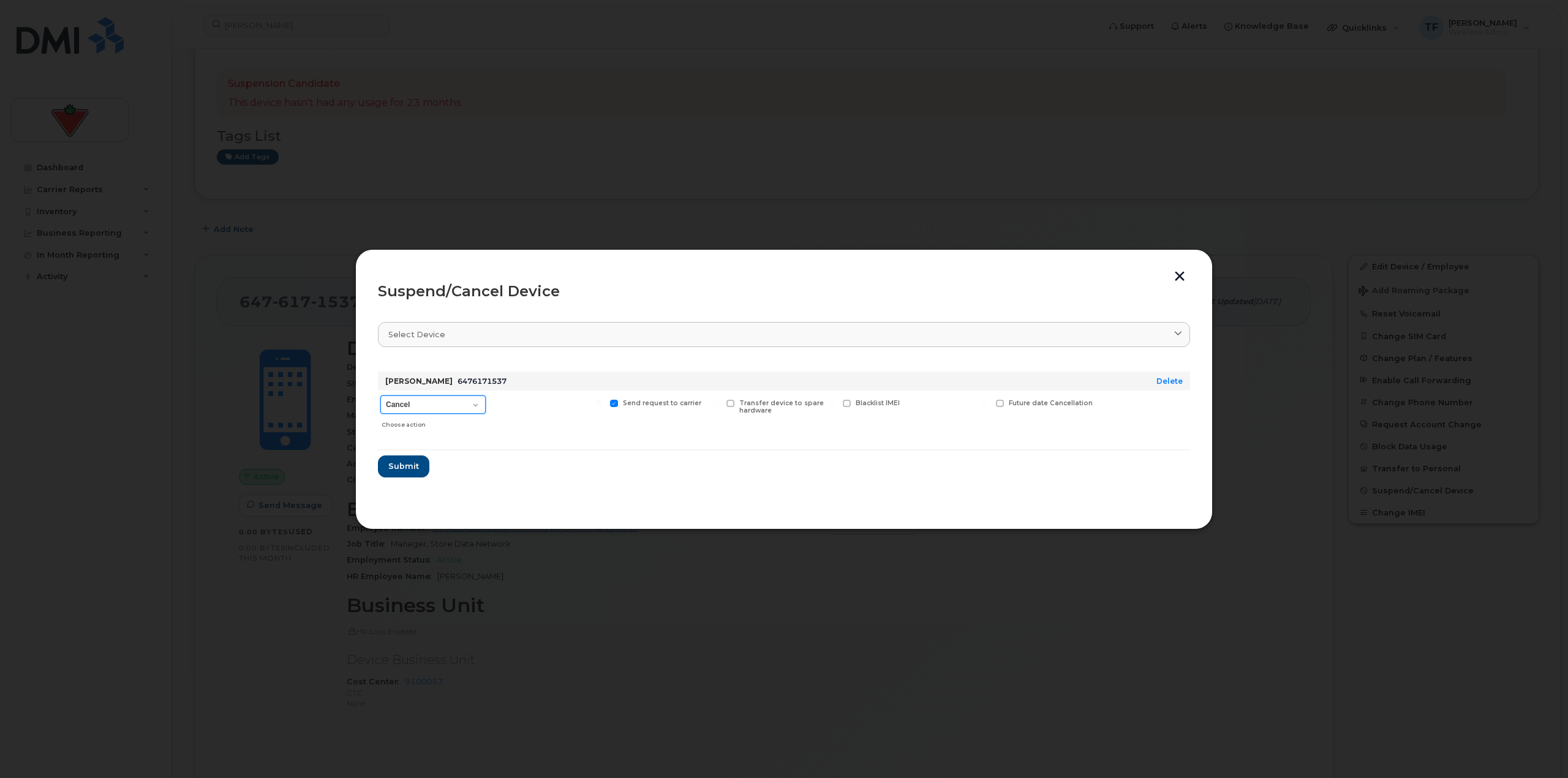
click at [458, 410] on select "Cancel Suspend - Extend Suspension Suspend - Reduced Rate Suspend - Full Rate S…" at bounding box center [433, 405] width 105 height 19
select select "[object Object]"
click at [380, 396] on select "Cancel Suspend - Extend Suspension Suspend - Reduced Rate Suspend - Full Rate S…" at bounding box center [433, 405] width 105 height 19
click at [1179, 269] on div "Suspend/Cancel Device Select device Type first three symbols or more Mohan Pers…" at bounding box center [784, 389] width 857 height 280
click at [1177, 278] on button "button" at bounding box center [1180, 277] width 19 height 13
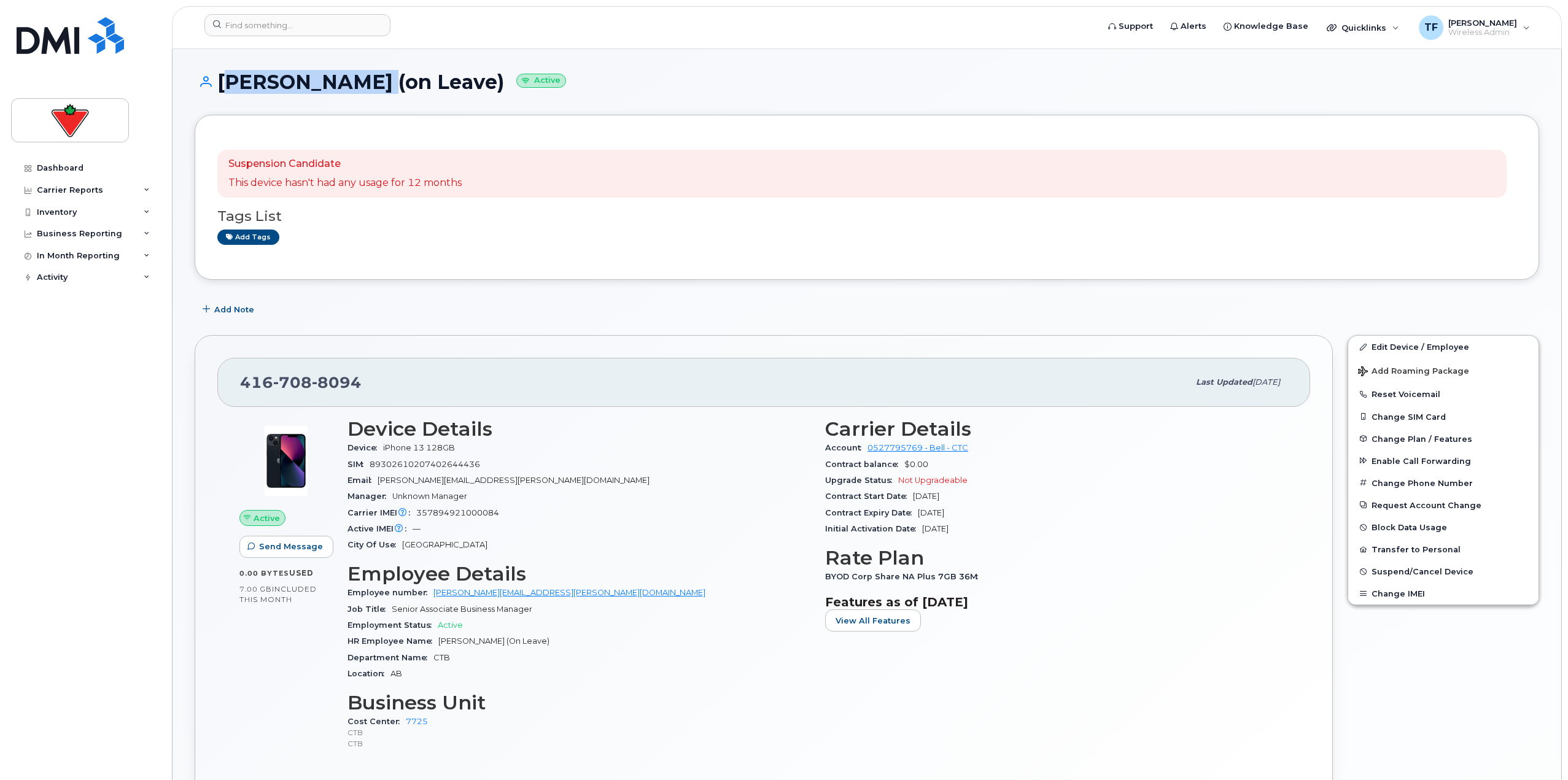
drag, startPoint x: 349, startPoint y: 85, endPoint x: 224, endPoint y: 90, distance: 125.1
click at [224, 90] on h1 "Natasha Patel (on Leave) Active" at bounding box center [866, 82] width 1344 height 22
copy h1 "Natasha Patel"
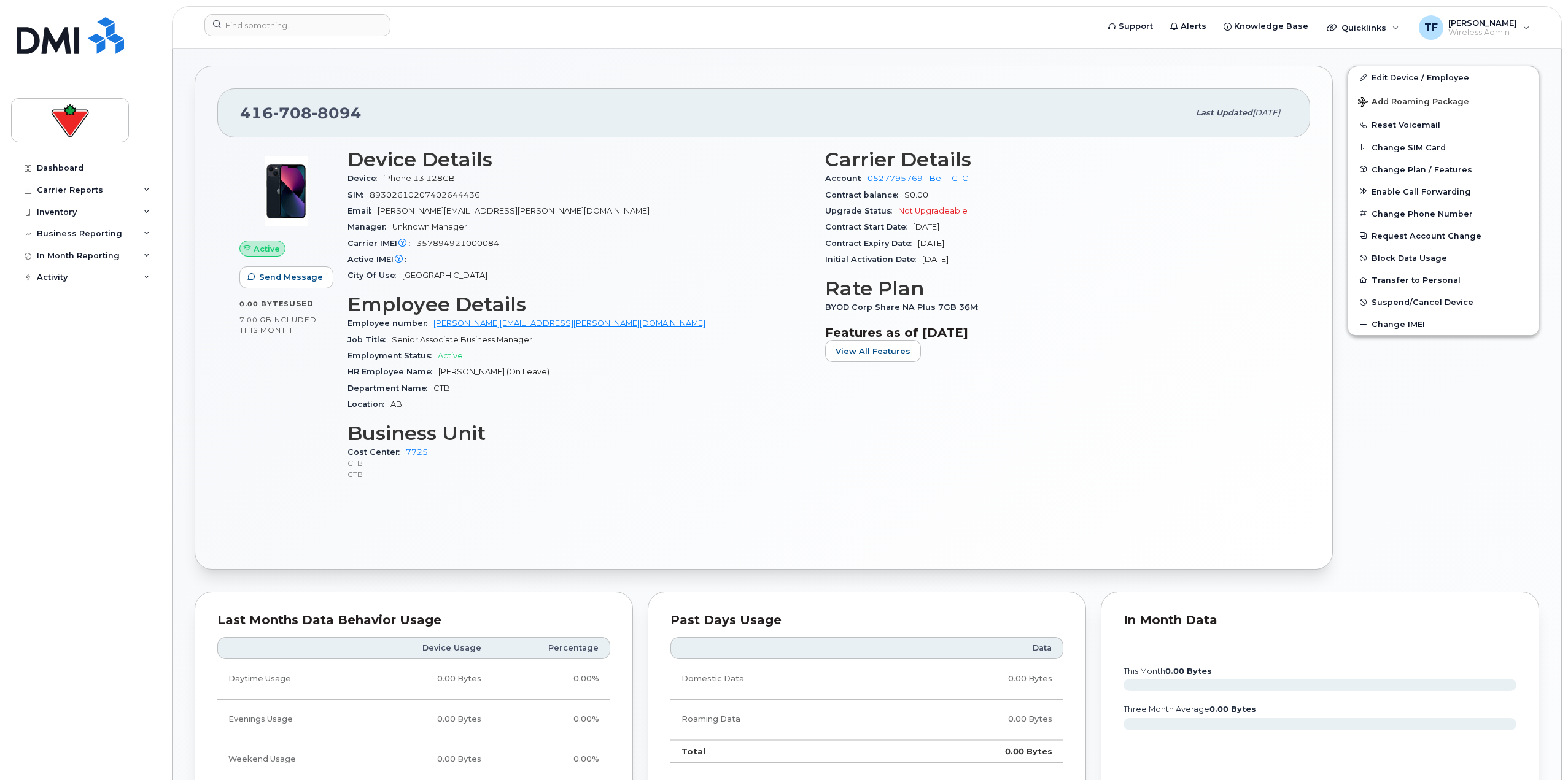
scroll to position [95, 0]
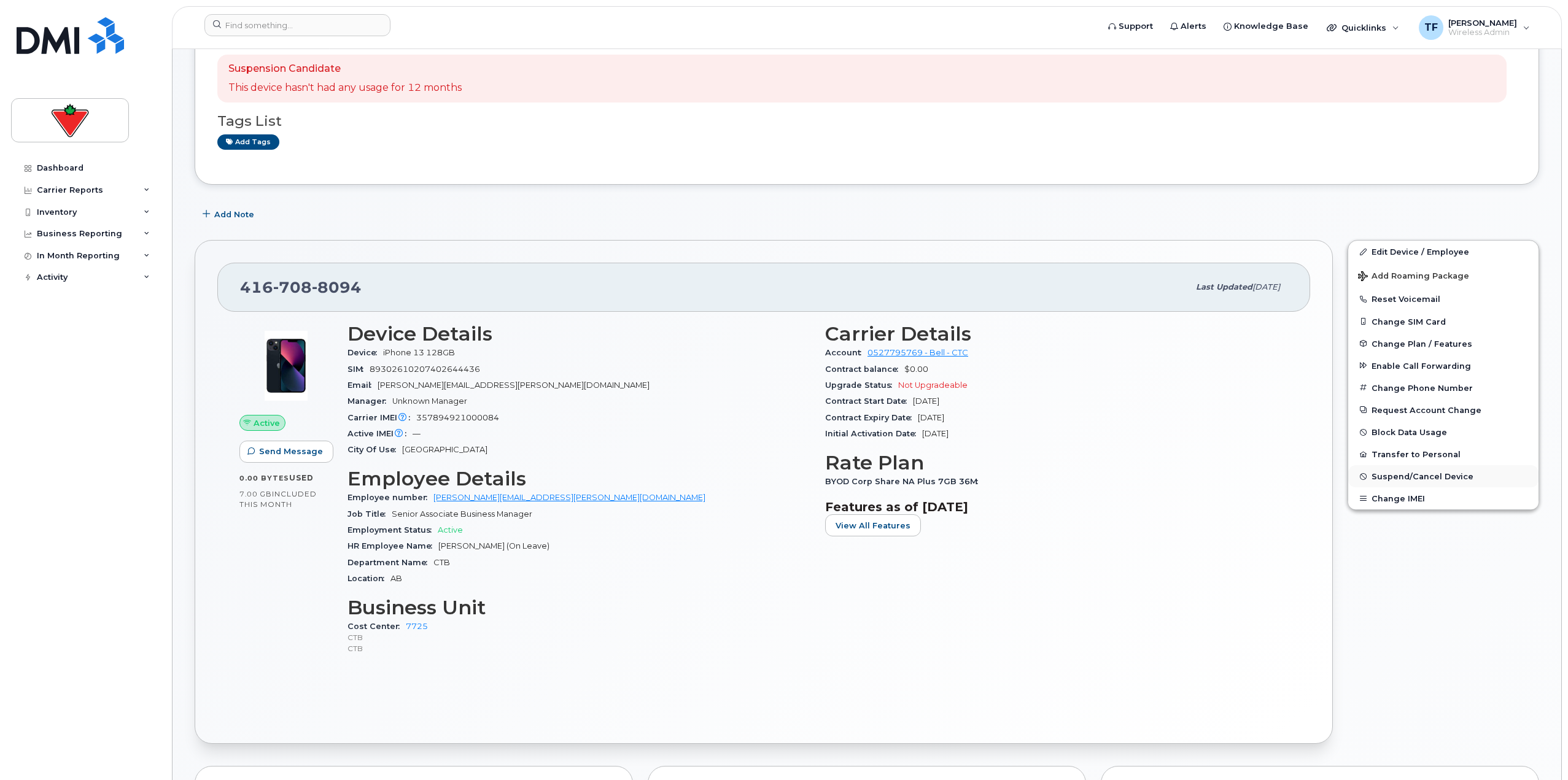
click at [1420, 478] on span "Suspend/Cancel Device" at bounding box center [1422, 476] width 102 height 9
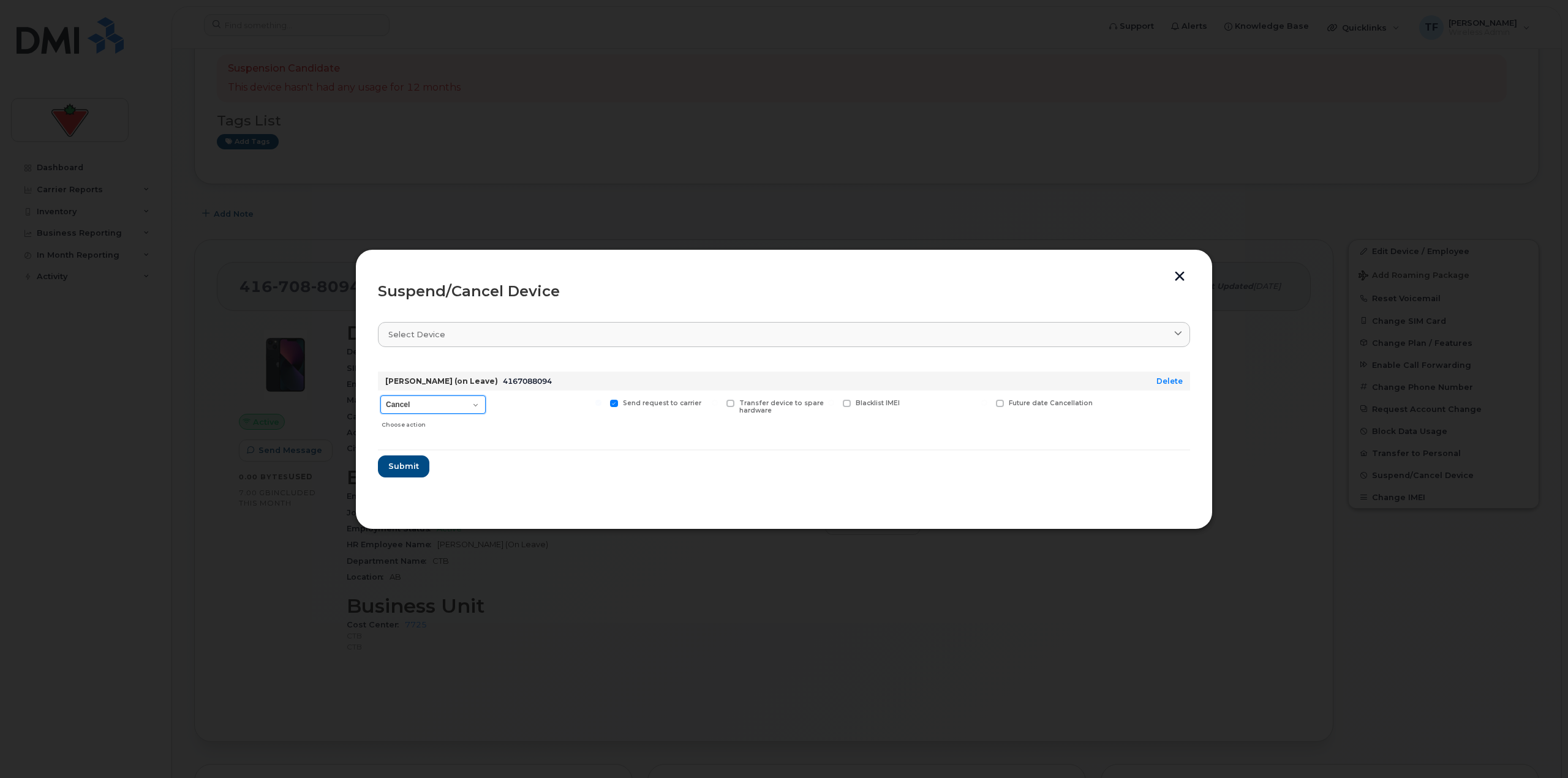
click at [472, 402] on select "Cancel Suspend - Extend Suspension Suspend - Reduced Rate Suspend - Full Rate S…" at bounding box center [433, 405] width 105 height 19
click at [380, 396] on select "Cancel Suspend - Extend Suspension Suspend - Reduced Rate Suspend - Full Rate S…" at bounding box center [433, 405] width 105 height 19
click at [471, 407] on select "Cancel Suspend - Extend Suspension Suspend - Reduced Rate Suspend - Full Rate S…" at bounding box center [433, 405] width 105 height 19
select select "[object Object]"
click at [380, 396] on select "Cancel Suspend - Extend Suspension Suspend - Reduced Rate Suspend - Full Rate S…" at bounding box center [433, 405] width 105 height 19
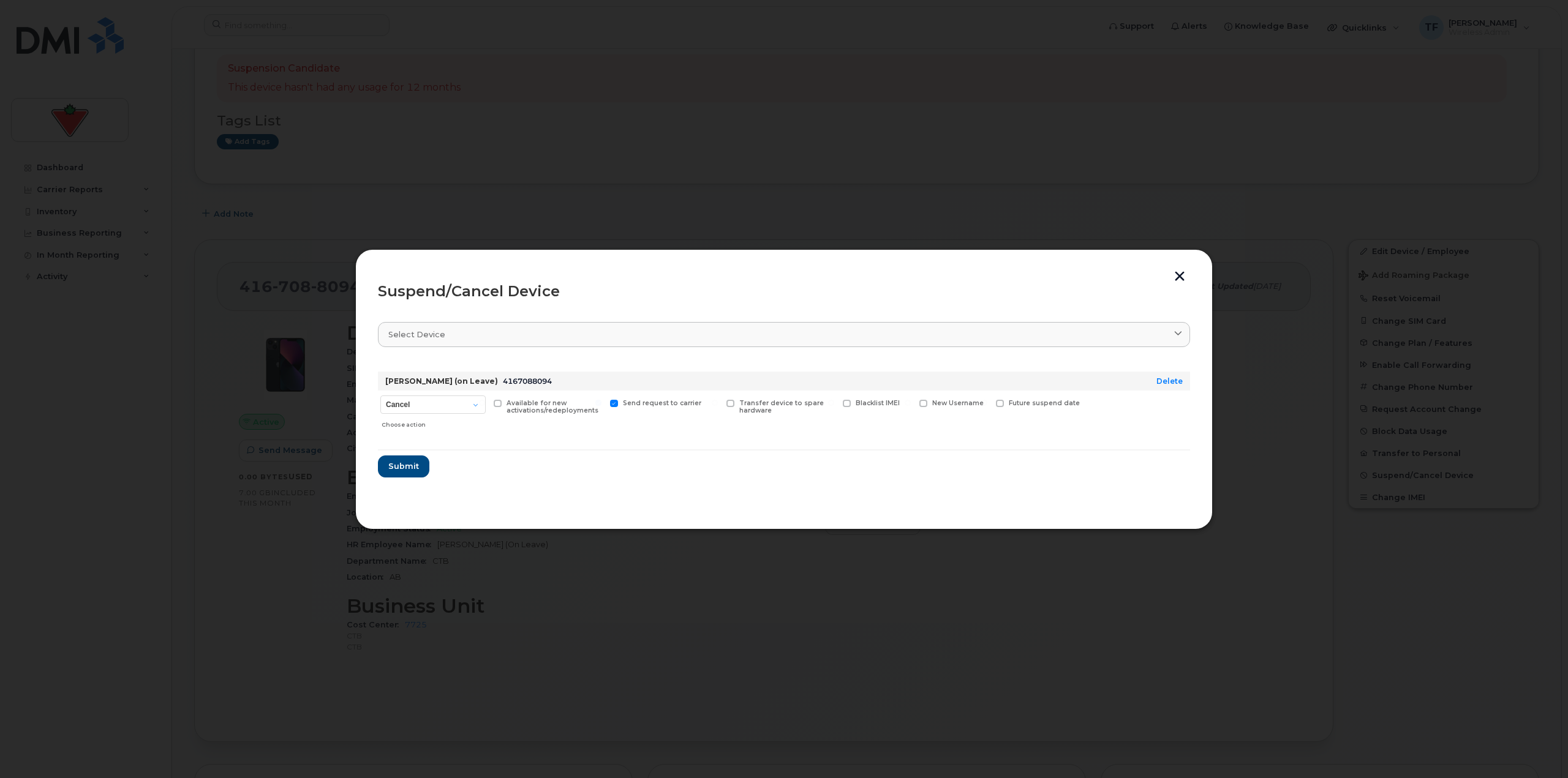
click at [1185, 276] on button "button" at bounding box center [1180, 277] width 19 height 13
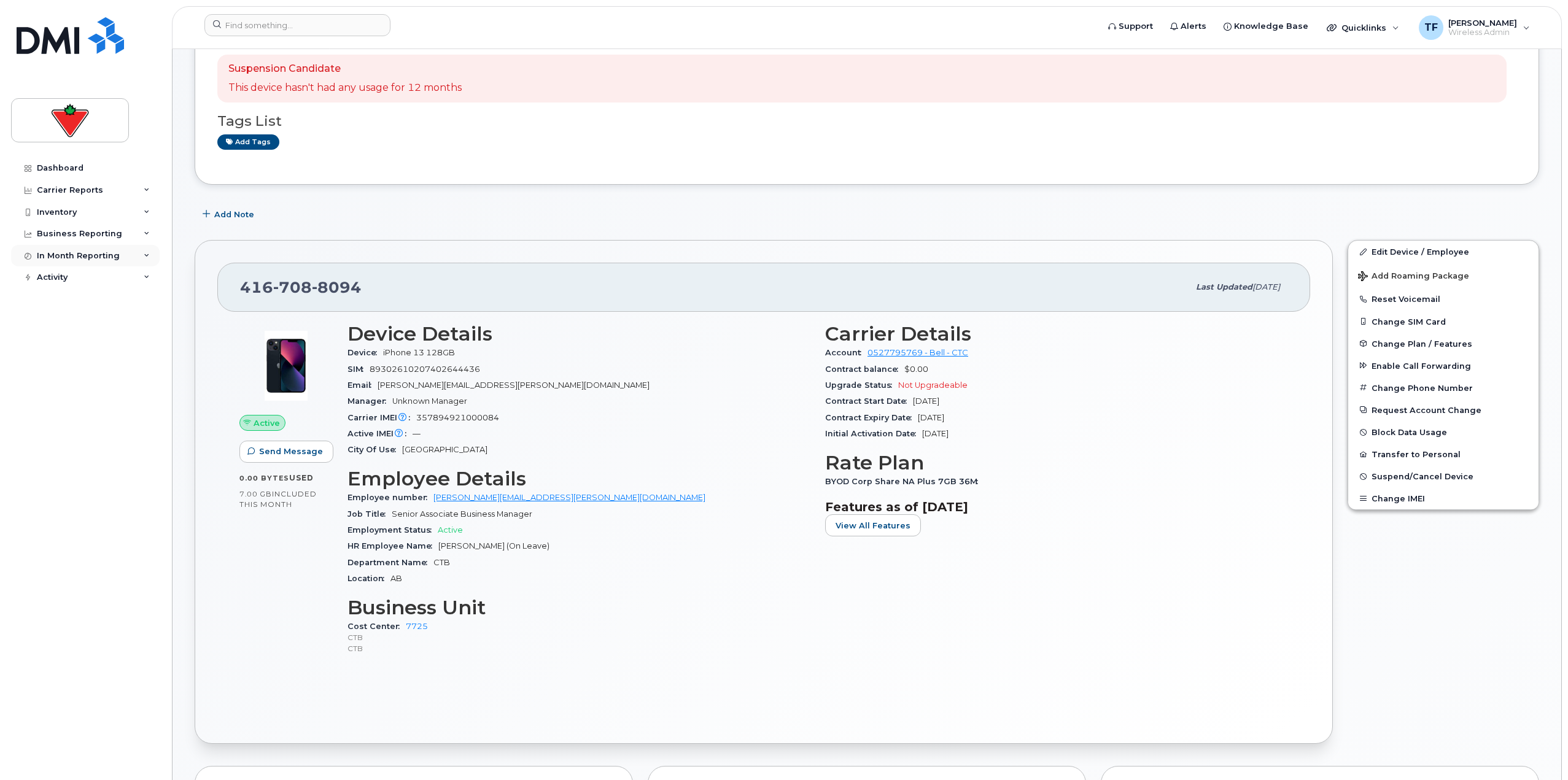
click at [111, 247] on div "In Month Reporting" at bounding box center [85, 256] width 149 height 22
click at [92, 332] on link "Data Blocks" at bounding box center [96, 325] width 127 height 23
click at [97, 342] on div "Activity" at bounding box center [85, 348] width 149 height 22
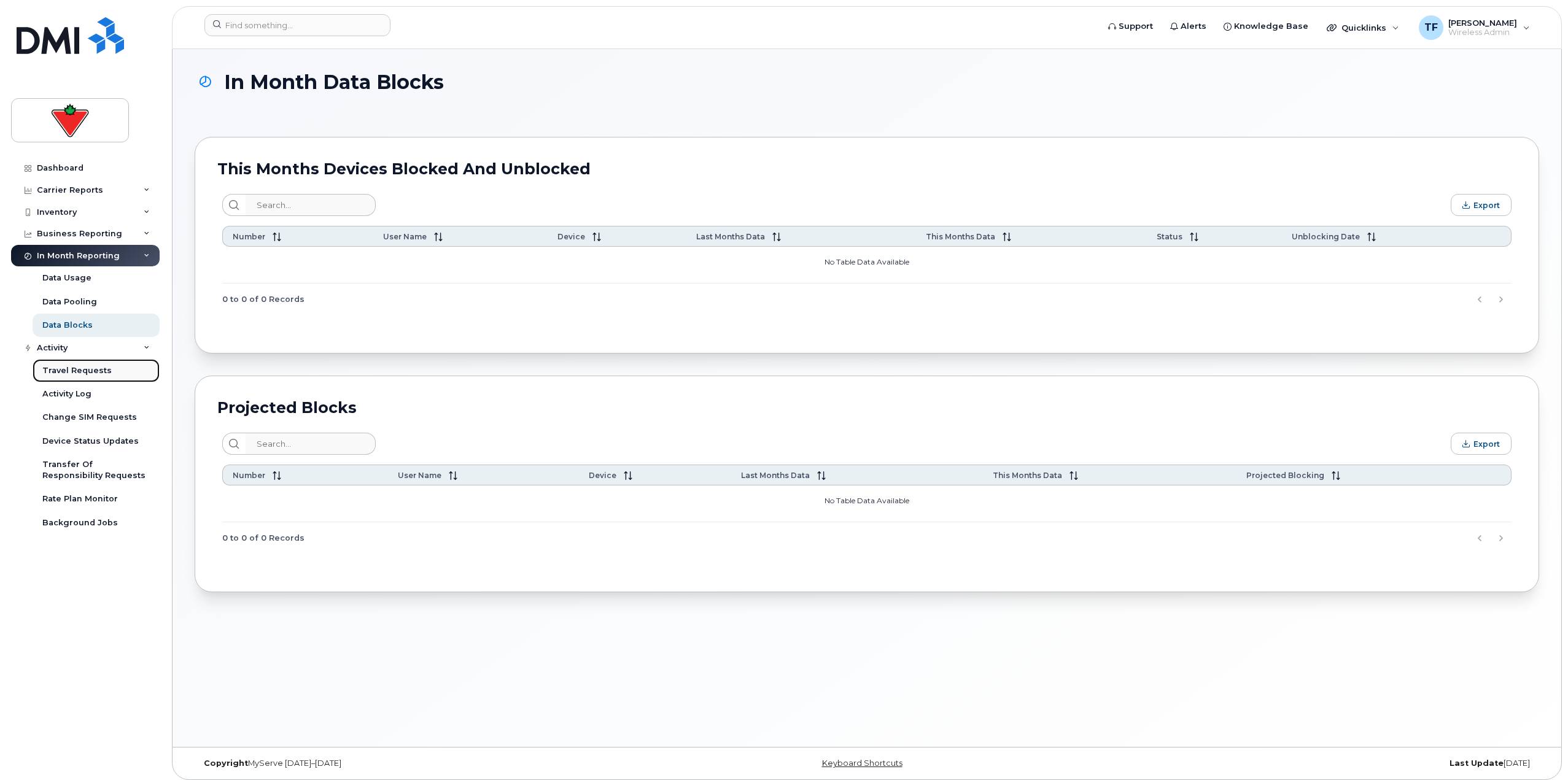
click at [88, 373] on div "Travel Requests" at bounding box center [77, 370] width 69 height 11
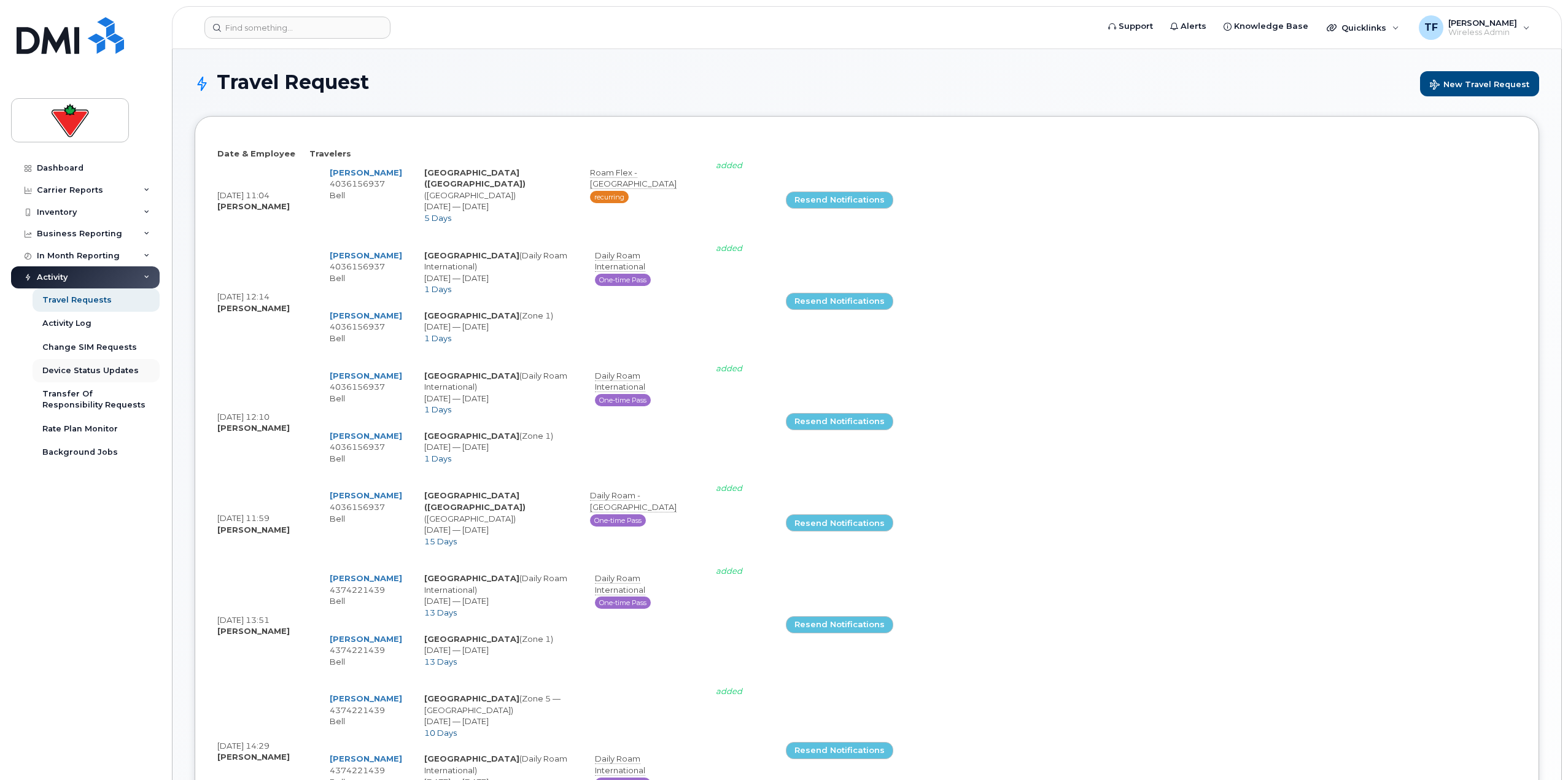
select select
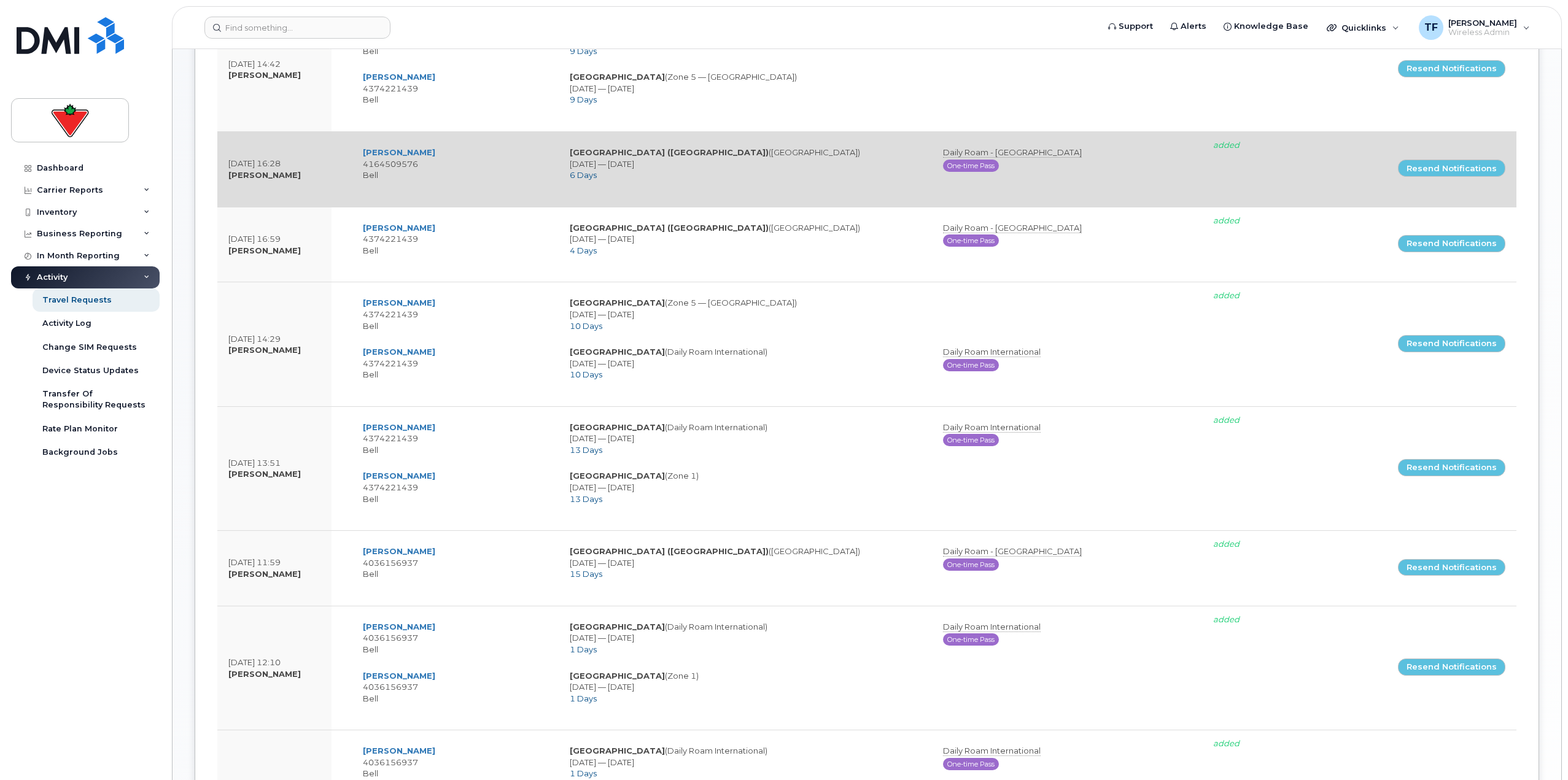
scroll to position [585, 0]
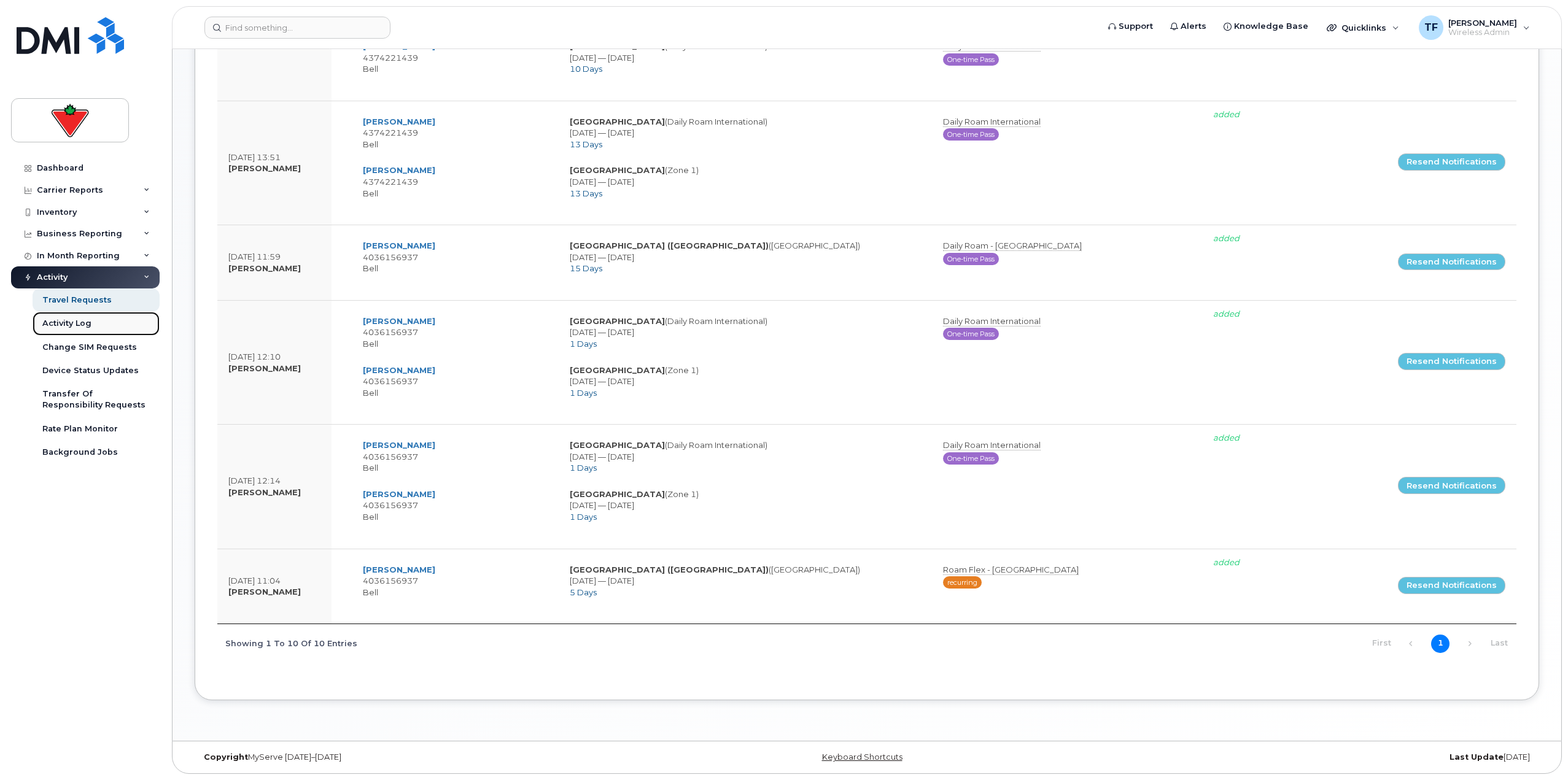
click at [98, 330] on link "Activity Log" at bounding box center [96, 323] width 127 height 23
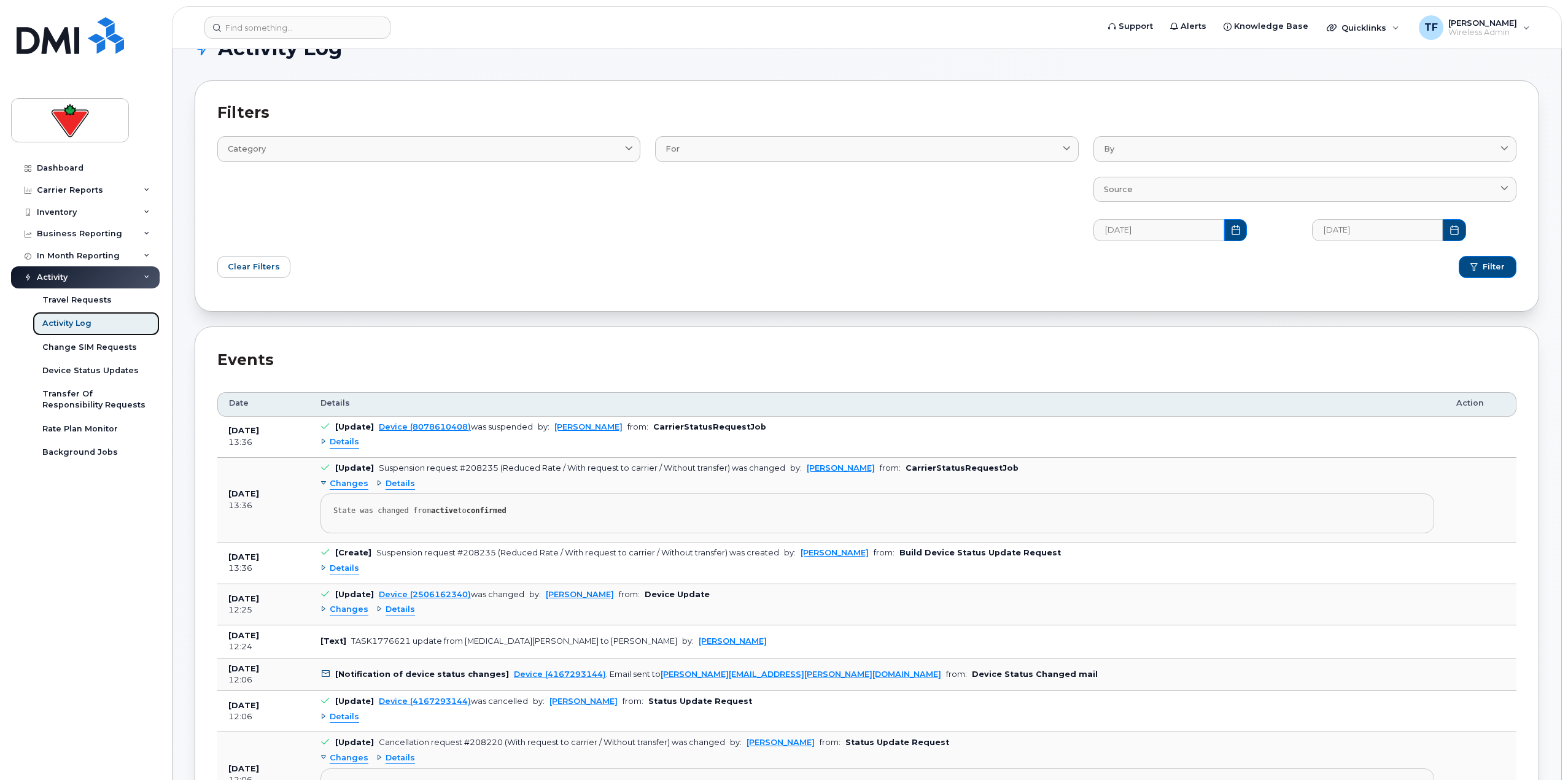
scroll to position [62, 0]
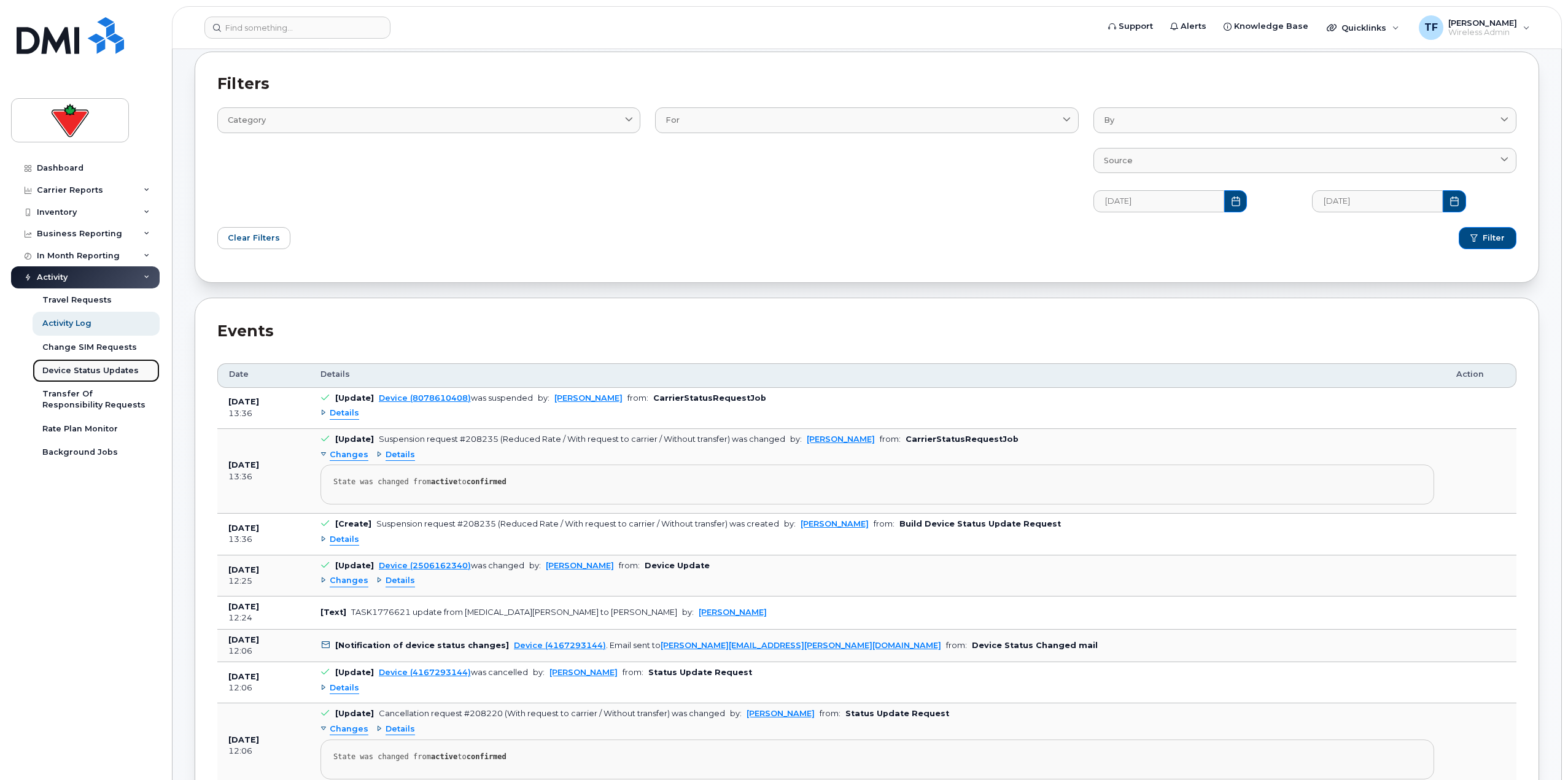
click at [104, 370] on div "Device Status Updates" at bounding box center [91, 370] width 97 height 11
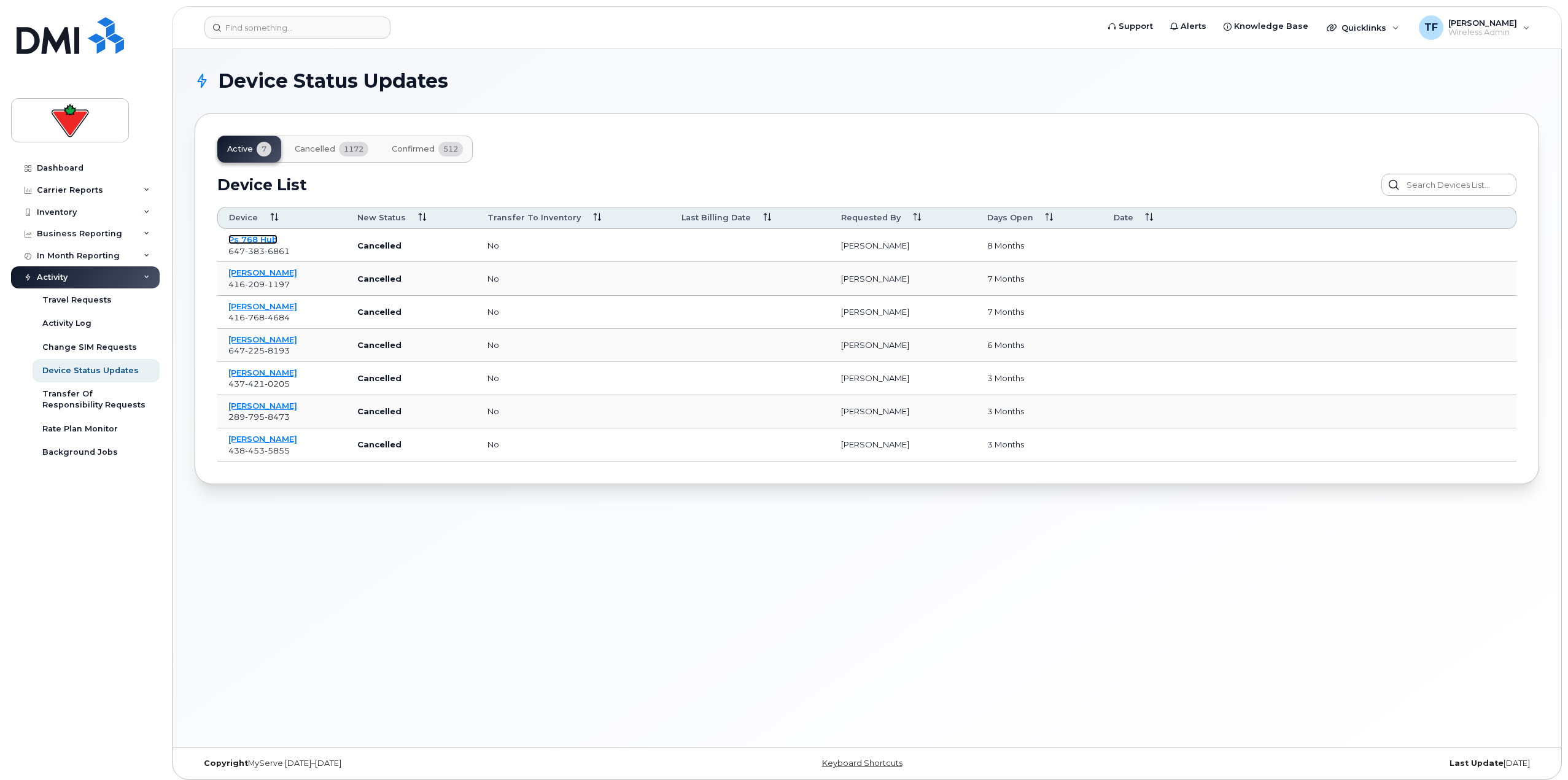
click at [257, 237] on link "Ps 768 Hub" at bounding box center [253, 239] width 49 height 10
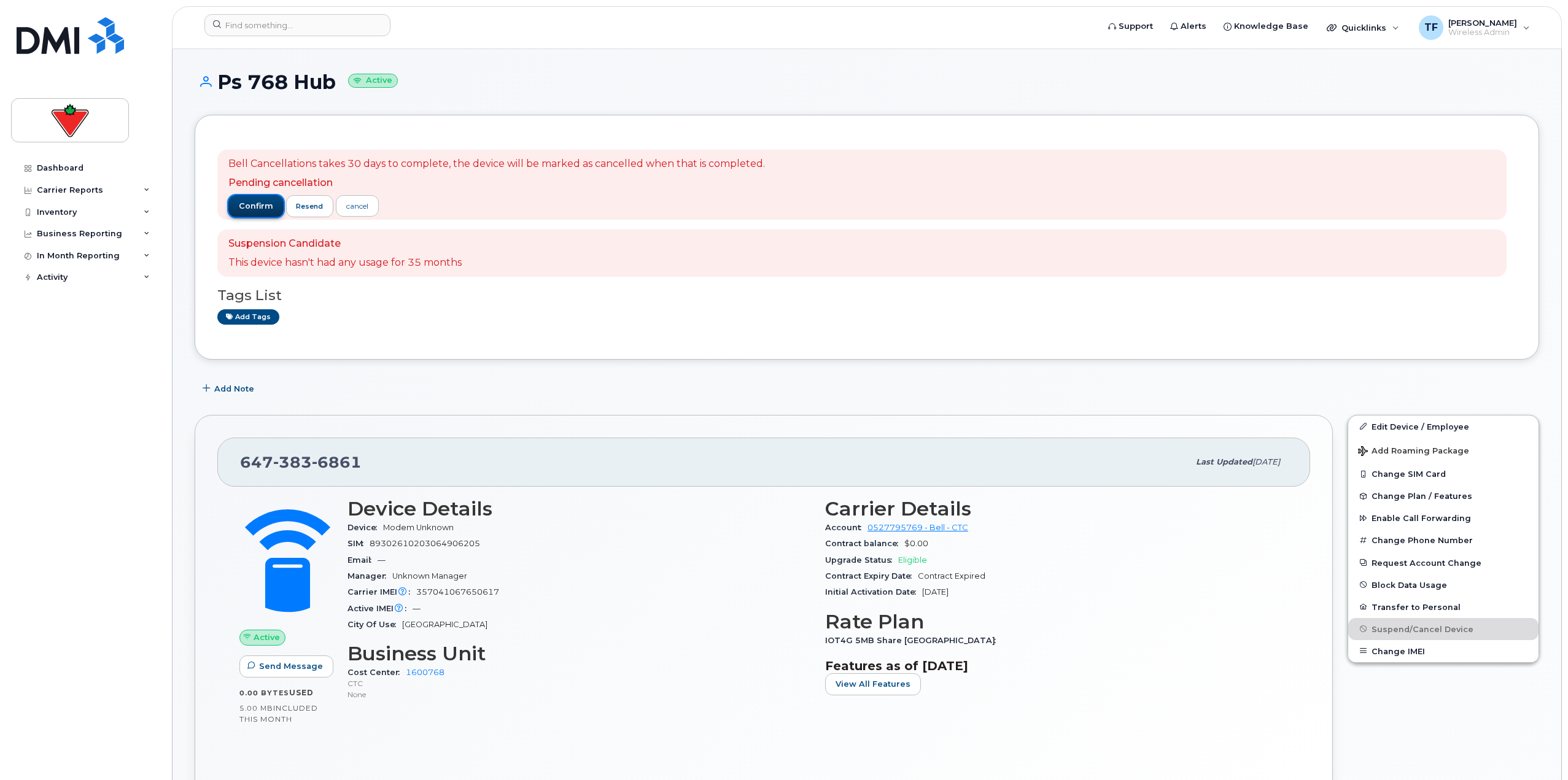
click at [261, 209] on span "confirm" at bounding box center [256, 206] width 34 height 11
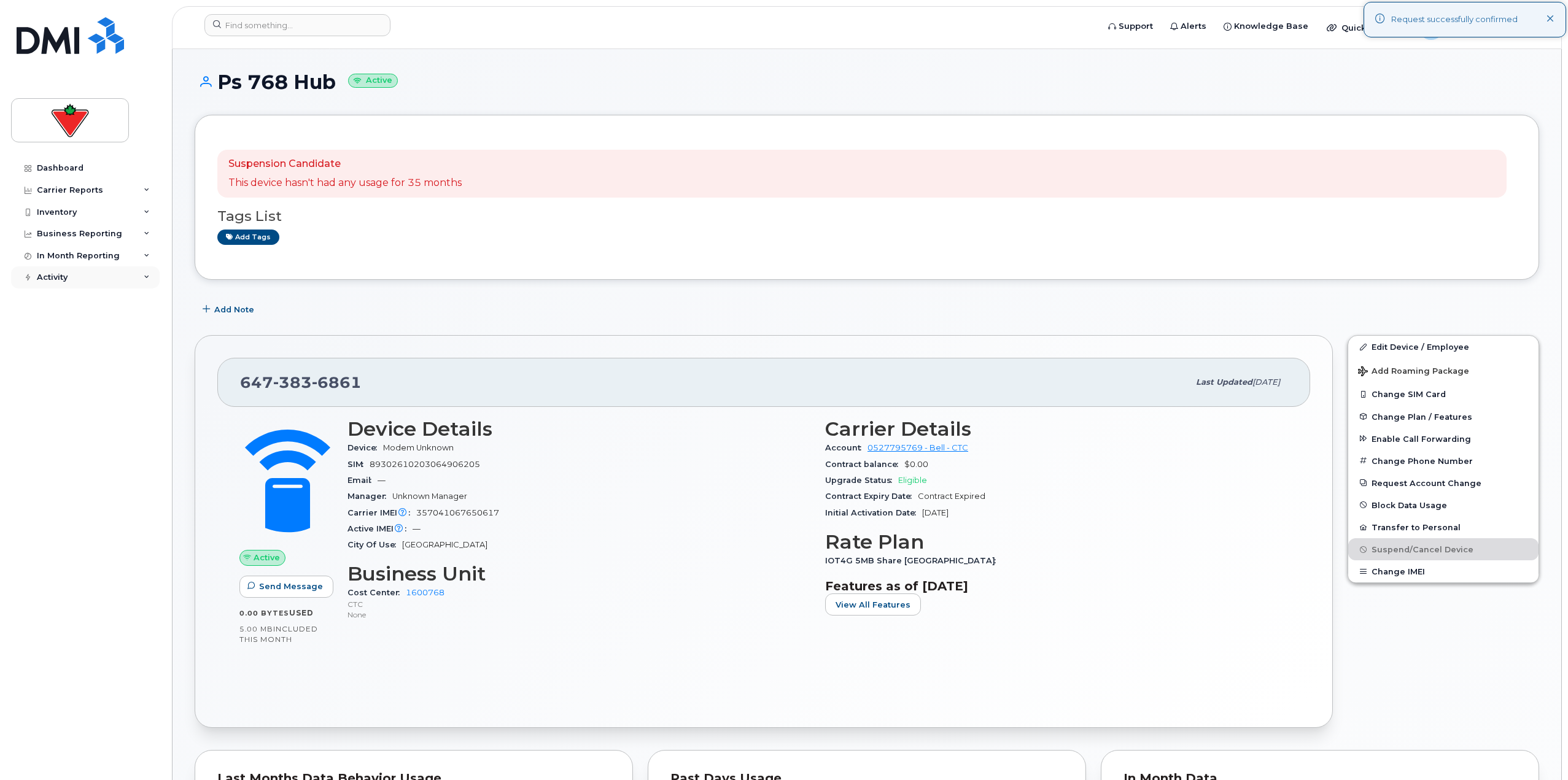
click at [111, 273] on div "Activity" at bounding box center [85, 278] width 149 height 22
click at [92, 332] on link "Activity Log" at bounding box center [96, 323] width 127 height 23
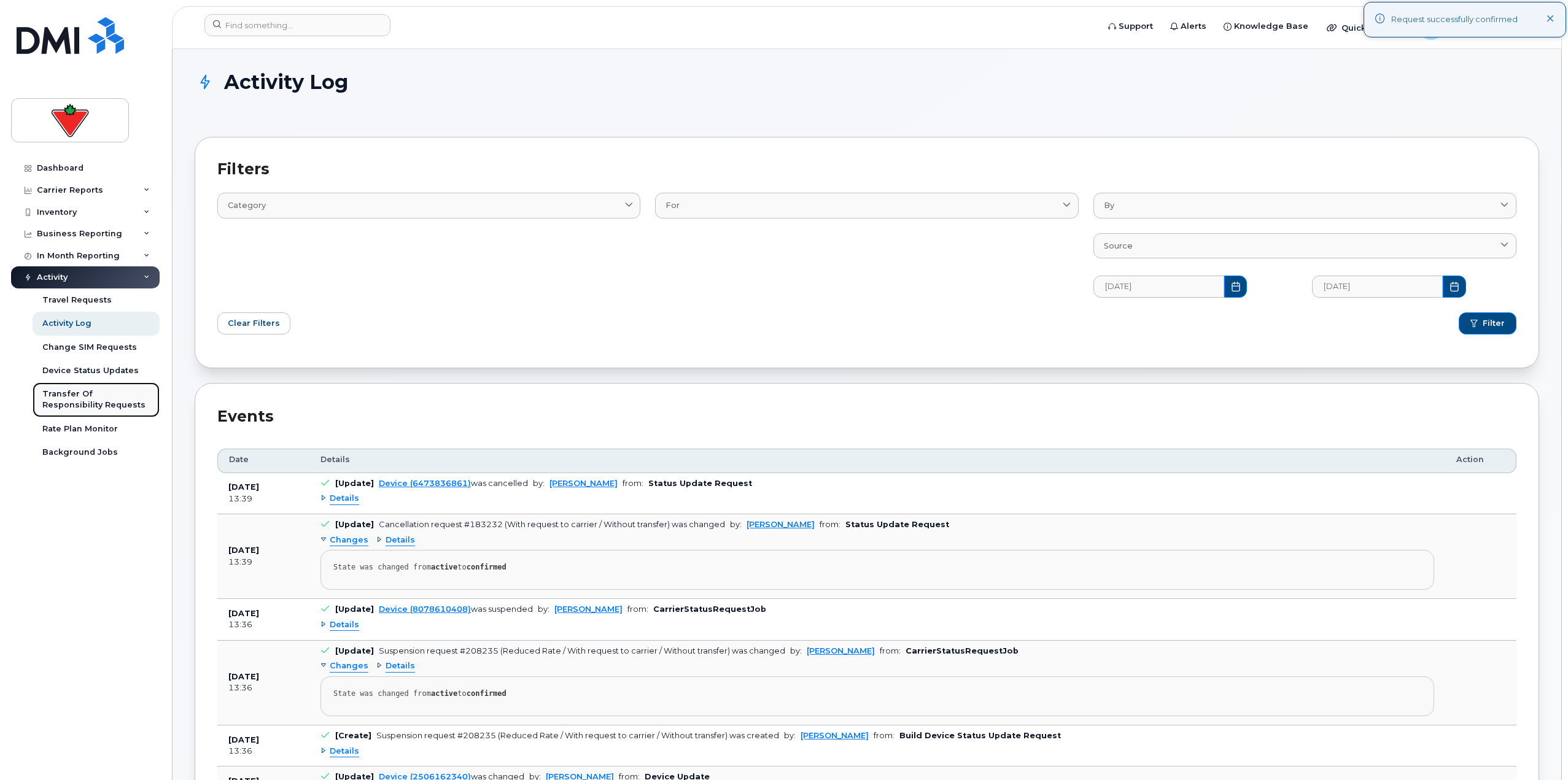
click at [88, 403] on div "Transfer Of Responsibility Requests" at bounding box center [96, 400] width 108 height 23
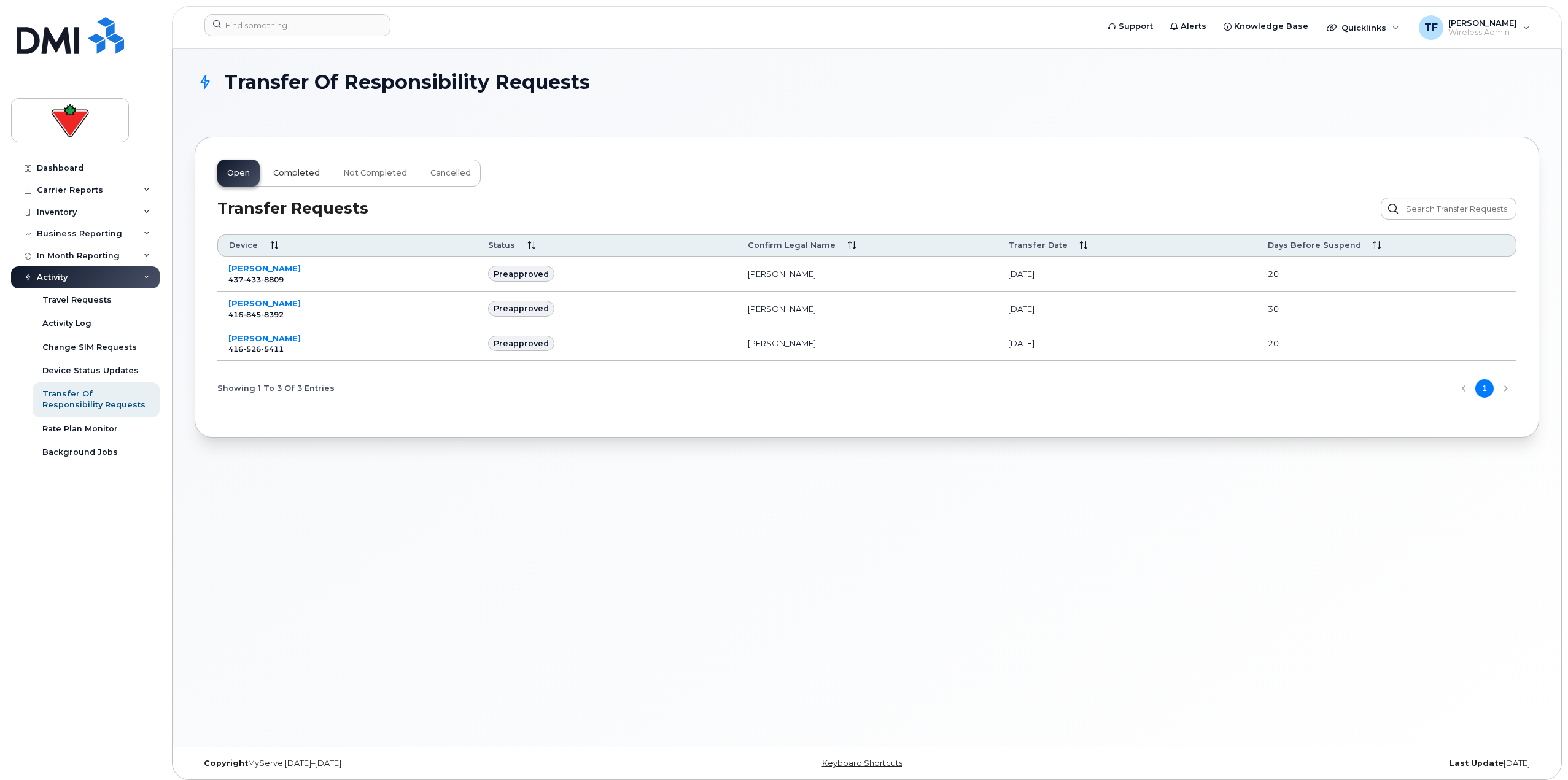
click at [305, 174] on span "Completed" at bounding box center [297, 172] width 47 height 10
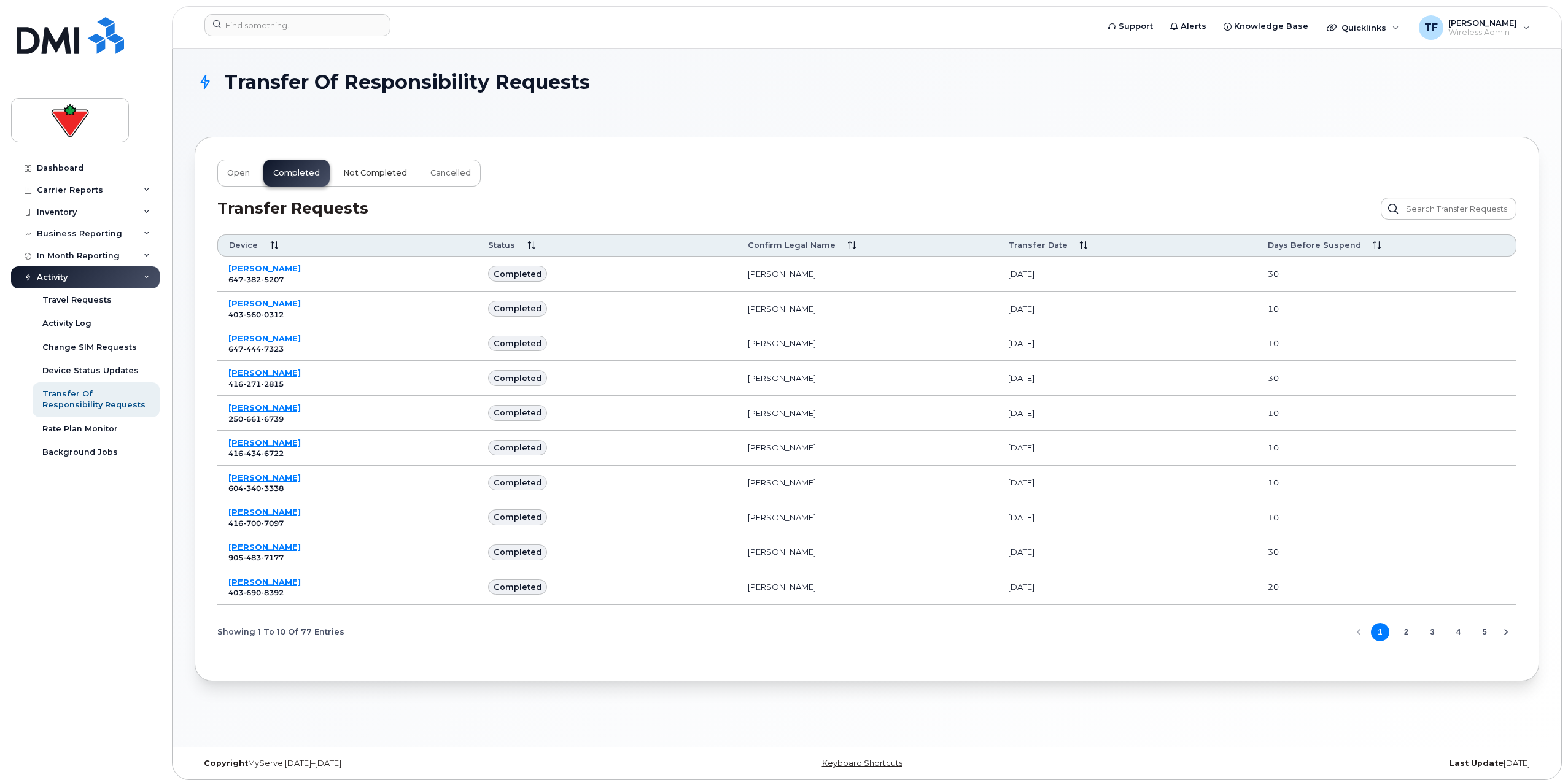
click at [372, 169] on span "Not Completed" at bounding box center [375, 172] width 64 height 10
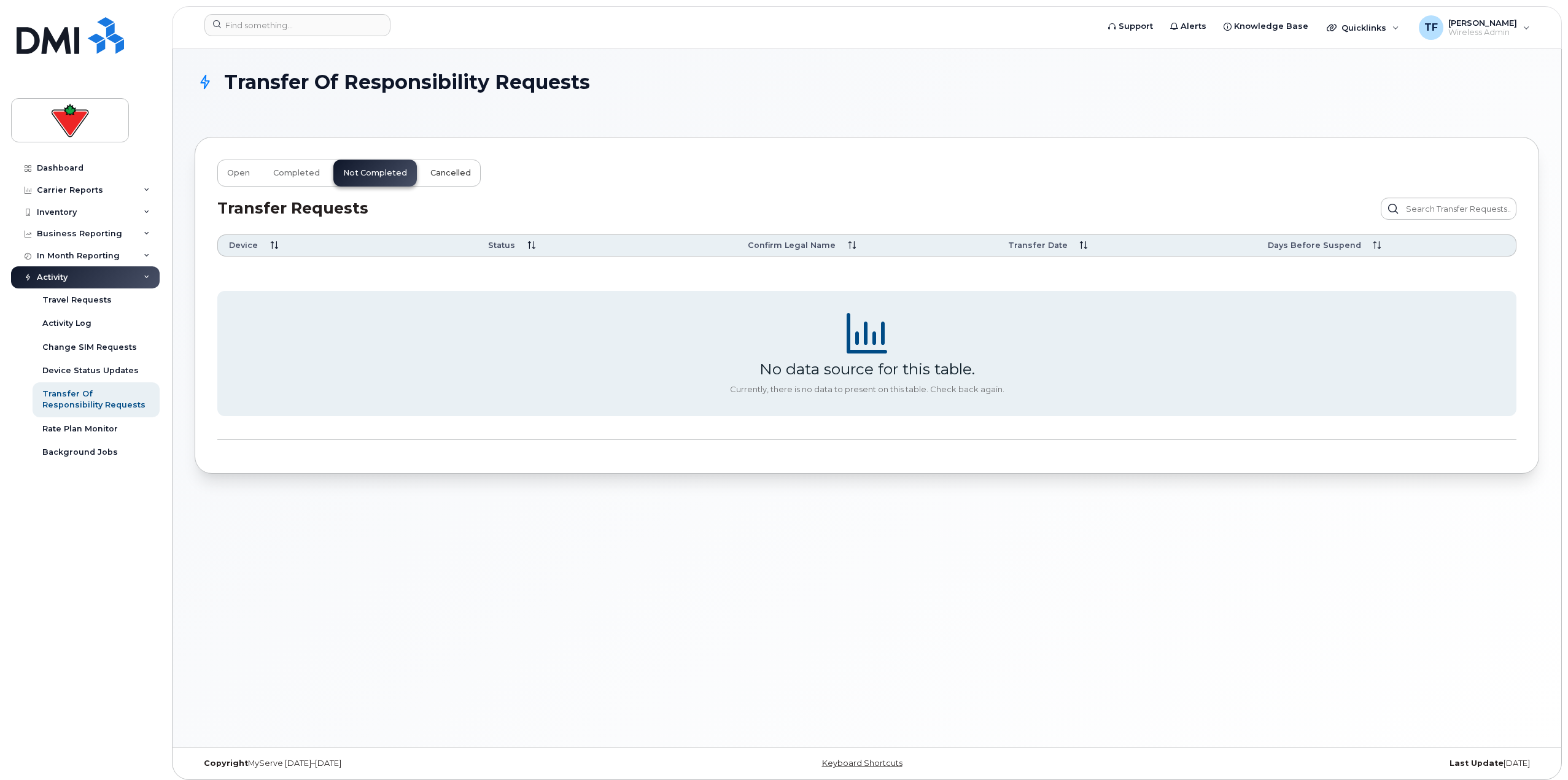
click at [430, 174] on span "Cancelled" at bounding box center [450, 172] width 41 height 10
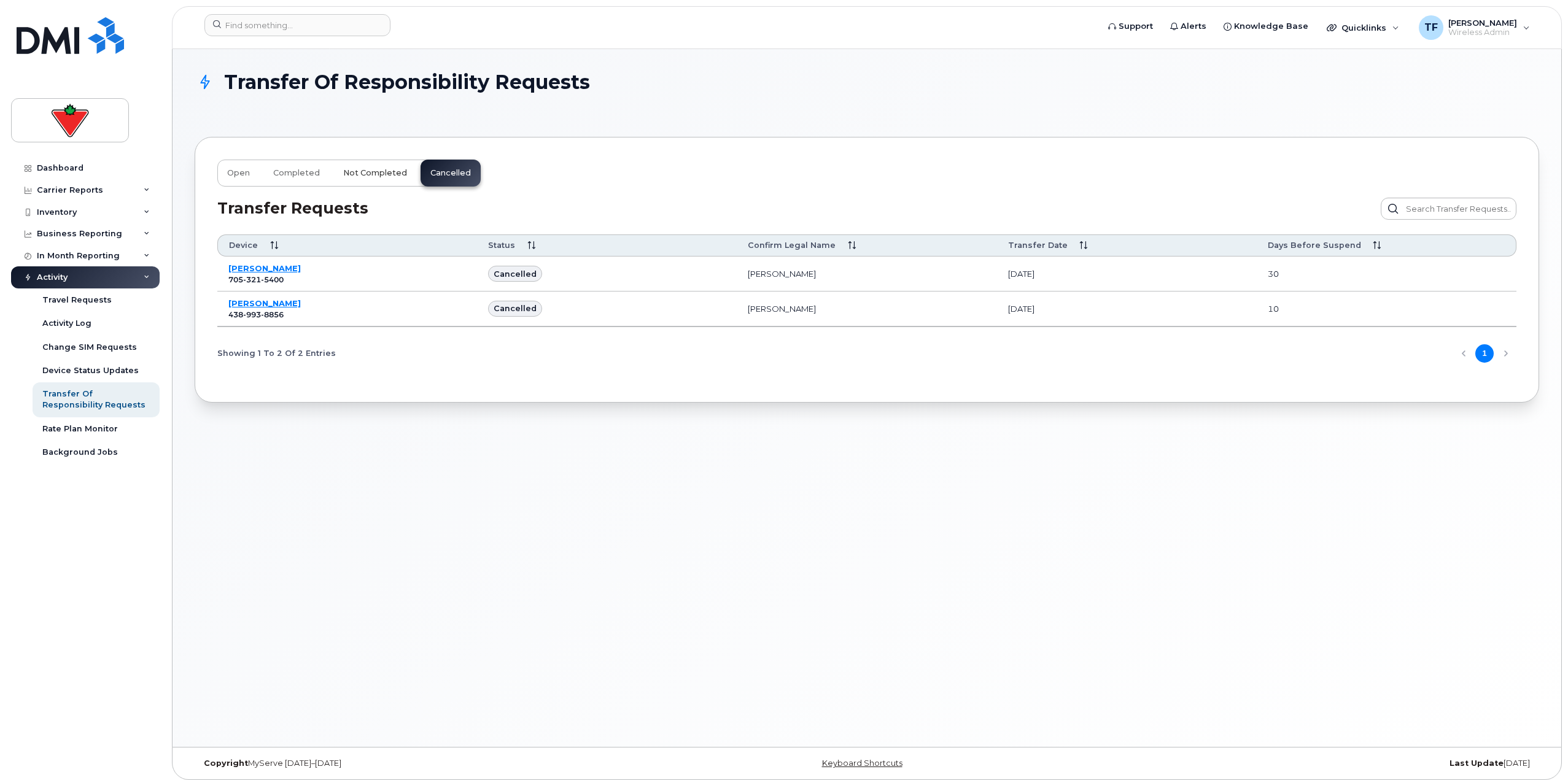
click at [365, 175] on span "Not Completed" at bounding box center [375, 172] width 64 height 10
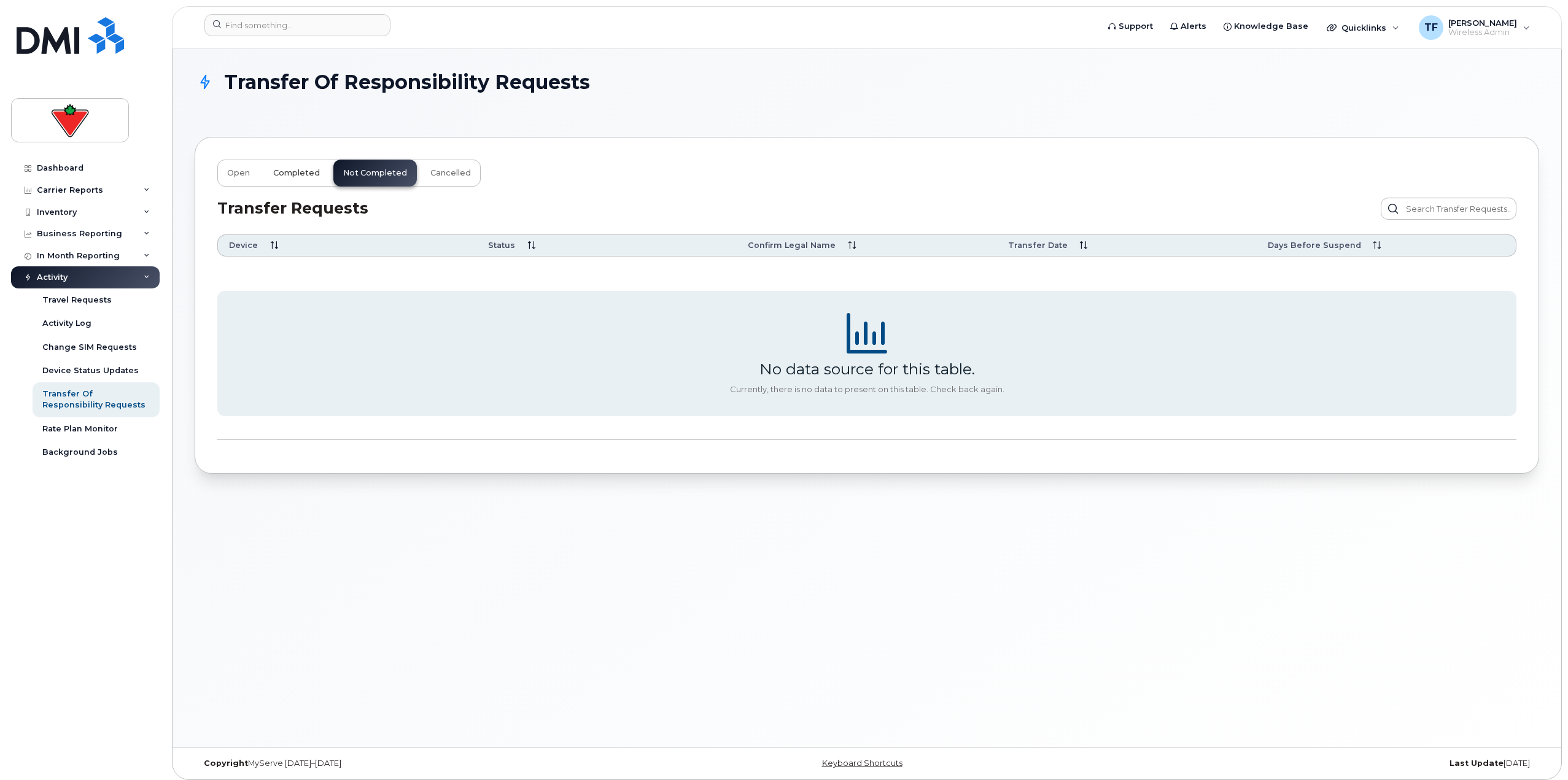
click at [320, 173] on button "Completed" at bounding box center [296, 173] width 66 height 27
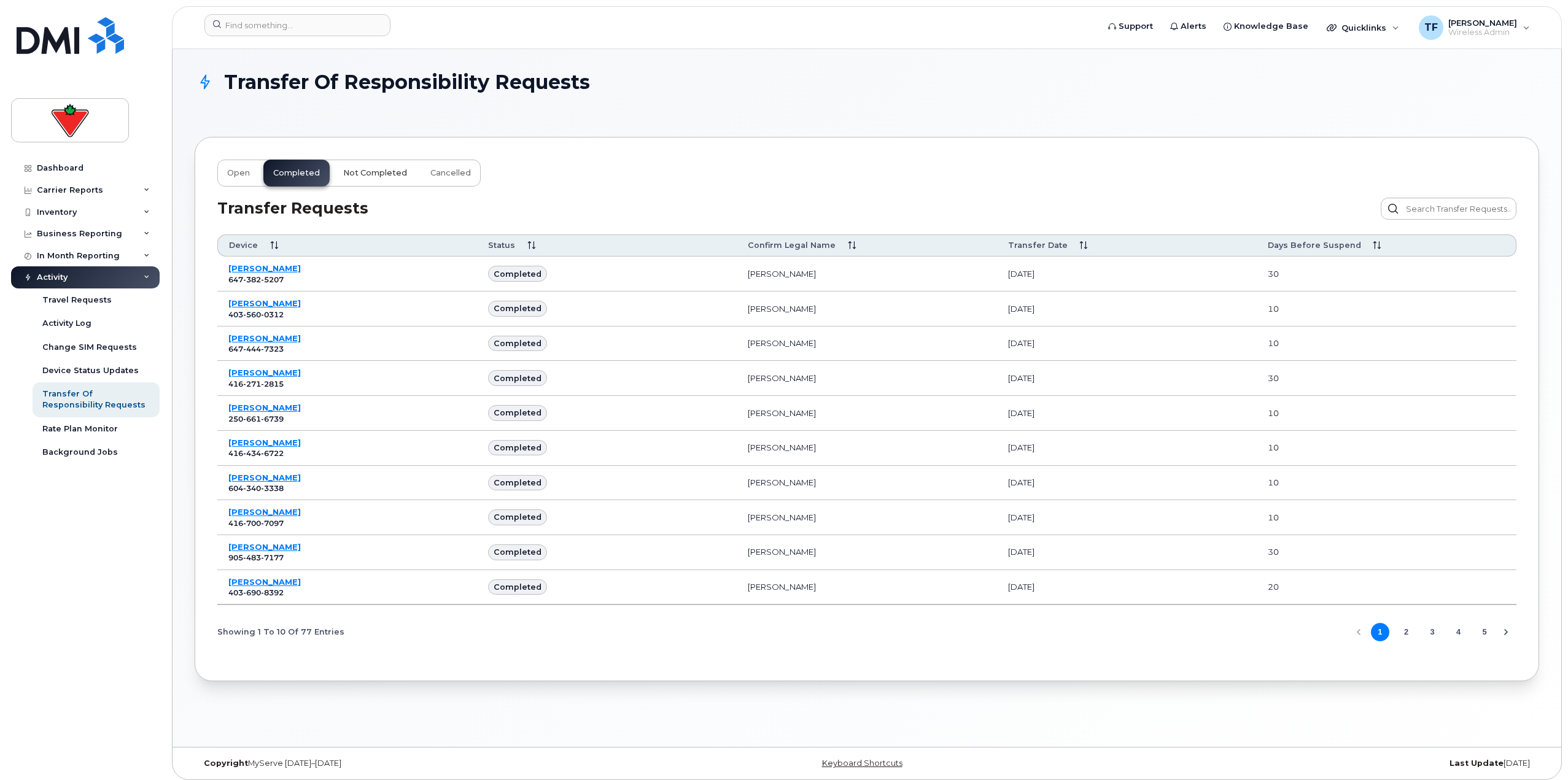
click at [361, 168] on button "Not Completed" at bounding box center [375, 173] width 83 height 27
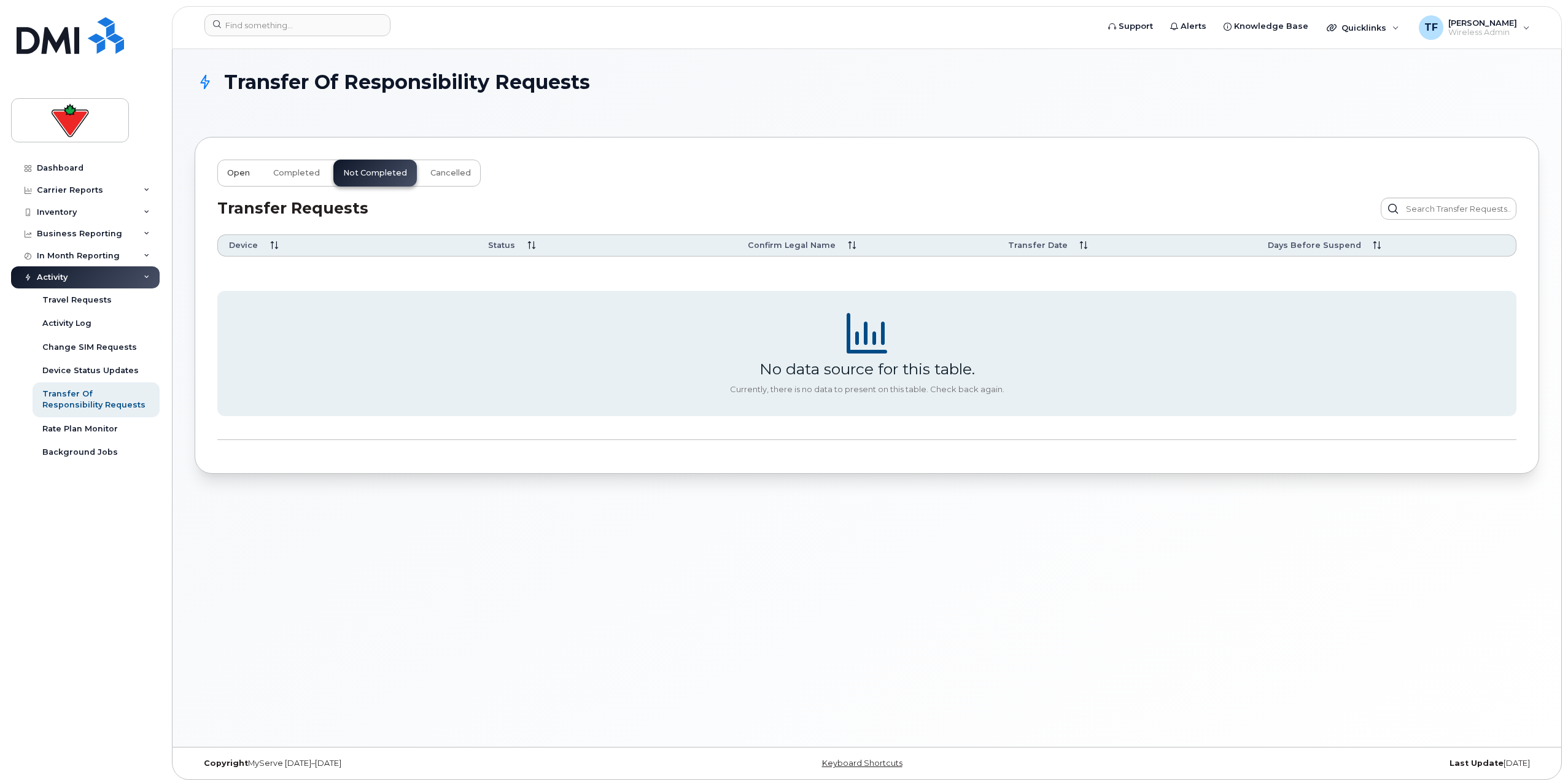
click at [227, 164] on button "Open" at bounding box center [238, 173] width 42 height 27
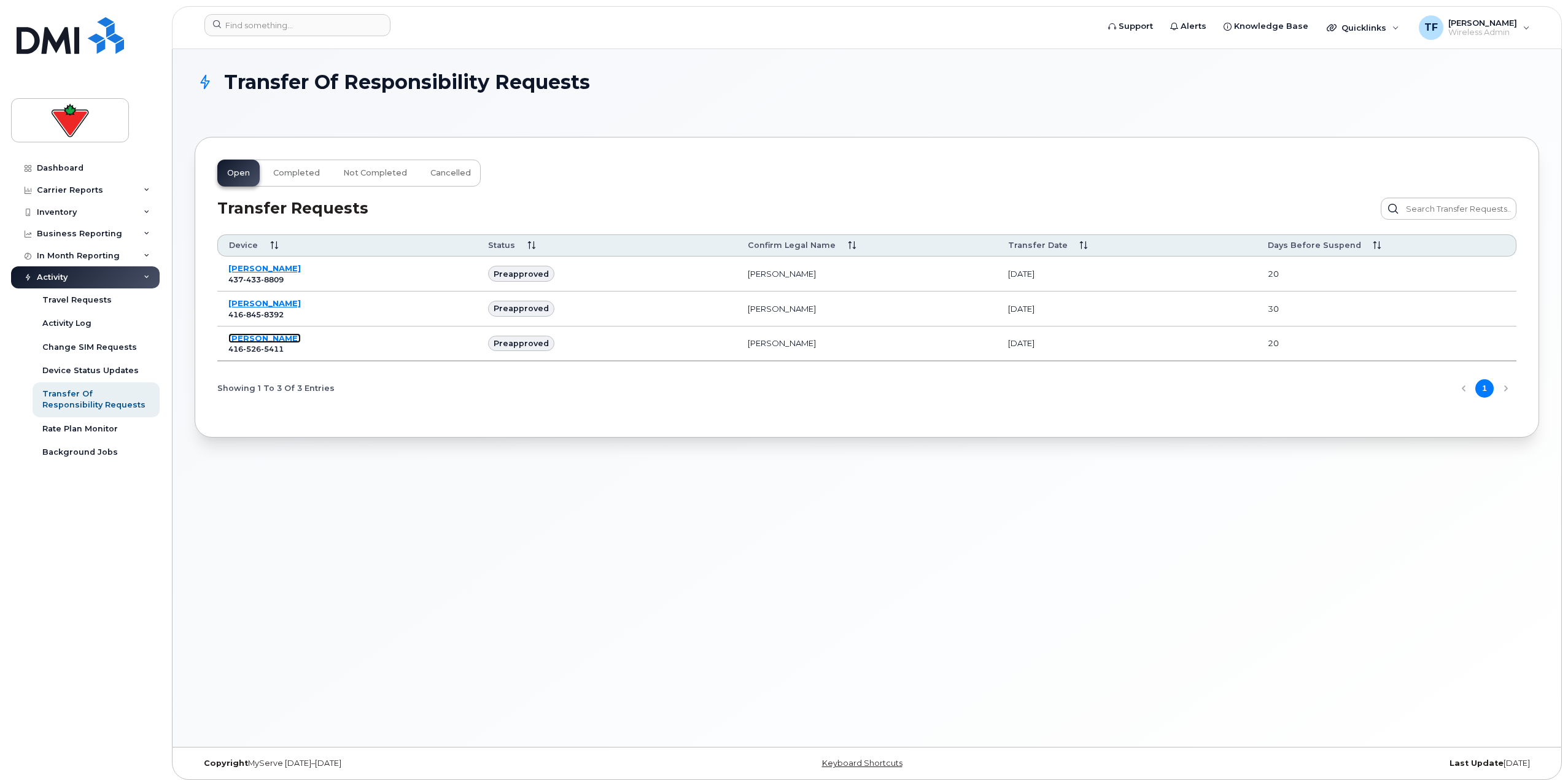
click at [268, 337] on link "Steven Pickett" at bounding box center [264, 338] width 72 height 10
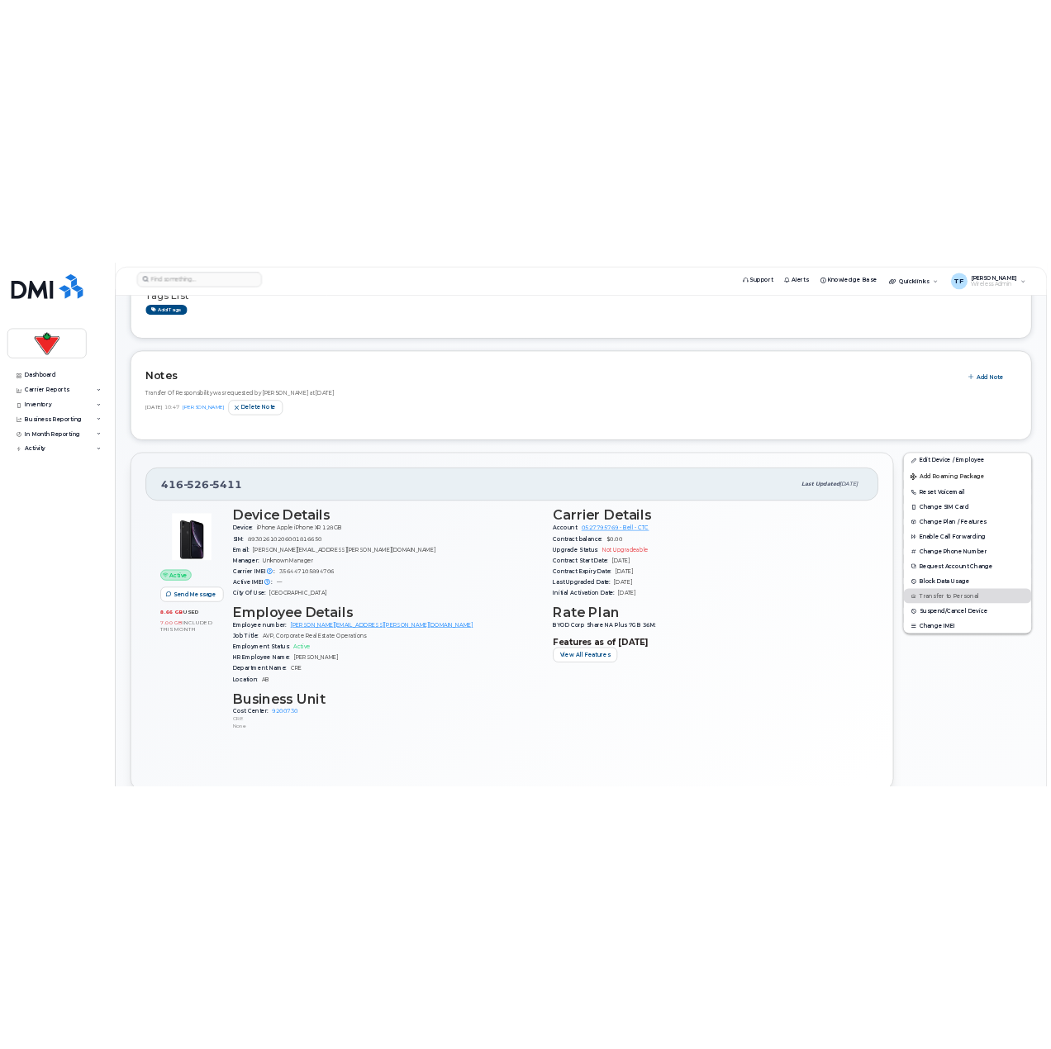
scroll to position [496, 0]
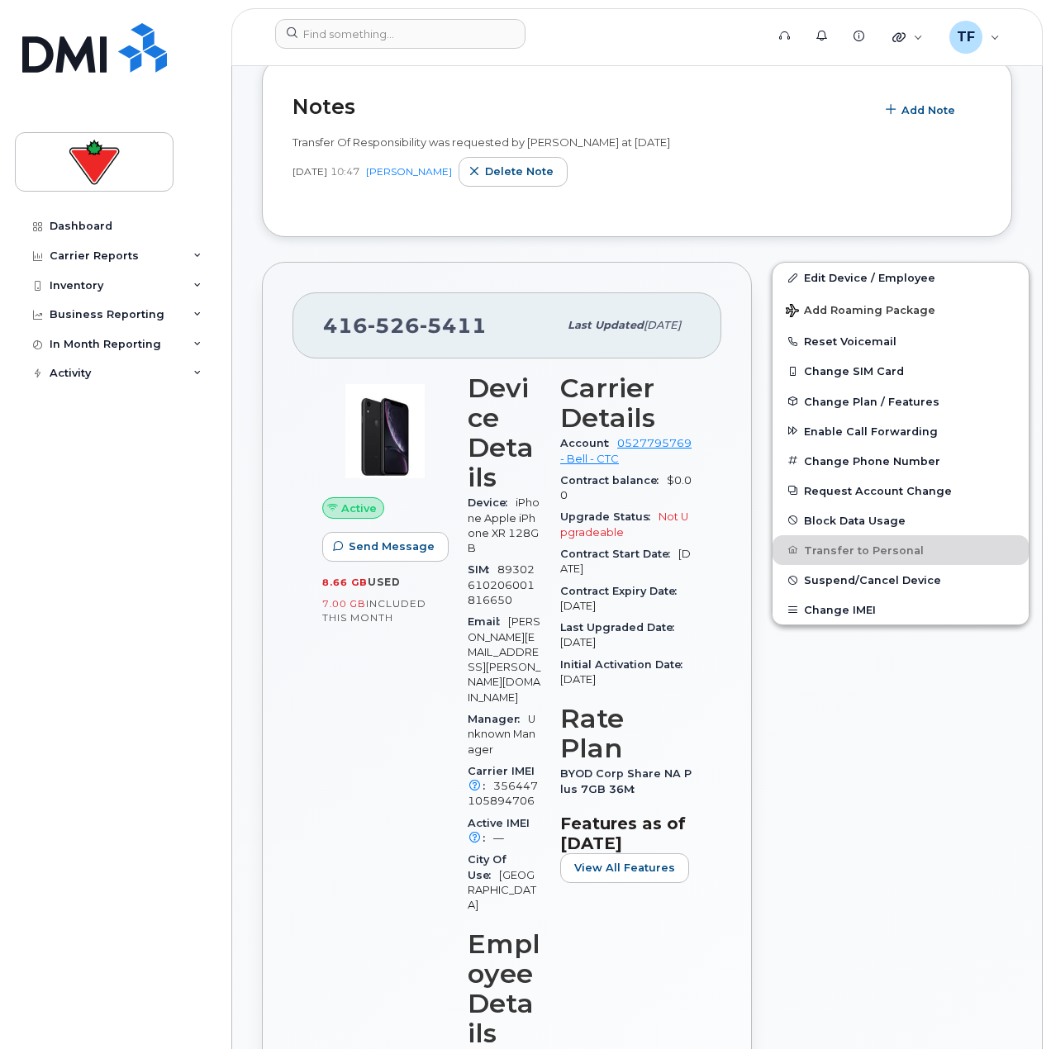
click at [103, 751] on div "Dashboard Carrier Reports Monthly Billing Data Daily Data Pooling Data Behavior…" at bounding box center [117, 617] width 204 height 813
drag, startPoint x: 485, startPoint y: 332, endPoint x: 326, endPoint y: 327, distance: 158.7
click at [326, 327] on div "[PHONE_NUMBER]" at bounding box center [440, 325] width 235 height 35
copy span "[PHONE_NUMBER]"
click at [472, 55] on header "Support Alerts Knowledge Base Quicklinks Suspend / Cancel Device Change SIM Car…" at bounding box center [636, 37] width 811 height 58
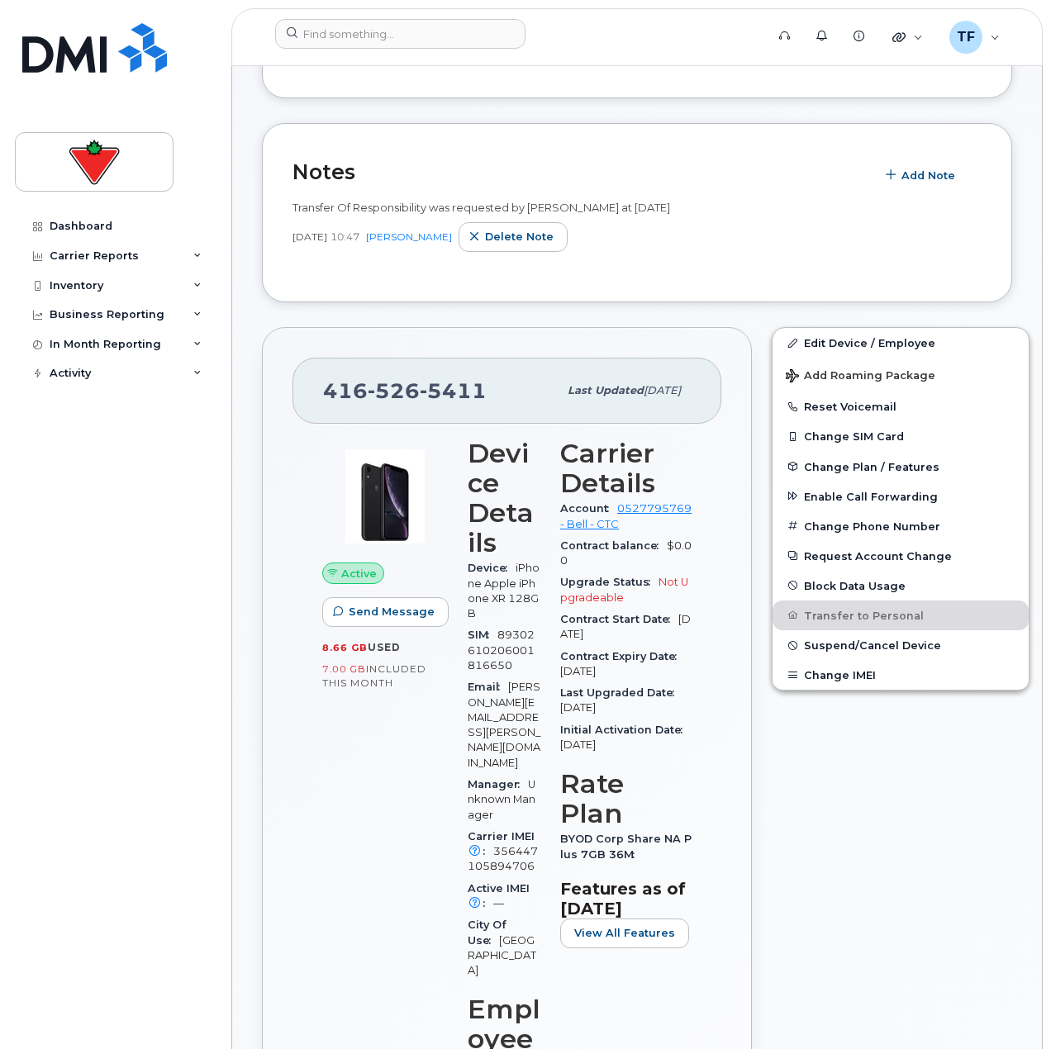
scroll to position [330, 0]
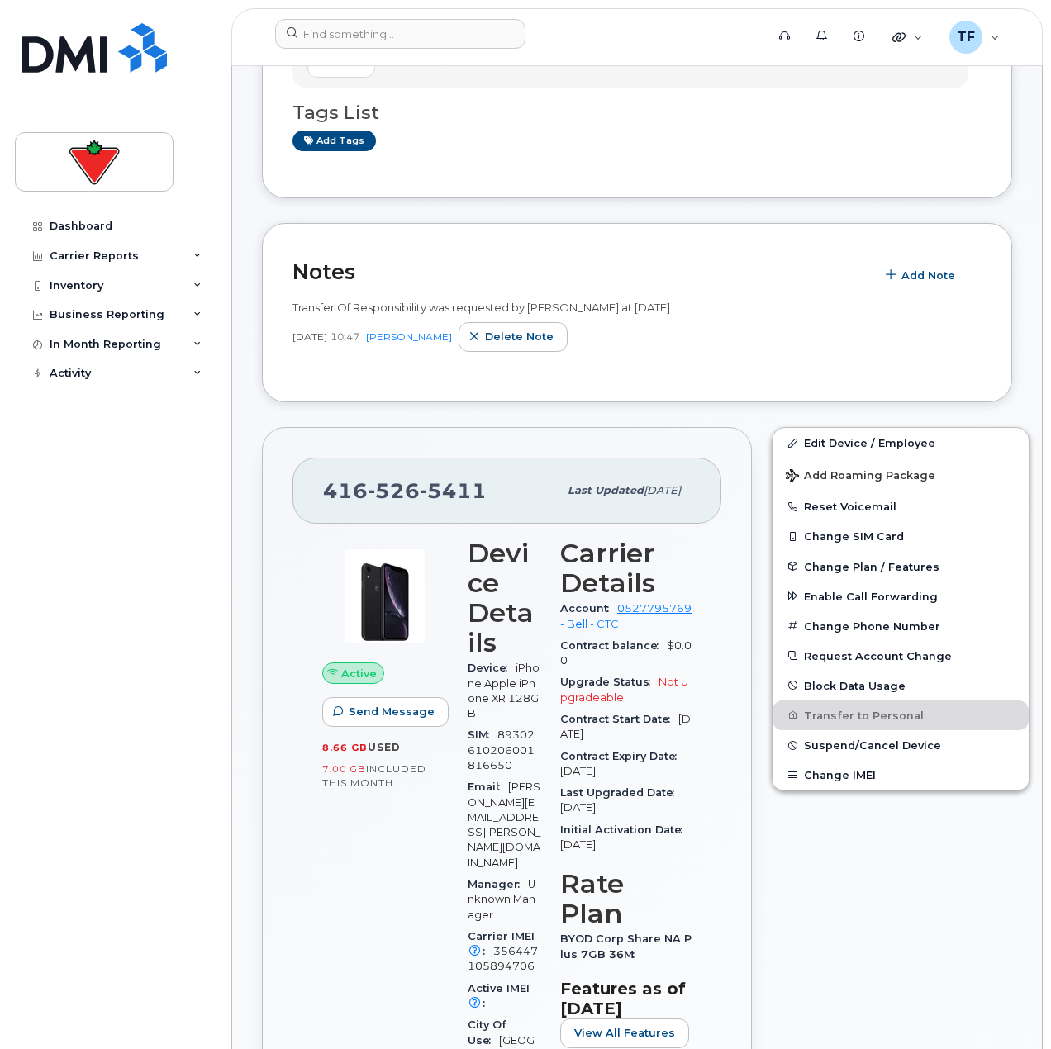
click at [764, 279] on h2 "Notes" at bounding box center [579, 271] width 574 height 25
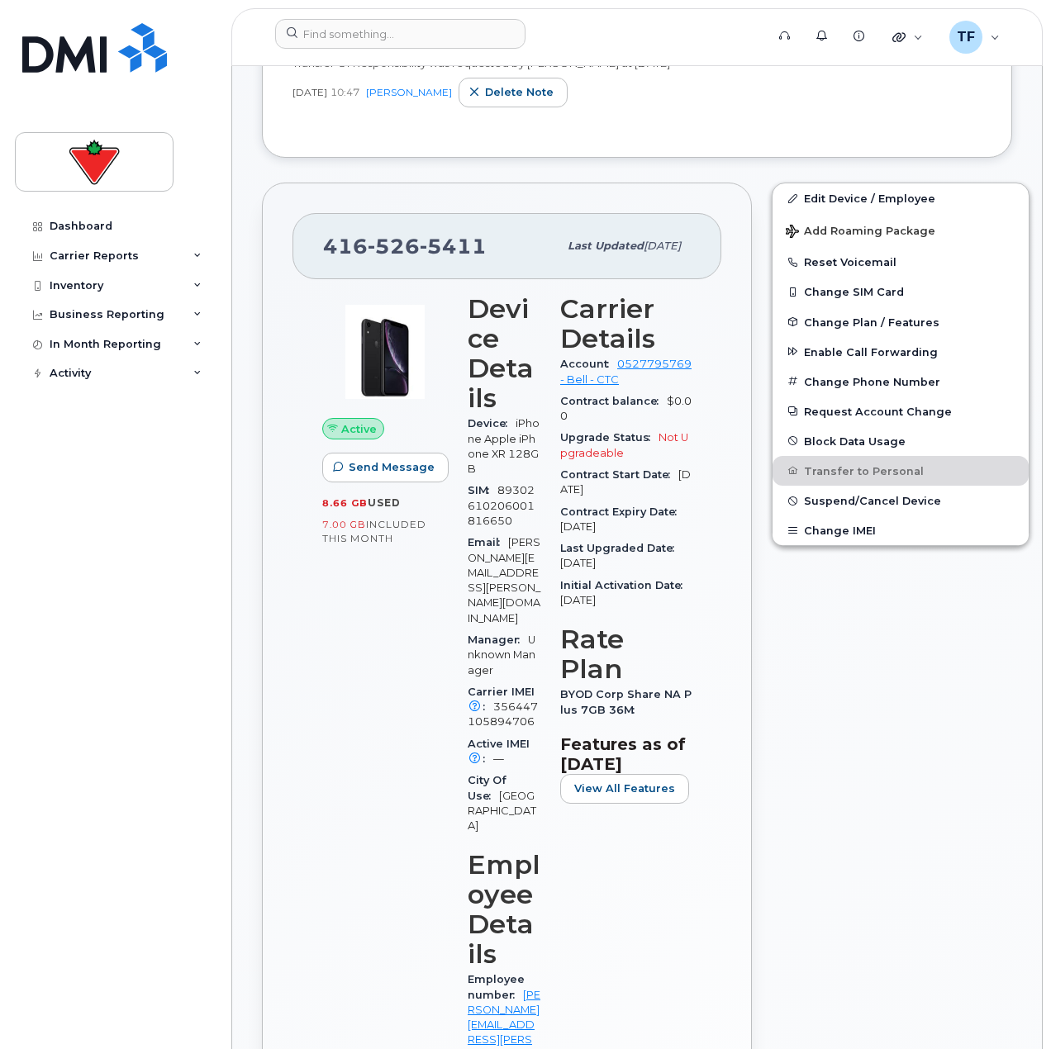
scroll to position [578, 0]
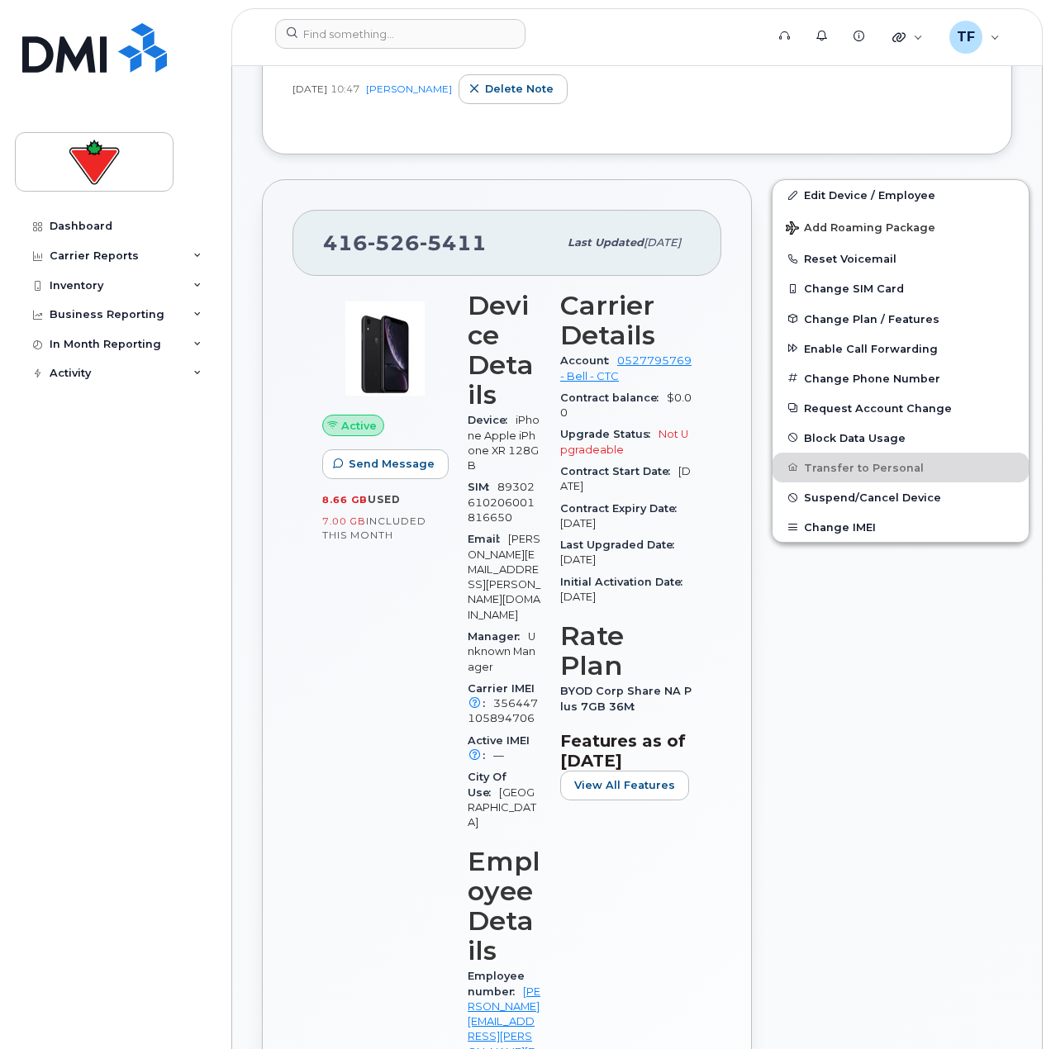
click at [852, 927] on div "Edit Device / Employee Add Roaming Package Reset Voicemail Change SIM Card Chan…" at bounding box center [901, 916] width 278 height 1494
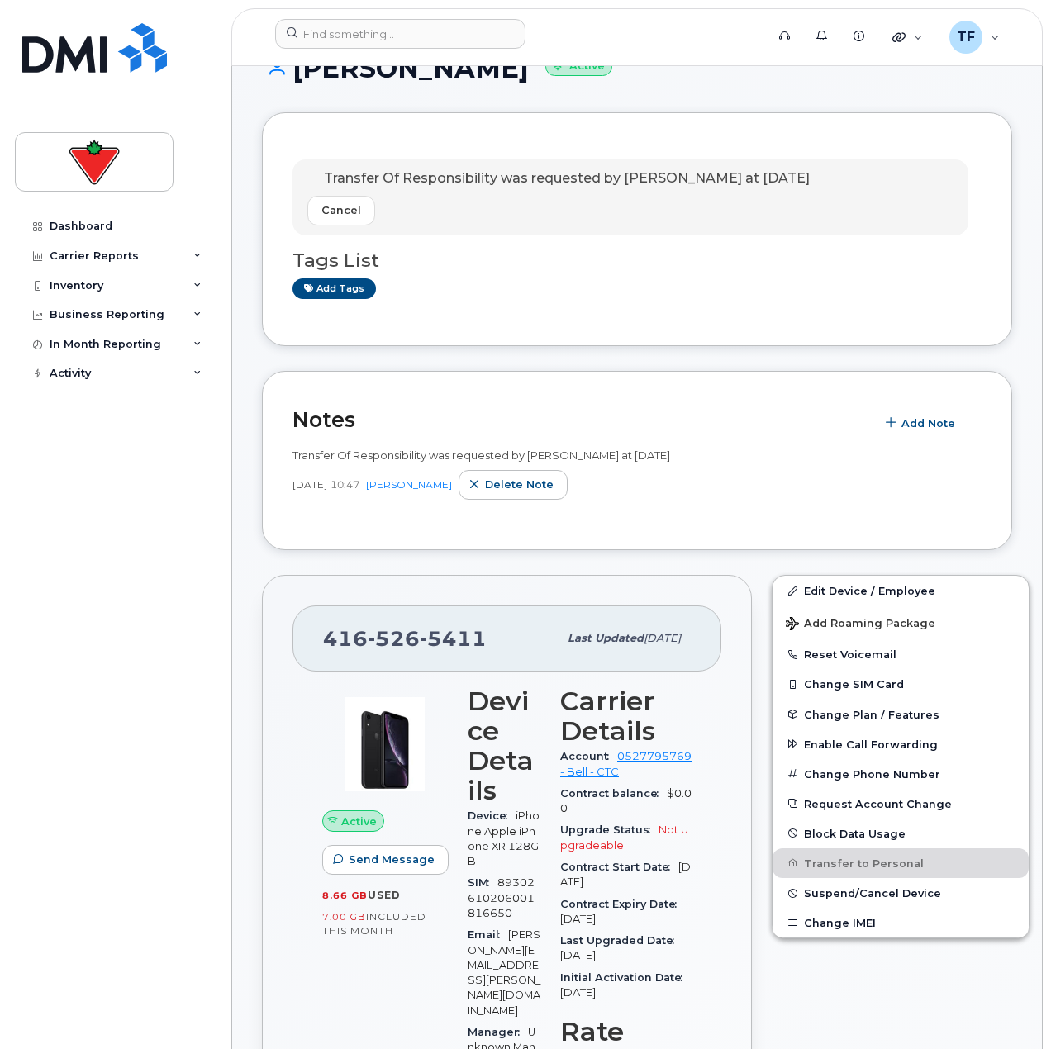
scroll to position [413, 0]
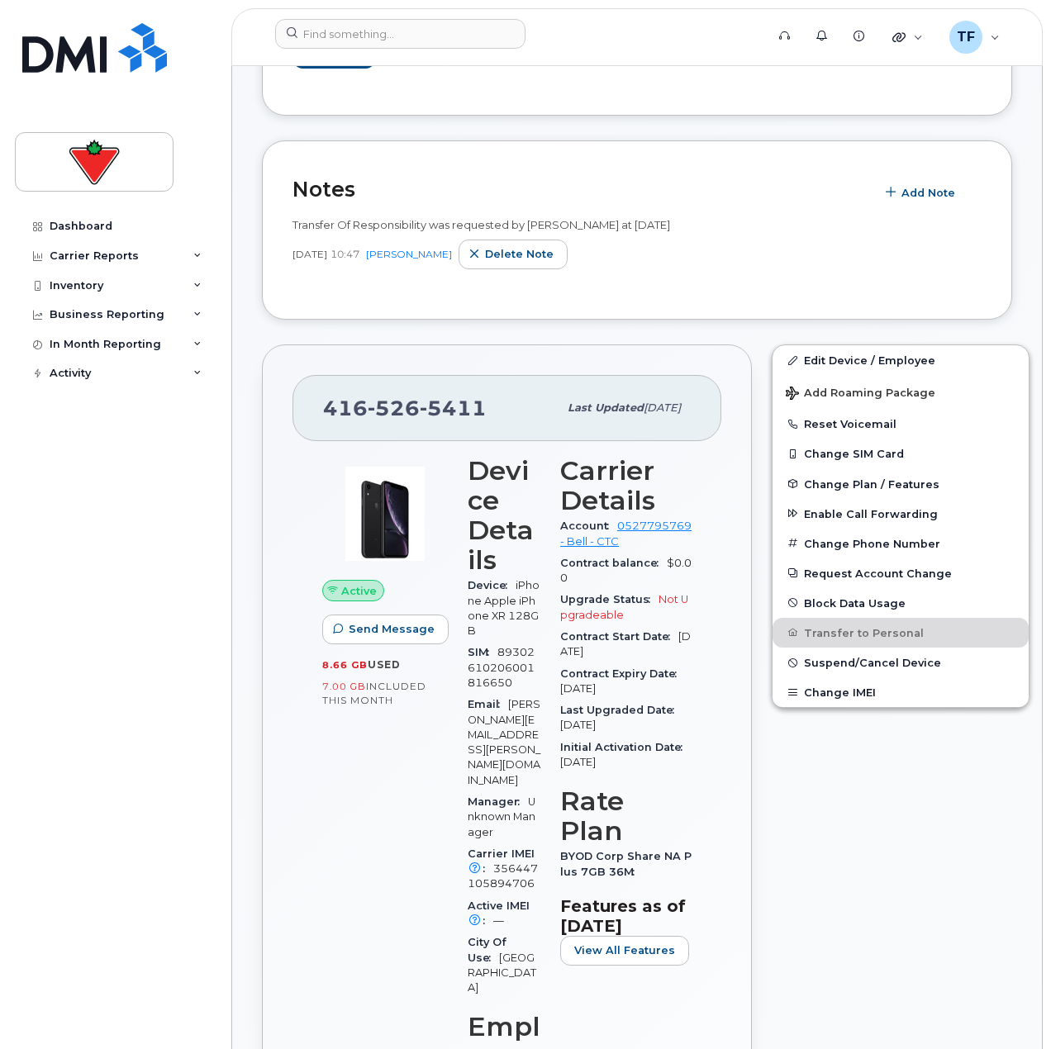
click at [436, 22] on input at bounding box center [400, 34] width 250 height 30
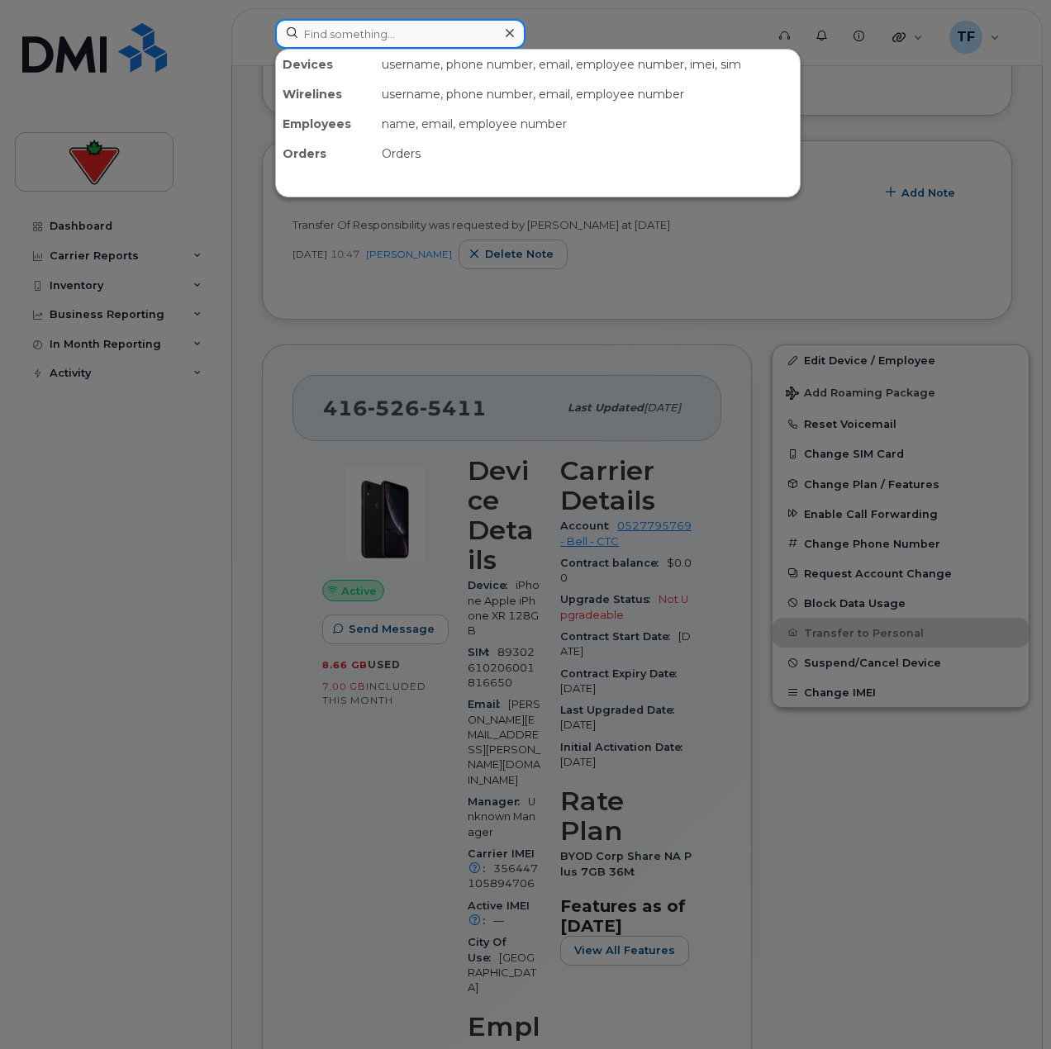
paste input "[PERSON_NAME]"
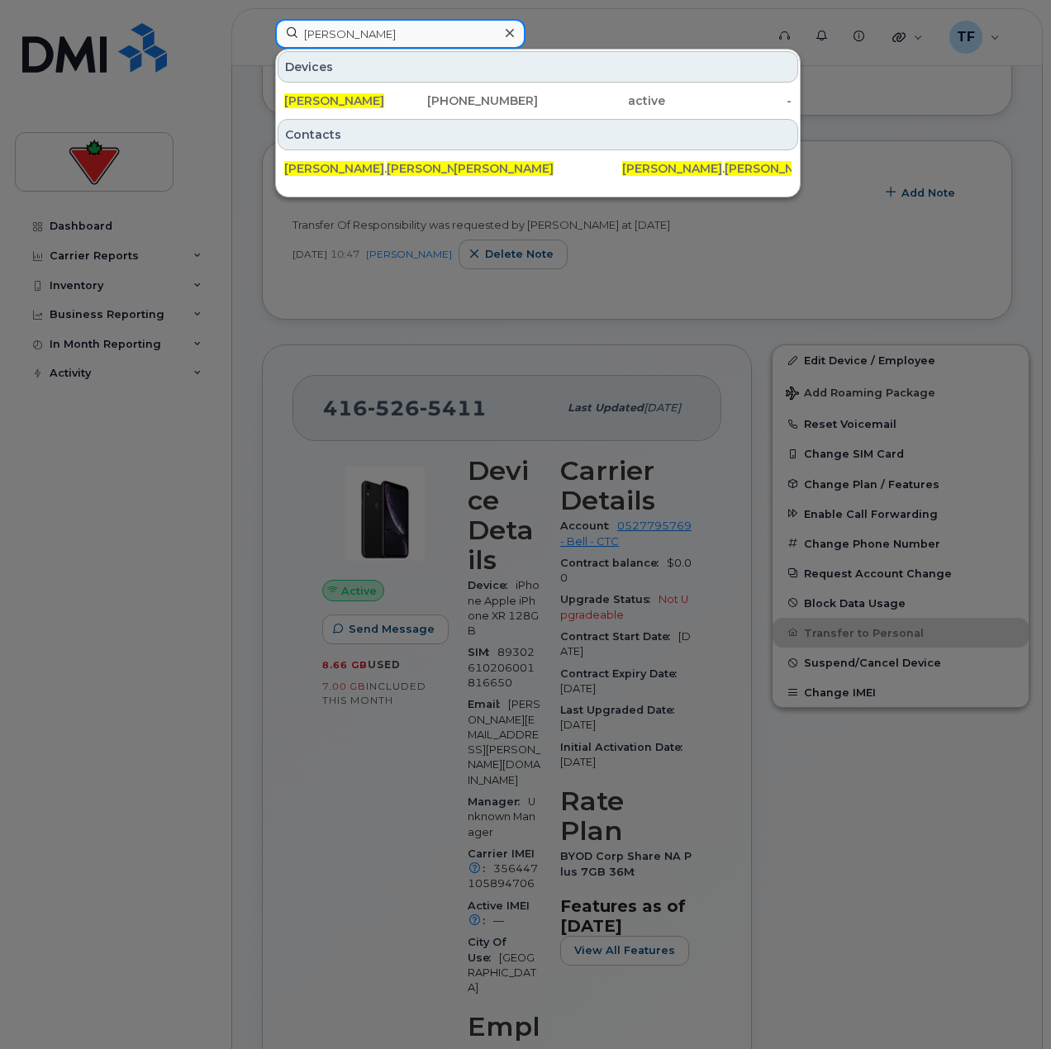
type input "[PERSON_NAME]"
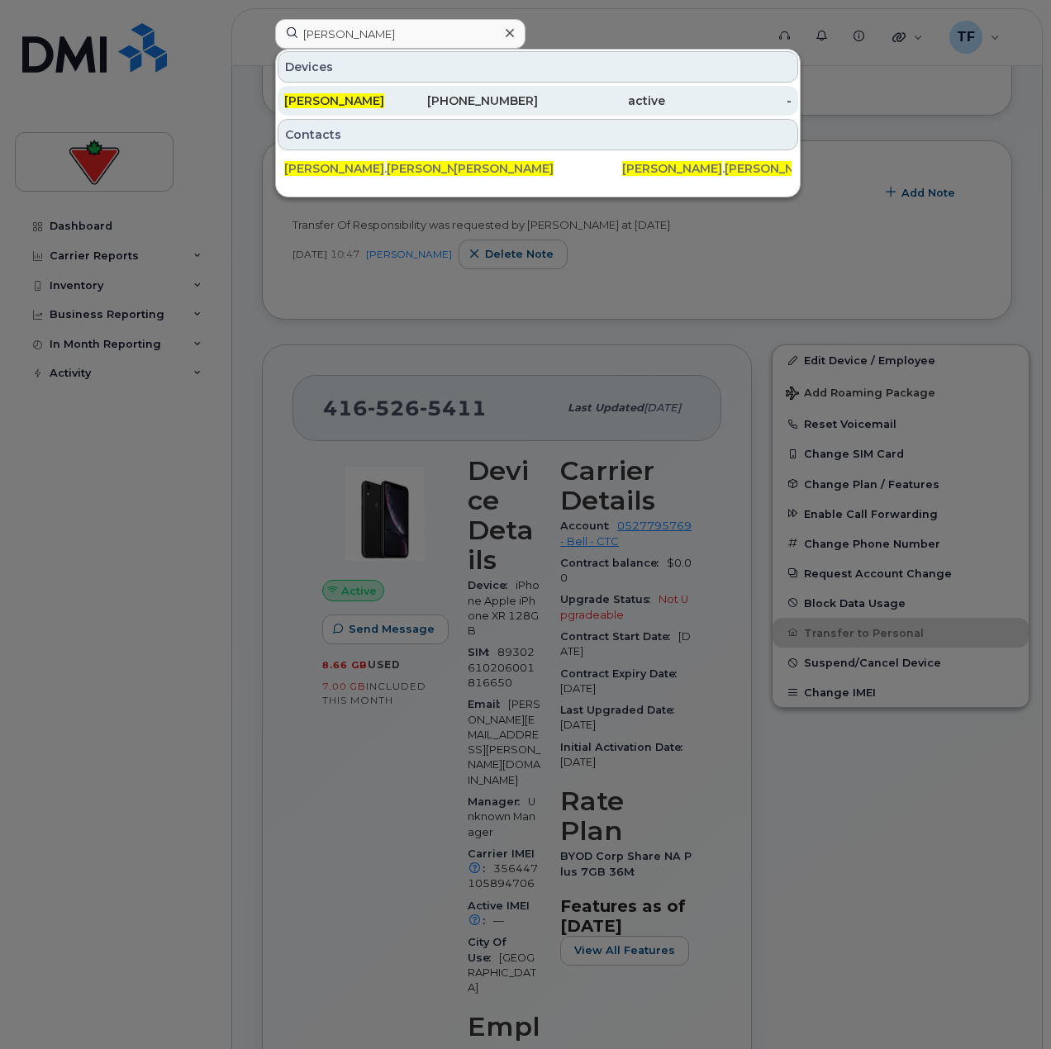
drag, startPoint x: 445, startPoint y: 102, endPoint x: 439, endPoint y: 109, distance: 8.8
click at [445, 102] on div "[PHONE_NUMBER]" at bounding box center [474, 101] width 127 height 17
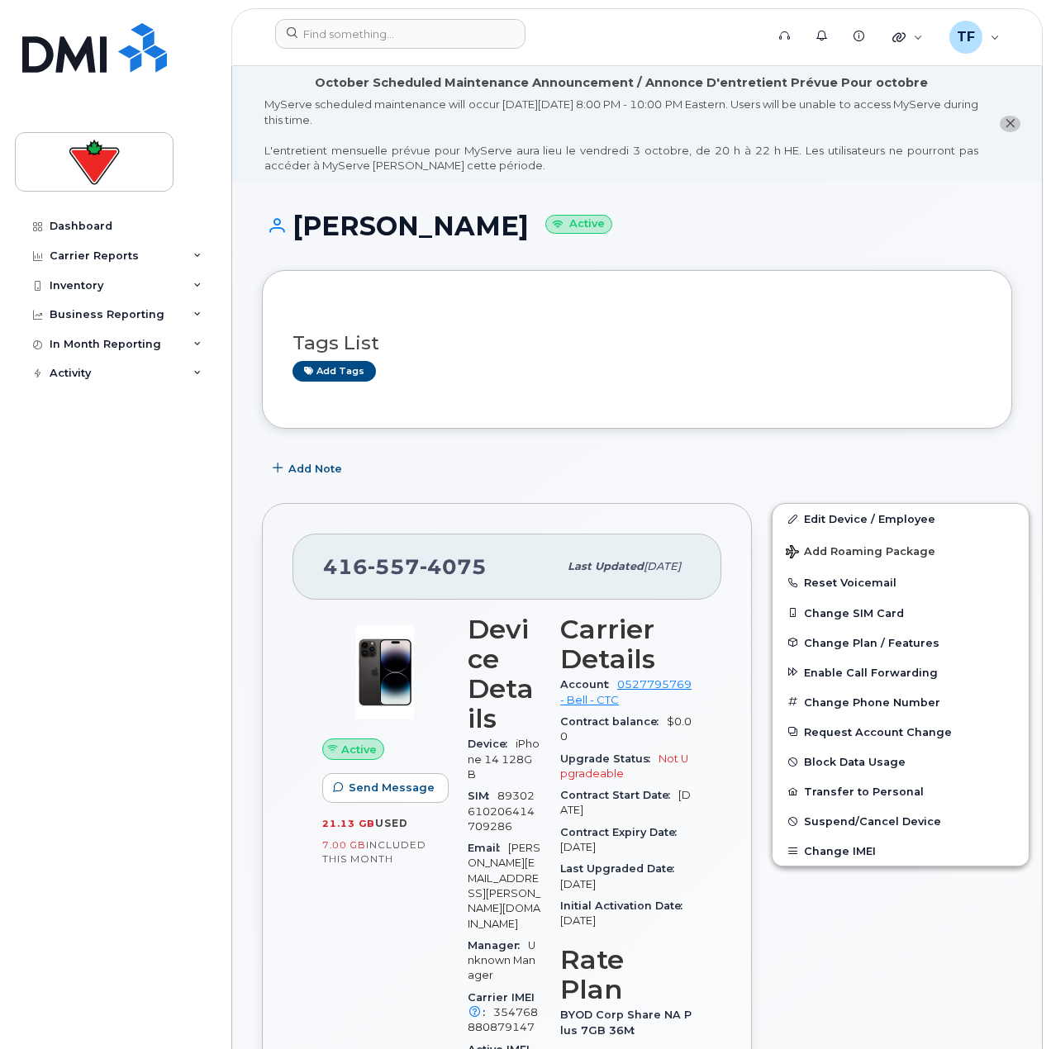
click at [608, 427] on div "Tags List Add tags" at bounding box center [637, 349] width 750 height 159
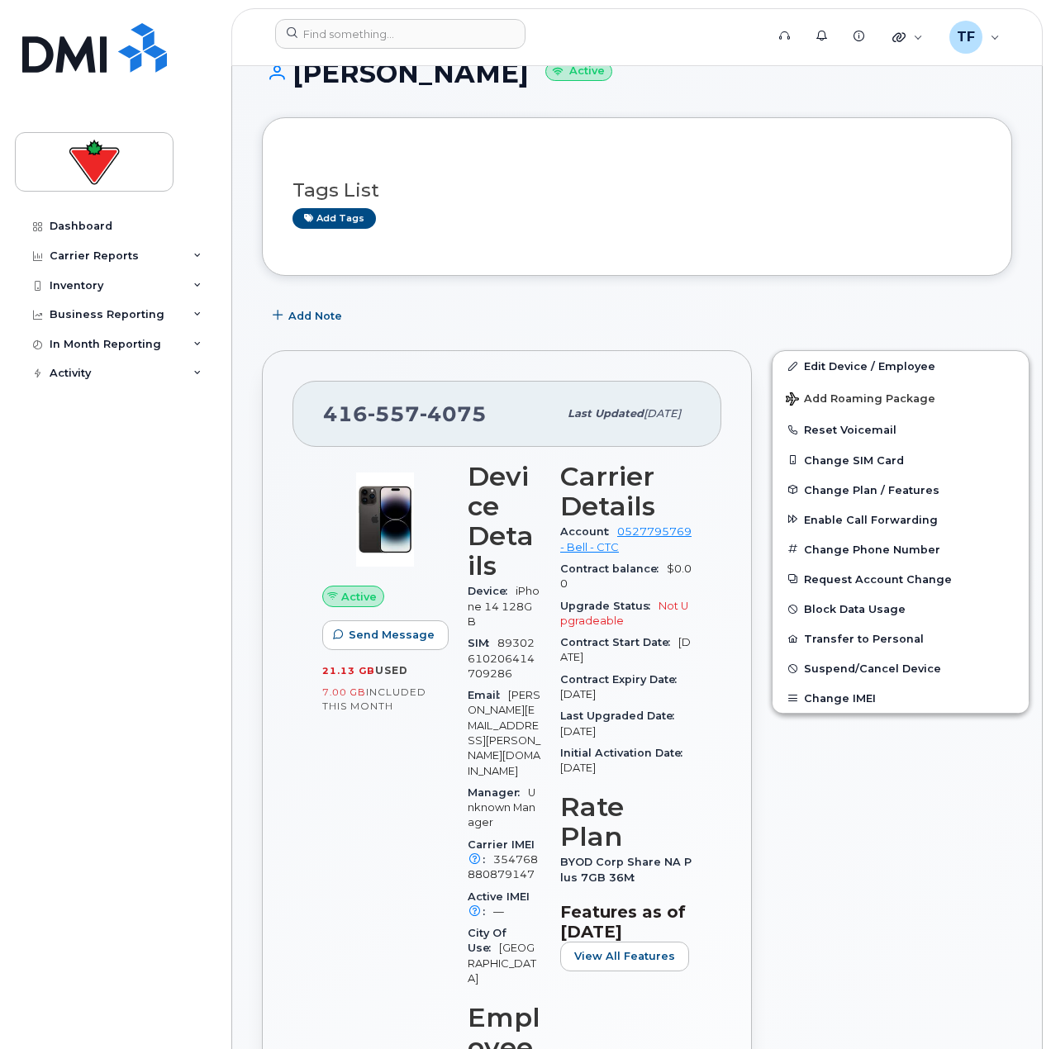
scroll to position [165, 0]
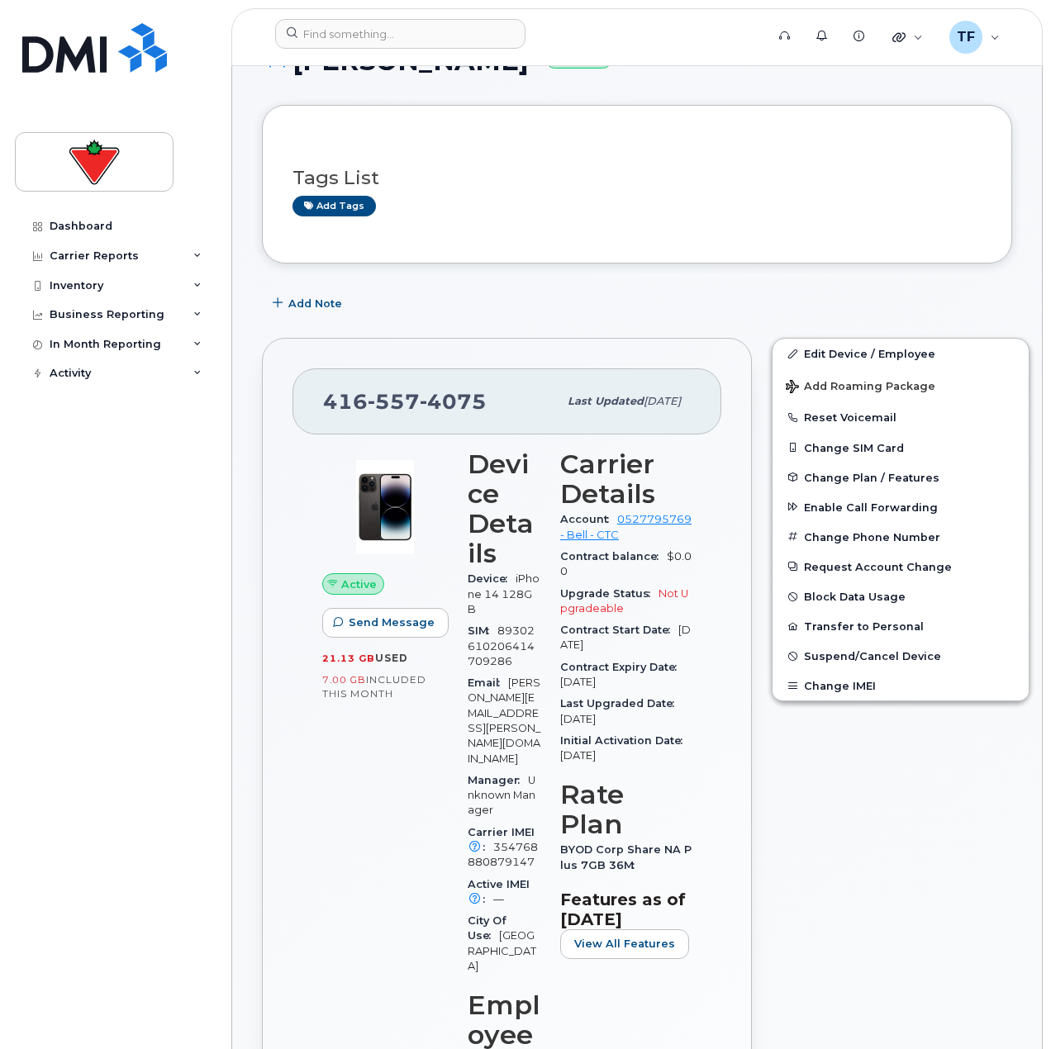
drag, startPoint x: 937, startPoint y: 834, endPoint x: 919, endPoint y: 821, distance: 21.8
click at [937, 834] on div "Edit Device / Employee Add Roaming Package Reset Voicemail Change SIM Card Chan…" at bounding box center [901, 1060] width 278 height 1464
click at [314, 316] on button "Add Note" at bounding box center [309, 303] width 94 height 30
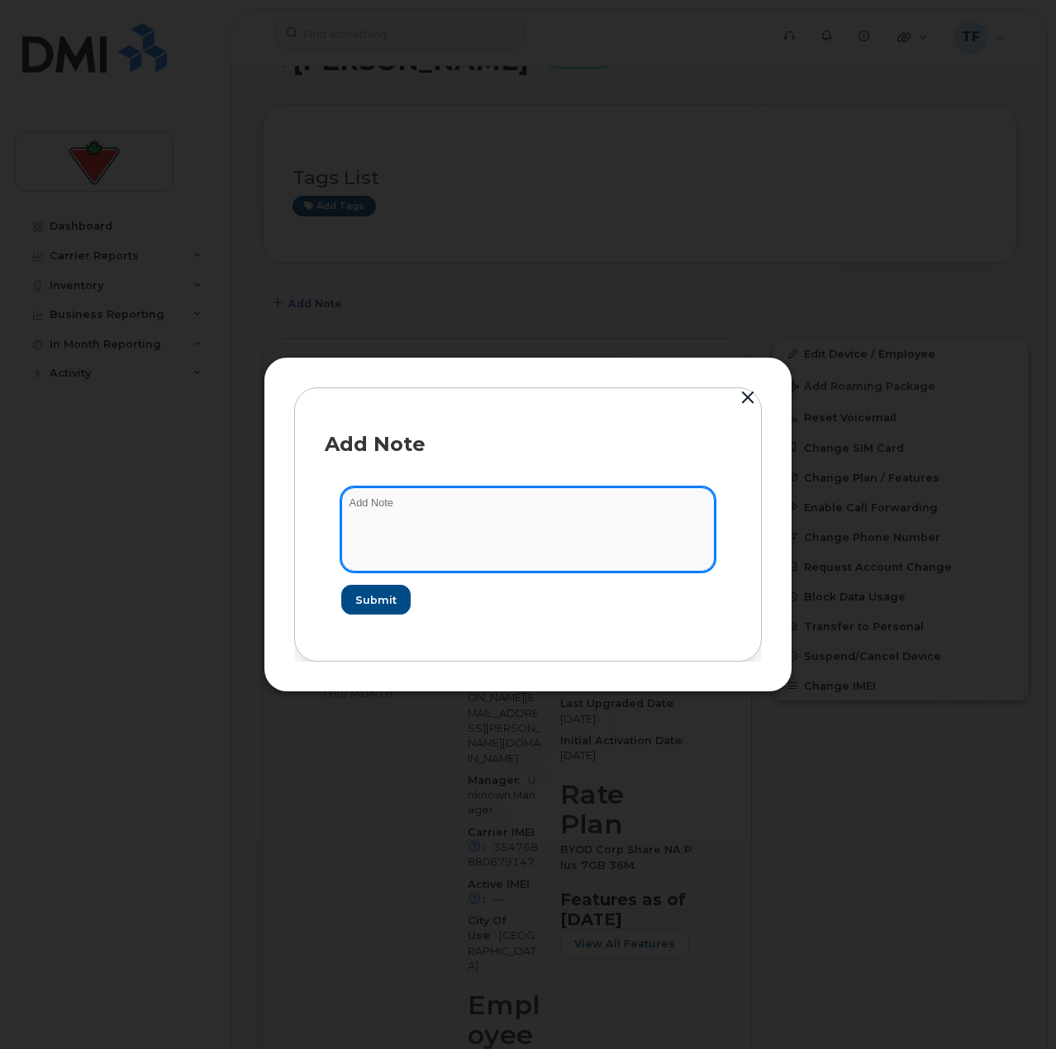
click at [435, 514] on textarea at bounding box center [527, 529] width 373 height 84
type textarea "** Lesley will port this number please don't cancel until completed (tempITmail…"
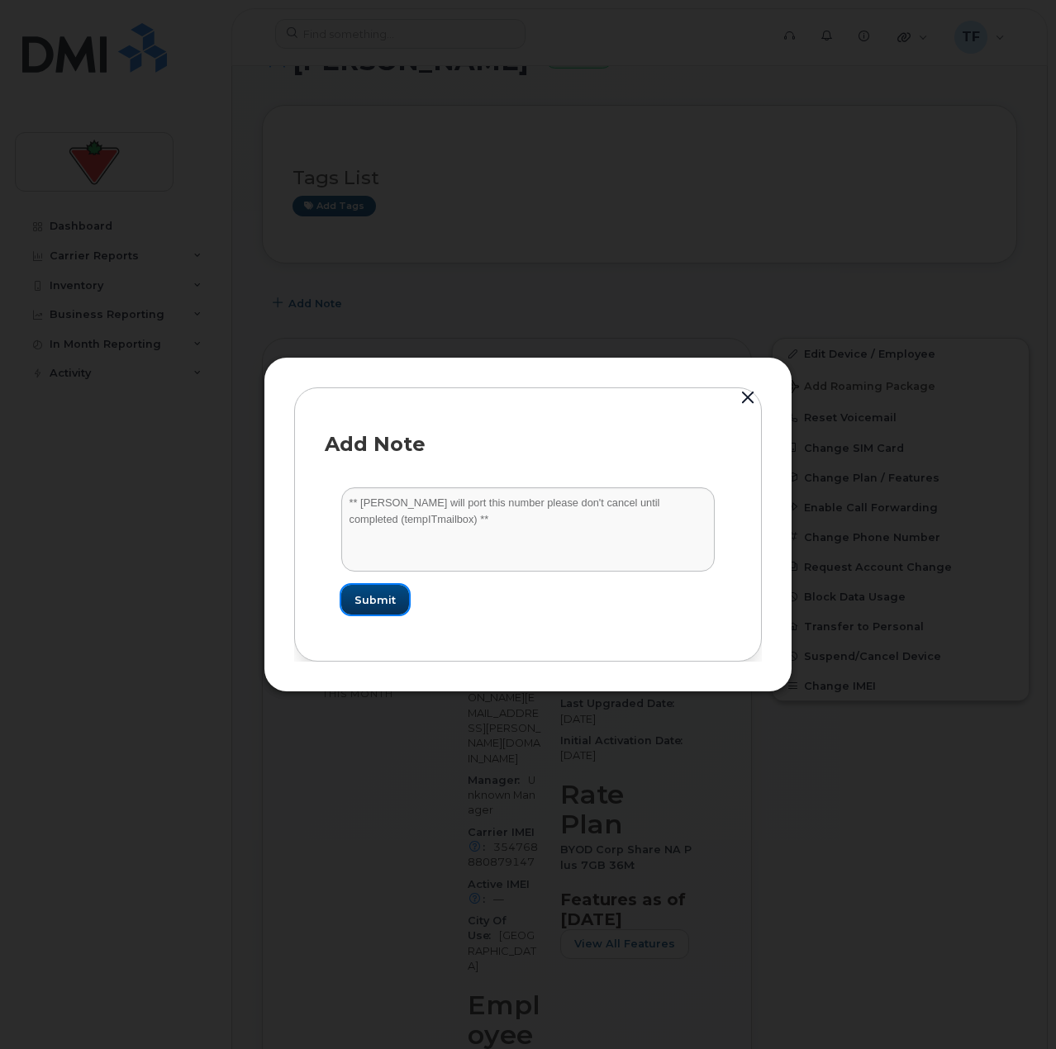
click at [378, 601] on span "Submit" at bounding box center [374, 600] width 41 height 16
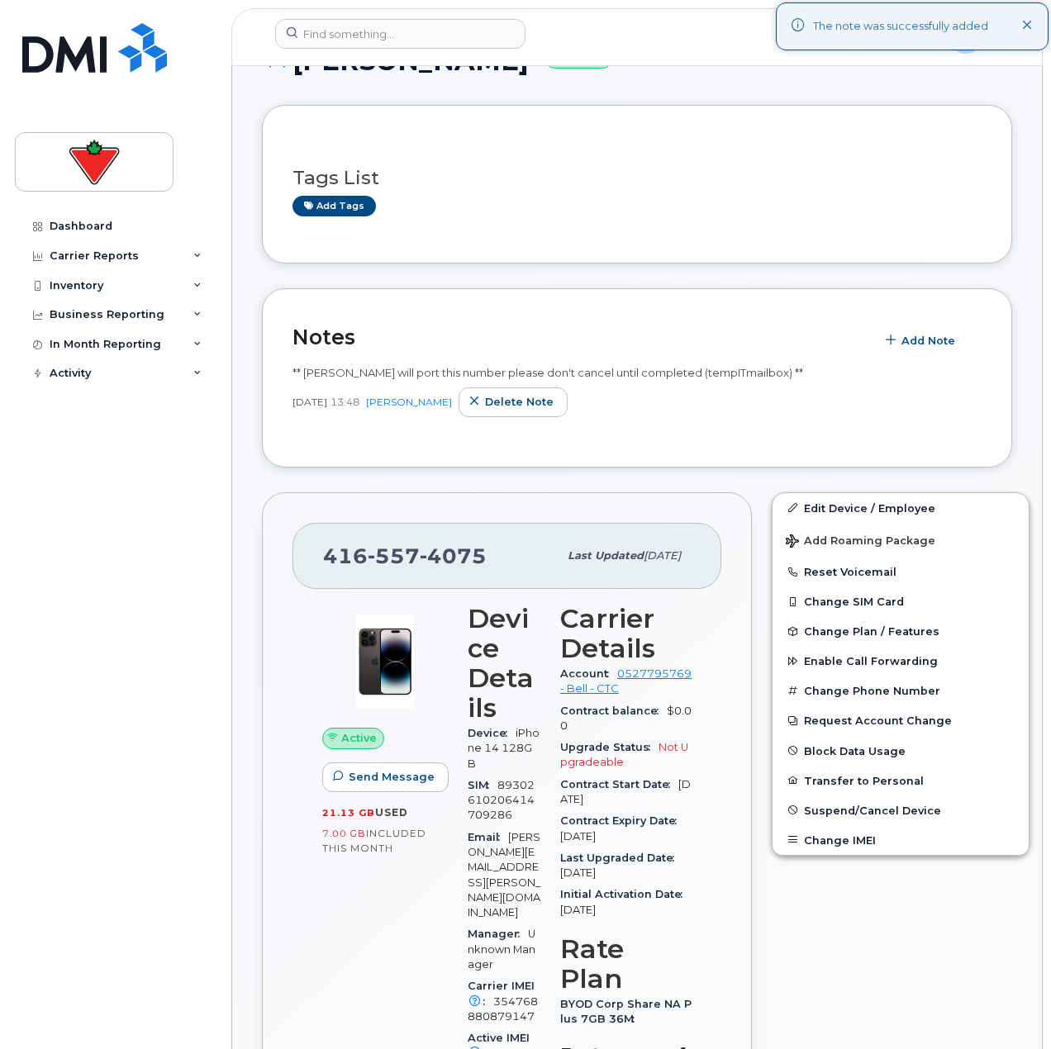
click at [131, 612] on div "Dashboard Carrier Reports Monthly Billing Data Daily Data Pooling Data Behavior…" at bounding box center [117, 617] width 204 height 813
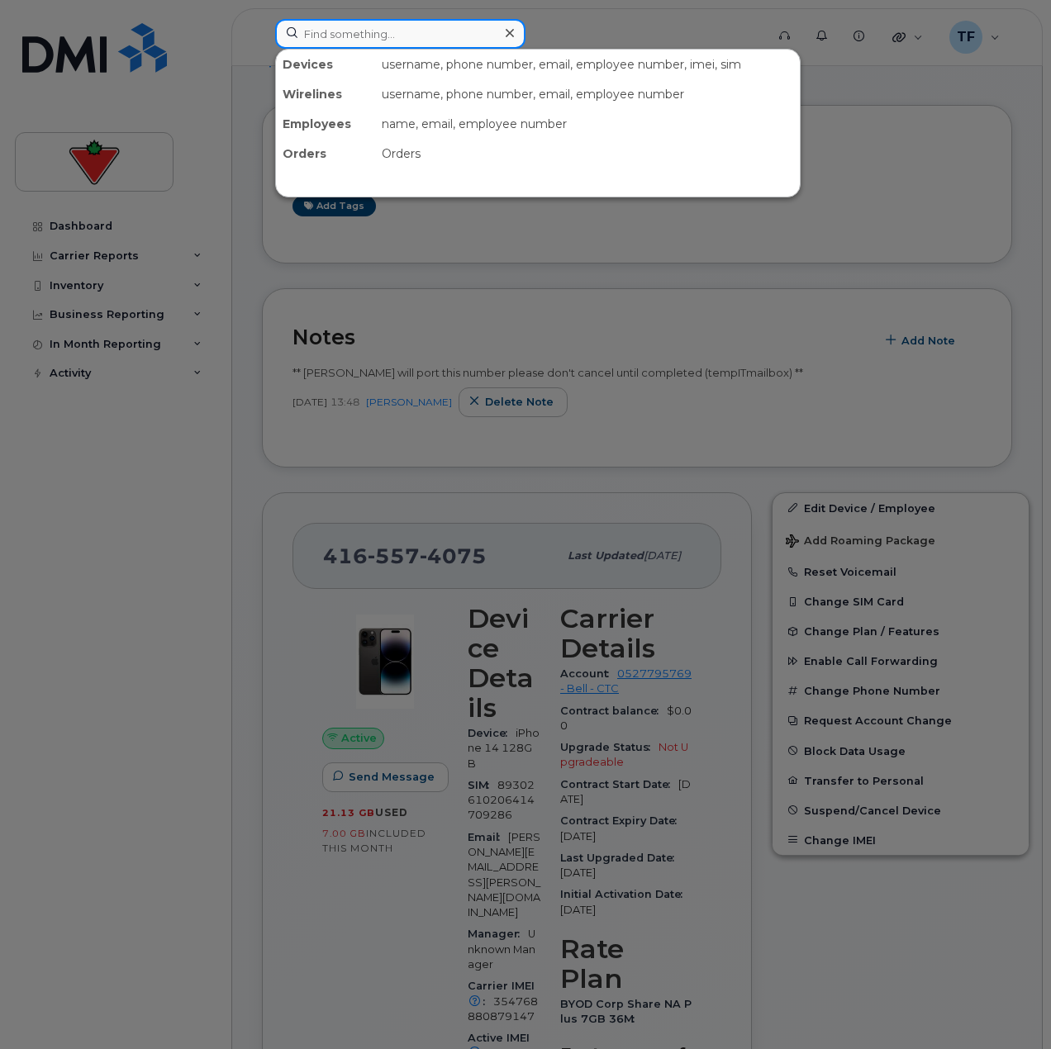
click at [404, 31] on input at bounding box center [400, 34] width 250 height 30
paste input "Fatemeh Khoshooee"
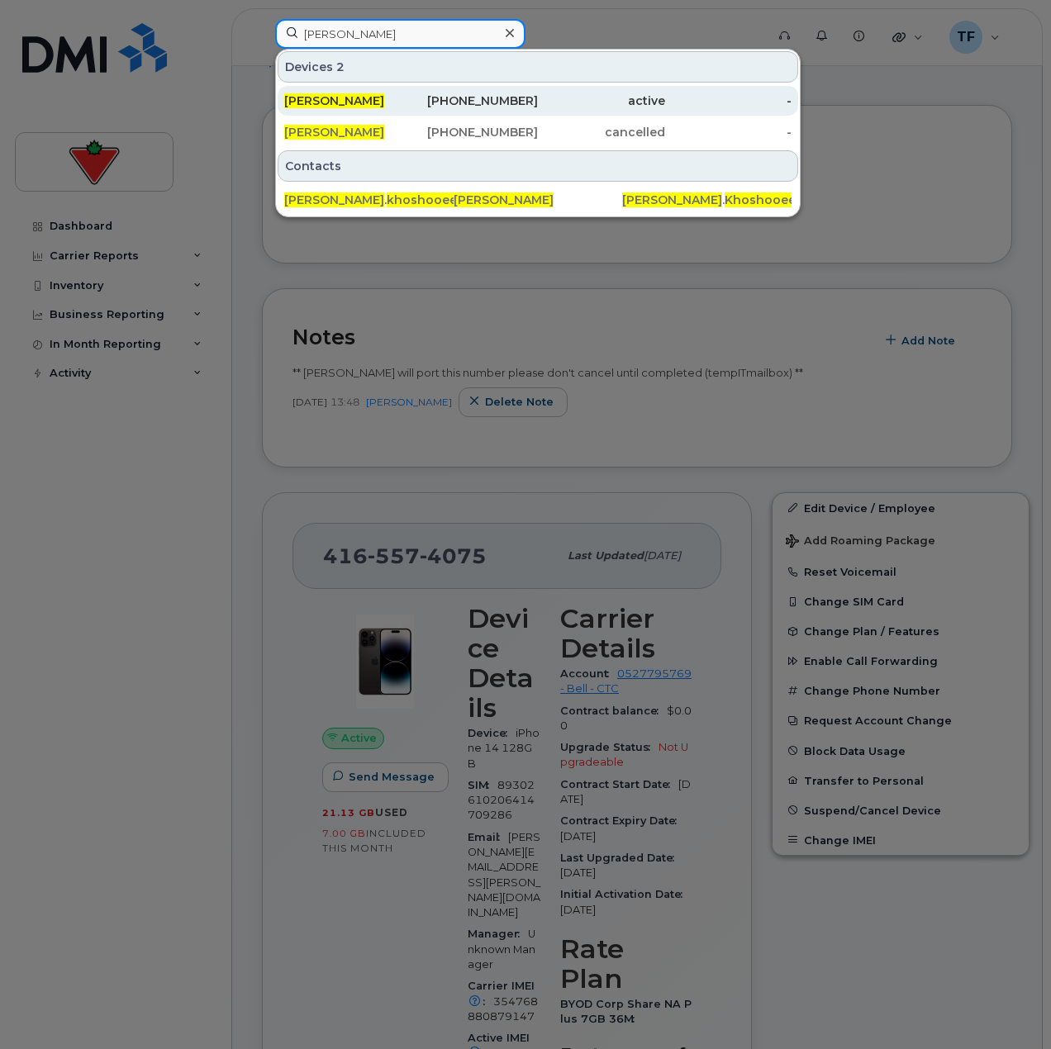
type input "Fatemeh Khoshooee"
click at [446, 103] on div "437-326-3952" at bounding box center [474, 101] width 127 height 17
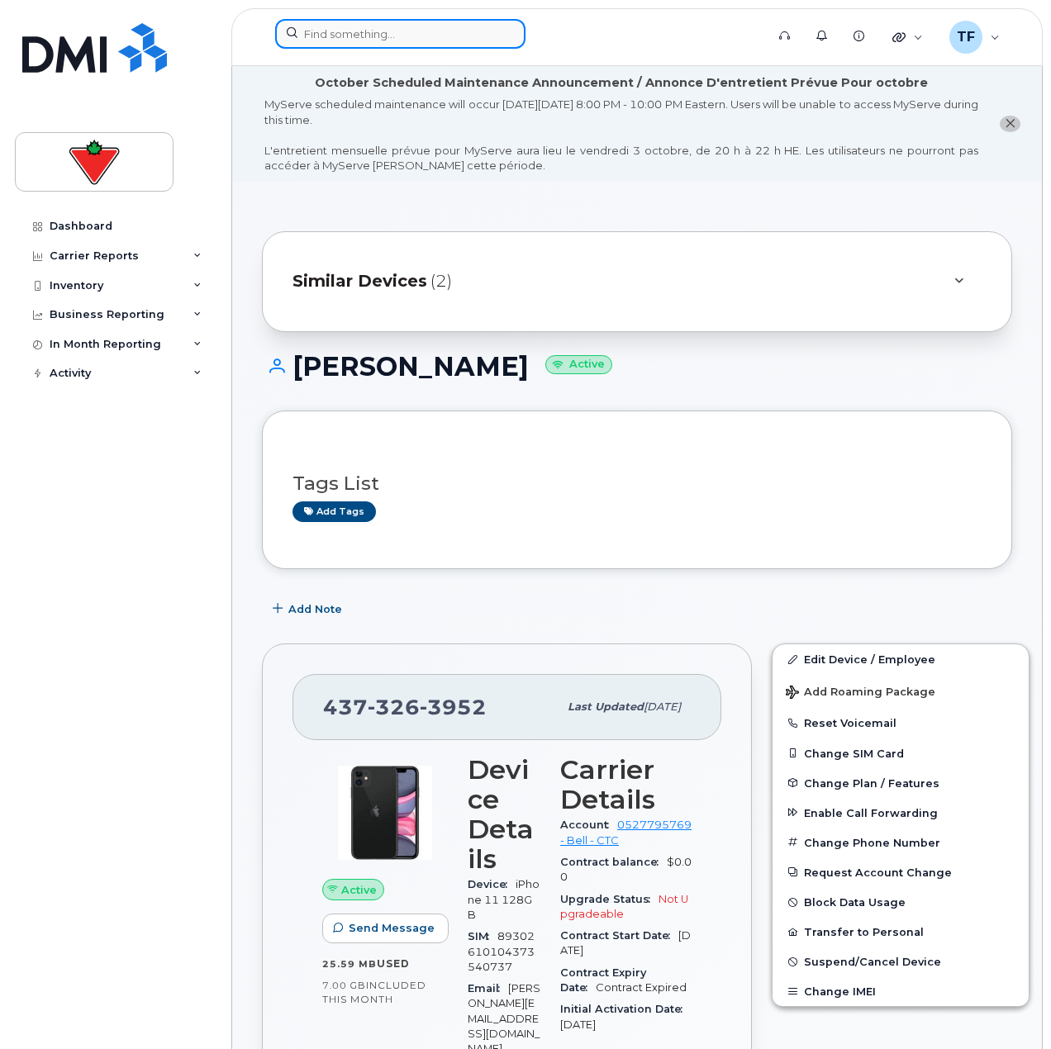
click at [501, 46] on input at bounding box center [400, 34] width 250 height 30
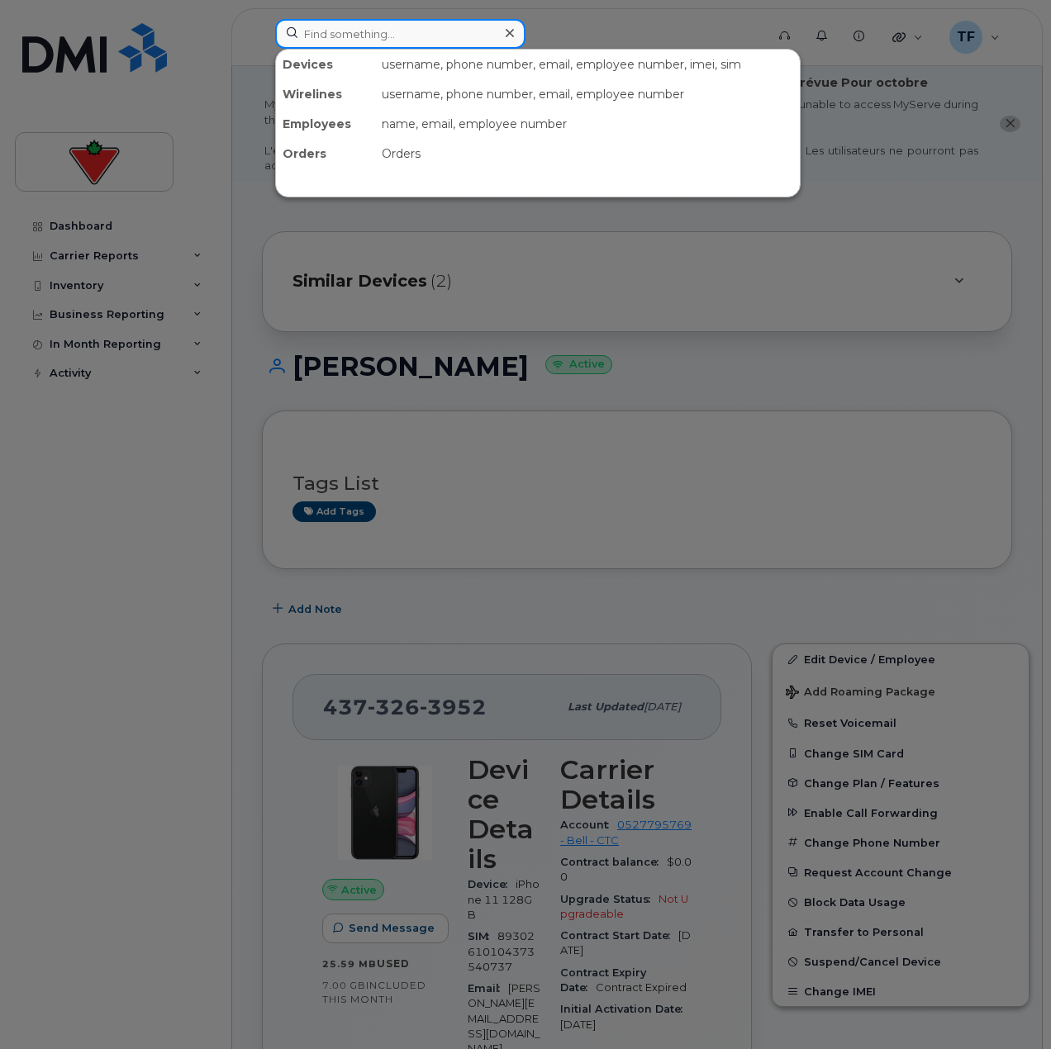
paste input "• [PERSON_NAME]"
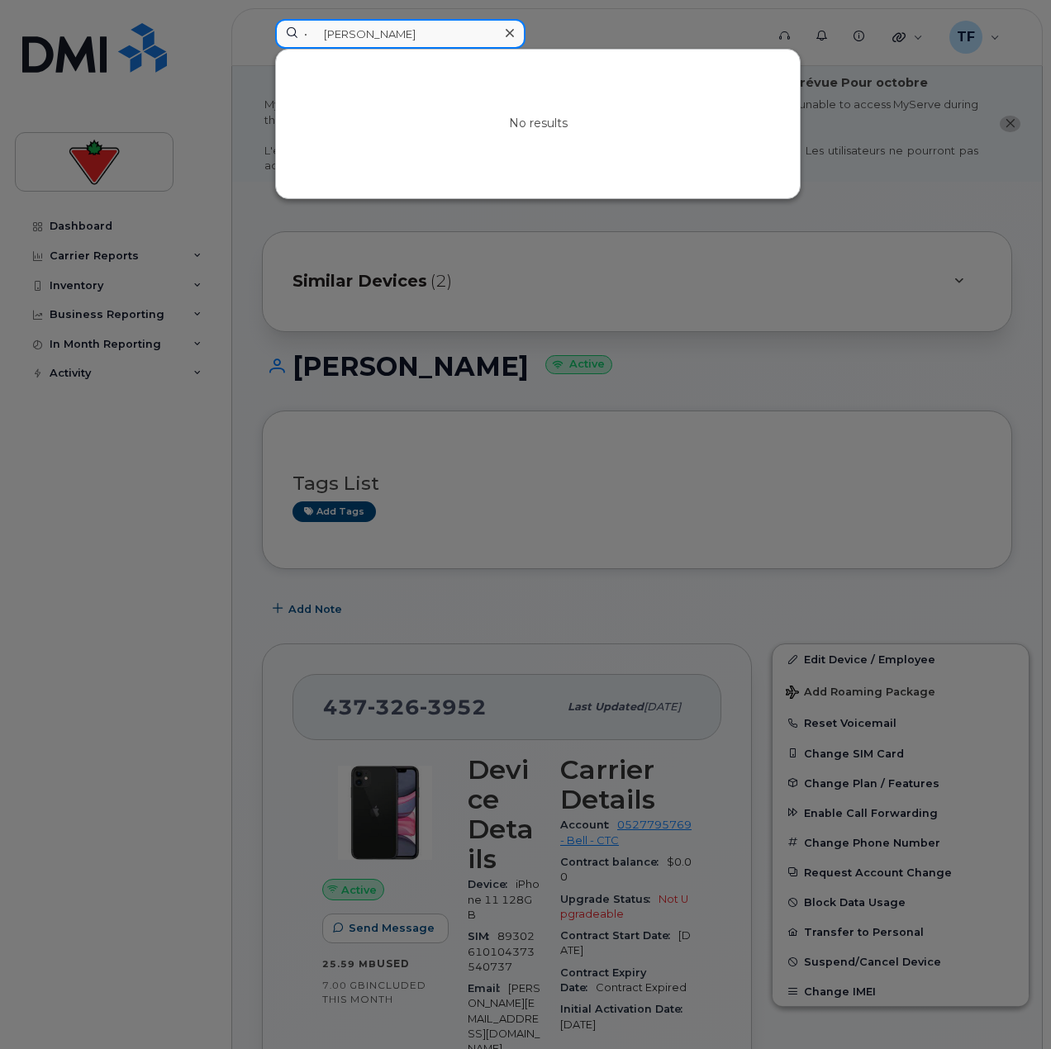
drag, startPoint x: 363, startPoint y: 33, endPoint x: 207, endPoint y: 50, distance: 157.1
click at [262, 50] on div "• Lorysa Kohaykewych No results" at bounding box center [515, 37] width 506 height 36
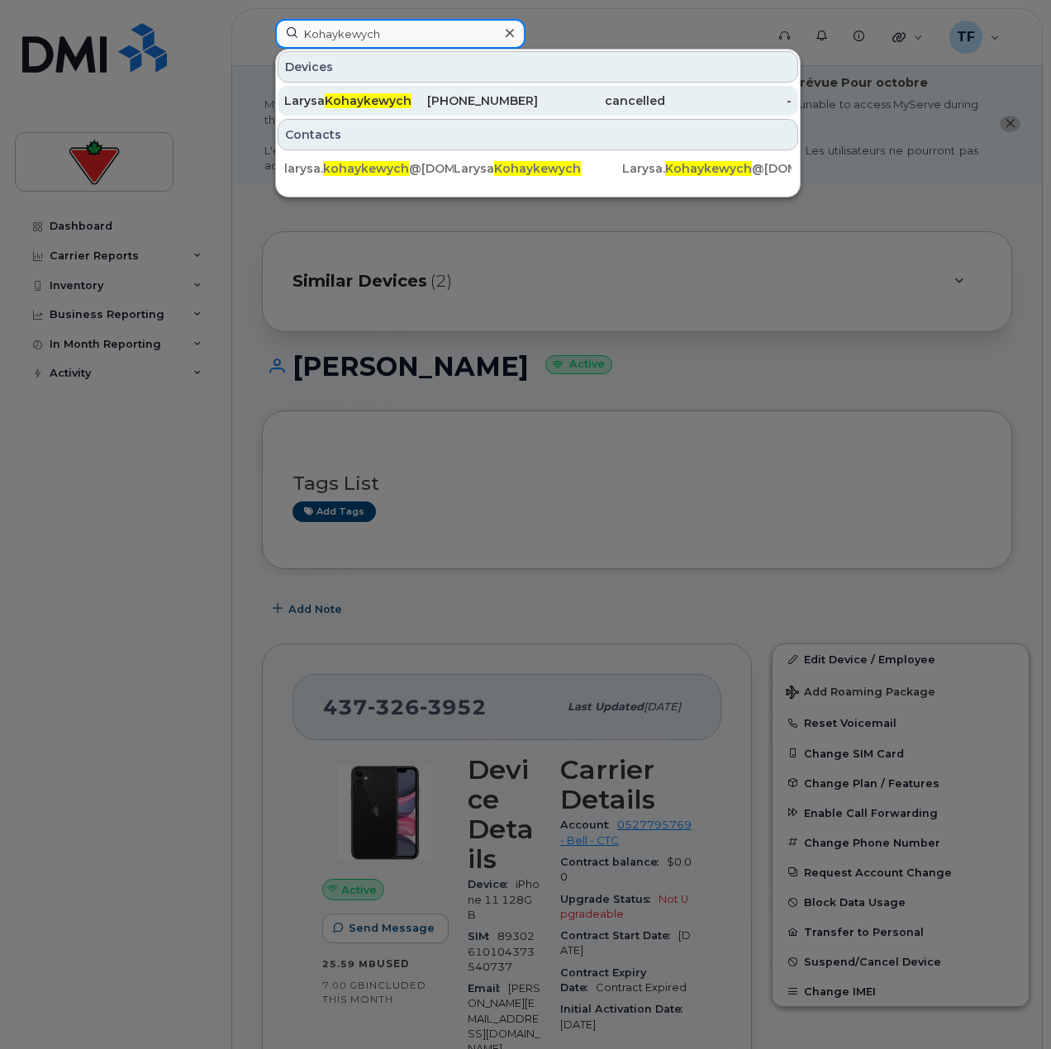
type input "Kohaykewych"
click at [390, 103] on span "Kohaykewych" at bounding box center [368, 100] width 87 height 15
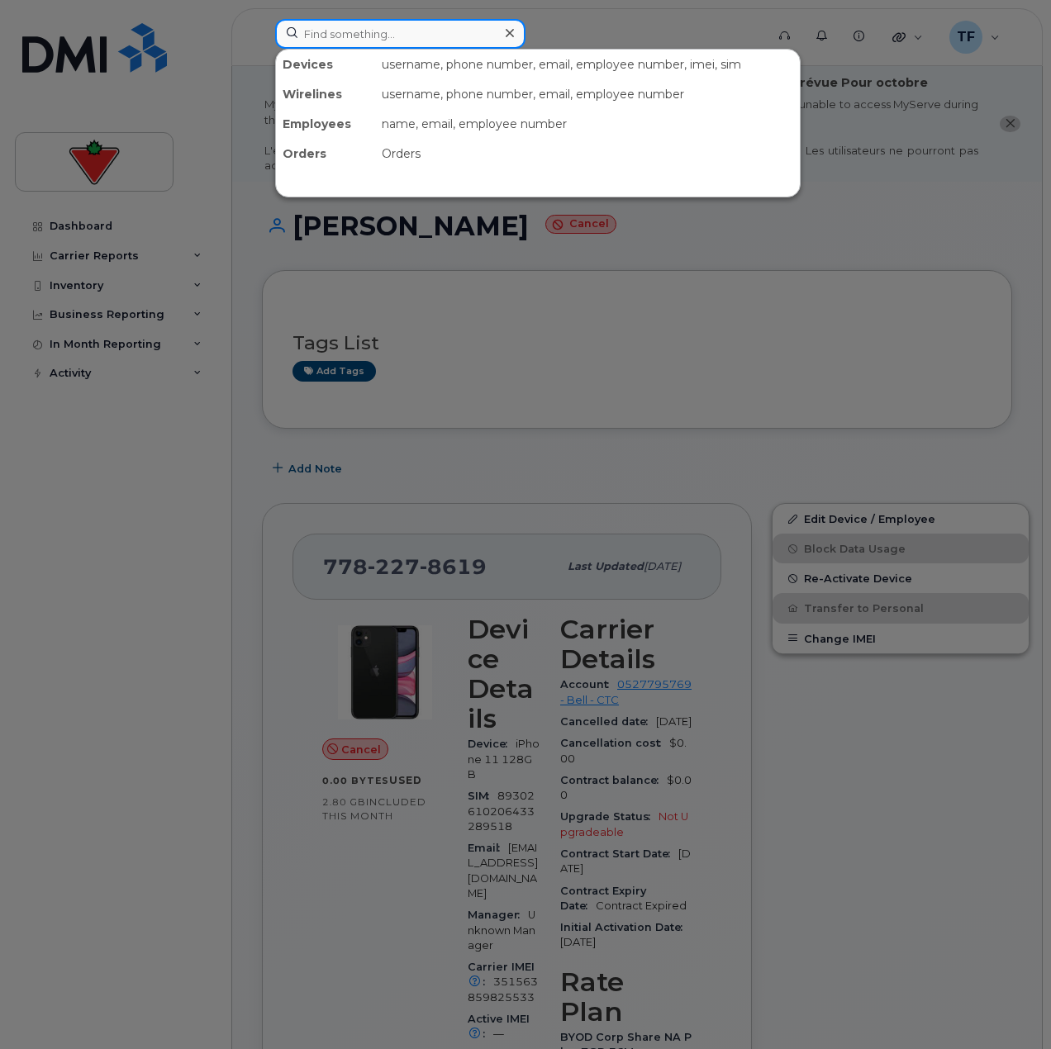
click at [463, 34] on input at bounding box center [400, 34] width 250 height 30
paste input "[PHONE_NUMBER]"
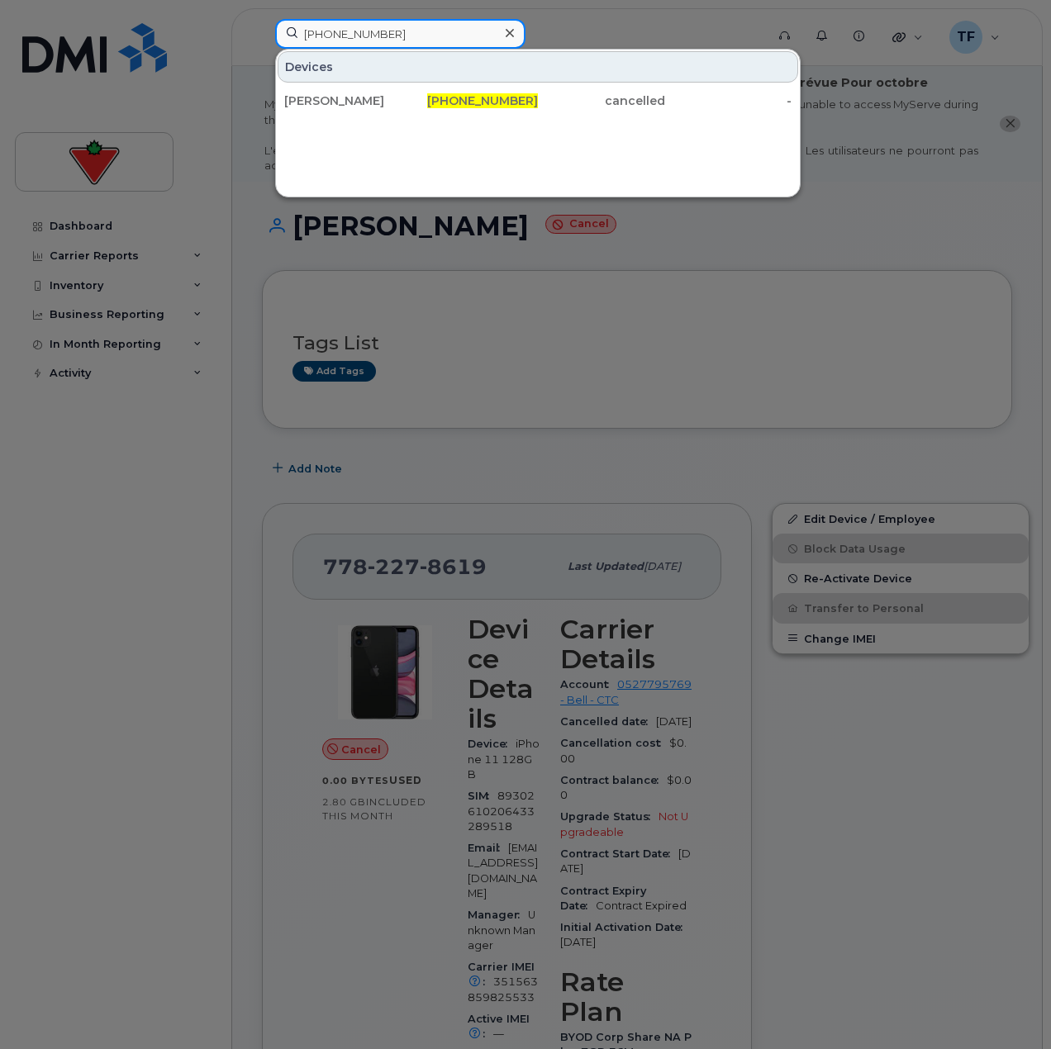
click at [496, 39] on input "[PHONE_NUMBER]" at bounding box center [400, 34] width 250 height 30
paste input "6472211060"
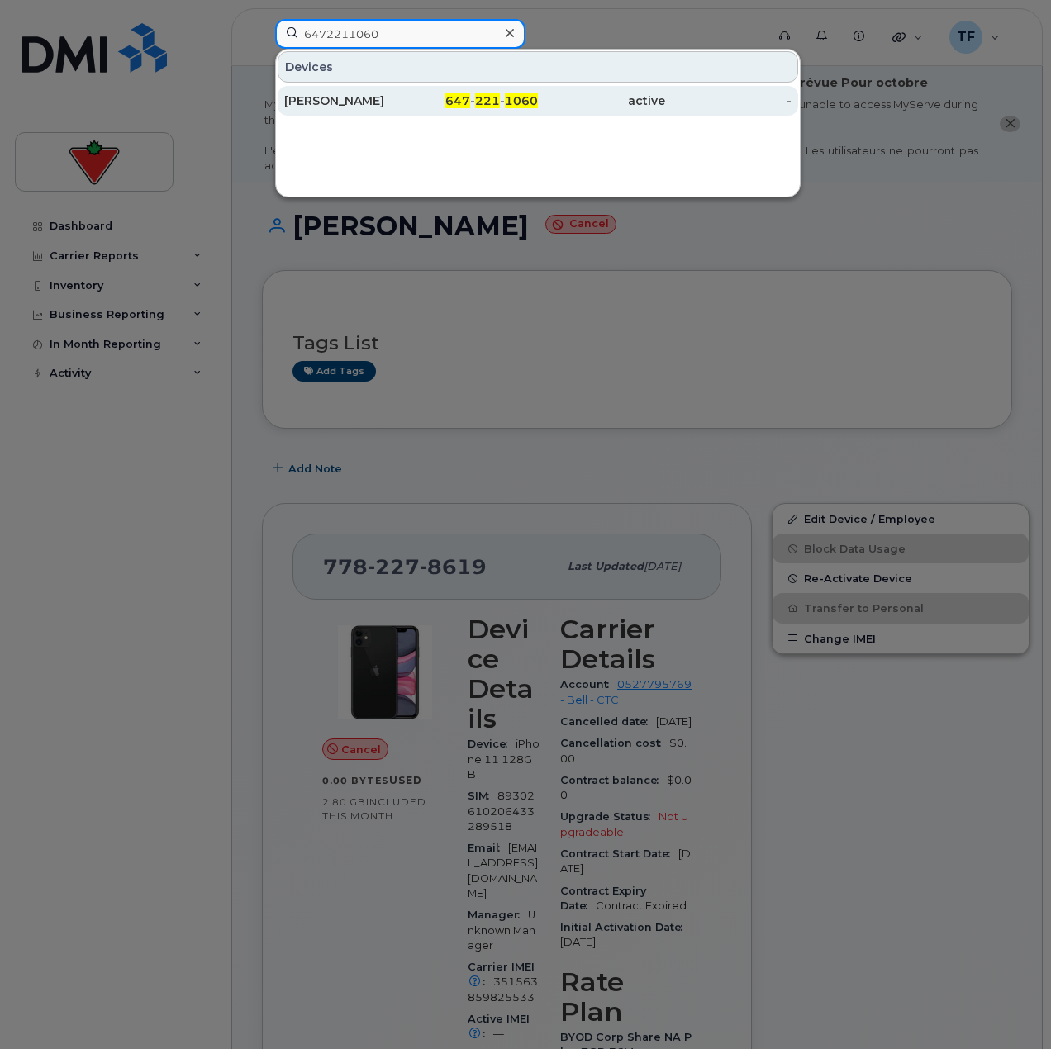
type input "6472211060"
click at [471, 114] on div "647 - 221 - 1060" at bounding box center [474, 101] width 127 height 30
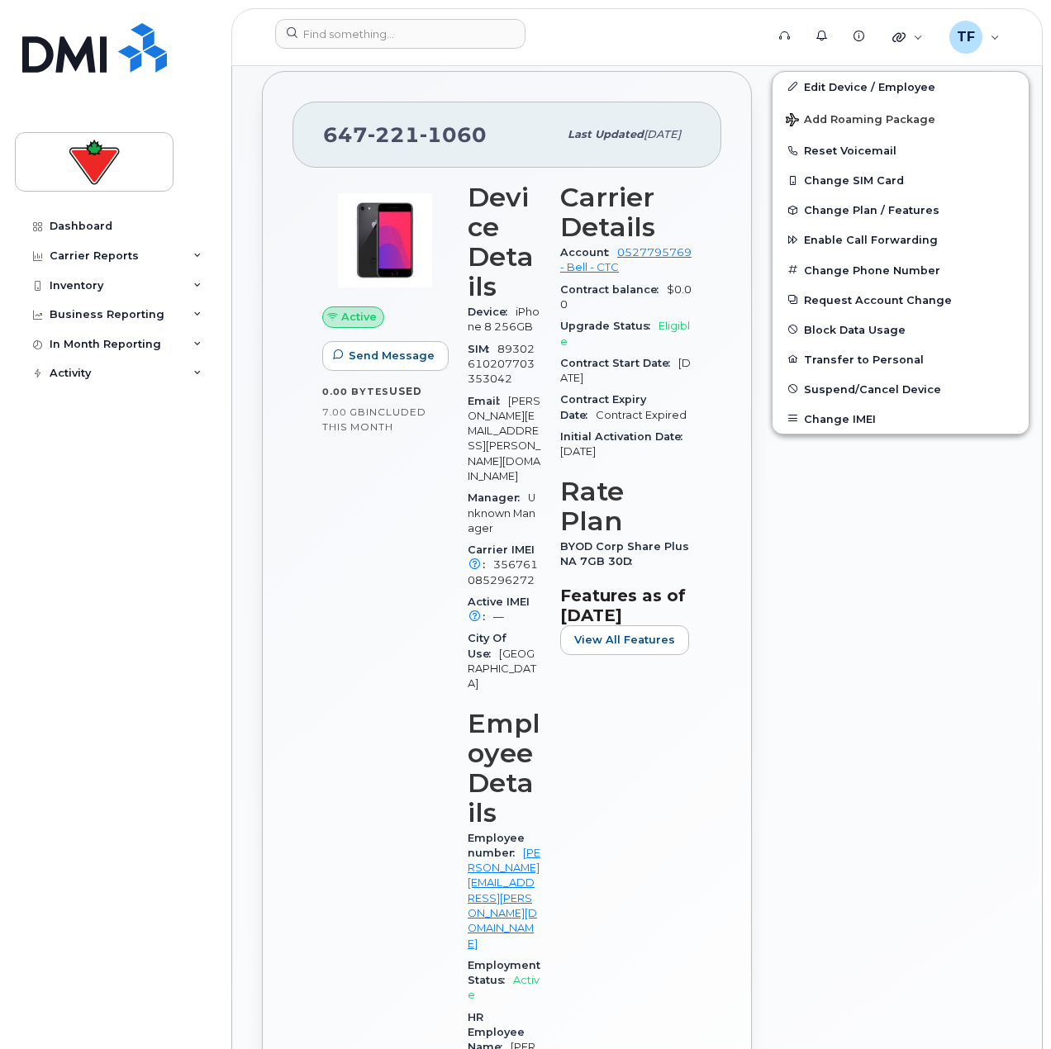
scroll to position [413, 0]
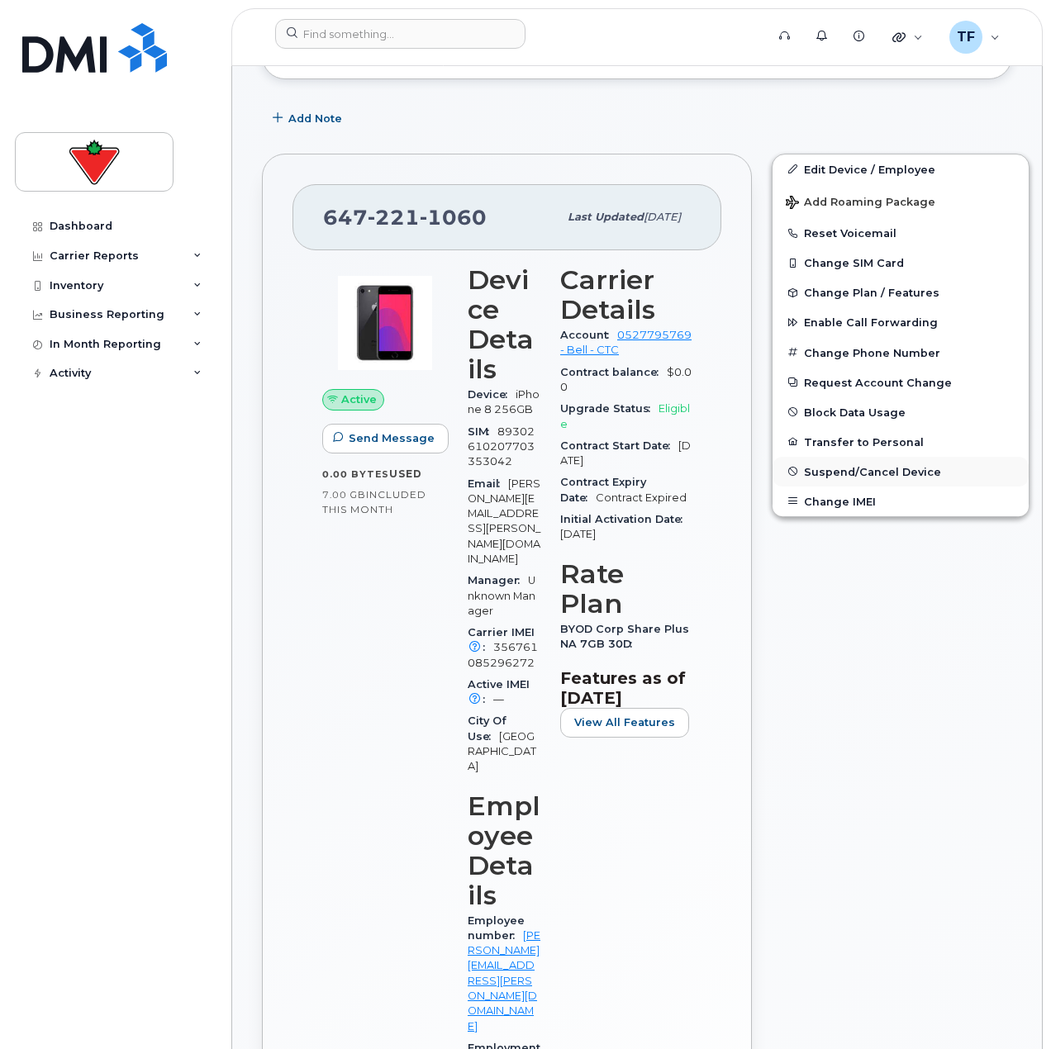
click at [848, 470] on span "Suspend/Cancel Device" at bounding box center [872, 471] width 137 height 12
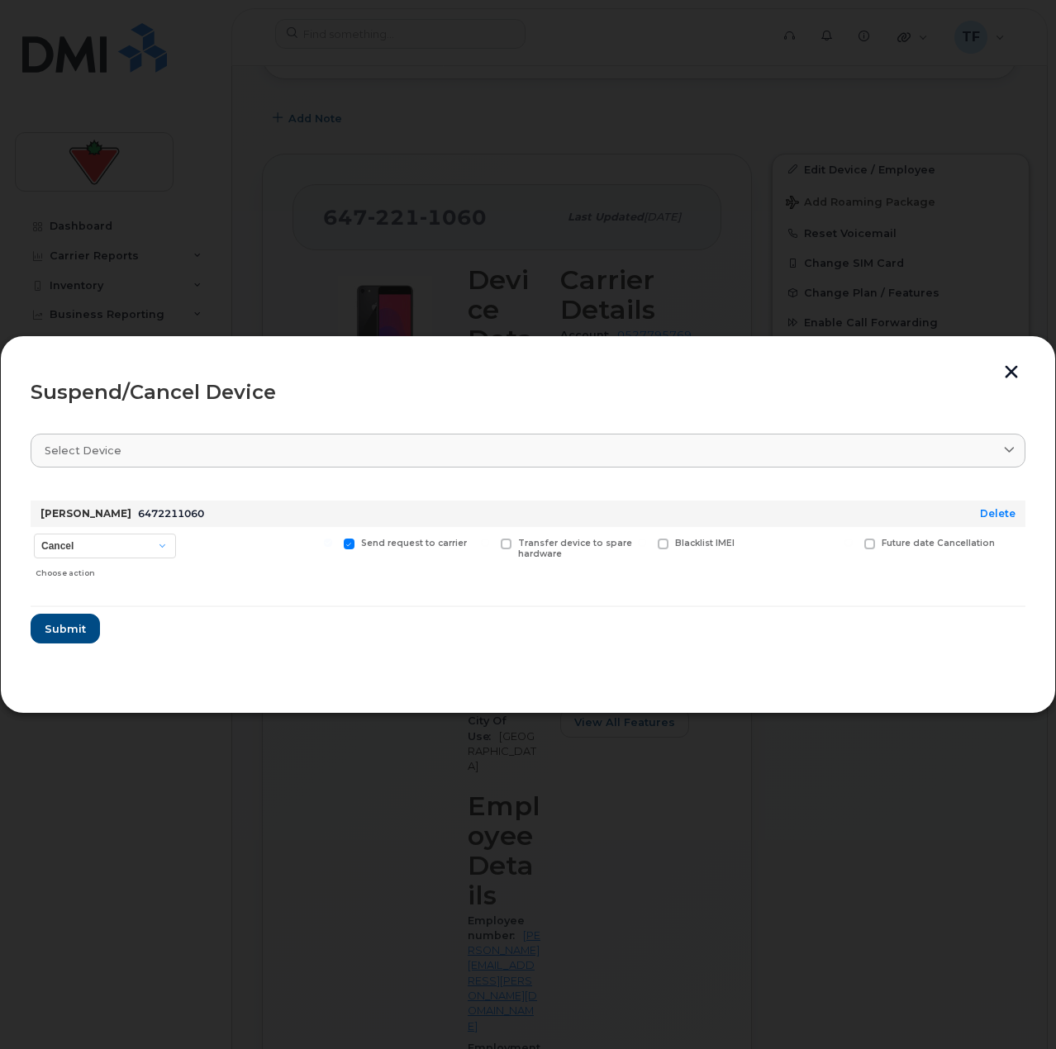
click at [499, 667] on section "Select device Type first three symbols or more [PERSON_NAME] 6472211060 Delete …" at bounding box center [528, 551] width 995 height 264
click at [80, 635] on span "Submit" at bounding box center [64, 629] width 41 height 16
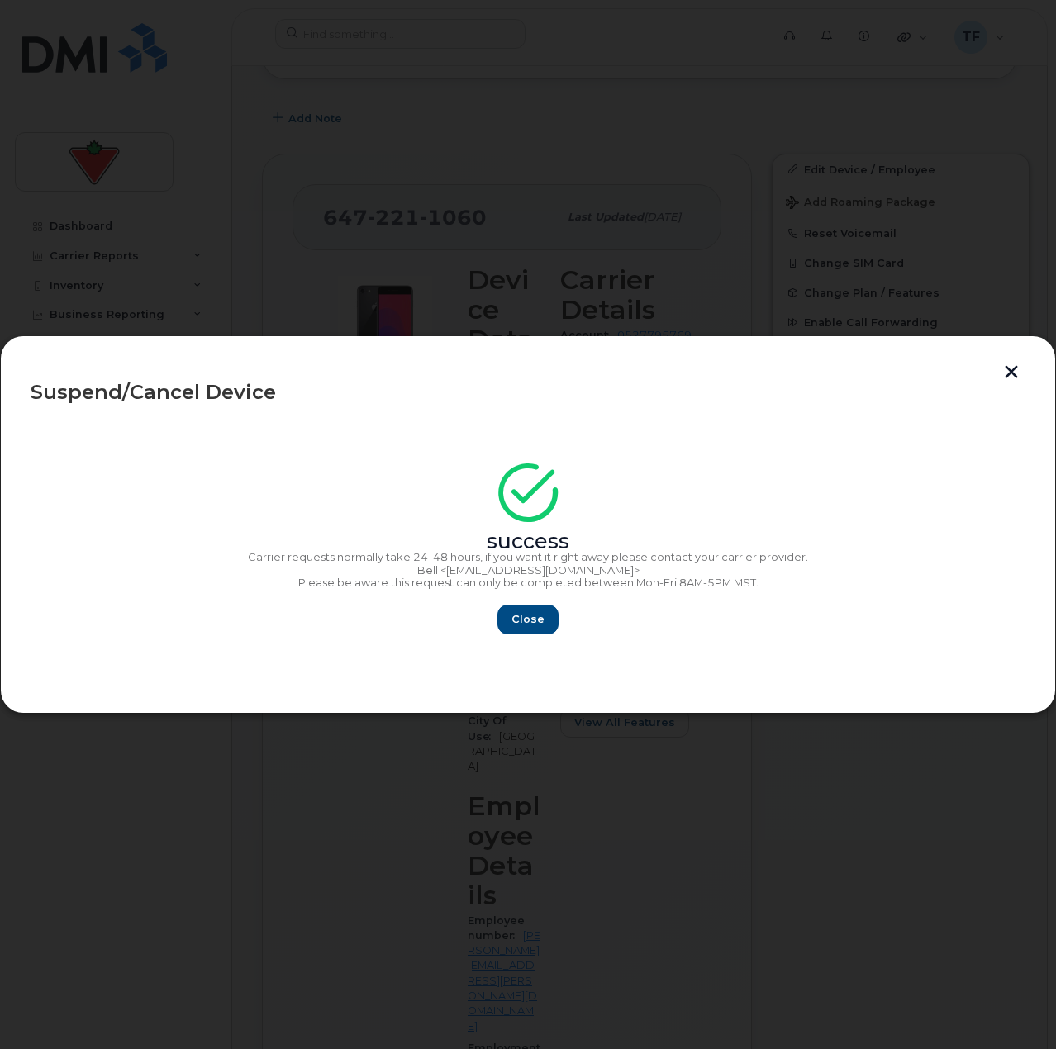
click at [524, 635] on section "success Carrier requests normally take 24–48 hours, if you want it right away p…" at bounding box center [528, 551] width 995 height 264
click at [529, 624] on span "Close" at bounding box center [527, 619] width 33 height 16
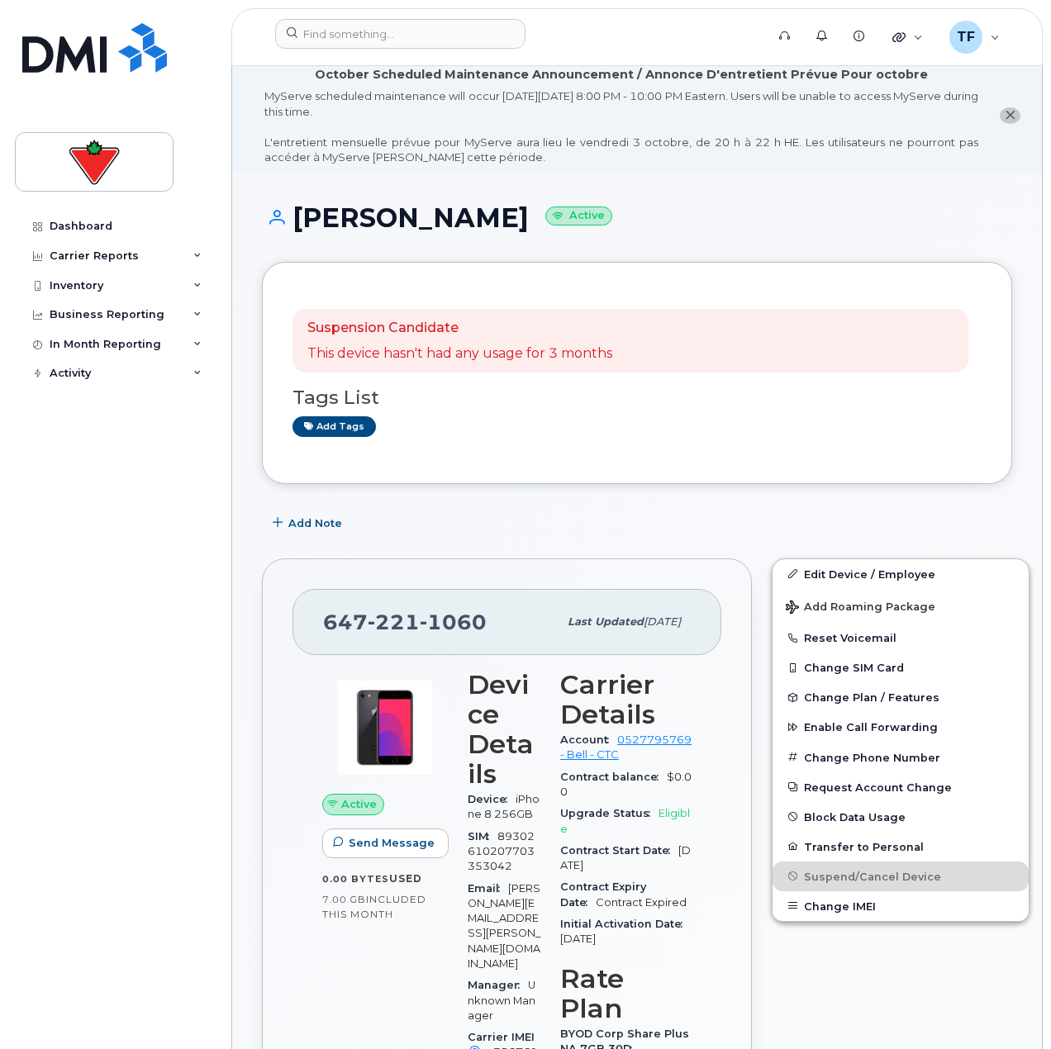
scroll to position [0, 0]
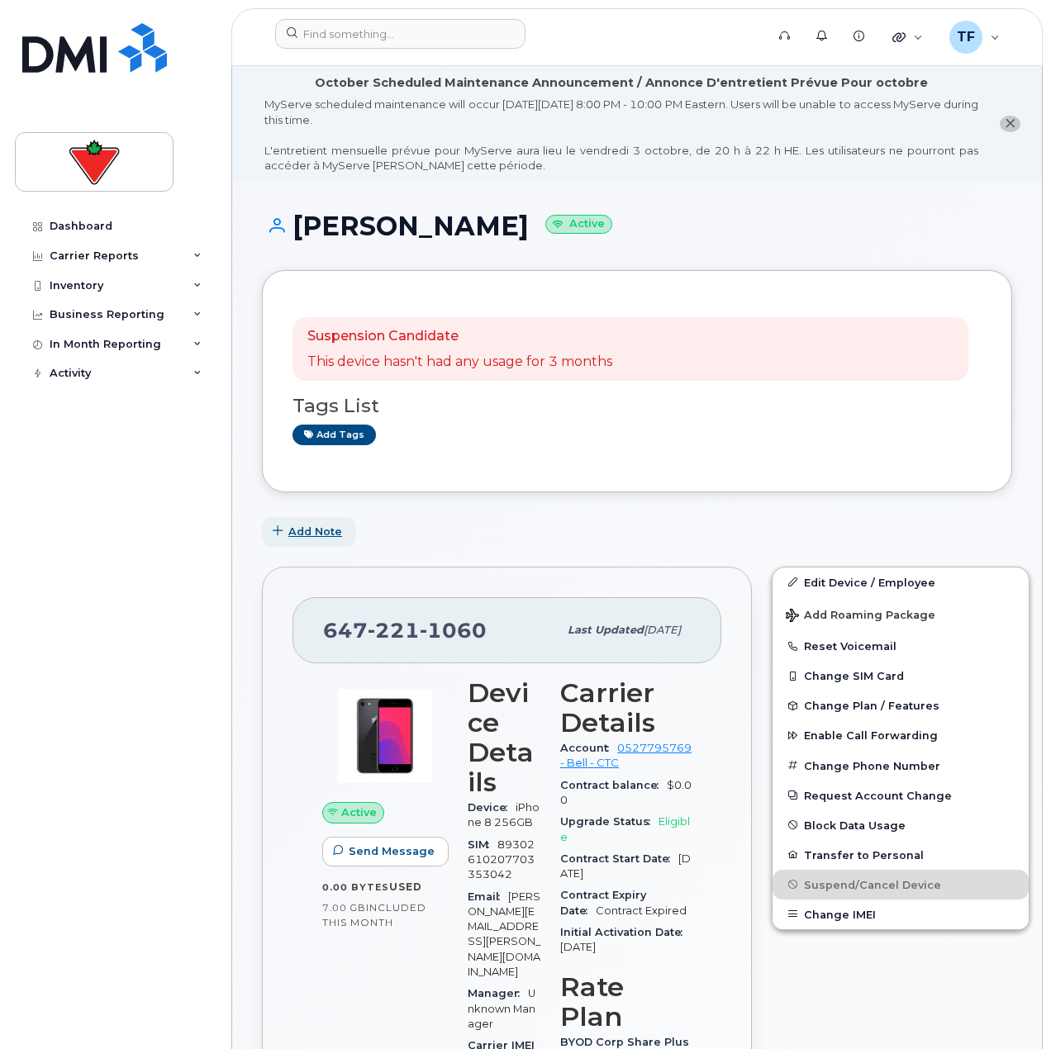
click at [311, 534] on span "Add Note" at bounding box center [315, 532] width 54 height 16
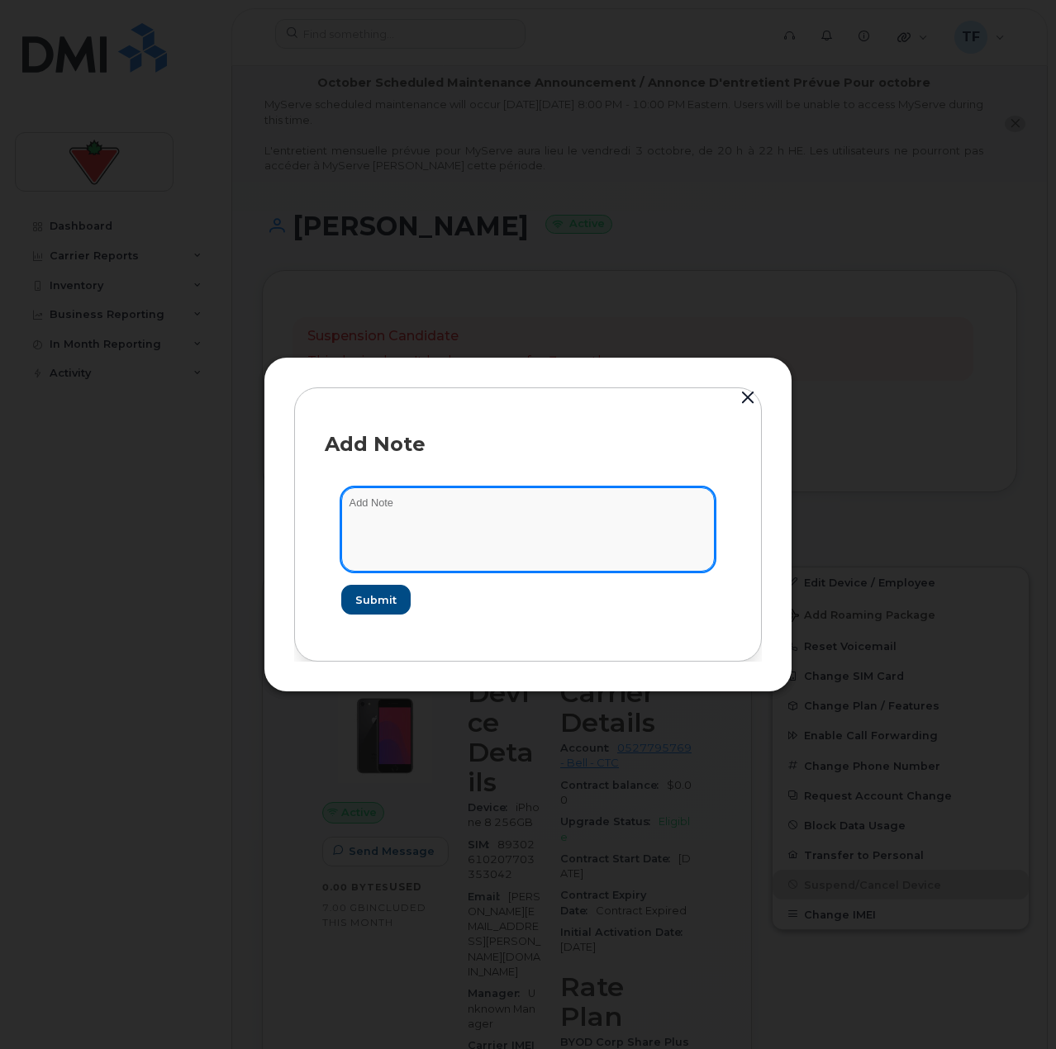
click at [434, 541] on textarea at bounding box center [527, 529] width 373 height 84
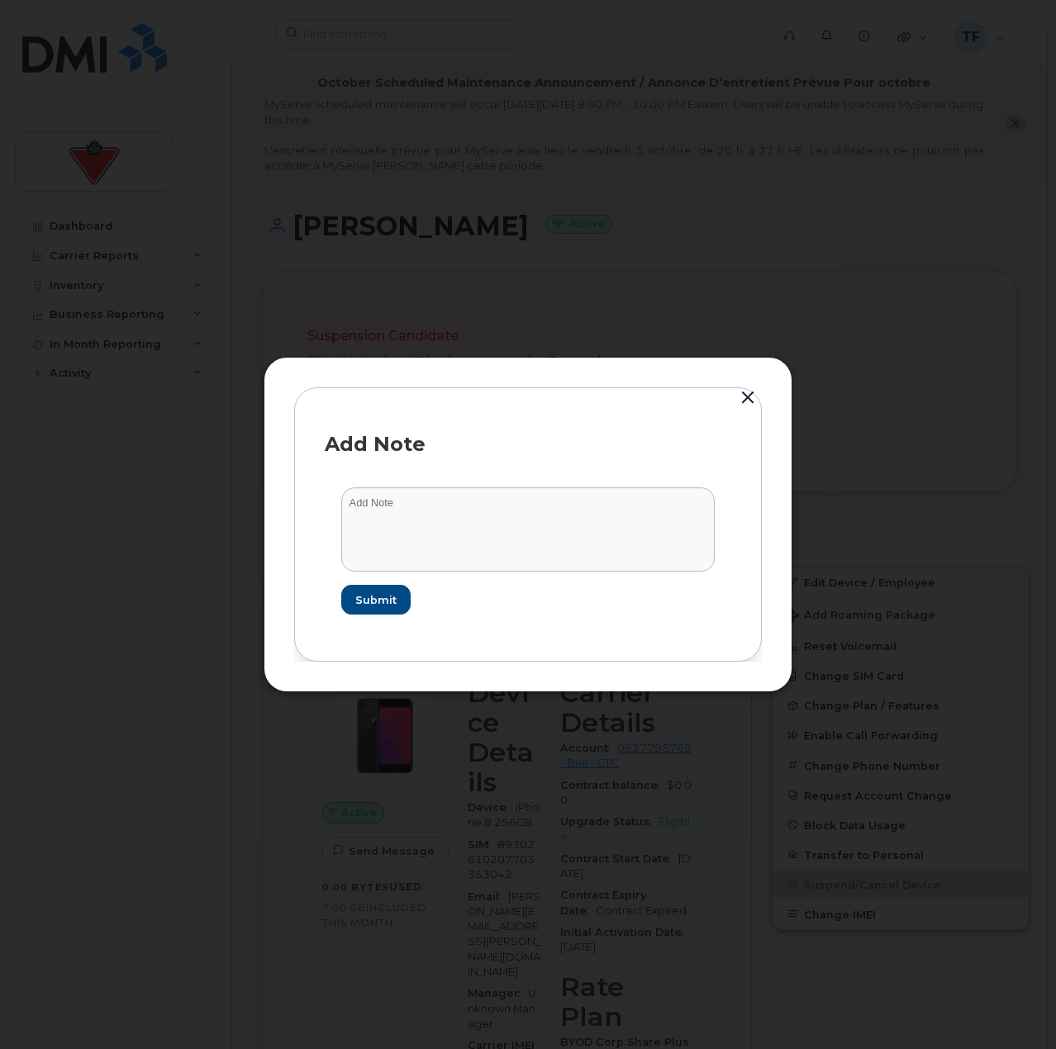
drag, startPoint x: 379, startPoint y: 287, endPoint x: 395, endPoint y: 268, distance: 24.6
click at [378, 281] on div at bounding box center [528, 524] width 1056 height 1049
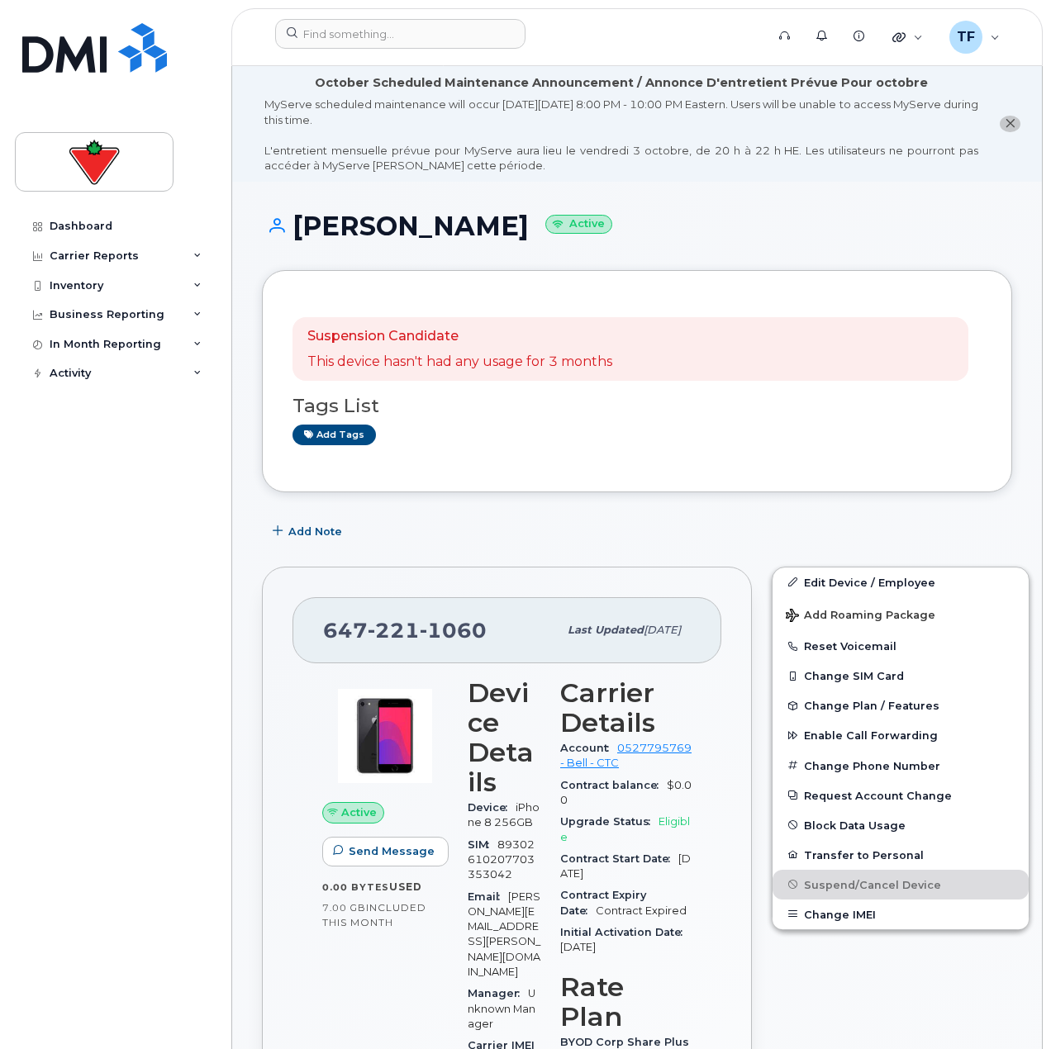
click at [483, 226] on h1 "Tina Johnston Active" at bounding box center [637, 225] width 750 height 29
drag, startPoint x: 484, startPoint y: 231, endPoint x: 298, endPoint y: 230, distance: 185.9
click at [298, 230] on h1 "Tina Johnston Active" at bounding box center [637, 225] width 750 height 29
copy h1 "Tina Johnston"
click at [636, 460] on div "Suspension Candidate This device hasn't had any usage for 3 months Tags List Ad…" at bounding box center [636, 381] width 689 height 161
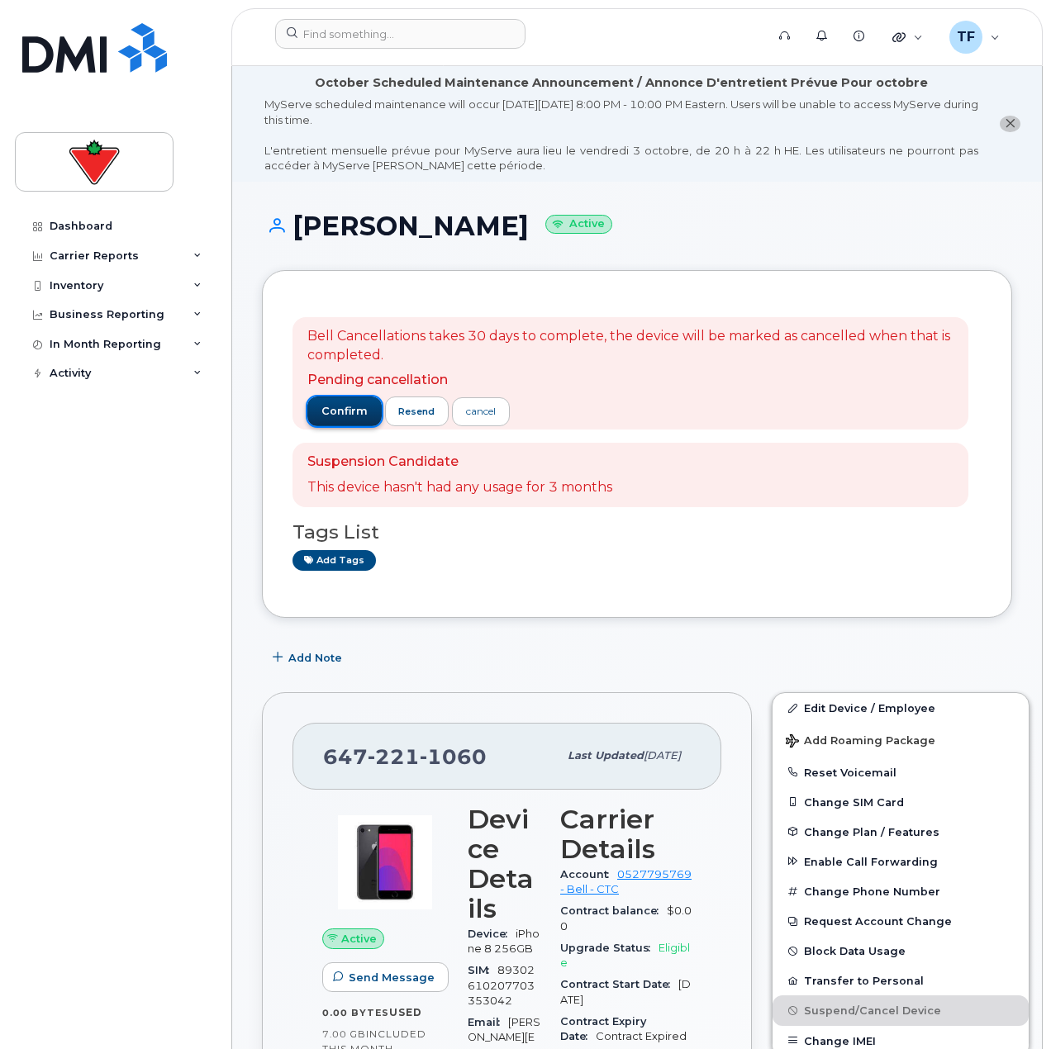
click at [354, 409] on span "confirm" at bounding box center [344, 411] width 46 height 15
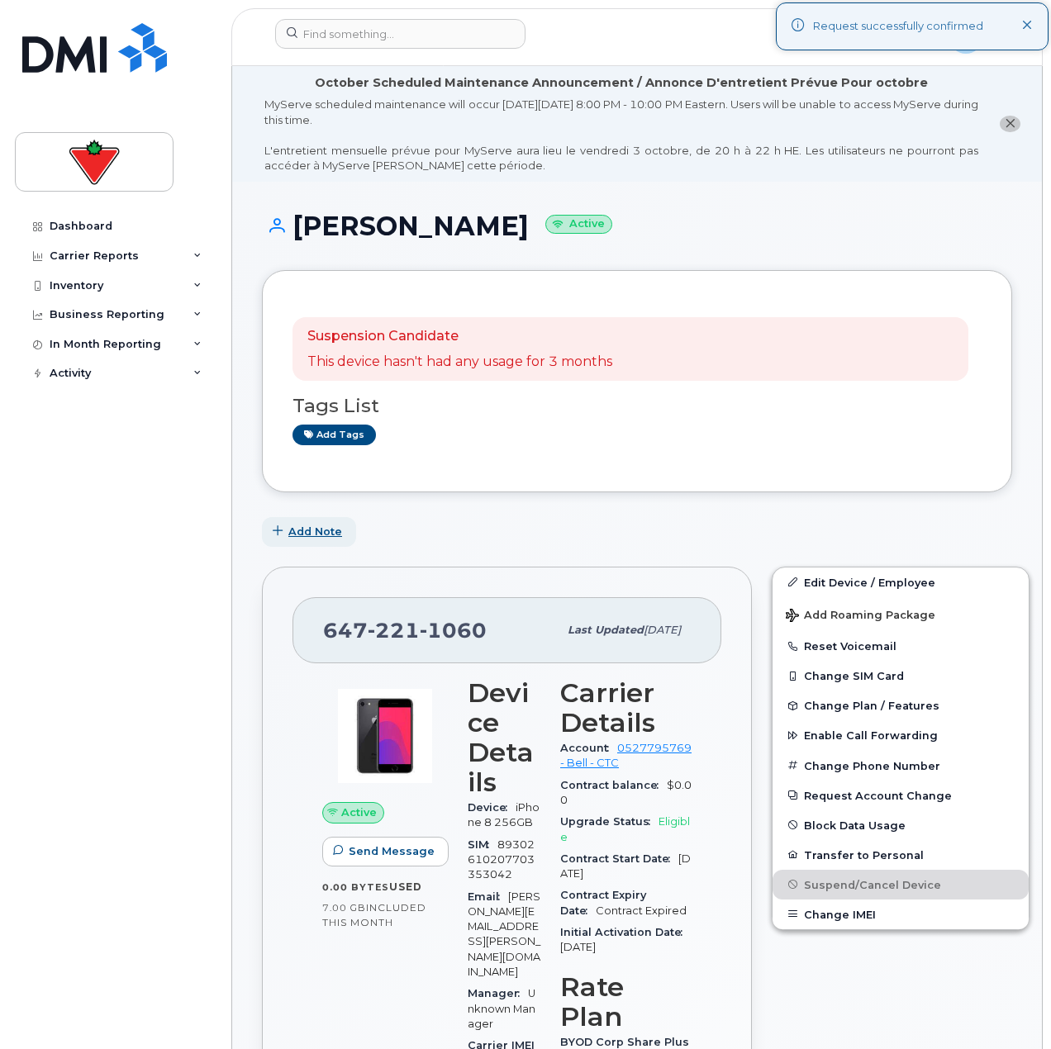
click at [332, 527] on span "Add Note" at bounding box center [315, 532] width 54 height 16
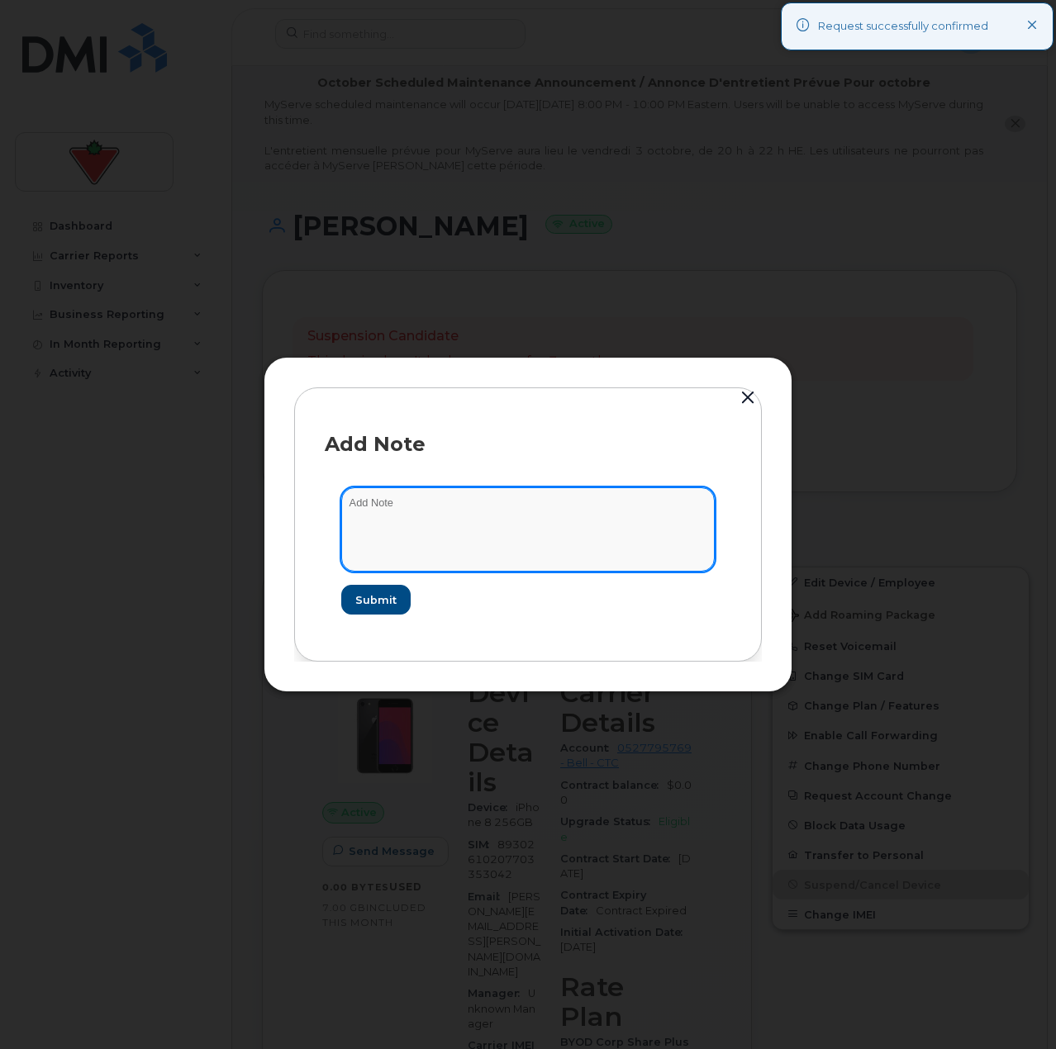
click at [425, 562] on textarea at bounding box center [527, 529] width 373 height 84
paste textarea "TASK1662704"
type textarea "cancelled TASK1662704"
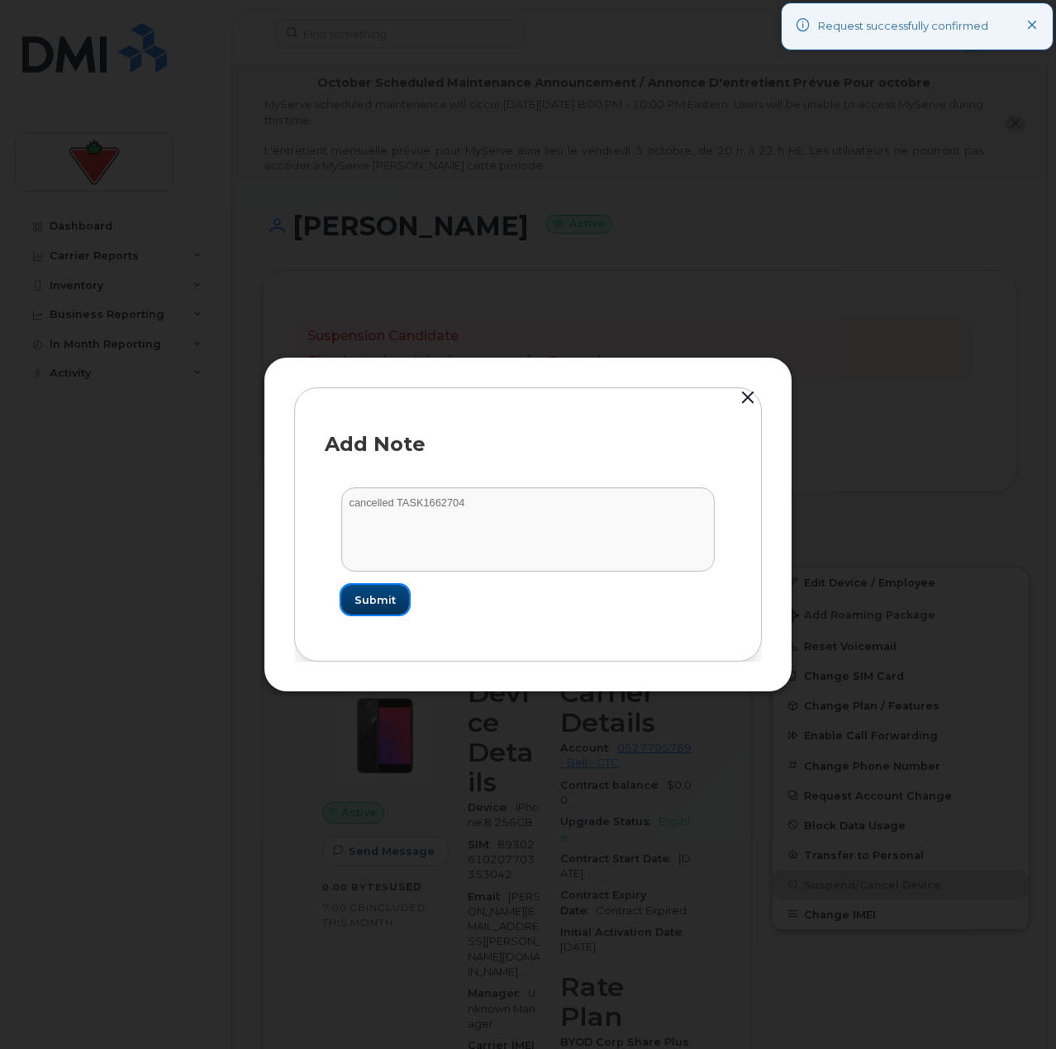
click at [354, 586] on button "Submit" at bounding box center [375, 600] width 68 height 30
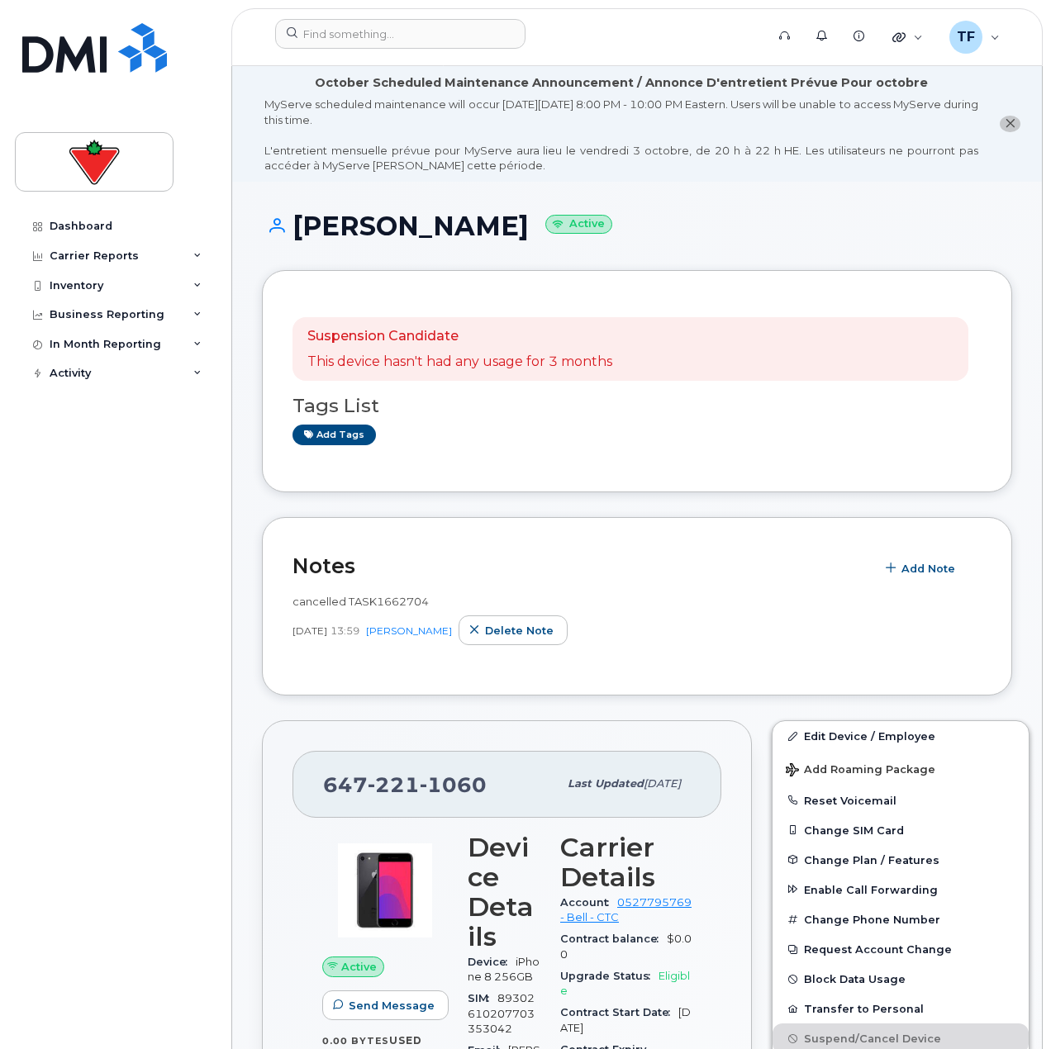
drag, startPoint x: 720, startPoint y: 313, endPoint x: 722, endPoint y: 305, distance: 8.4
click at [722, 306] on div "Bell Cancellations takes 30 days to complete, the device will be marked as canc…" at bounding box center [636, 381] width 689 height 161
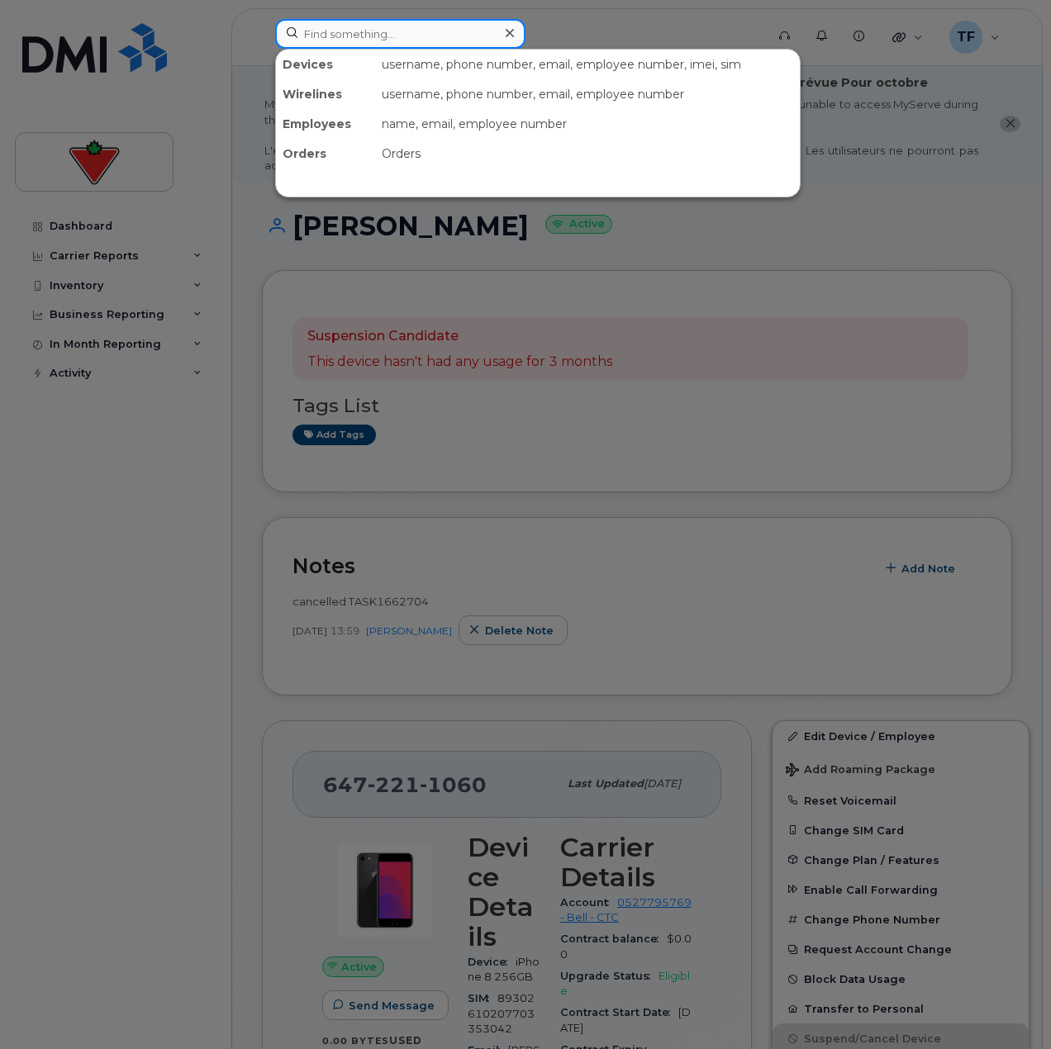
click at [377, 35] on input at bounding box center [400, 34] width 250 height 30
paste input "Deepak Muthukrishnan"
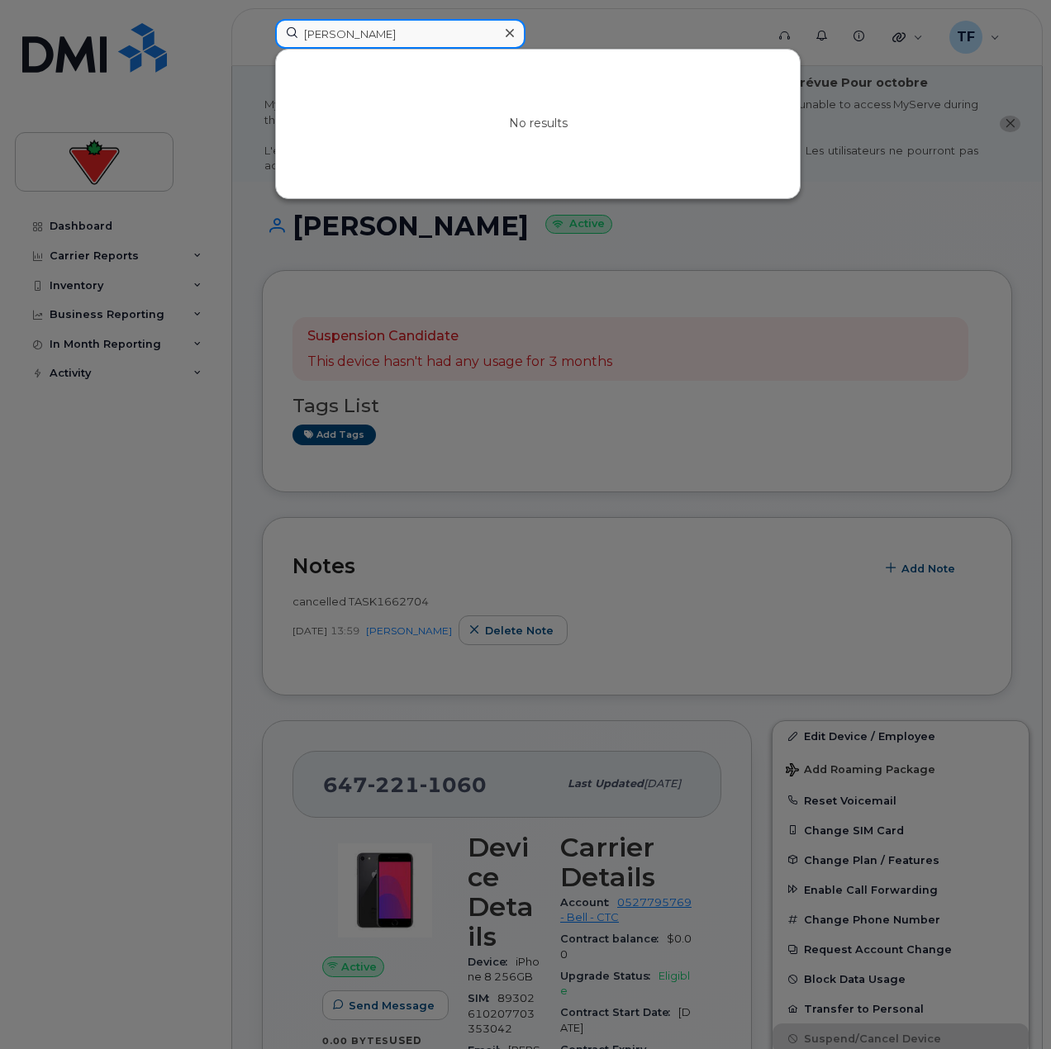
click at [457, 29] on input "Deepak Muthukrishnan" at bounding box center [400, 34] width 250 height 30
paste input "Rahul Reddy Nemilla"
click at [335, 20] on input "Rahul Reddy Nemilla" at bounding box center [400, 34] width 250 height 30
paste input "Cory Gwynn"
click at [399, 38] on input "Cory Gwynn" at bounding box center [400, 34] width 250 height 30
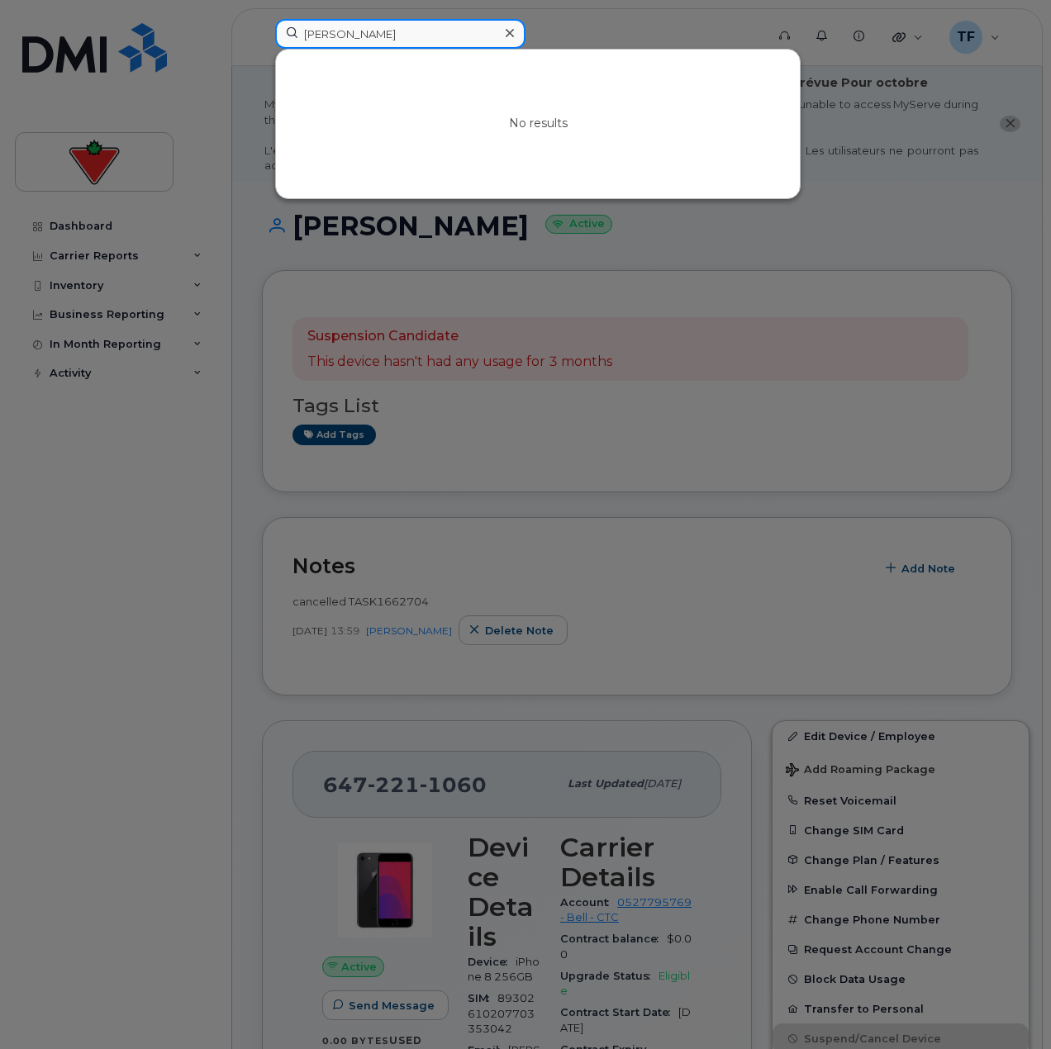
paste input "Melina Pesant"
click at [416, 47] on input "Melina Pesant" at bounding box center [400, 34] width 250 height 30
paste input "Chester Villalobos"
click at [417, 41] on input "Chester Villalobos" at bounding box center [400, 34] width 250 height 30
paste input "Jakki Cadeau"
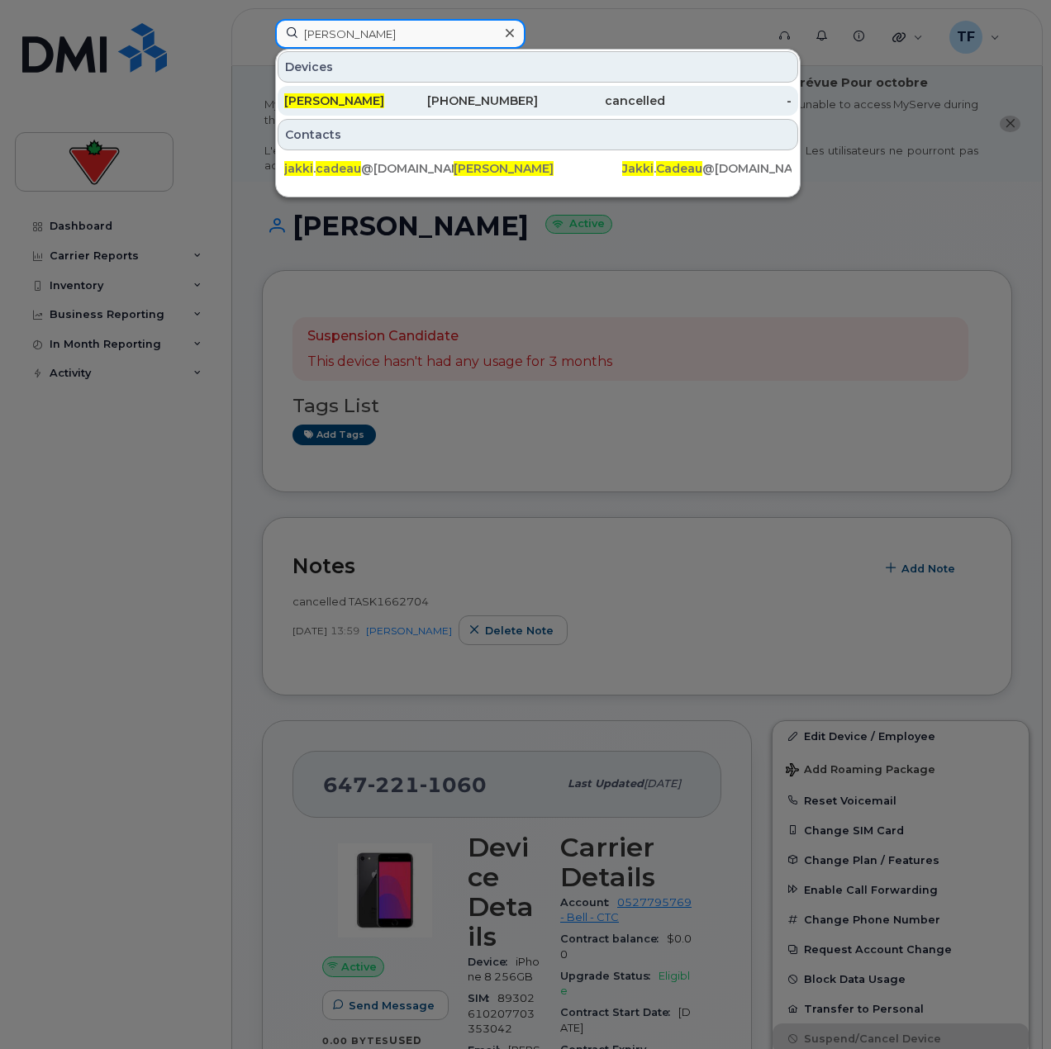
type input "Jakki Cadeau"
click at [441, 112] on div "403-617-3408" at bounding box center [474, 101] width 127 height 30
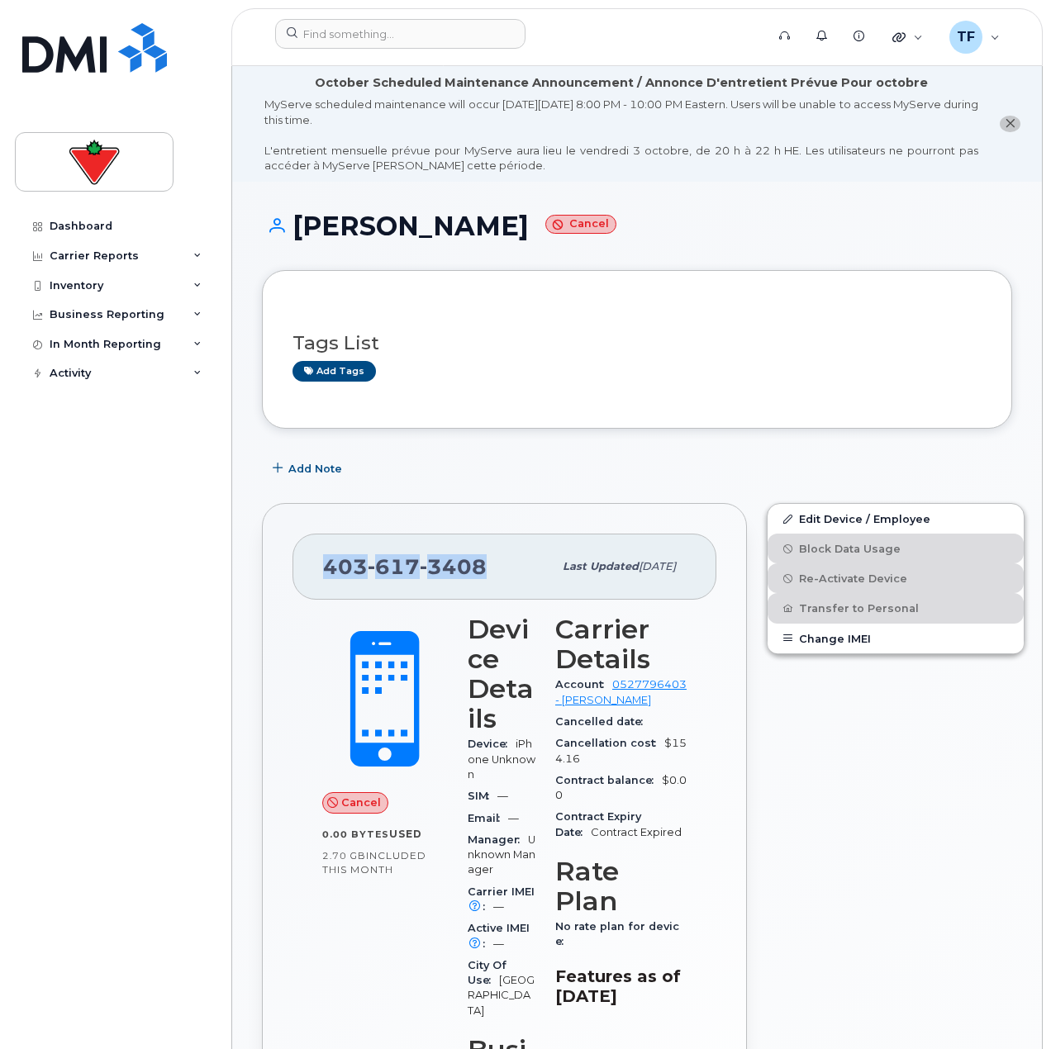
drag, startPoint x: 500, startPoint y: 567, endPoint x: 310, endPoint y: 568, distance: 190.0
click at [310, 568] on div "[PHONE_NUMBER] Last updated [DATE]" at bounding box center [504, 567] width 424 height 66
copy span "[PHONE_NUMBER]"
click at [420, 29] on input at bounding box center [400, 34] width 250 height 30
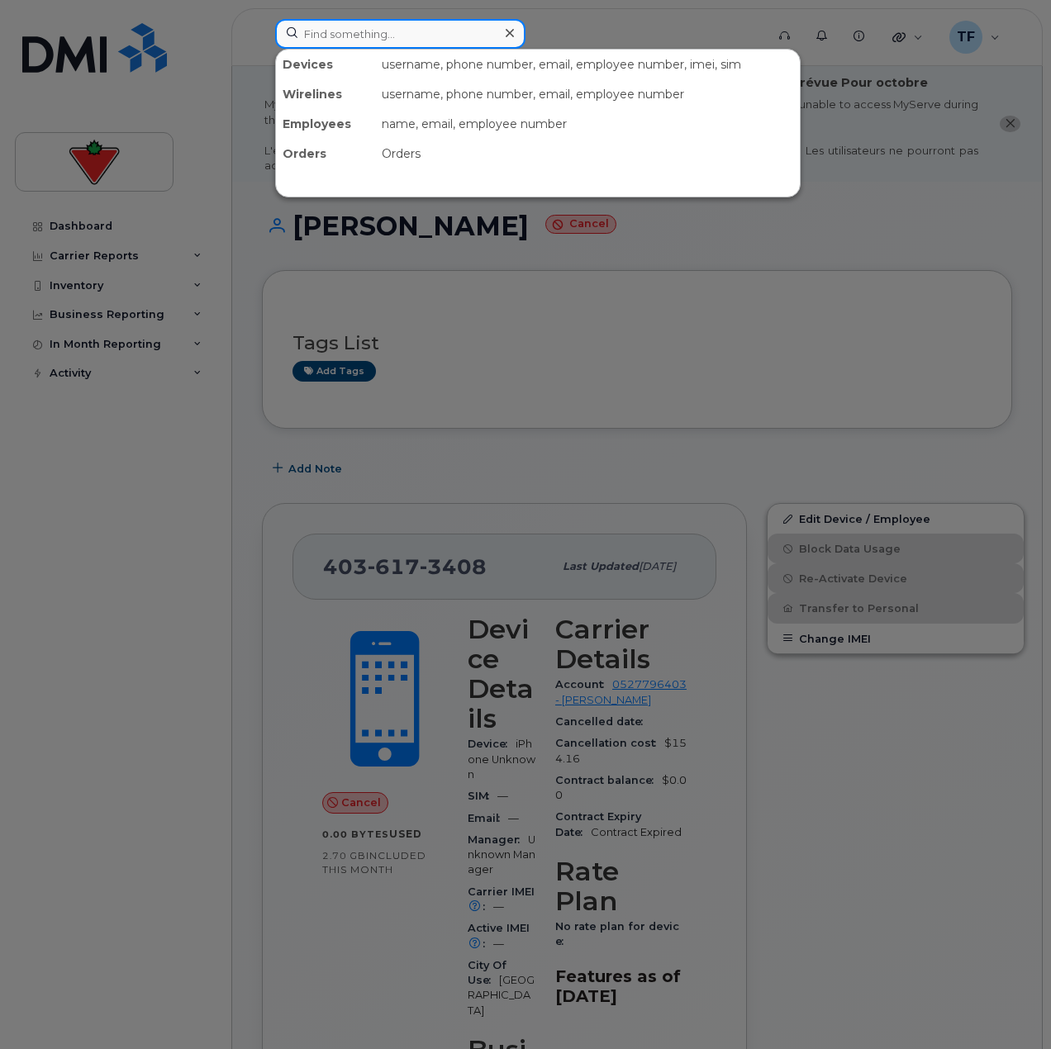
paste input "[PERSON_NAME]"
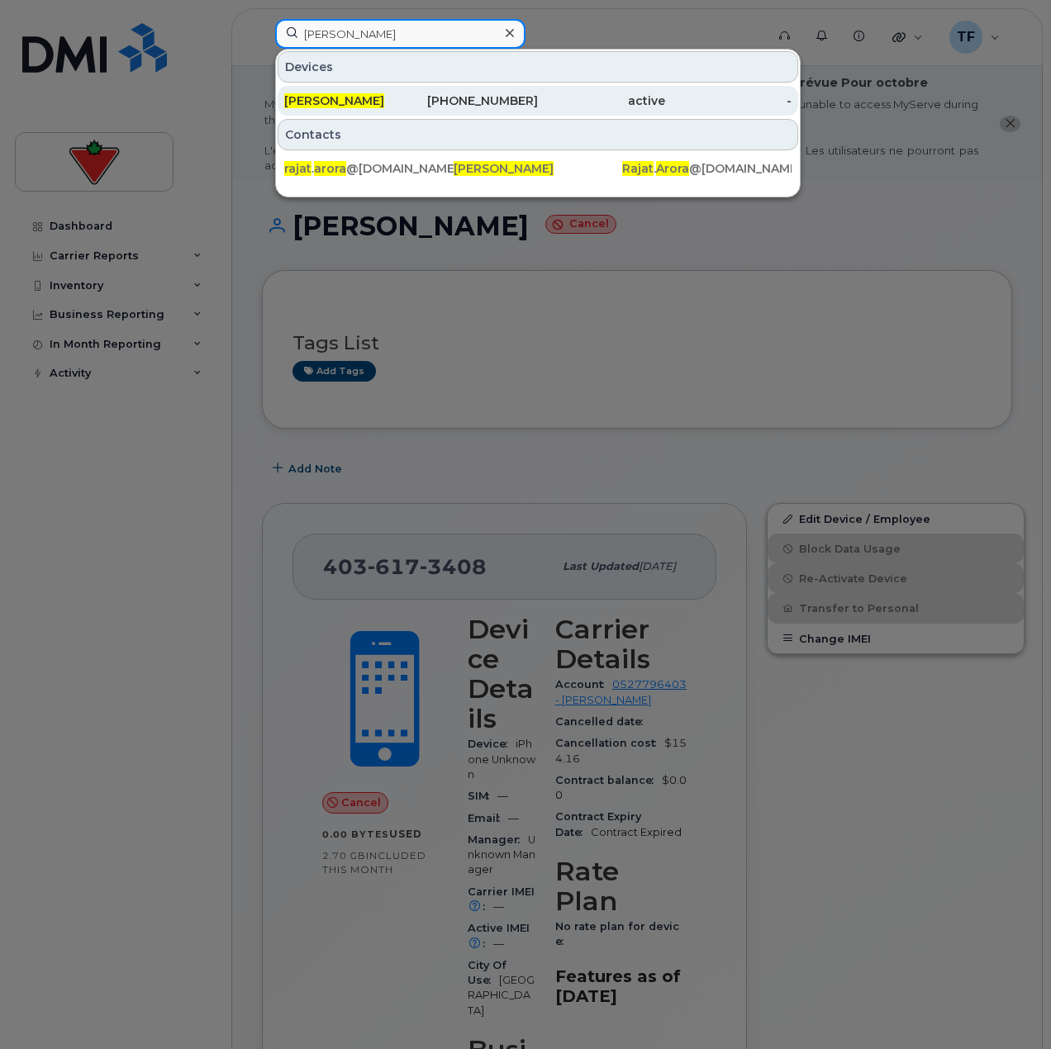
type input "[PERSON_NAME]"
click at [432, 104] on div "[PHONE_NUMBER]" at bounding box center [474, 101] width 127 height 17
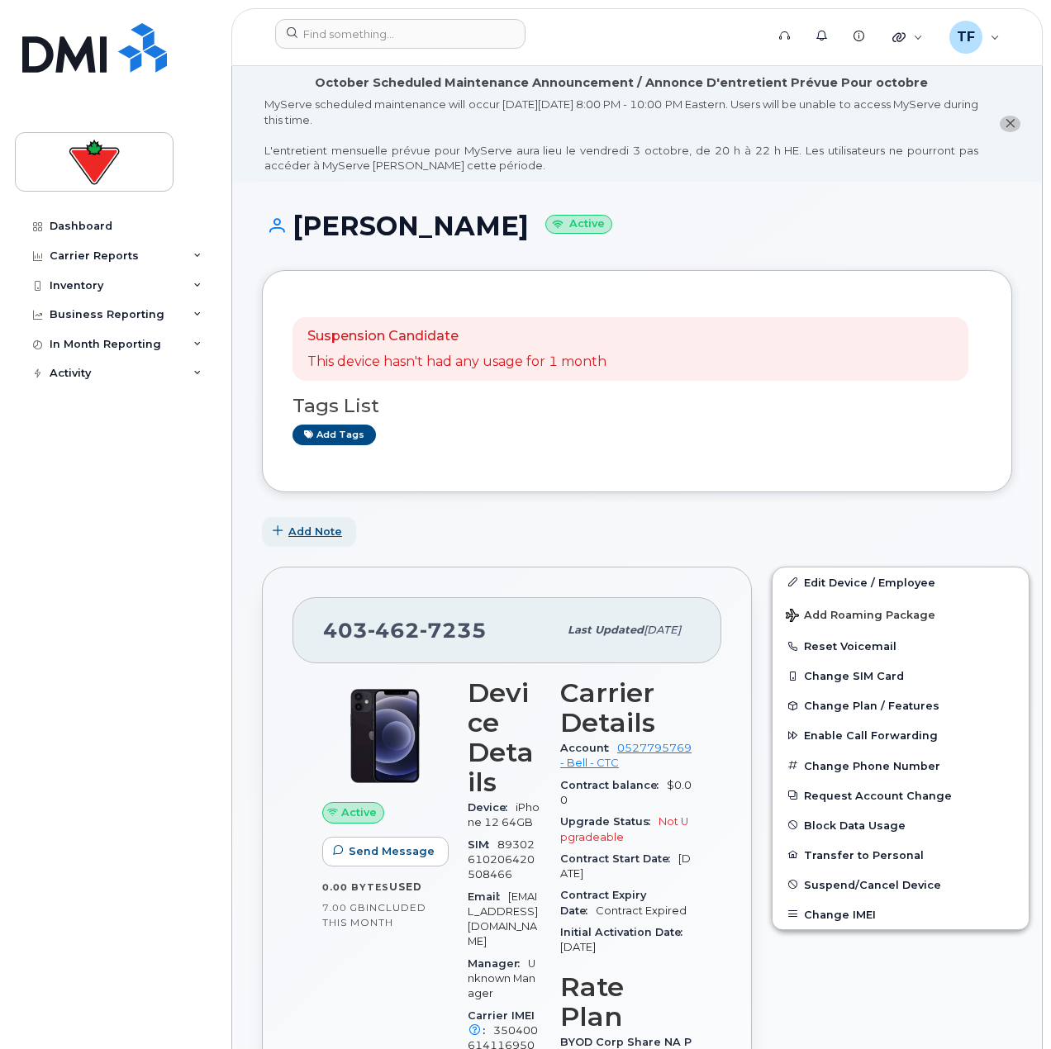
click at [325, 544] on button "Add Note" at bounding box center [309, 532] width 94 height 30
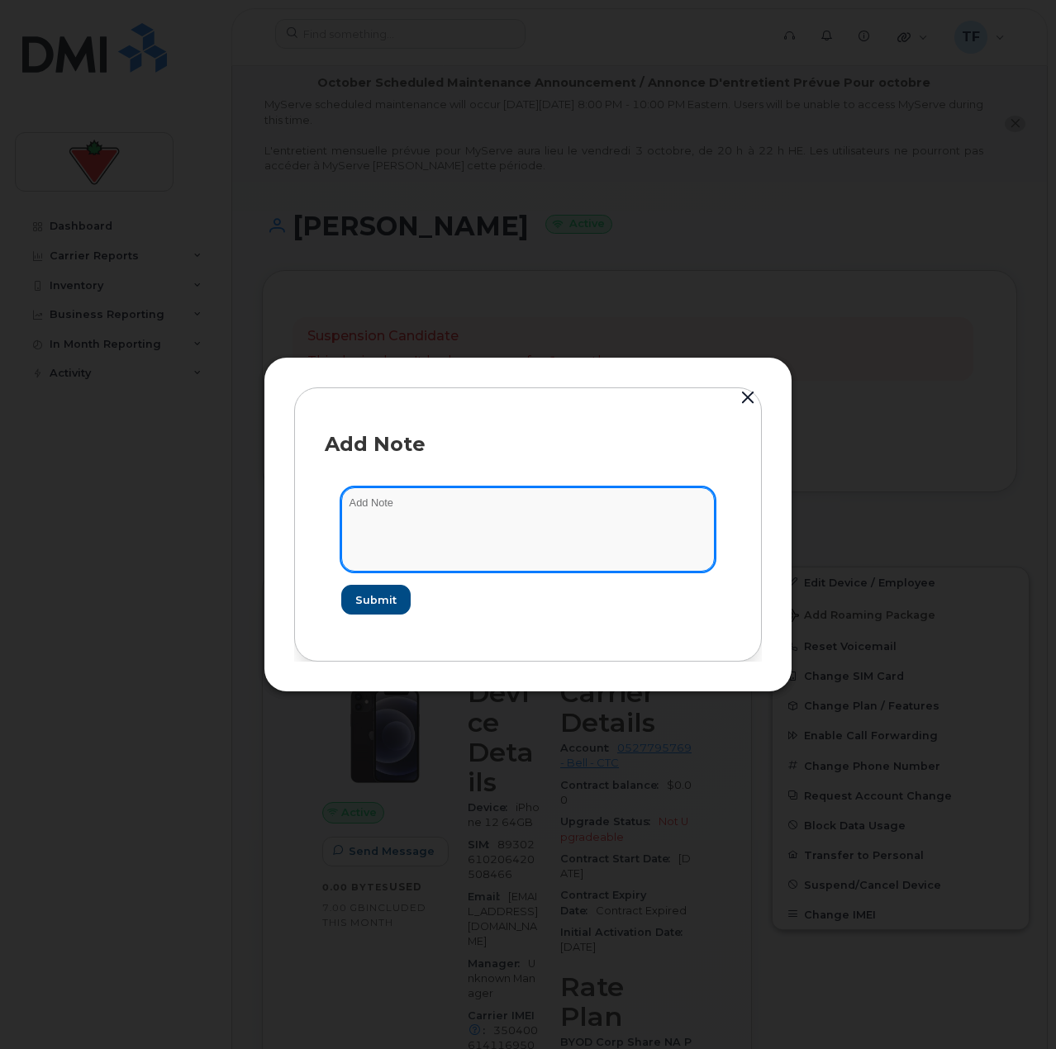
click at [443, 526] on textarea at bounding box center [527, 529] width 373 height 84
paste textarea "TASK1777814"
type textarea "TASK1777814 suspend"
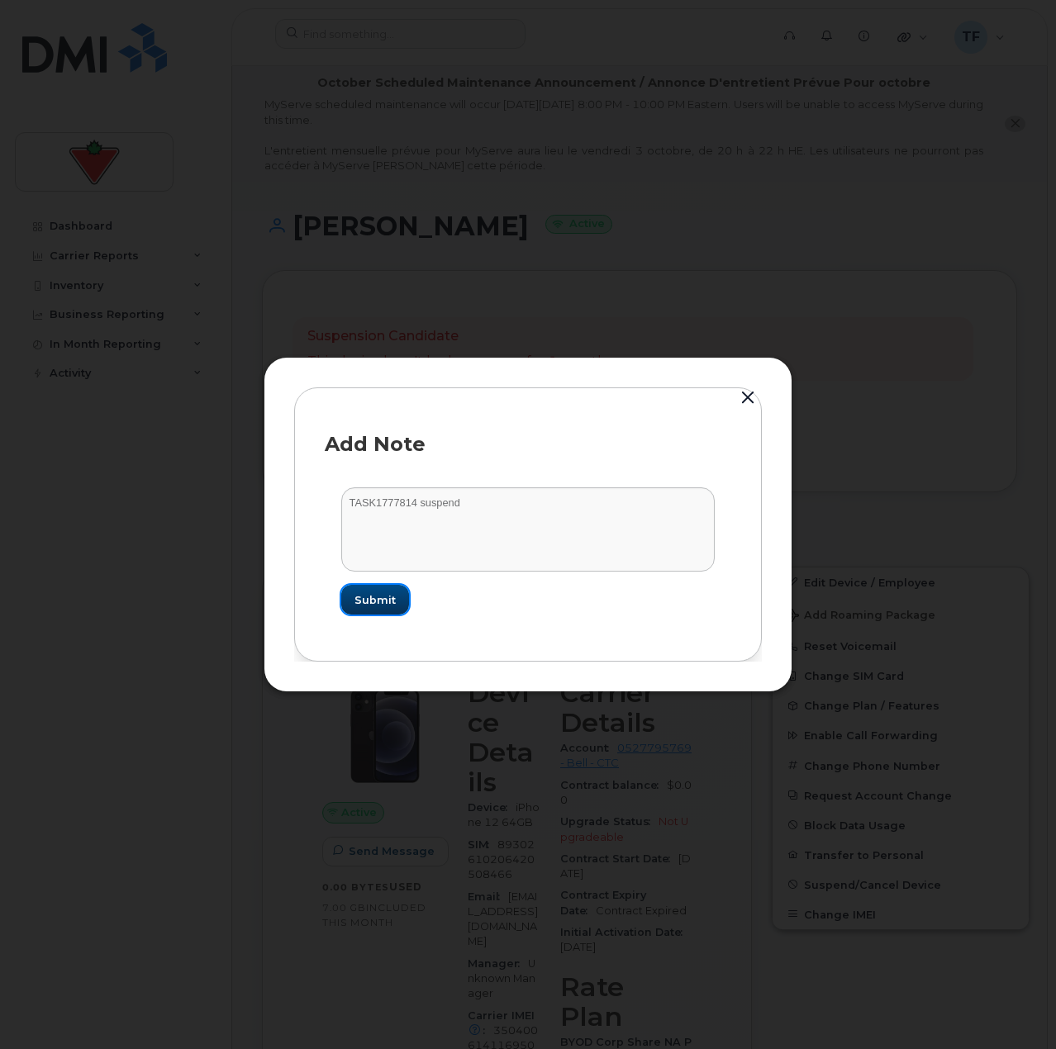
click at [359, 601] on button "Submit" at bounding box center [375, 600] width 68 height 30
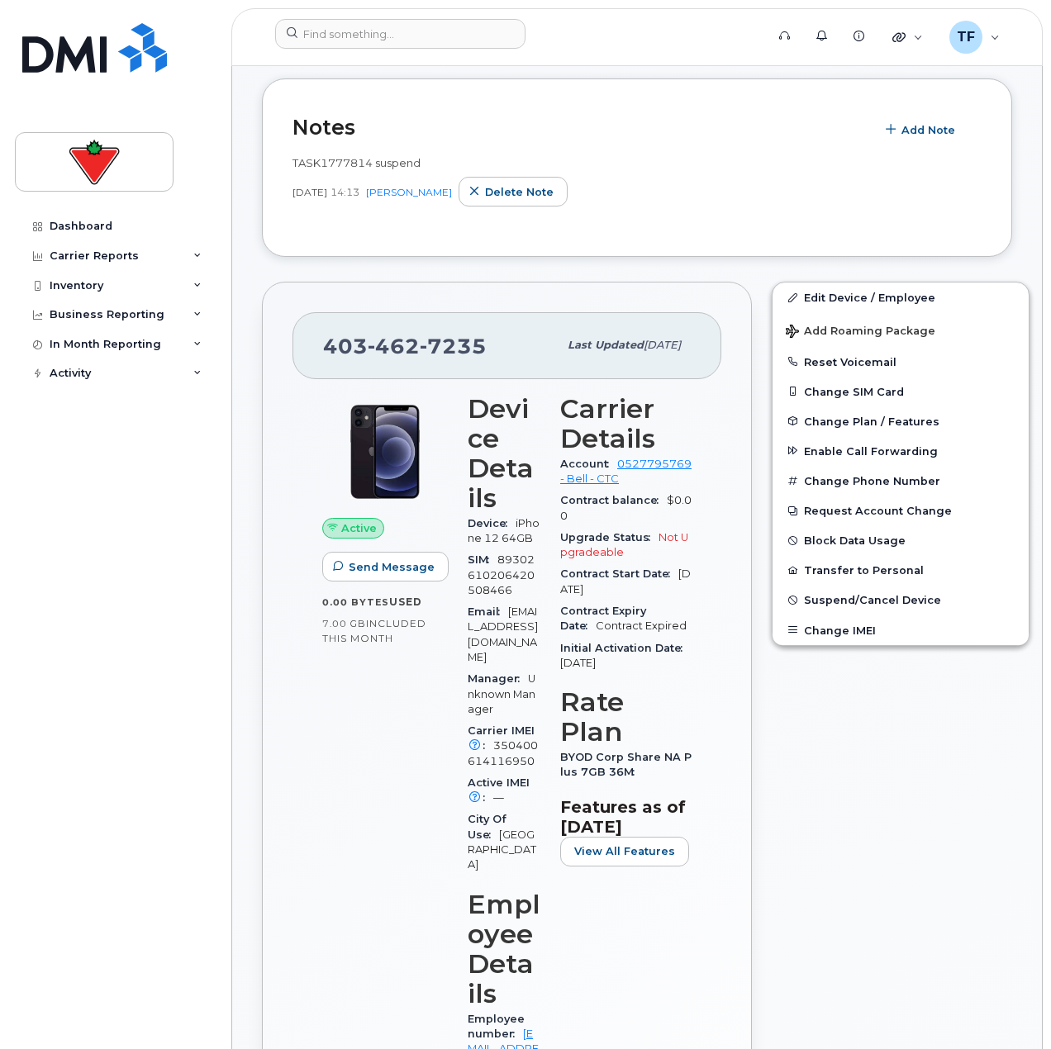
scroll to position [413, 0]
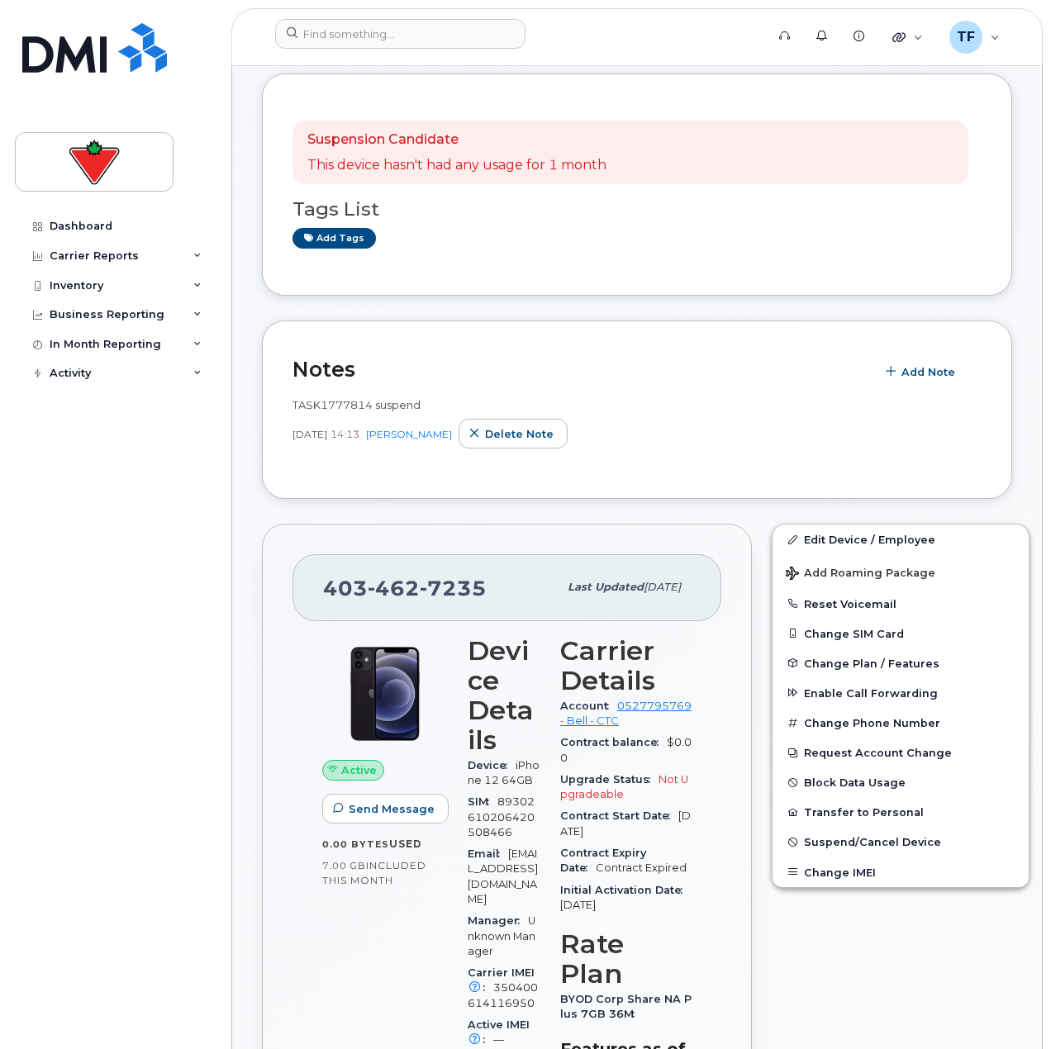
scroll to position [248, 0]
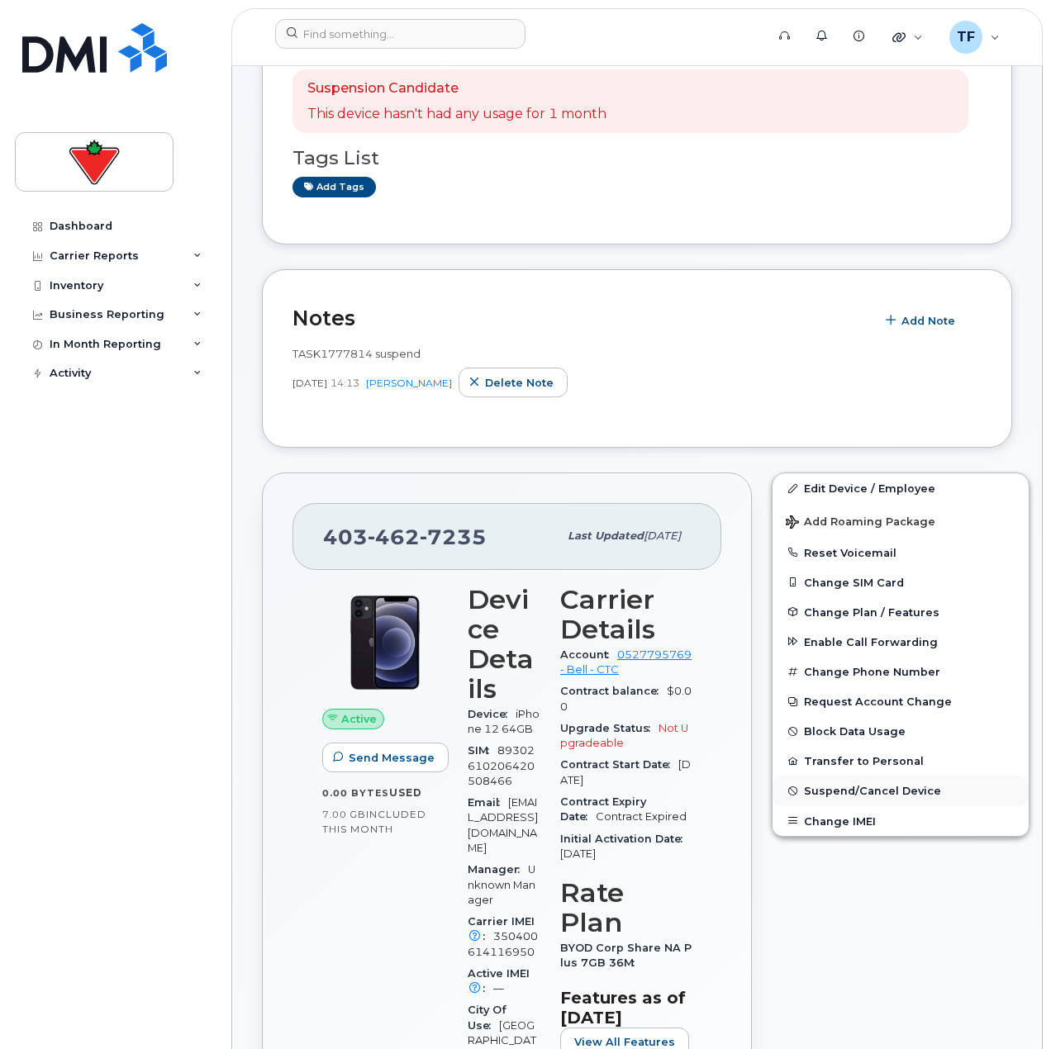
click at [857, 785] on span "Suspend/Cancel Device" at bounding box center [872, 791] width 137 height 12
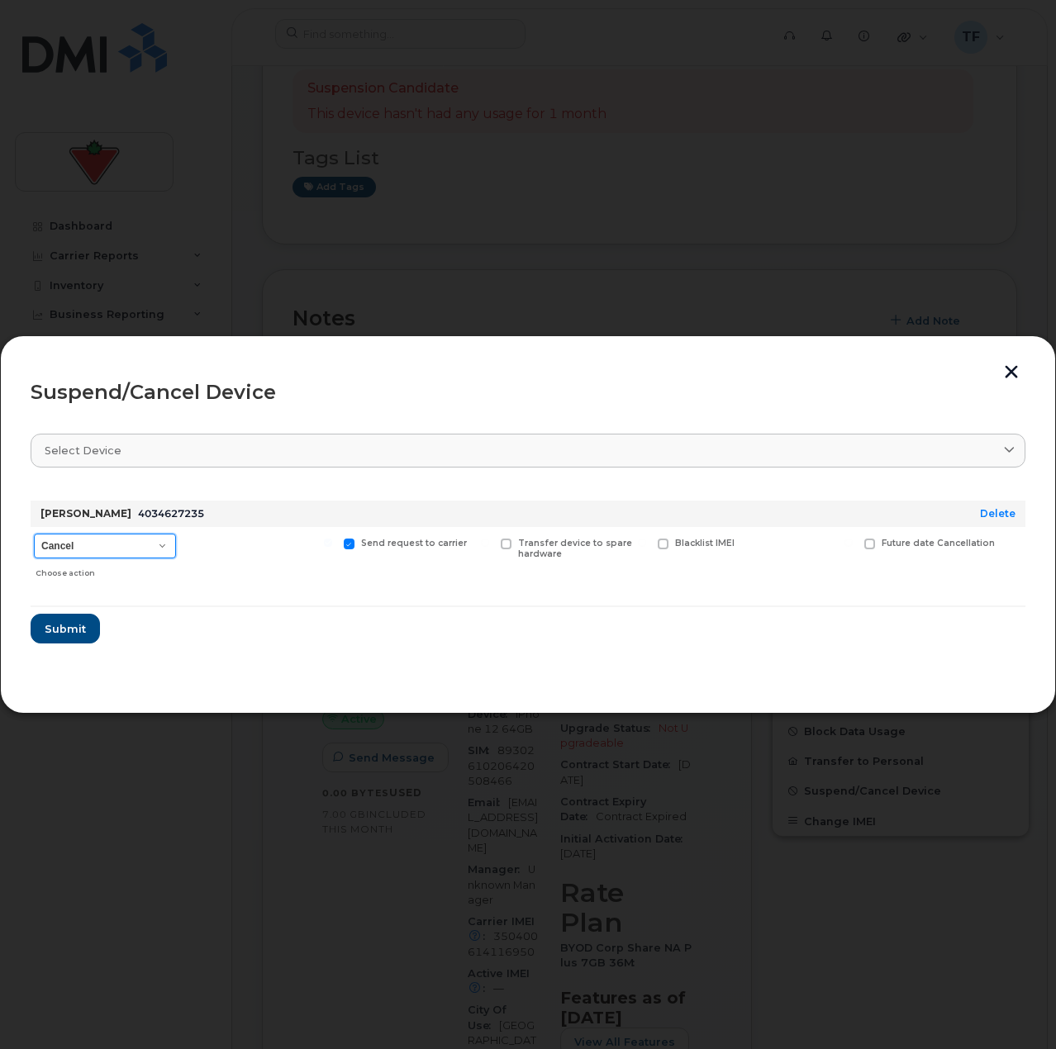
click at [126, 544] on select "Cancel Suspend - Extend Suspension Suspend - Reduced Rate Suspend - Full Rate S…" at bounding box center [105, 546] width 142 height 25
select select "[object Object]"
click at [34, 534] on select "Cancel Suspend - Extend Suspension Suspend - Reduced Rate Suspend - Full Rate S…" at bounding box center [105, 546] width 142 height 25
click at [71, 624] on span "Submit" at bounding box center [64, 629] width 41 height 16
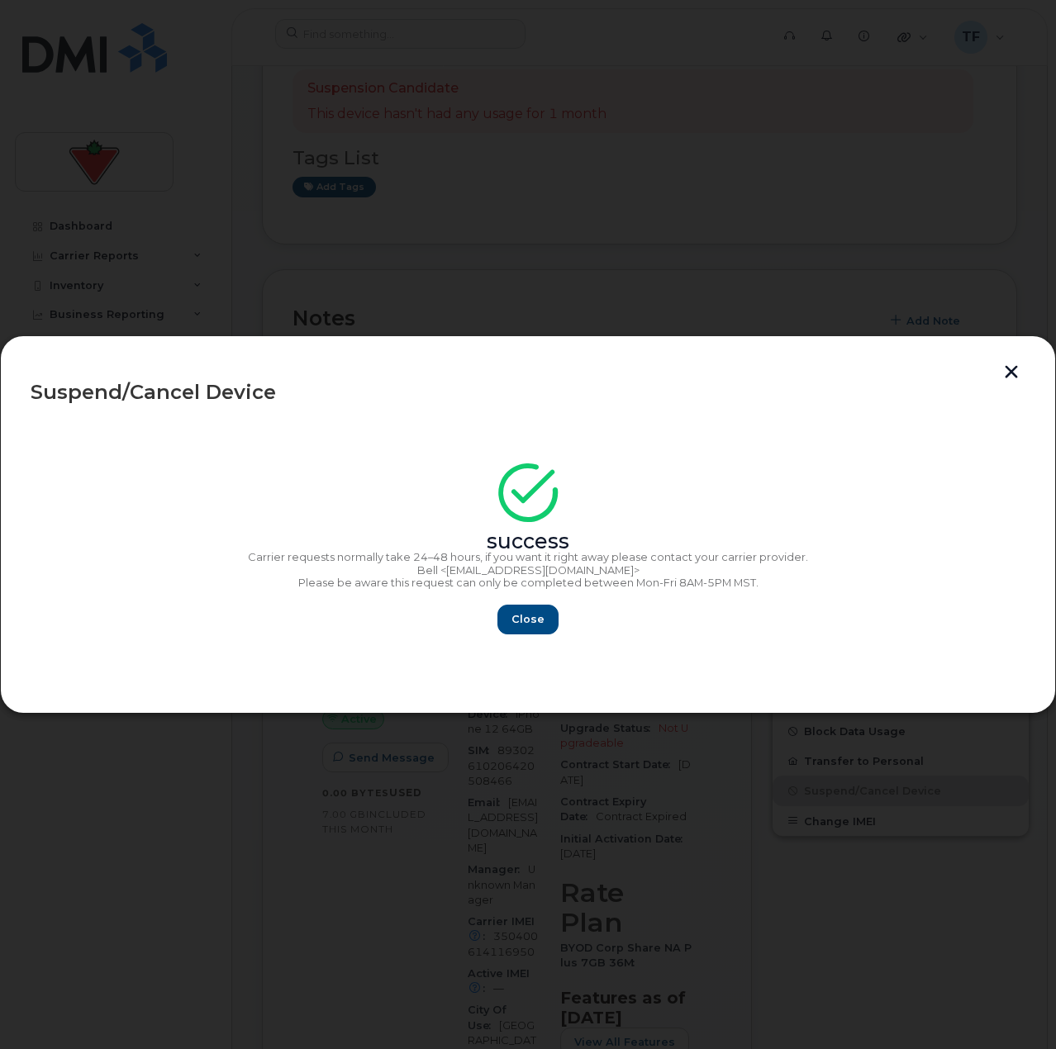
click at [516, 647] on section "success Carrier requests normally take 24–48 hours, if you want it right away p…" at bounding box center [528, 551] width 995 height 264
click at [529, 624] on span "Close" at bounding box center [527, 619] width 33 height 16
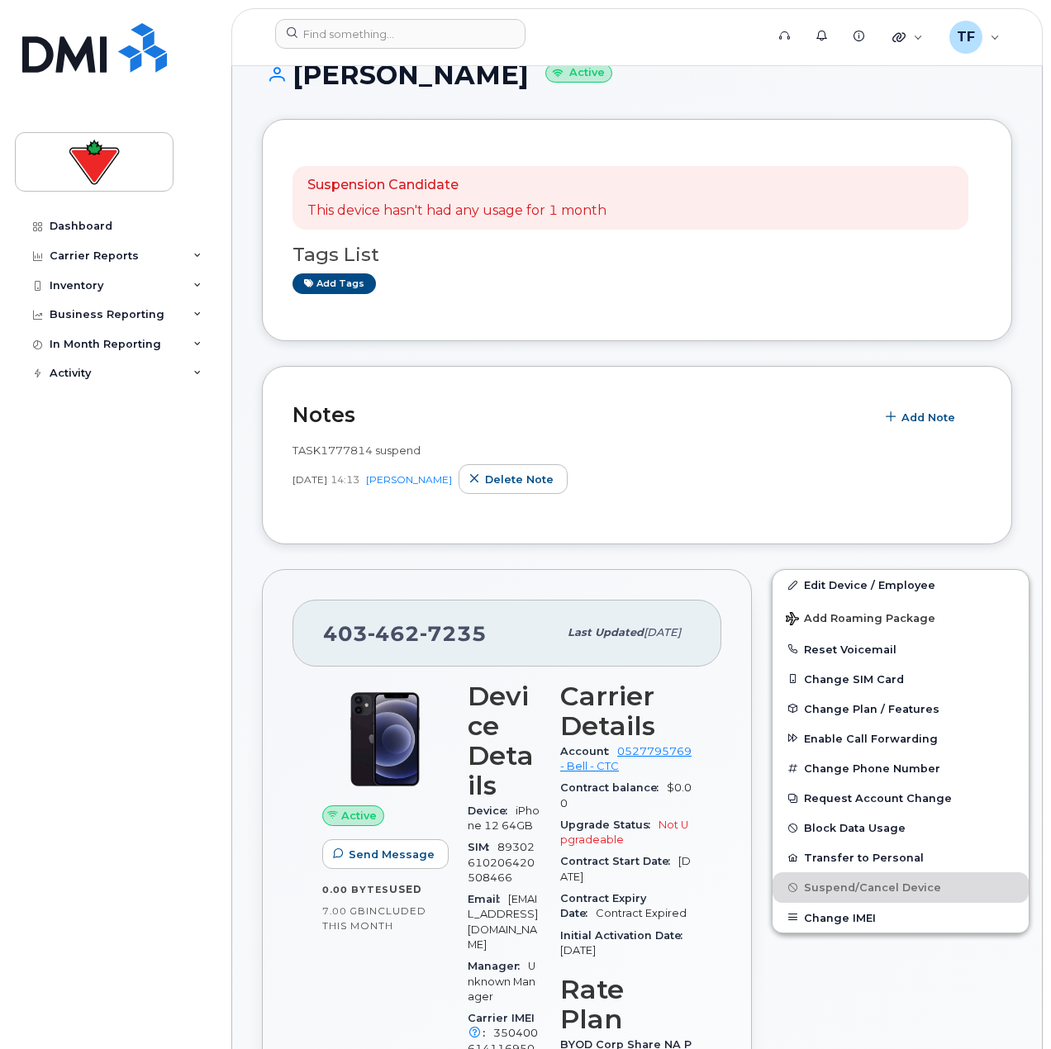
scroll to position [0, 0]
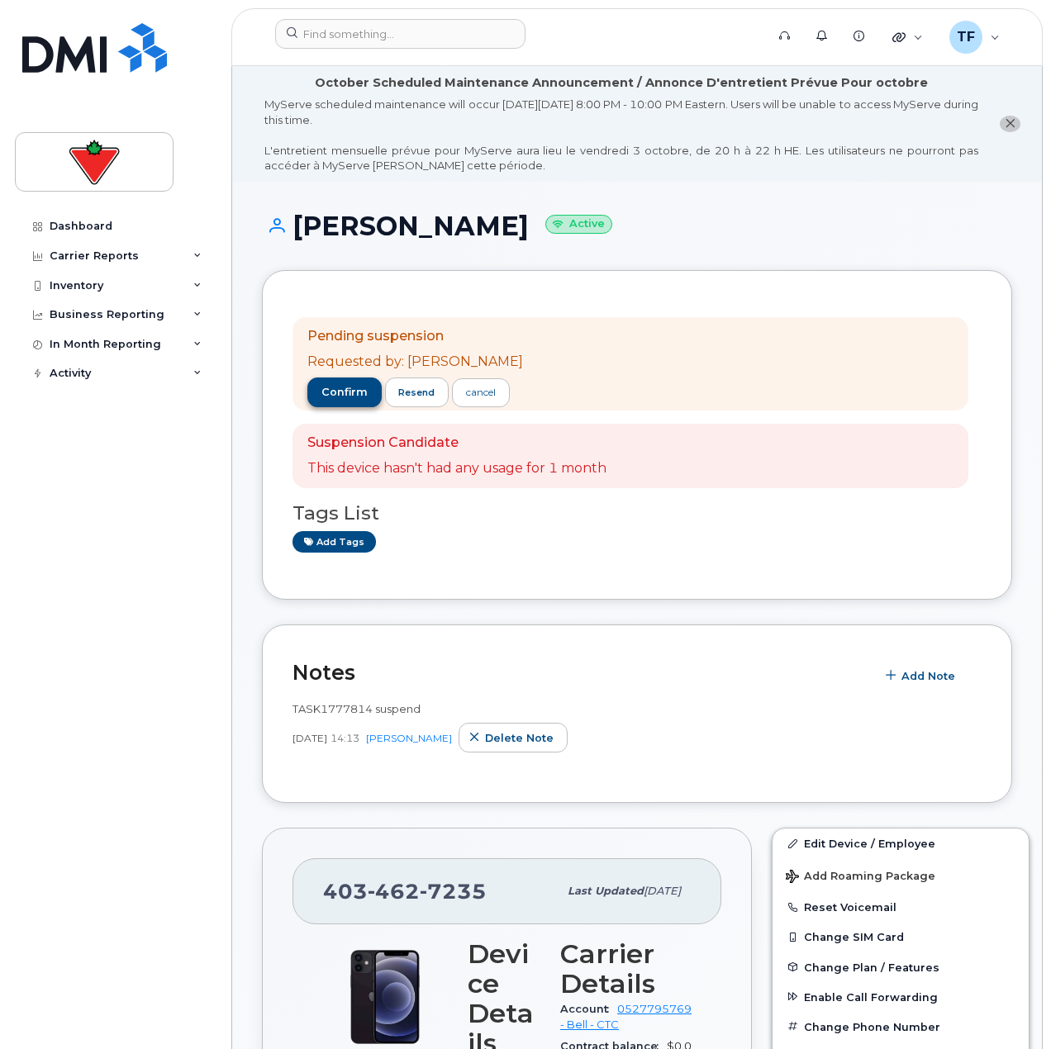
click at [360, 378] on div "Pending suspension Requested by: [PERSON_NAME] confirm resend cancel" at bounding box center [415, 364] width 216 height 74
click at [351, 394] on span "confirm" at bounding box center [344, 392] width 46 height 15
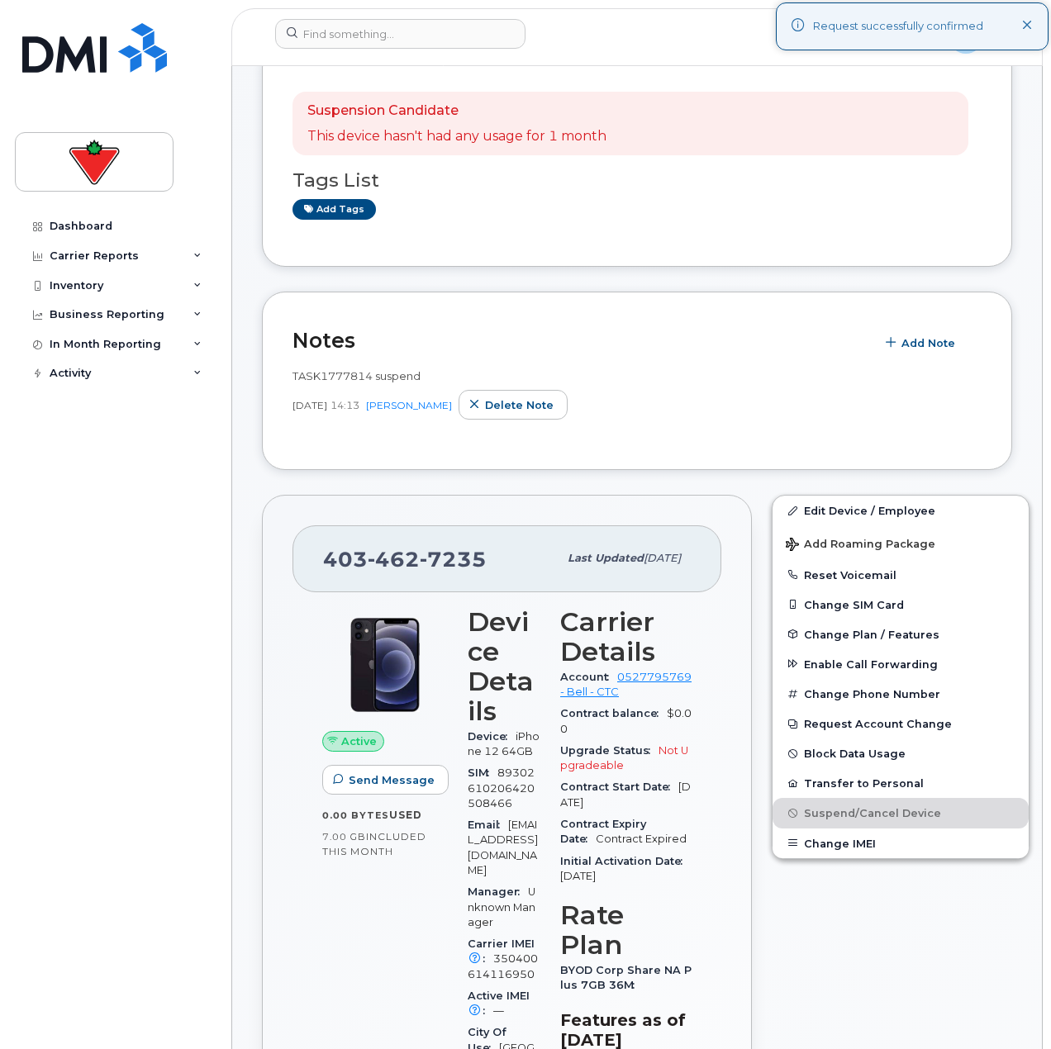
scroll to position [248, 0]
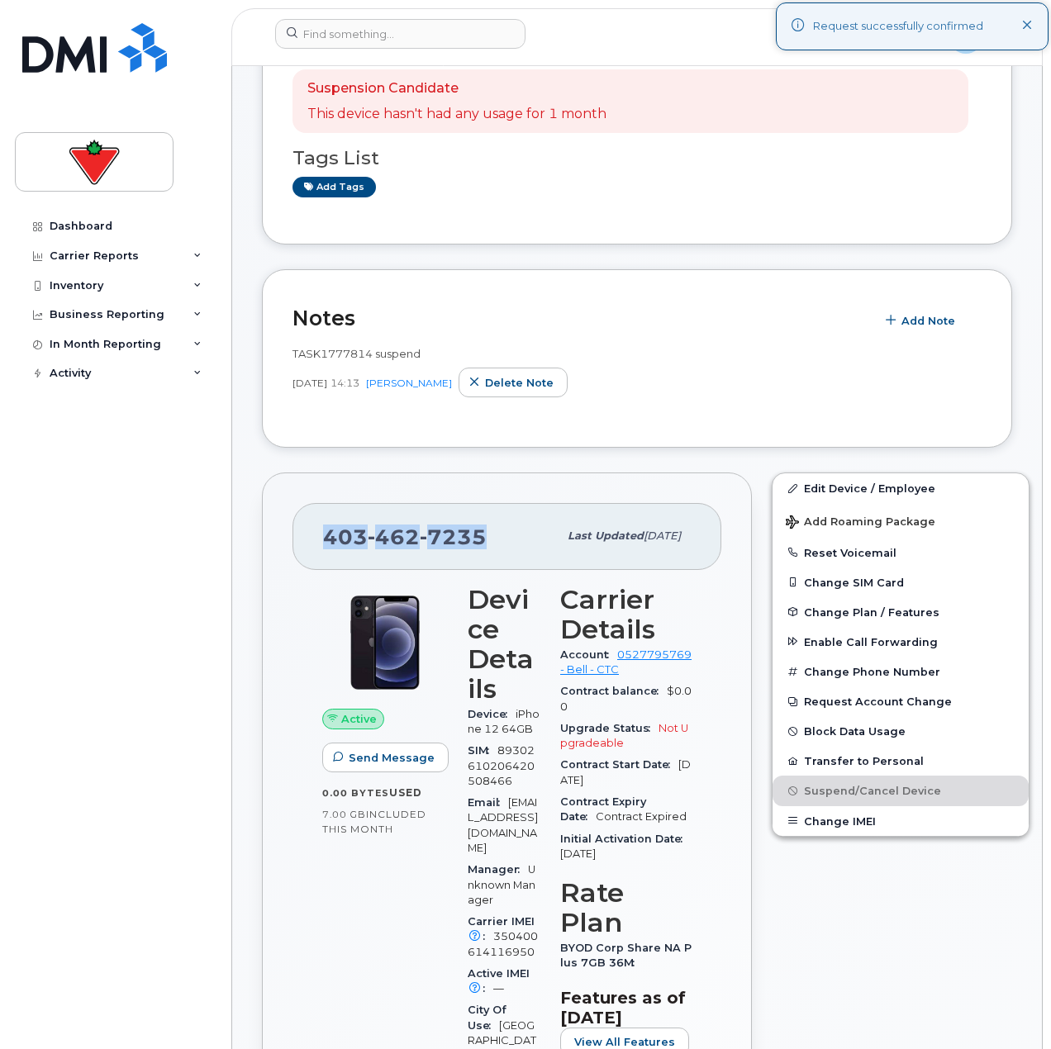
drag, startPoint x: 474, startPoint y: 535, endPoint x: 240, endPoint y: 550, distance: 234.2
copy span "[PHONE_NUMBER]"
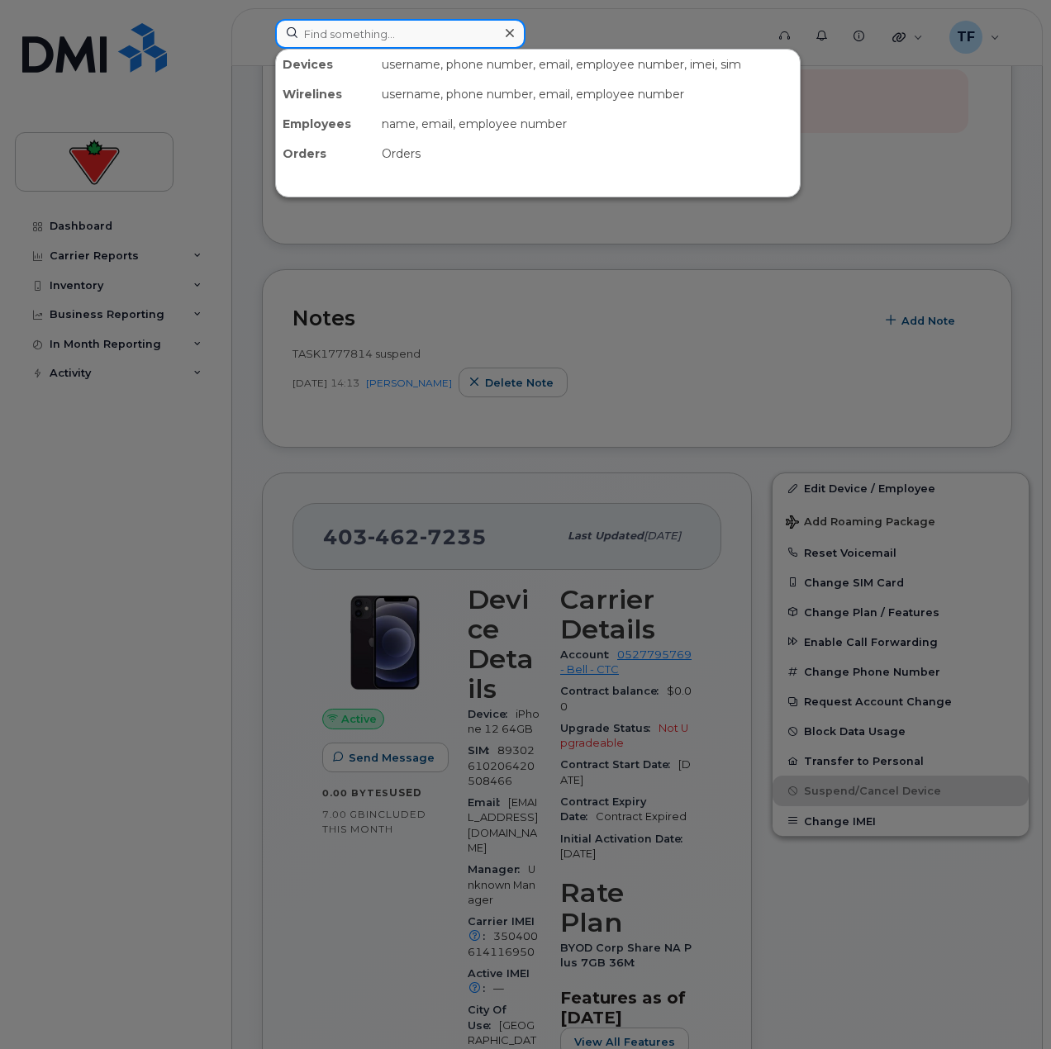
click at [487, 39] on input at bounding box center [400, 34] width 250 height 30
paste input "Harmanjit Singh"
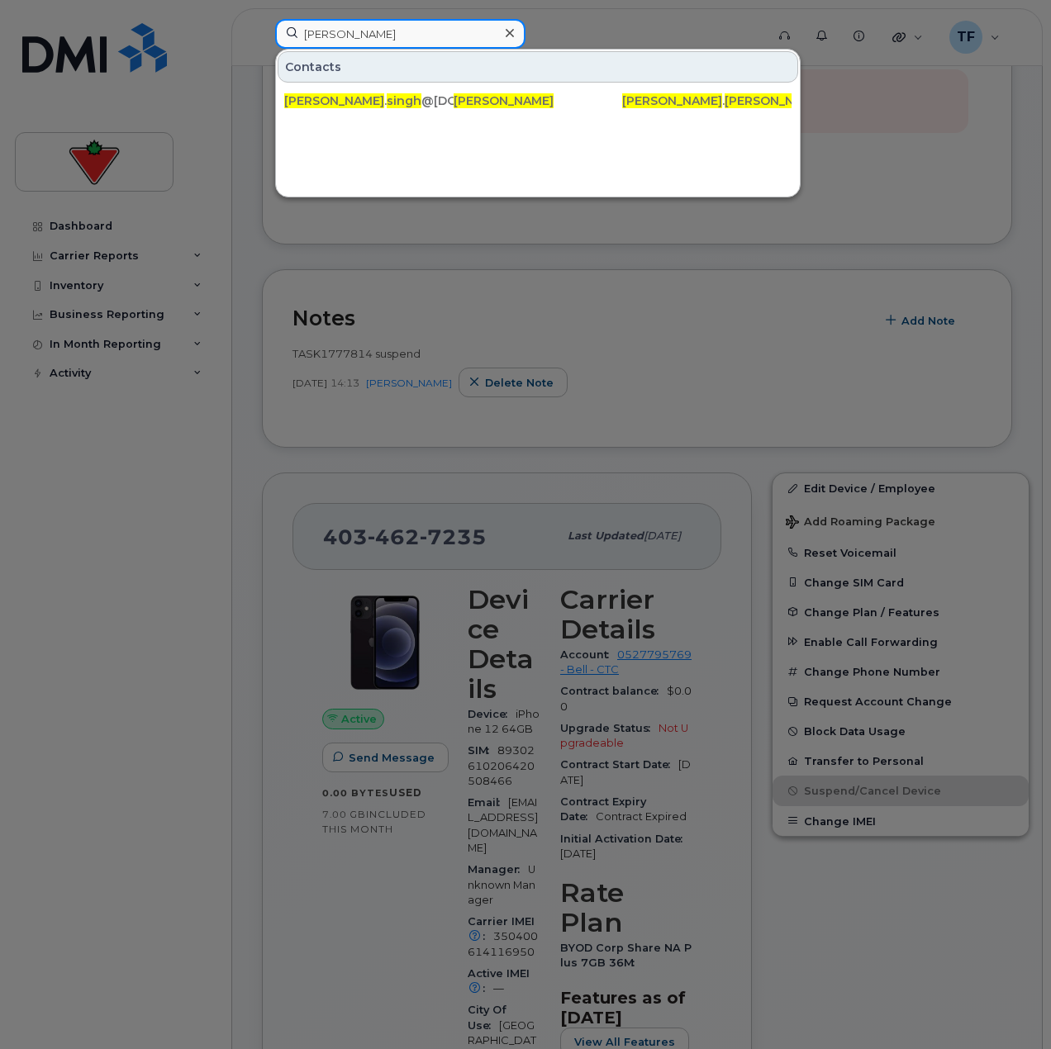
click at [355, 28] on input "Harmanjit Singh" at bounding box center [400, 34] width 250 height 30
paste input "Bakyaraj Panneerselvam"
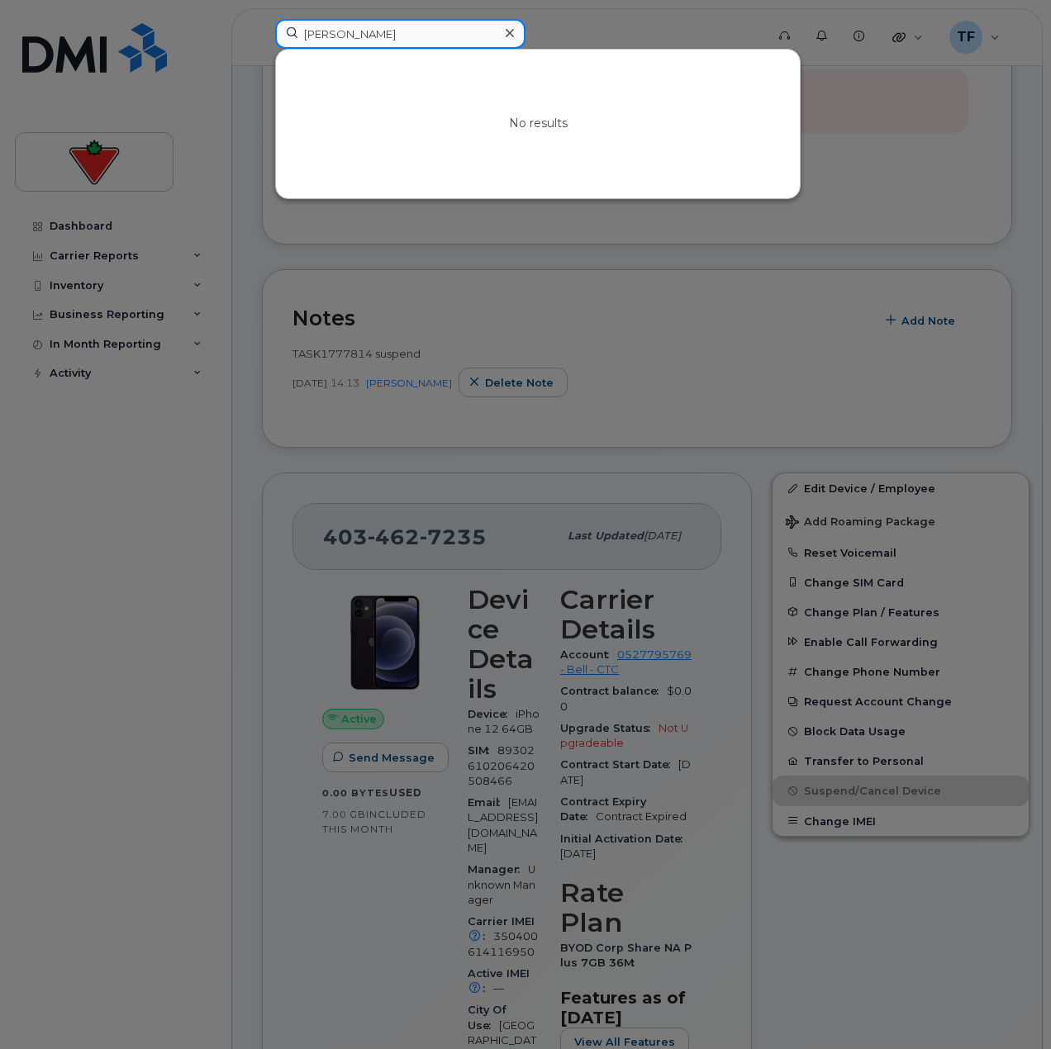
click at [357, 30] on input "Bakyaraj Panneerselvam" at bounding box center [400, 34] width 250 height 30
paste input "Richard Power"
type input "Richard Power"
drag, startPoint x: 671, startPoint y: 502, endPoint x: 662, endPoint y: 500, distance: 9.4
click at [671, 501] on div at bounding box center [525, 524] width 1051 height 1049
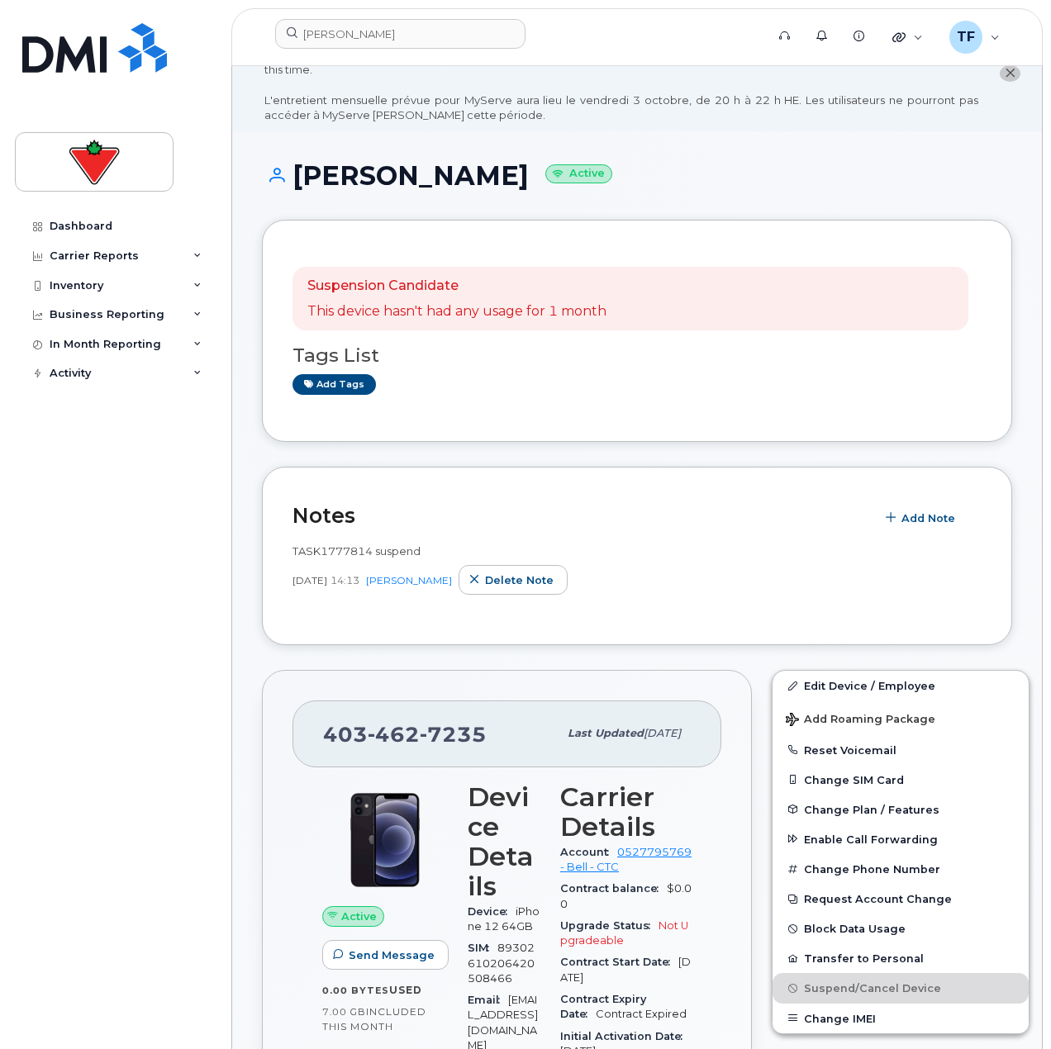
scroll to position [0, 0]
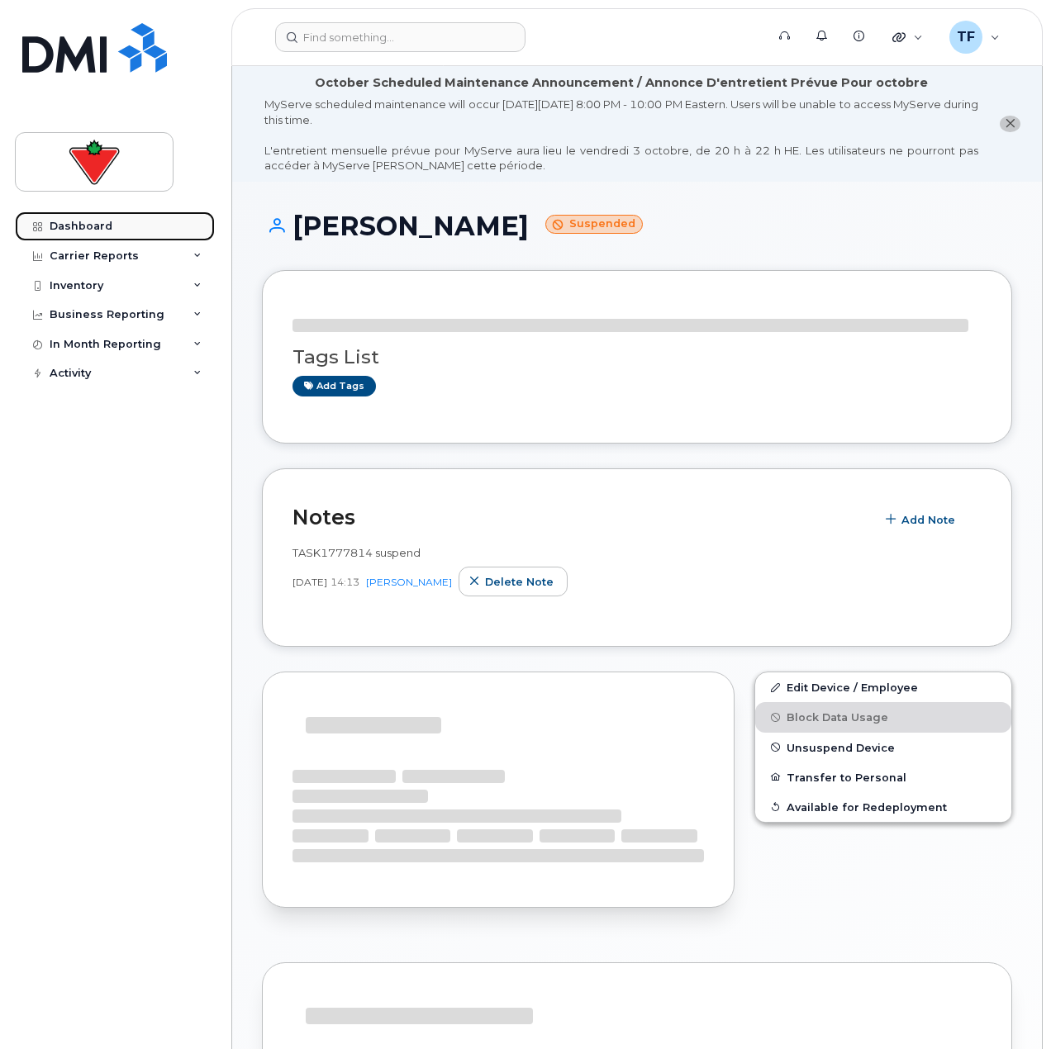
click at [101, 226] on div "Dashboard" at bounding box center [81, 226] width 63 height 13
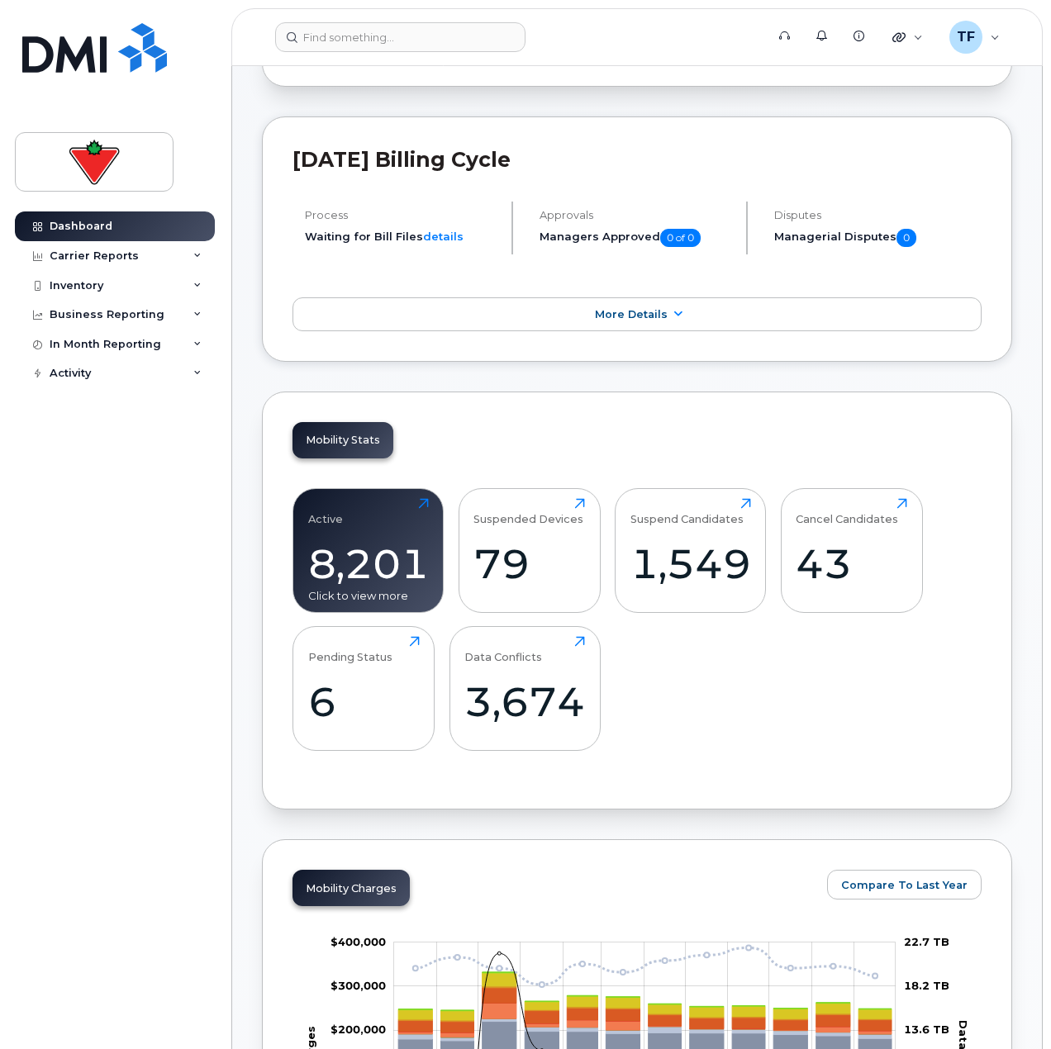
scroll to position [248, 0]
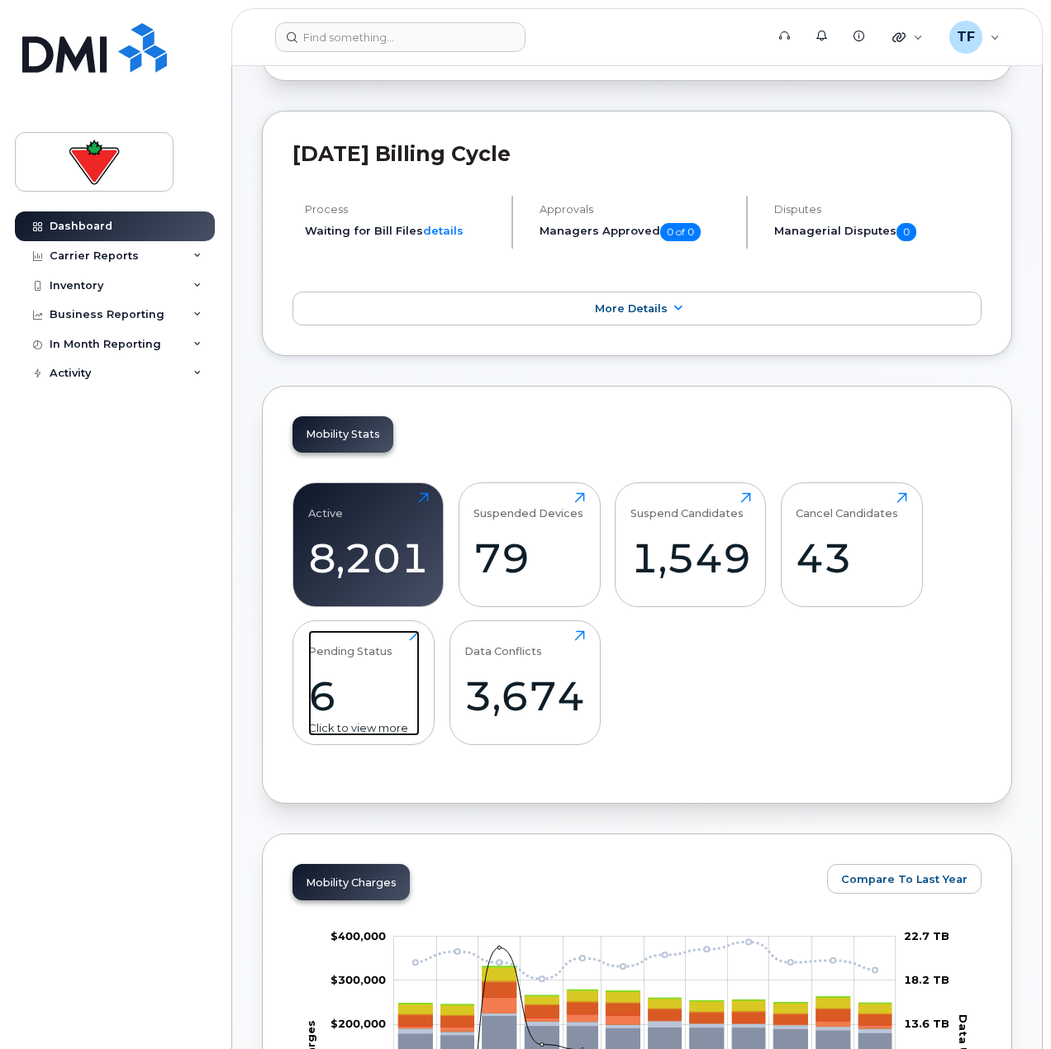
click at [365, 646] on div "Pending Status" at bounding box center [350, 643] width 84 height 27
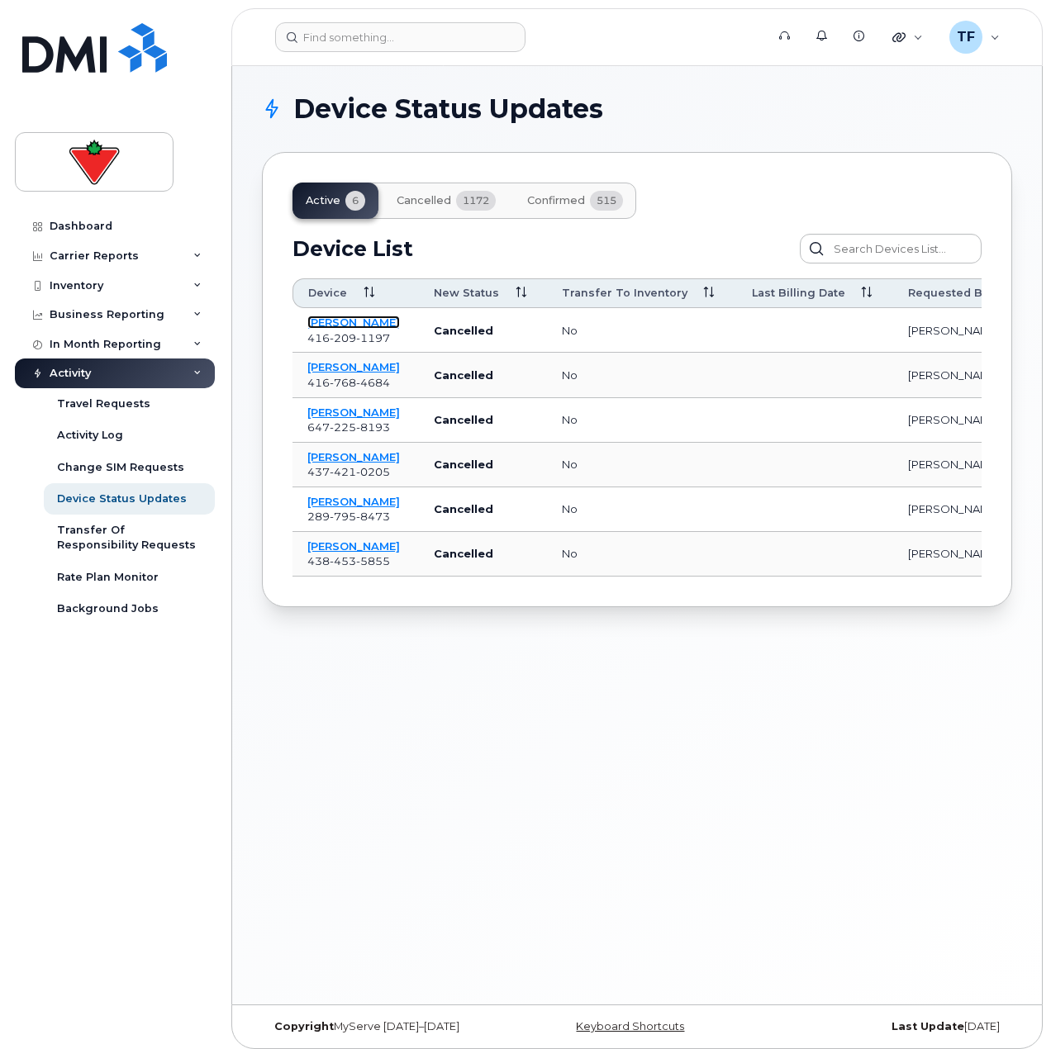
click at [359, 324] on link "Brian Mccammond" at bounding box center [353, 322] width 93 height 13
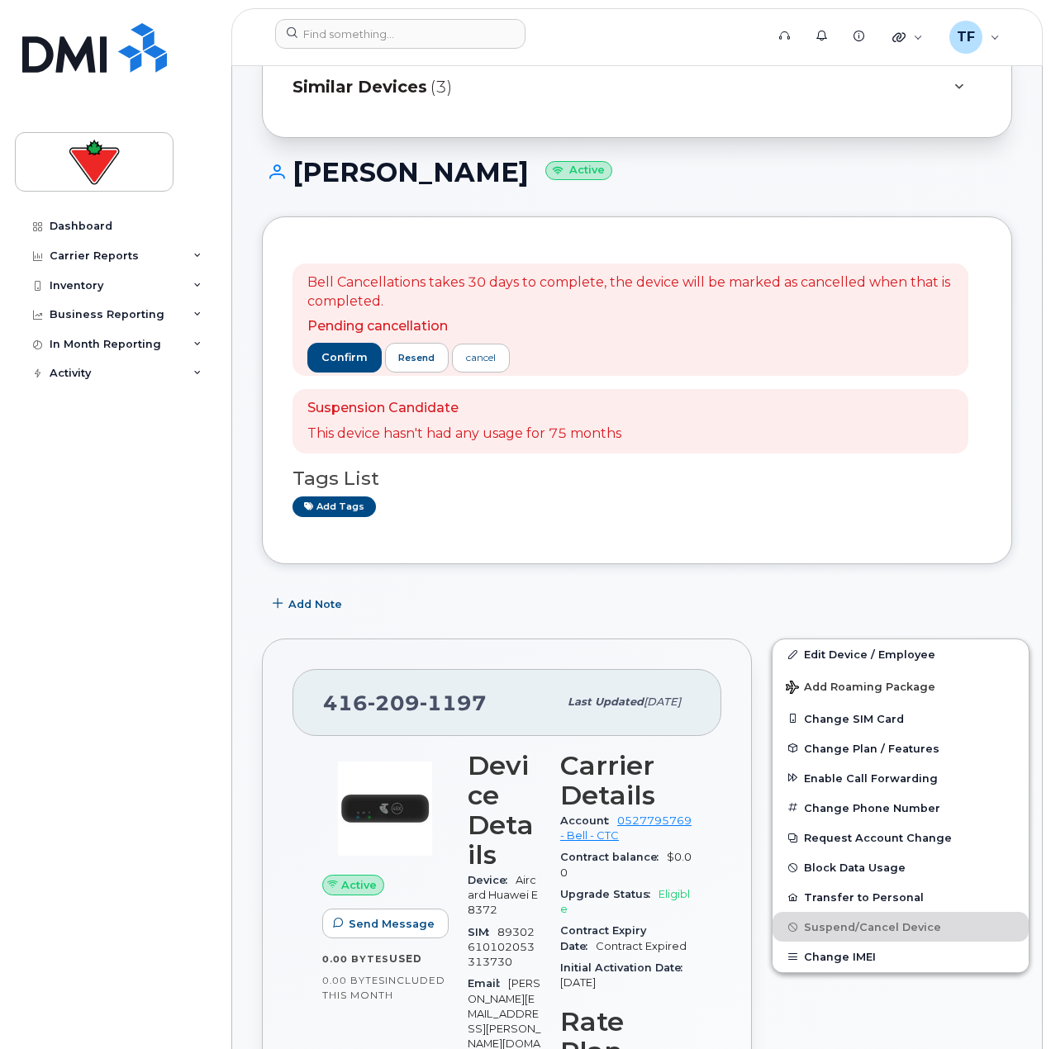
scroll to position [165, 0]
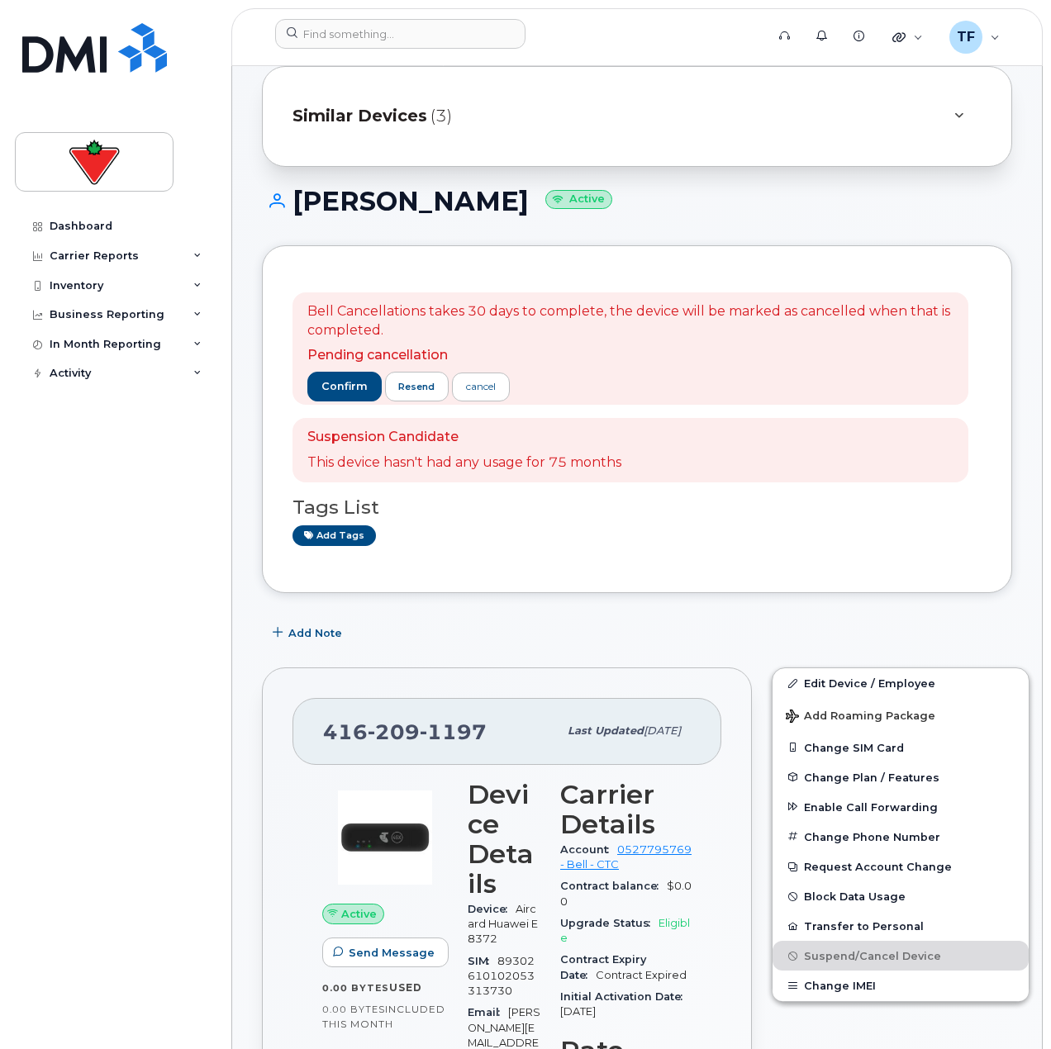
drag, startPoint x: 556, startPoint y: 198, endPoint x: 299, endPoint y: 211, distance: 257.2
click at [299, 211] on h1 "[PERSON_NAME] Active" at bounding box center [637, 201] width 750 height 29
copy h1 "[PERSON_NAME]"
drag, startPoint x: 463, startPoint y: 727, endPoint x: 315, endPoint y: 735, distance: 148.1
click at [315, 735] on div "416 209 1197 Last updated Feb 10, 2025" at bounding box center [506, 731] width 429 height 66
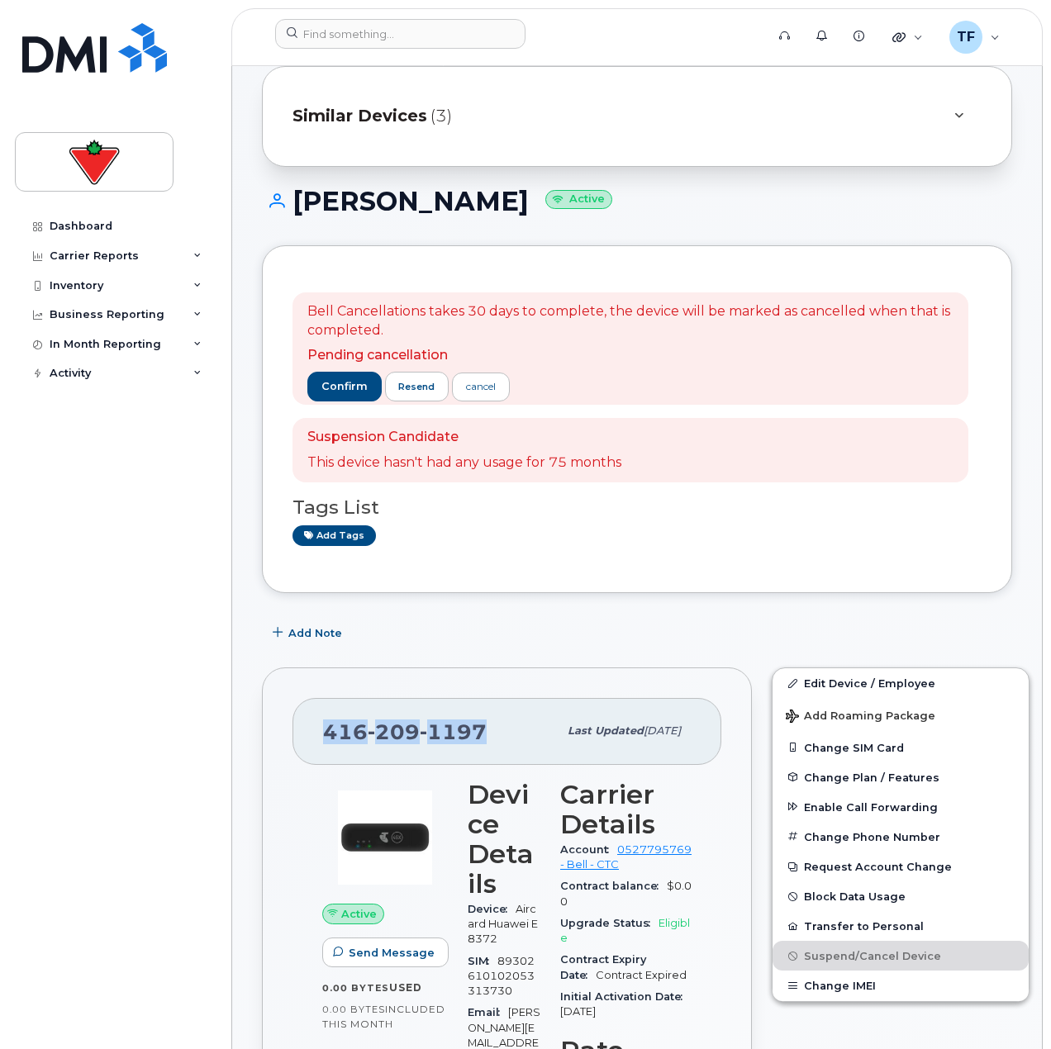
copy span "416 209 1197"
click at [122, 333] on div "In Month Reporting" at bounding box center [115, 345] width 200 height 30
click at [88, 474] on div "Activity" at bounding box center [70, 468] width 41 height 13
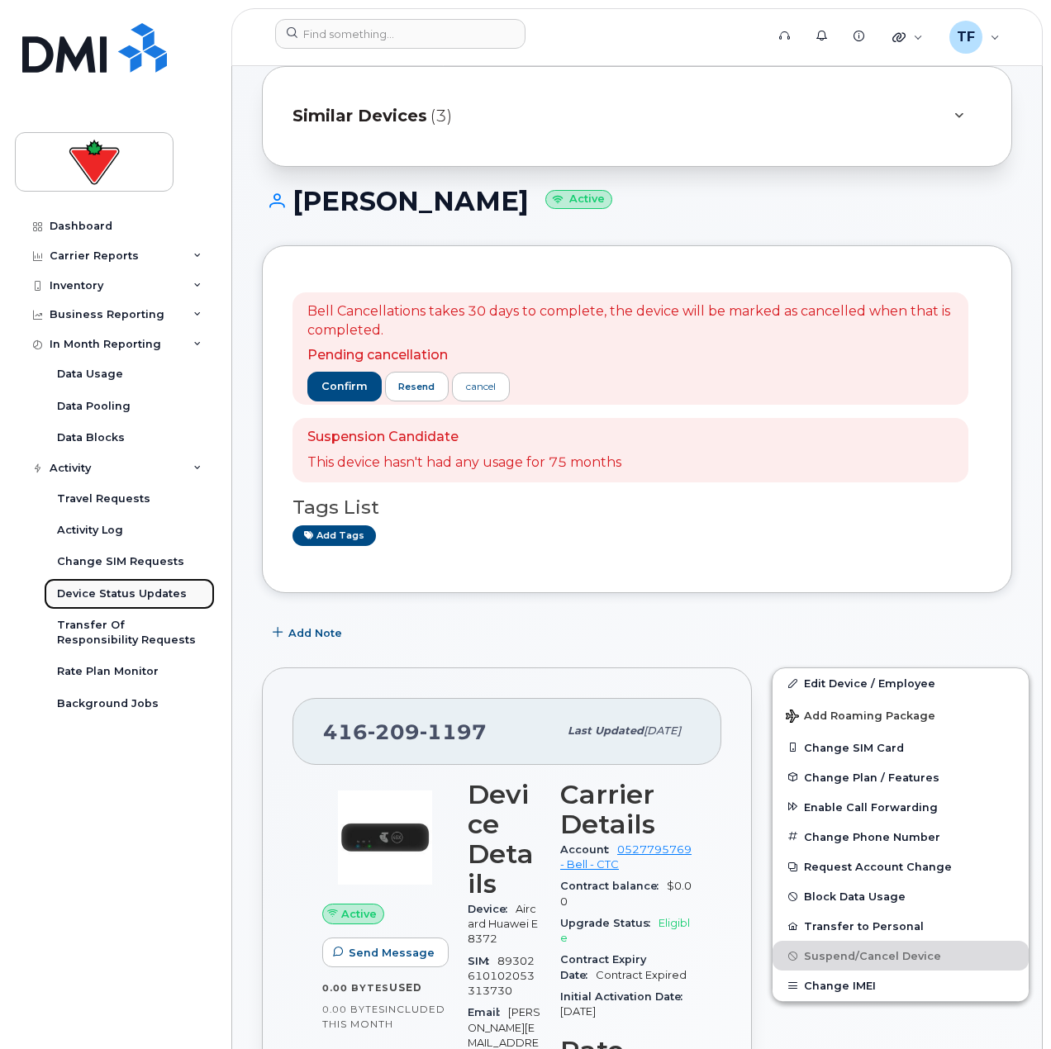
click at [121, 594] on div "Device Status Updates" at bounding box center [122, 593] width 130 height 15
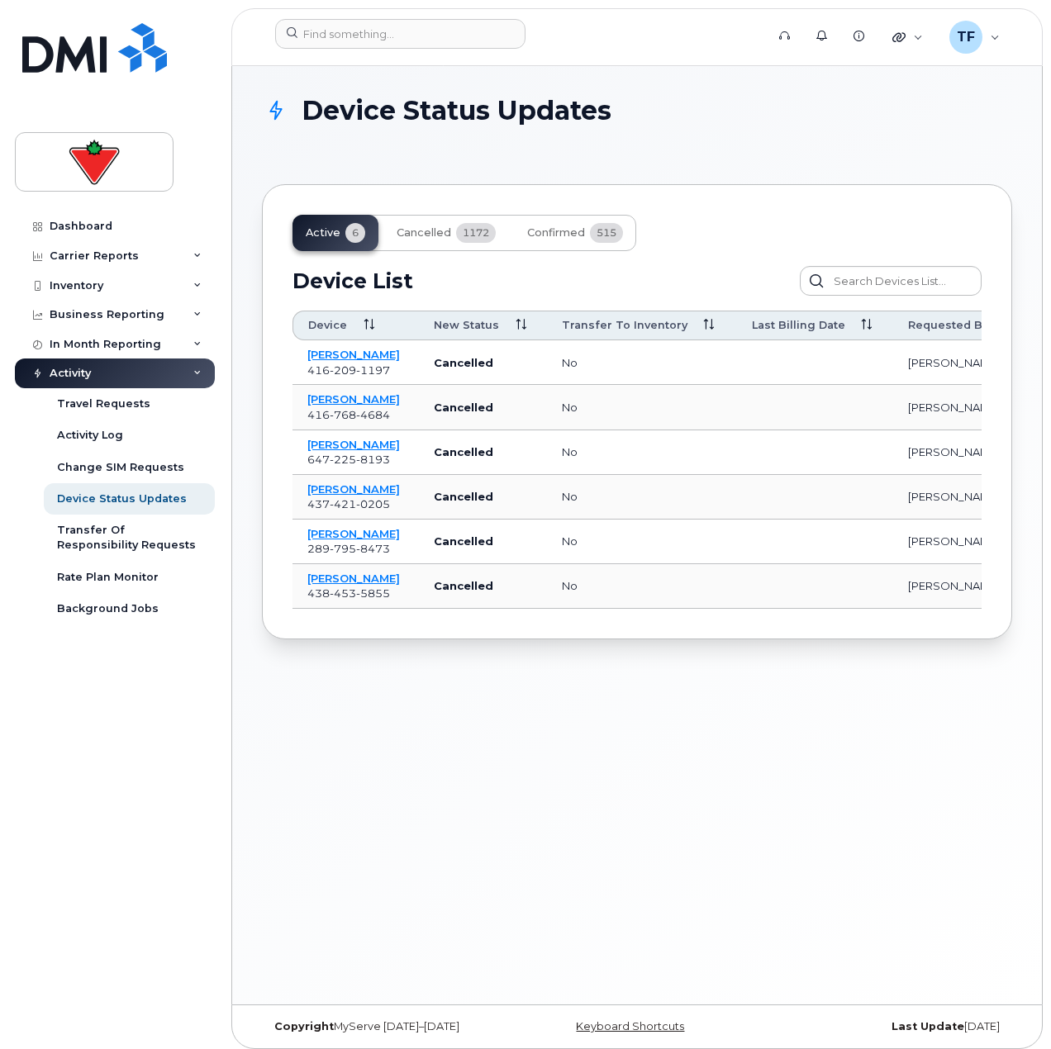
drag, startPoint x: 360, startPoint y: 615, endPoint x: 397, endPoint y: 615, distance: 36.3
click at [397, 615] on div "Active 6 Cancelled 1172 Confirmed 515 Device List Confirm Request Resend Notifi…" at bounding box center [637, 411] width 750 height 455
click at [341, 576] on link "[PERSON_NAME]" at bounding box center [353, 578] width 93 height 13
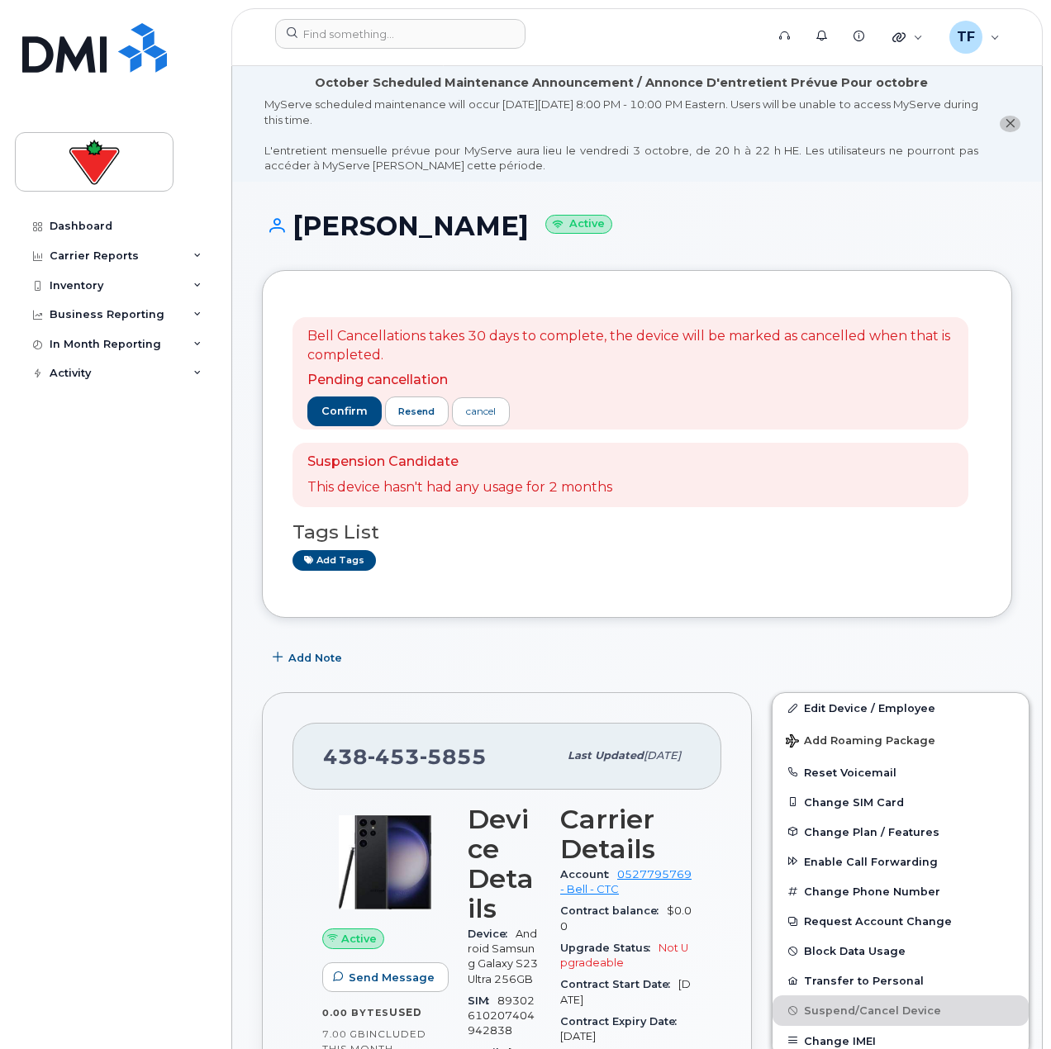
drag, startPoint x: 518, startPoint y: 228, endPoint x: 295, endPoint y: 230, distance: 223.0
click at [295, 230] on h1 "Kirtash Khangura Active" at bounding box center [637, 225] width 750 height 29
copy h1 "Kirtash Khangura"
click at [306, 664] on span "Add Note" at bounding box center [315, 658] width 54 height 16
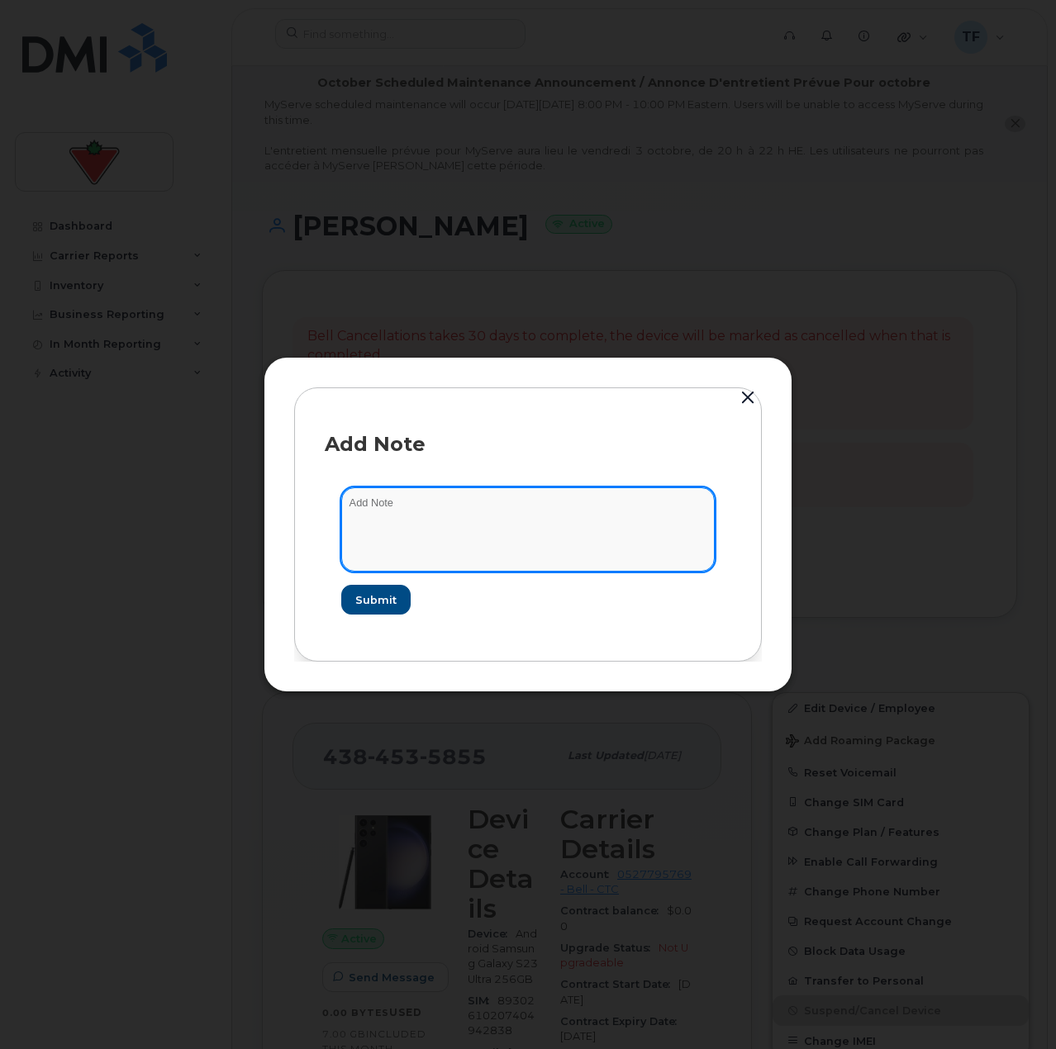
click at [446, 533] on textarea at bounding box center [527, 529] width 373 height 84
paste textarea "RITM0994144"
type textarea "cancelled on RITM0994144"
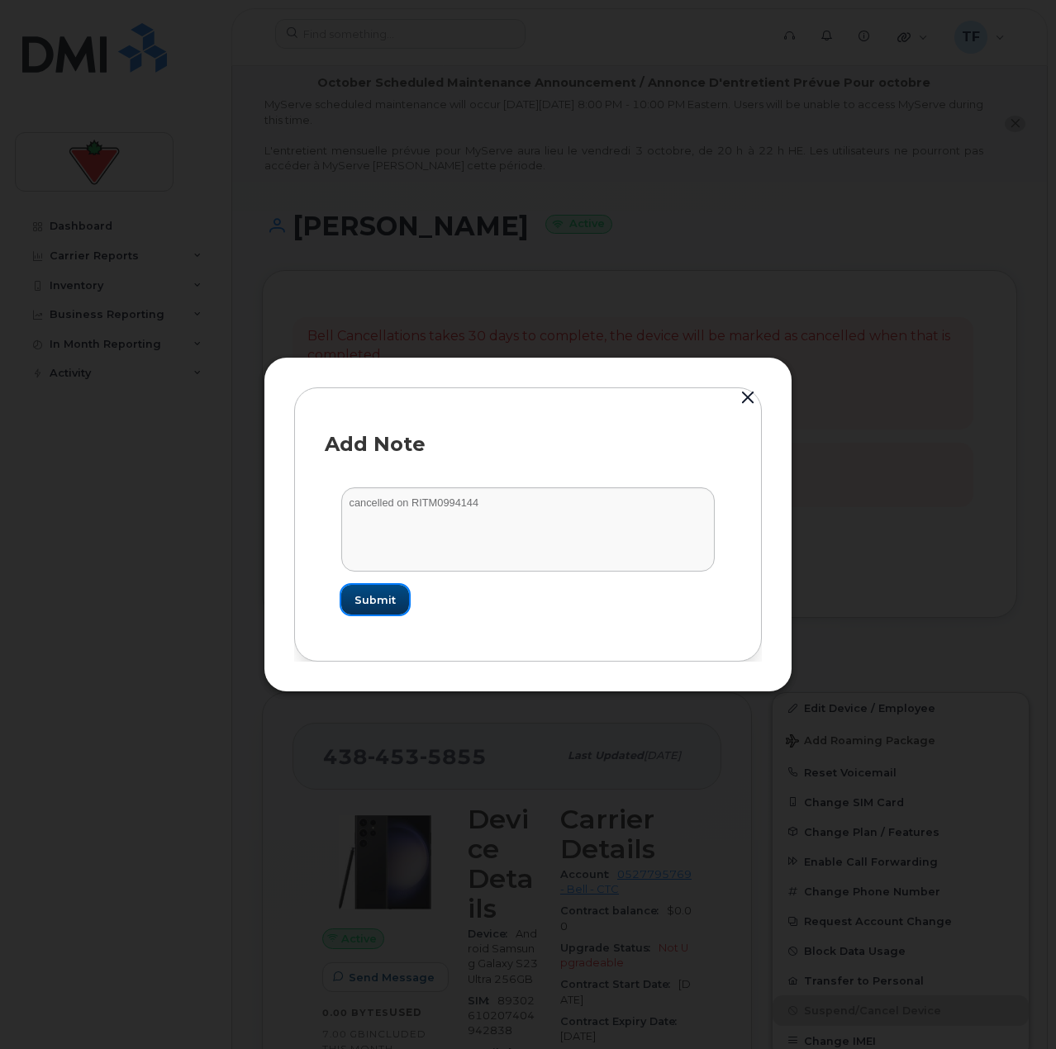
click at [382, 602] on span "Submit" at bounding box center [374, 600] width 41 height 16
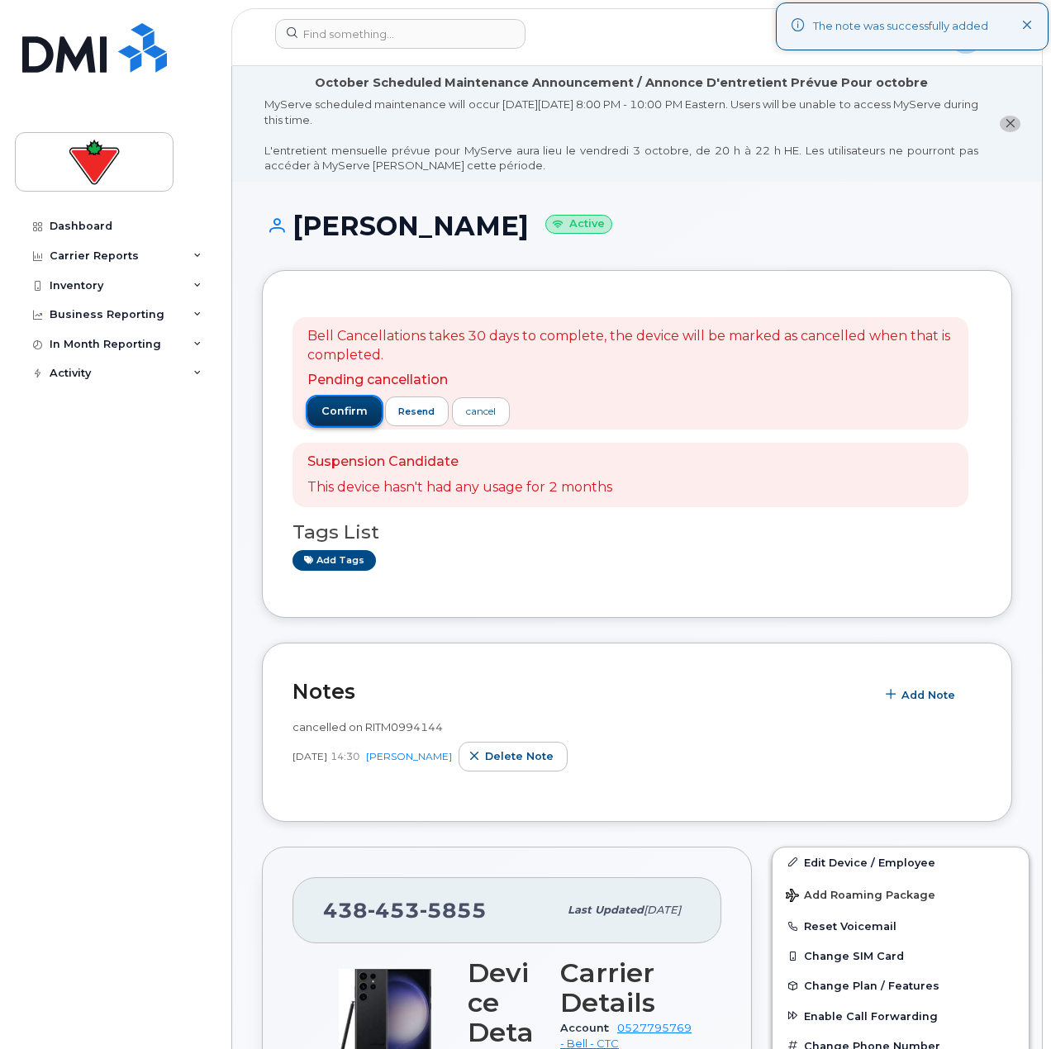
click at [333, 420] on button "confirm" at bounding box center [344, 412] width 74 height 30
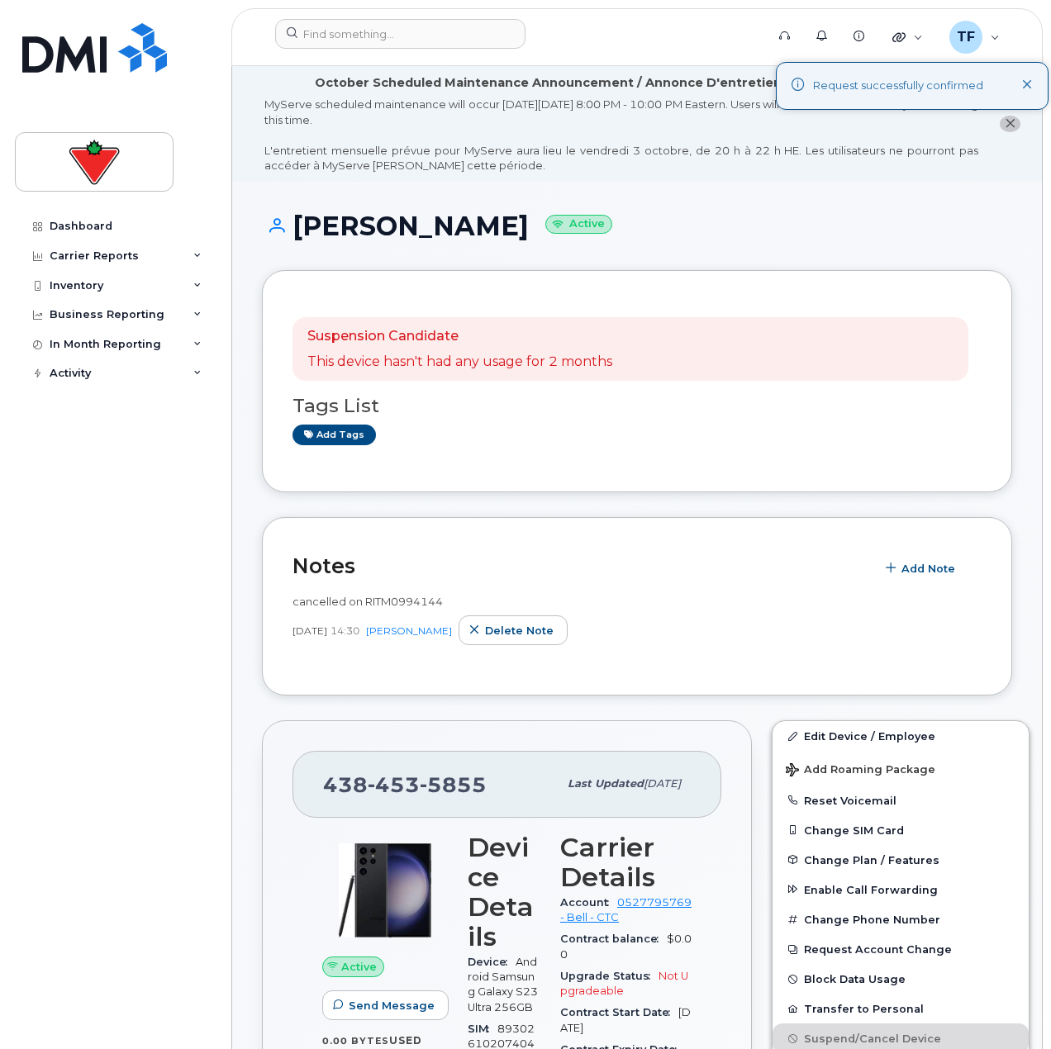
click at [85, 458] on div "Dashboard Carrier Reports Monthly Billing Data Daily Data Pooling Data Behavior…" at bounding box center [117, 617] width 204 height 813
click at [130, 328] on div "Business Reporting" at bounding box center [115, 315] width 200 height 30
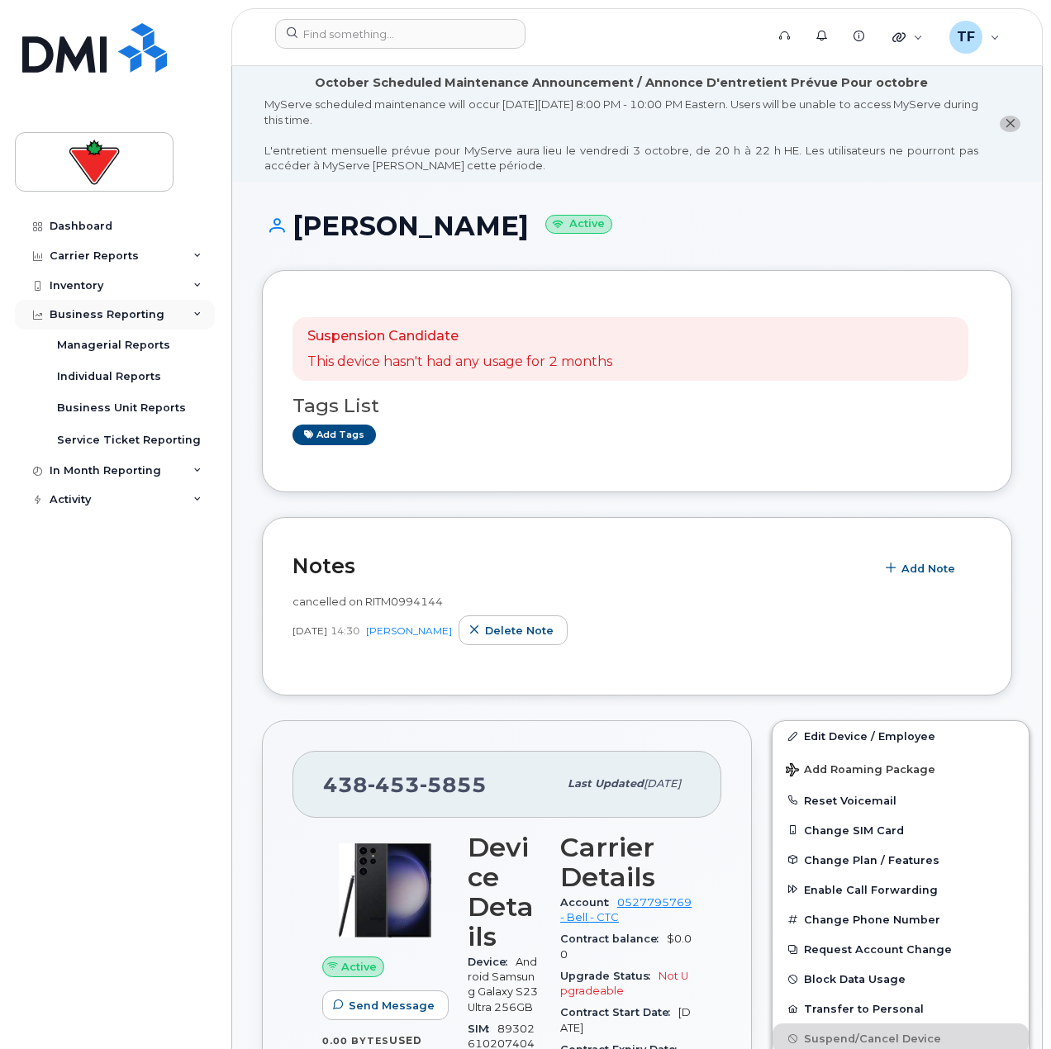
click at [141, 325] on div "Business Reporting" at bounding box center [115, 315] width 200 height 30
click at [143, 359] on div "Activity" at bounding box center [115, 374] width 200 height 30
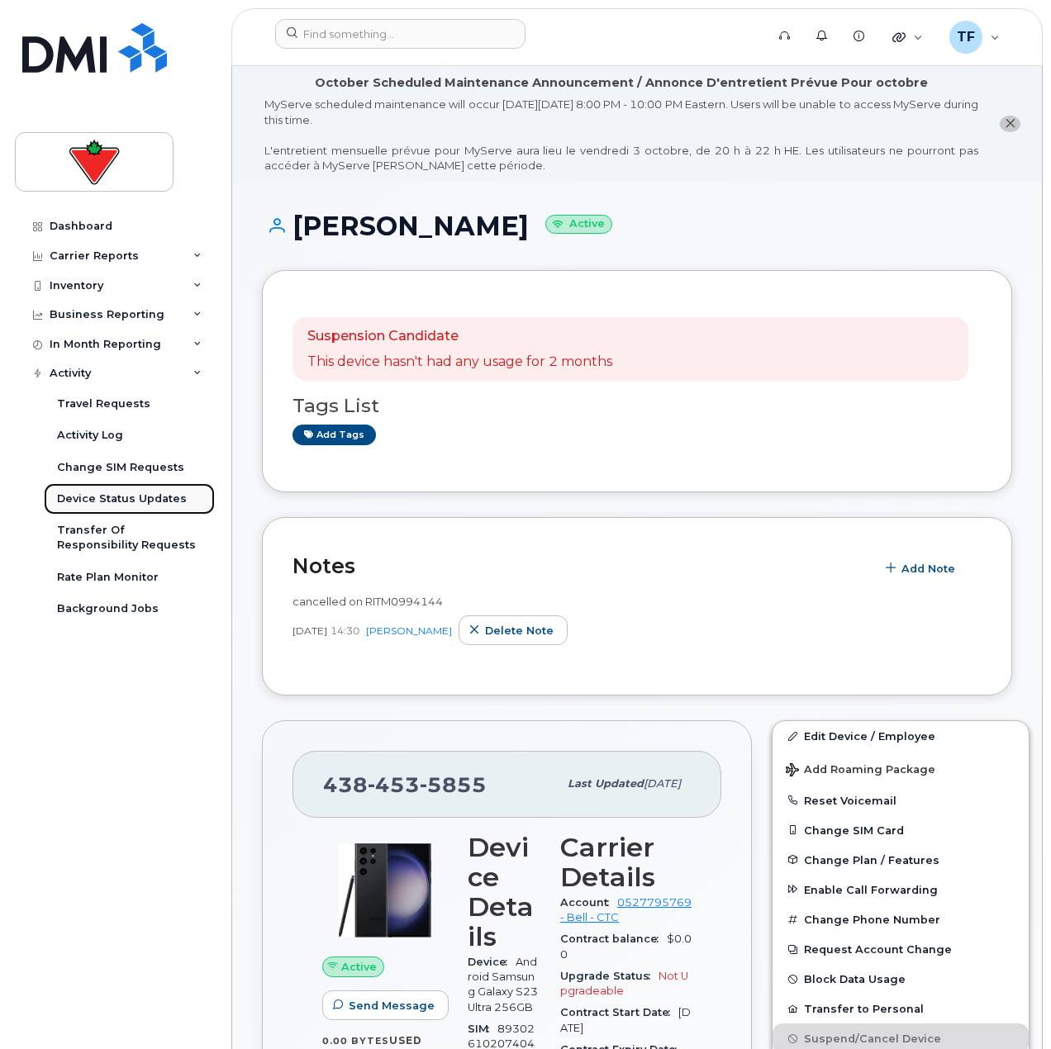
click at [112, 505] on div "Device Status Updates" at bounding box center [122, 498] width 130 height 15
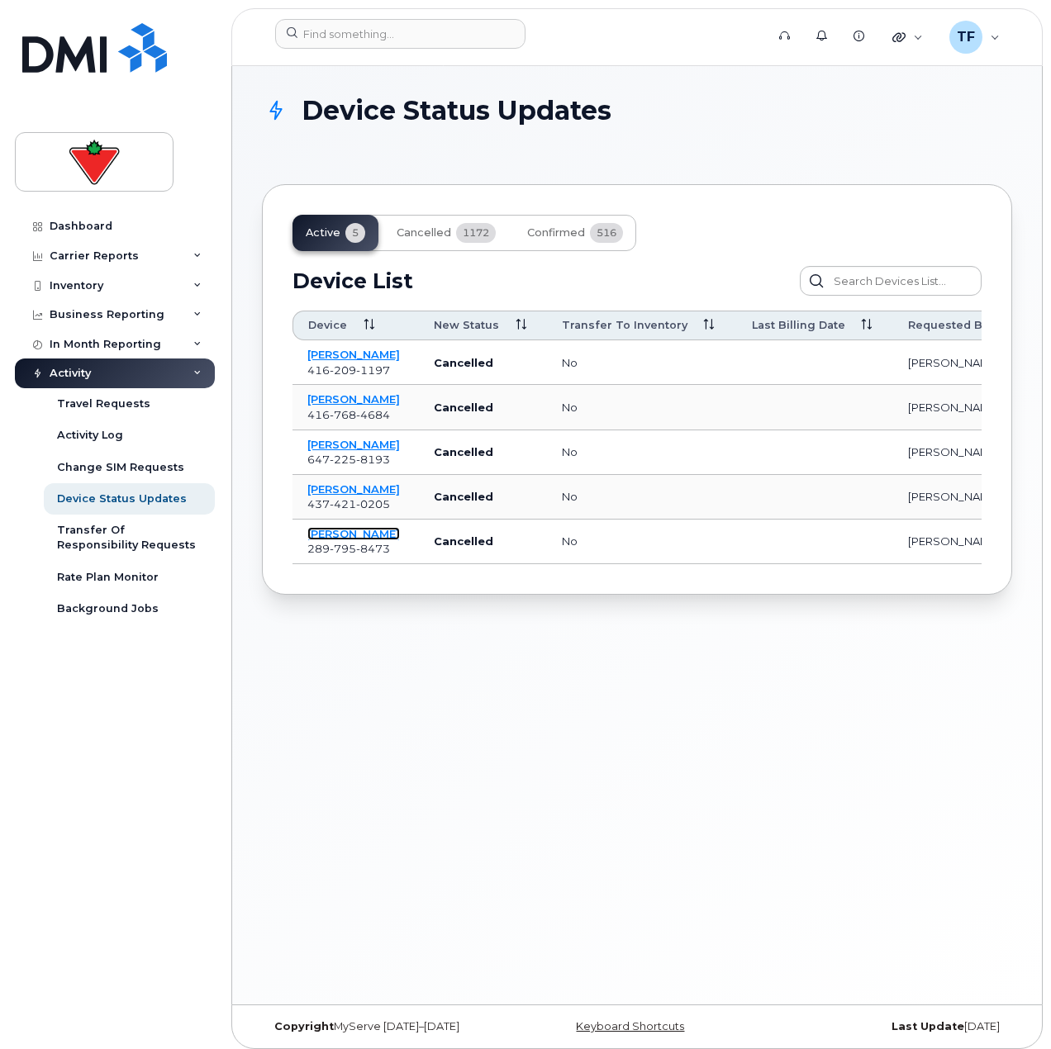
click at [322, 539] on link "[PERSON_NAME]" at bounding box center [353, 533] width 93 height 13
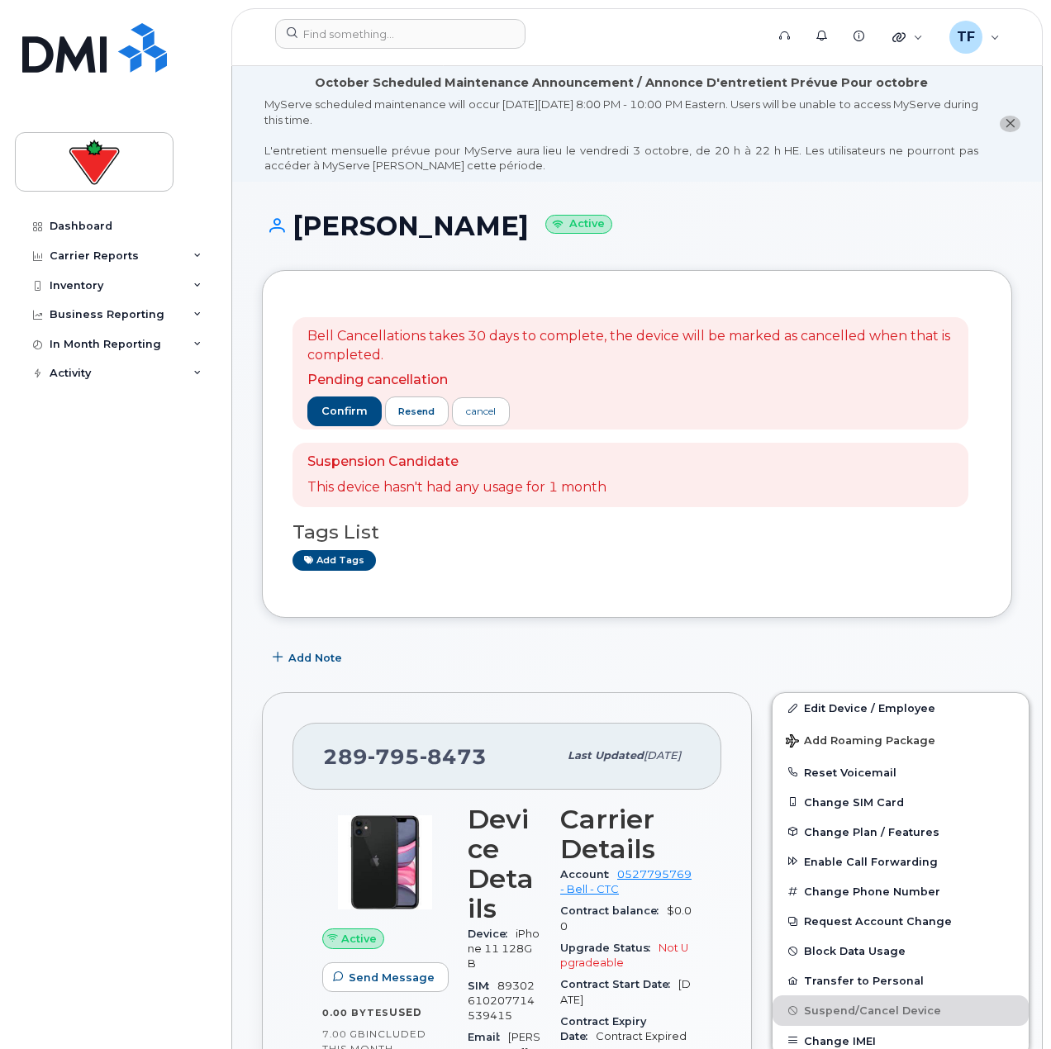
drag, startPoint x: 470, startPoint y: 224, endPoint x: 294, endPoint y: 235, distance: 176.3
click at [294, 235] on h1 "[PERSON_NAME] Active" at bounding box center [637, 225] width 750 height 29
copy h1 "[PERSON_NAME]"
click at [475, 417] on div "cancel" at bounding box center [481, 411] width 30 height 15
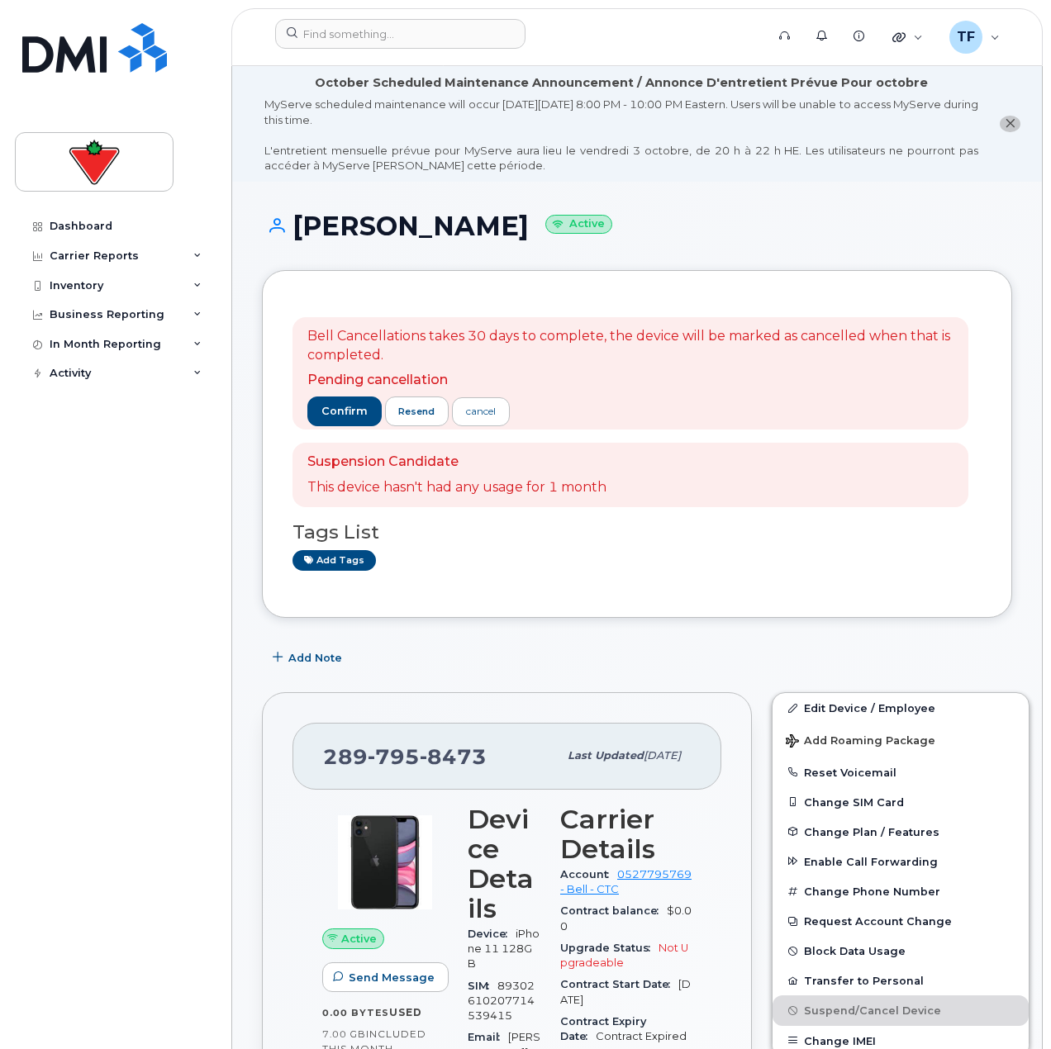
drag, startPoint x: 150, startPoint y: 453, endPoint x: 166, endPoint y: 444, distance: 18.1
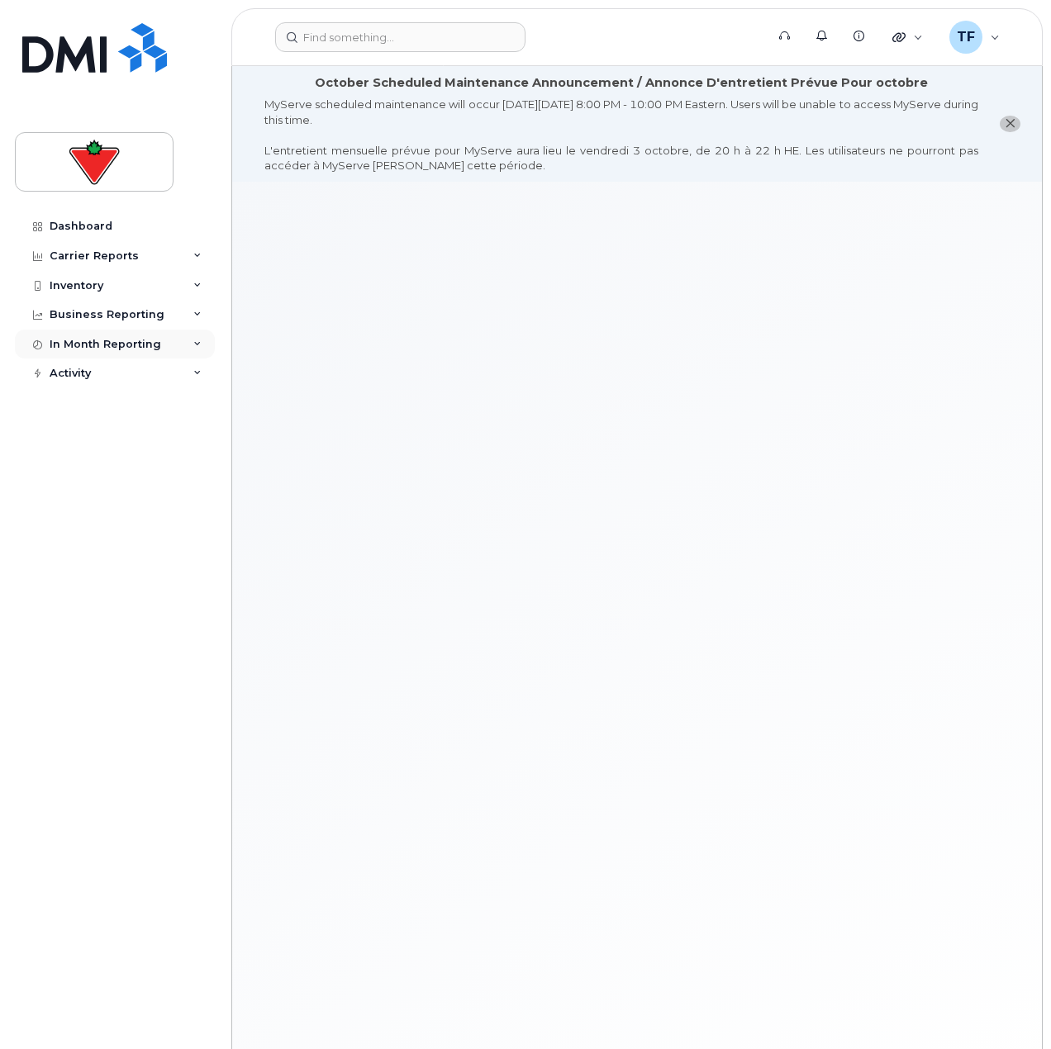
click at [130, 348] on div "In Month Reporting" at bounding box center [106, 344] width 112 height 13
click at [126, 403] on div "Dashboard Carrier Reports Monthly Billing Data Daily Data Pooling Data Behavior…" at bounding box center [117, 617] width 204 height 813
click at [135, 375] on div "Activity" at bounding box center [115, 374] width 200 height 30
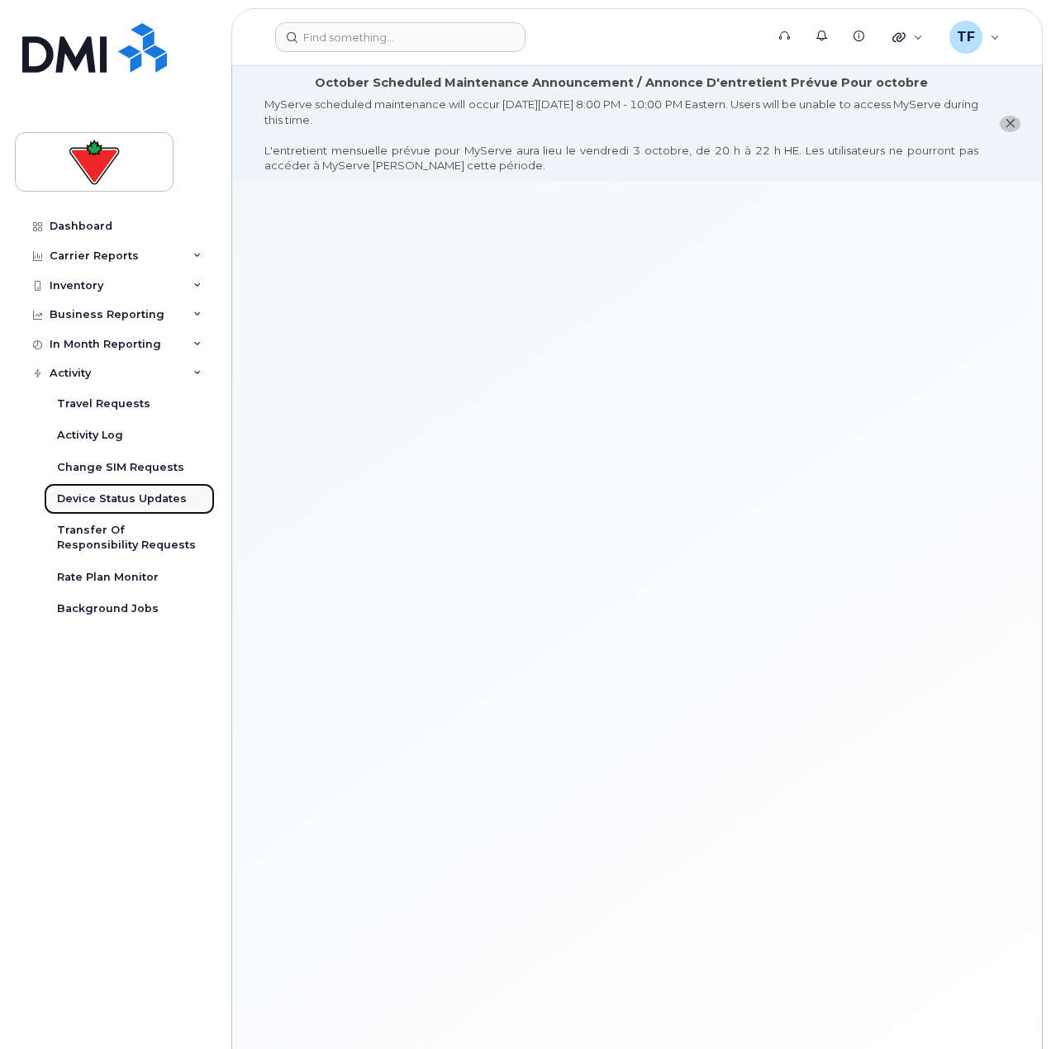
click at [109, 504] on div "Device Status Updates" at bounding box center [122, 498] width 130 height 15
